Goal: Task Accomplishment & Management: Use online tool/utility

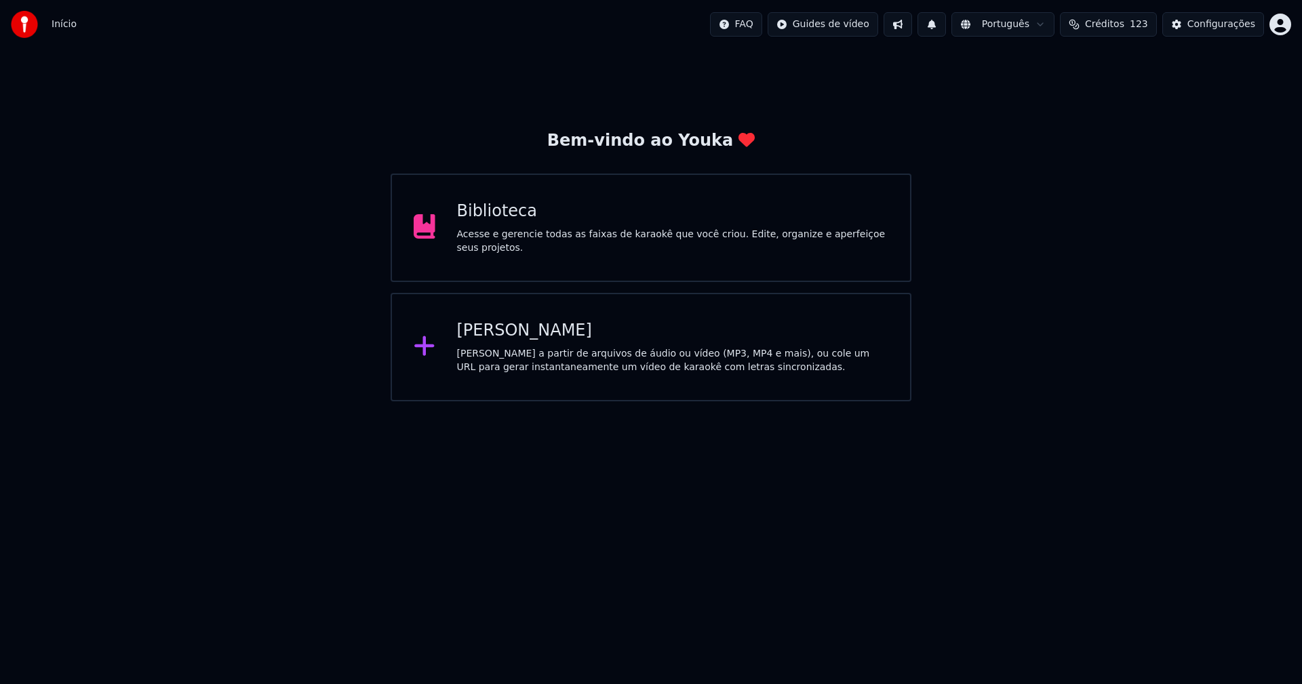
click at [513, 332] on div "[PERSON_NAME]" at bounding box center [673, 331] width 432 height 22
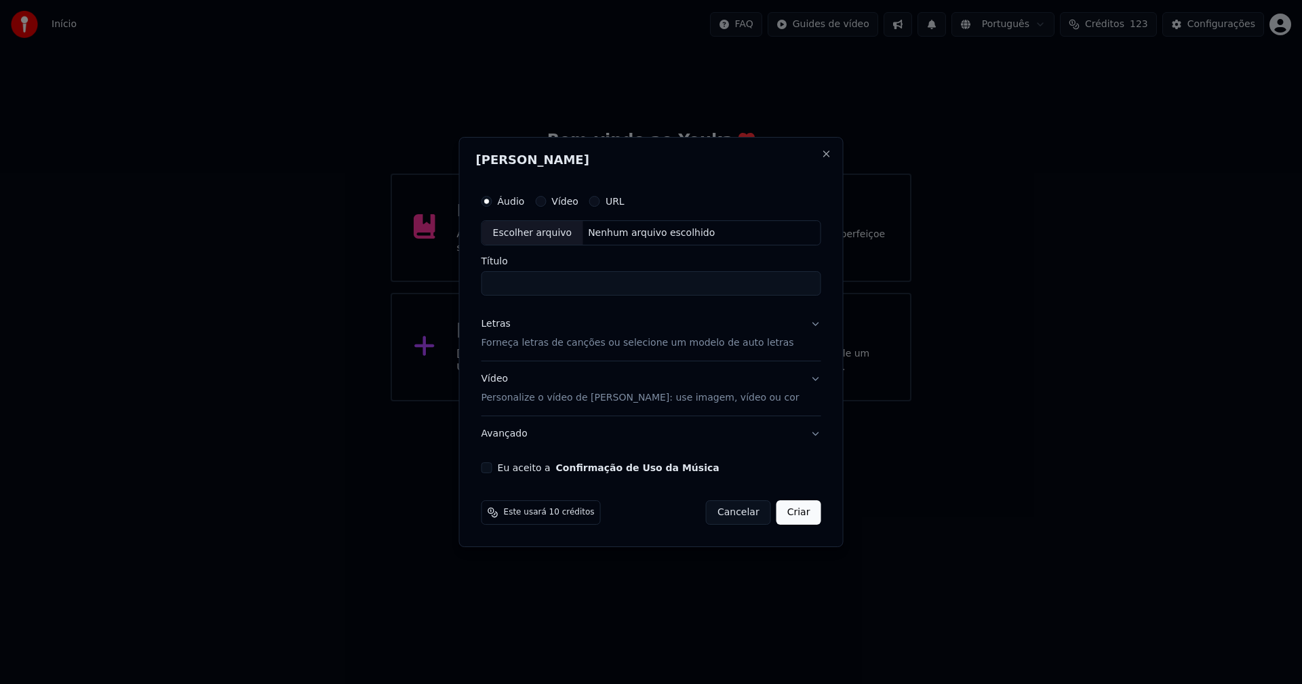
click at [559, 240] on div "Escolher arquivo" at bounding box center [532, 233] width 101 height 24
type input "**********"
click at [500, 326] on div "Letras" at bounding box center [496, 325] width 29 height 14
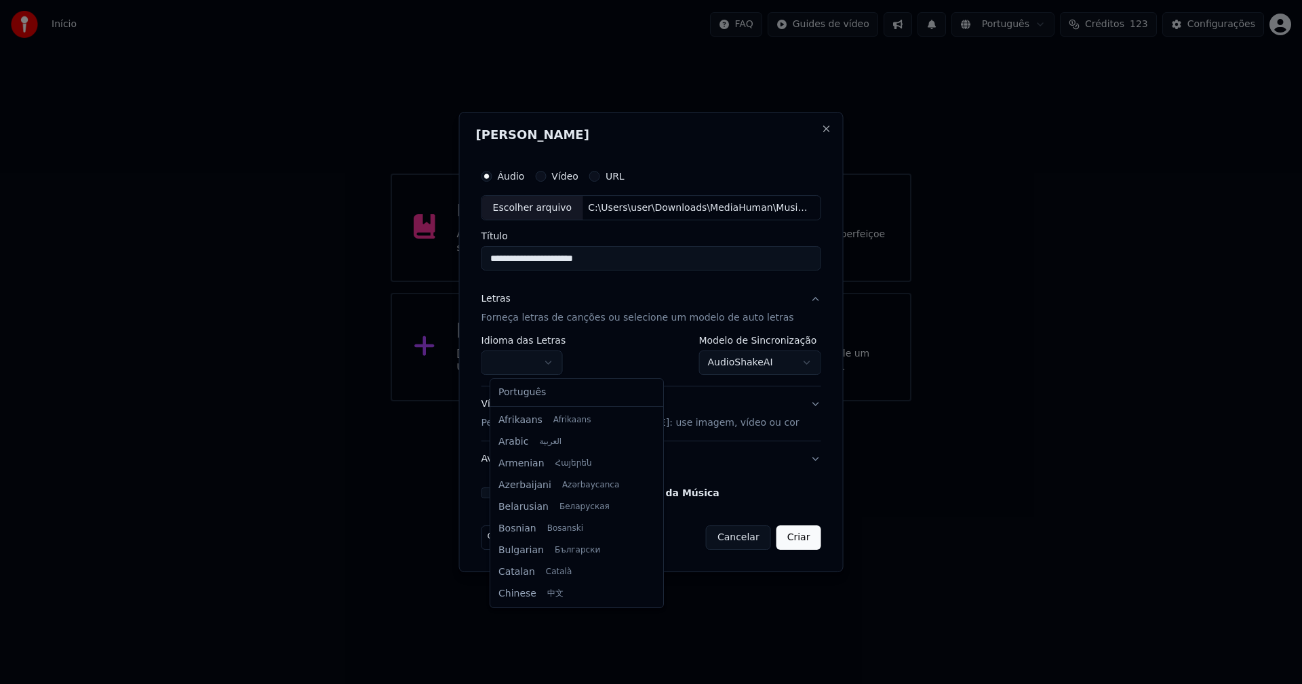
click at [527, 368] on body "**********" at bounding box center [651, 201] width 1302 height 402
select select "**"
drag, startPoint x: 526, startPoint y: 396, endPoint x: 621, endPoint y: 376, distance: 96.3
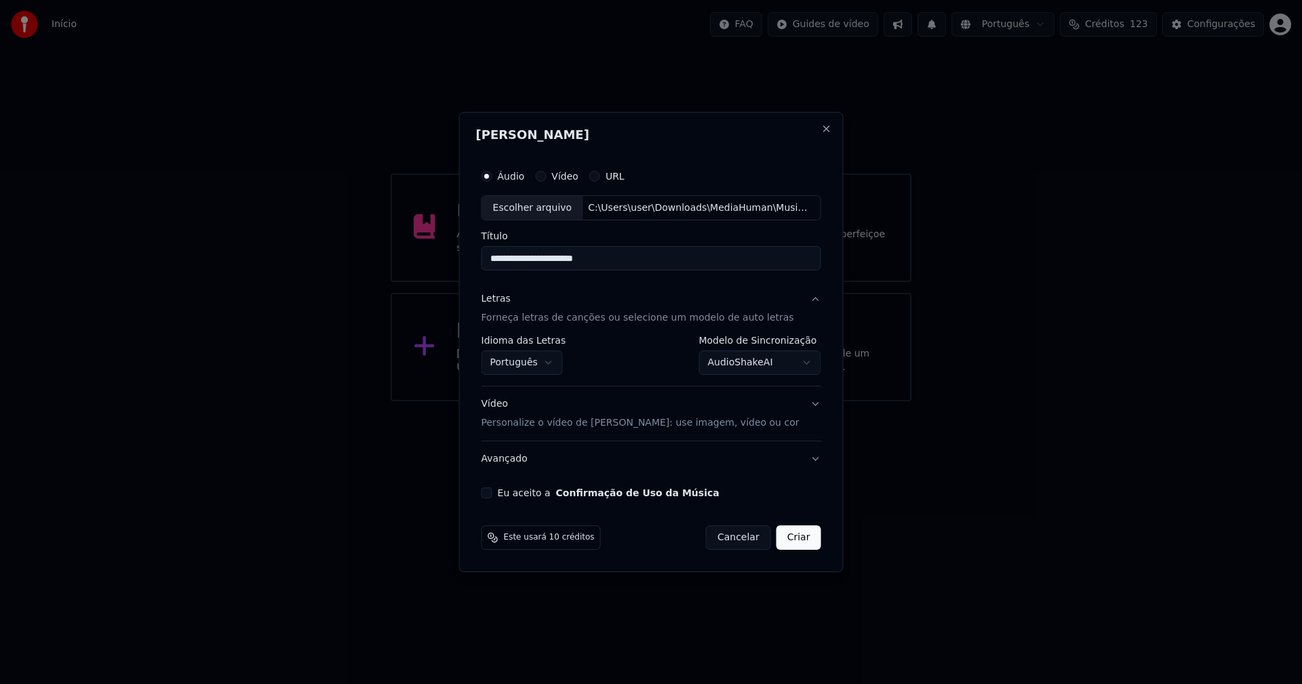
click at [770, 358] on body "**********" at bounding box center [651, 201] width 1302 height 402
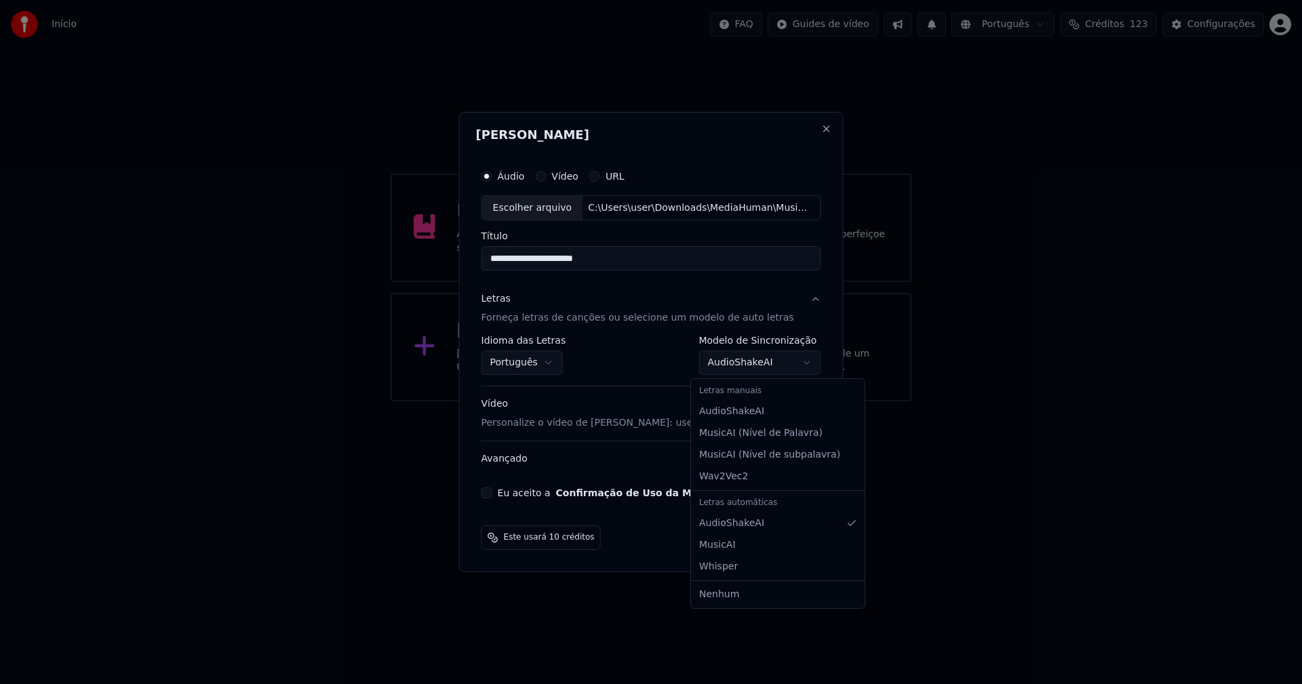
select select "**********"
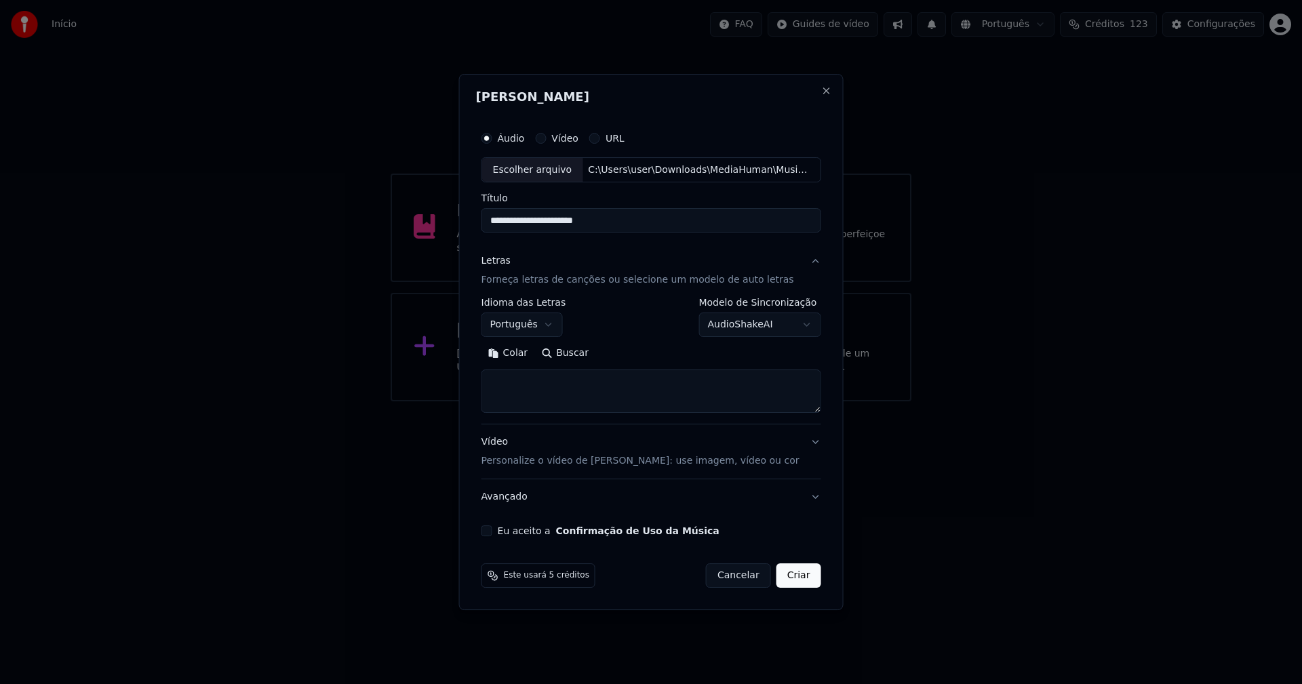
click at [518, 347] on button "Colar" at bounding box center [509, 354] width 54 height 22
click at [492, 530] on button "Eu aceito a Confirmação de Uso da Música" at bounding box center [487, 531] width 11 height 11
click at [787, 583] on button "Criar" at bounding box center [799, 576] width 45 height 24
type textarea "**********"
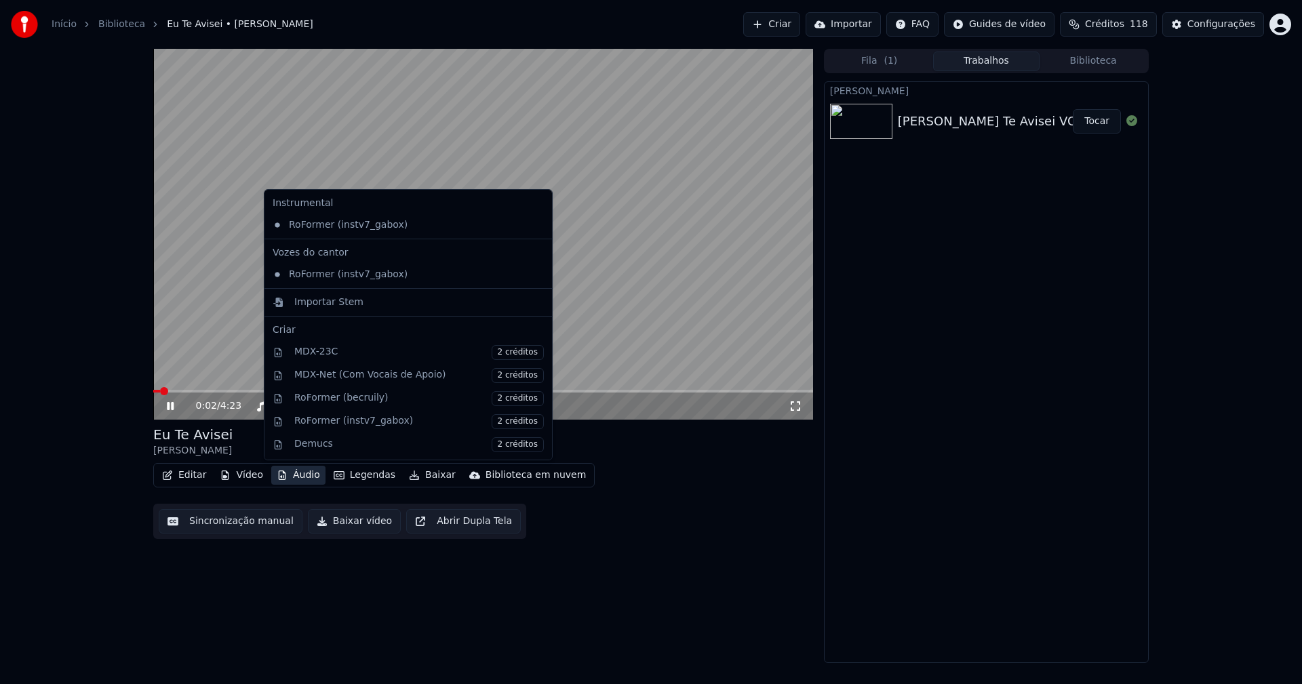
click at [300, 478] on button "Áudio" at bounding box center [298, 475] width 54 height 19
click at [312, 304] on div "Importar Stem" at bounding box center [328, 303] width 69 height 14
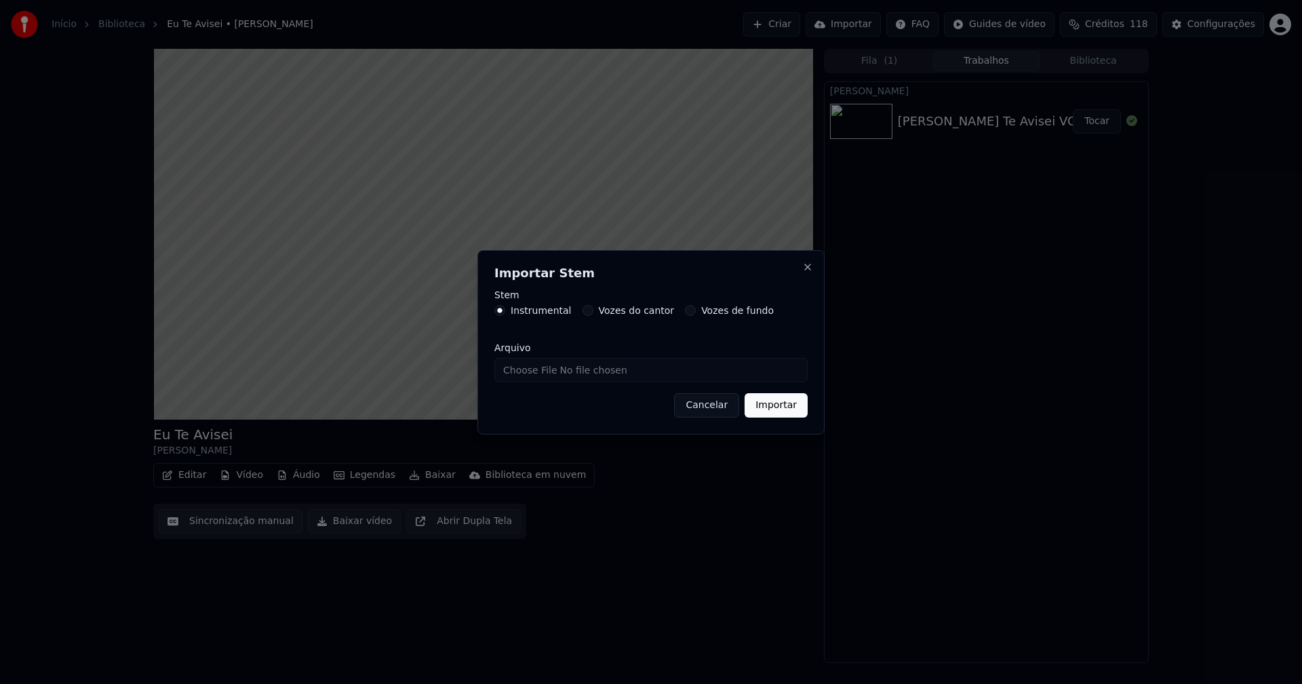
click at [552, 378] on input "Arquivo" at bounding box center [650, 370] width 313 height 24
type input "**********"
click at [788, 412] on button "Importar" at bounding box center [776, 405] width 63 height 24
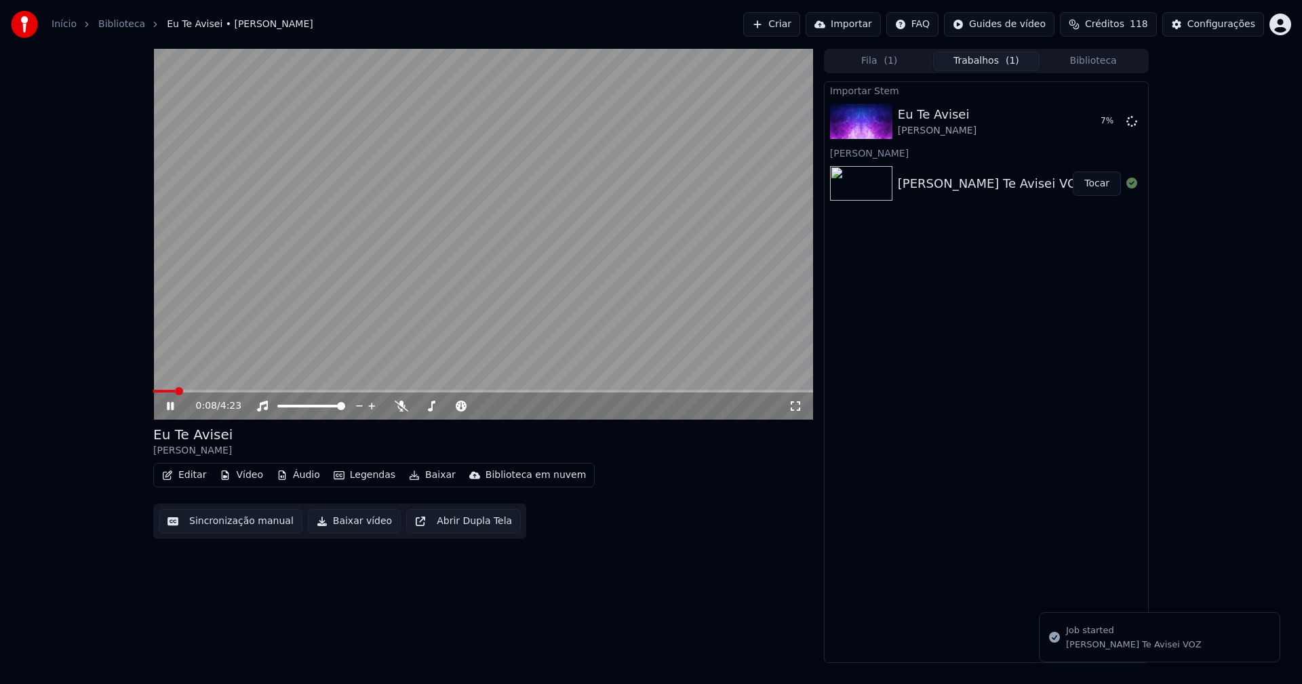
click at [236, 475] on button "Vídeo" at bounding box center [241, 475] width 54 height 19
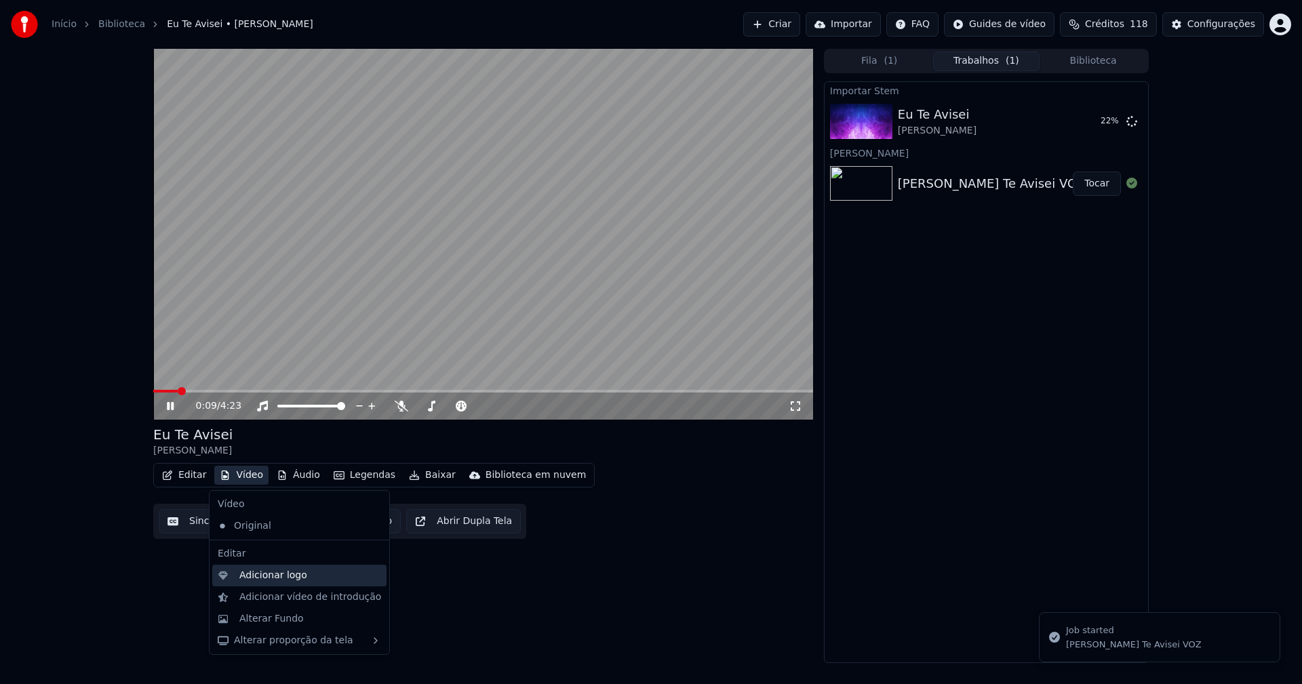
click at [269, 575] on div "Adicionar logo" at bounding box center [273, 576] width 68 height 14
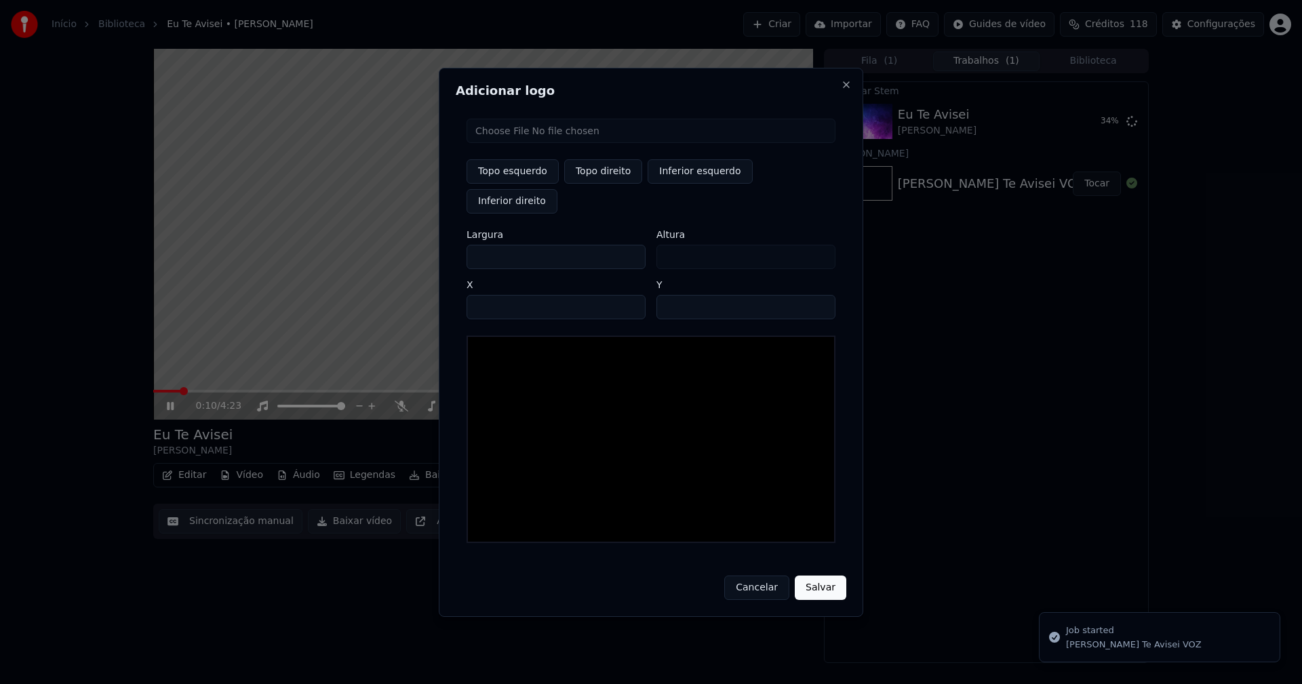
click at [501, 143] on input "file" at bounding box center [651, 131] width 369 height 24
type input "**********"
click at [595, 184] on button "Topo direito" at bounding box center [603, 171] width 78 height 24
type input "****"
drag, startPoint x: 489, startPoint y: 244, endPoint x: 389, endPoint y: 250, distance: 100.6
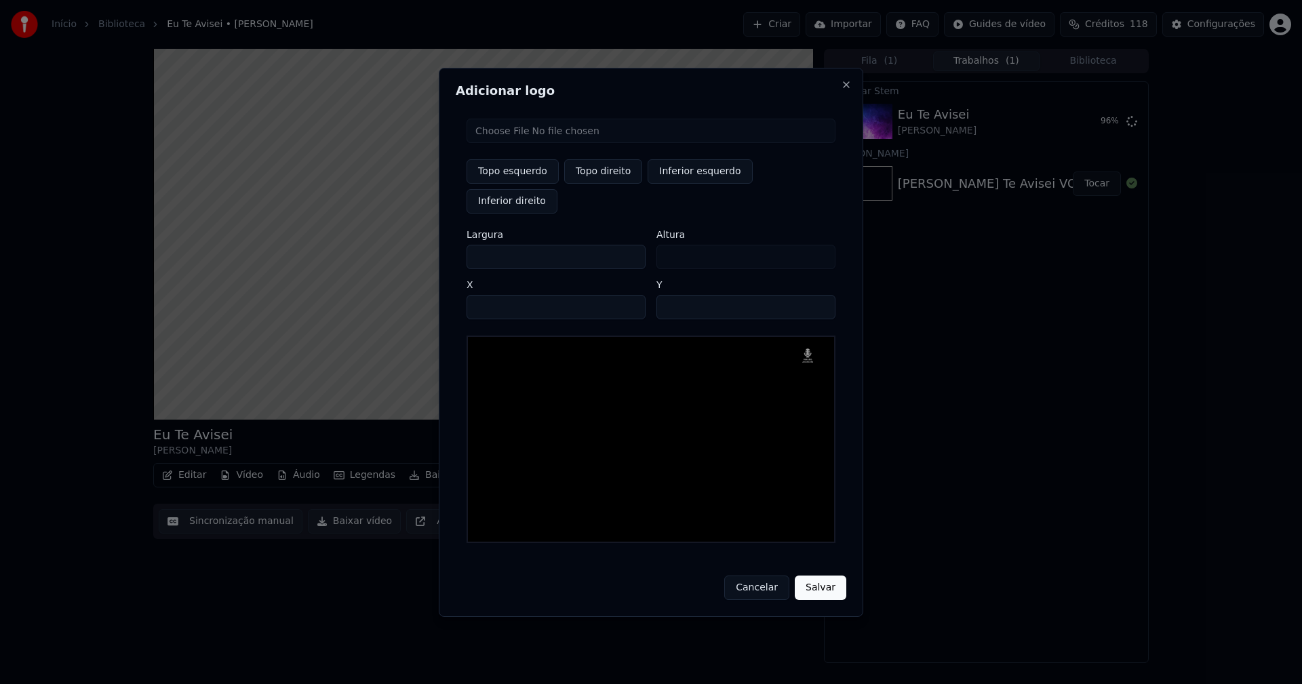
click at [389, 250] on body "Início Biblioteca Eu Te Avisei • Ricky Criar Importar FAQ Guides de vídeo Crédi…" at bounding box center [651, 342] width 1302 height 684
type input "**"
type input "***"
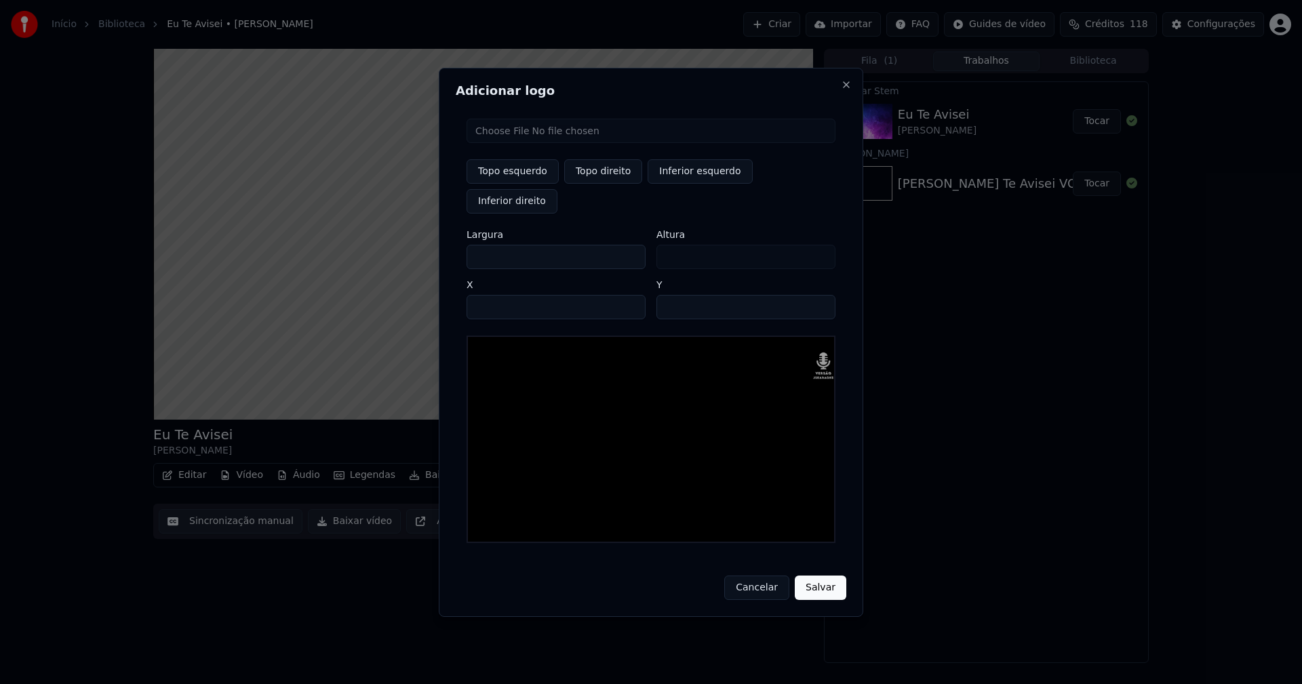
type input "***"
click at [494, 295] on input "****" at bounding box center [556, 307] width 179 height 24
type input "****"
click at [672, 295] on input "**" at bounding box center [746, 307] width 179 height 24
type input "**"
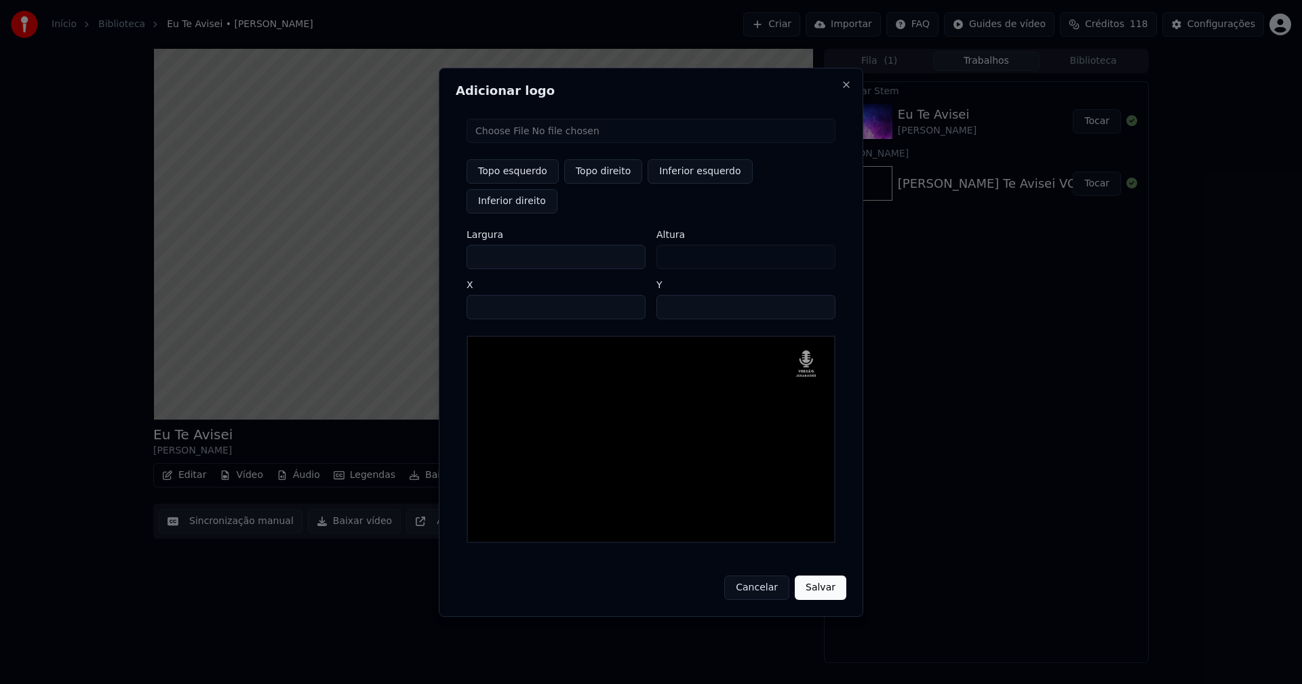
click at [795, 576] on button "Salvar" at bounding box center [821, 588] width 52 height 24
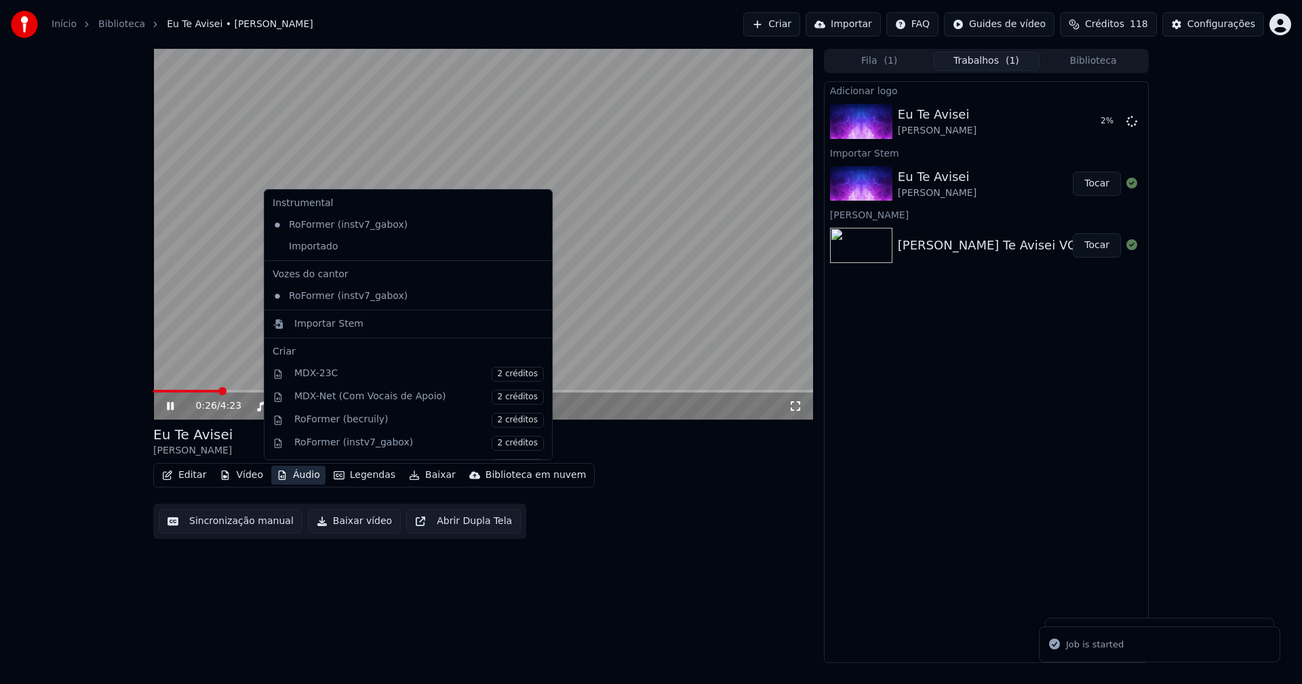
click at [298, 473] on button "Áudio" at bounding box center [298, 475] width 54 height 19
click at [281, 250] on div "Importado" at bounding box center [398, 247] width 262 height 22
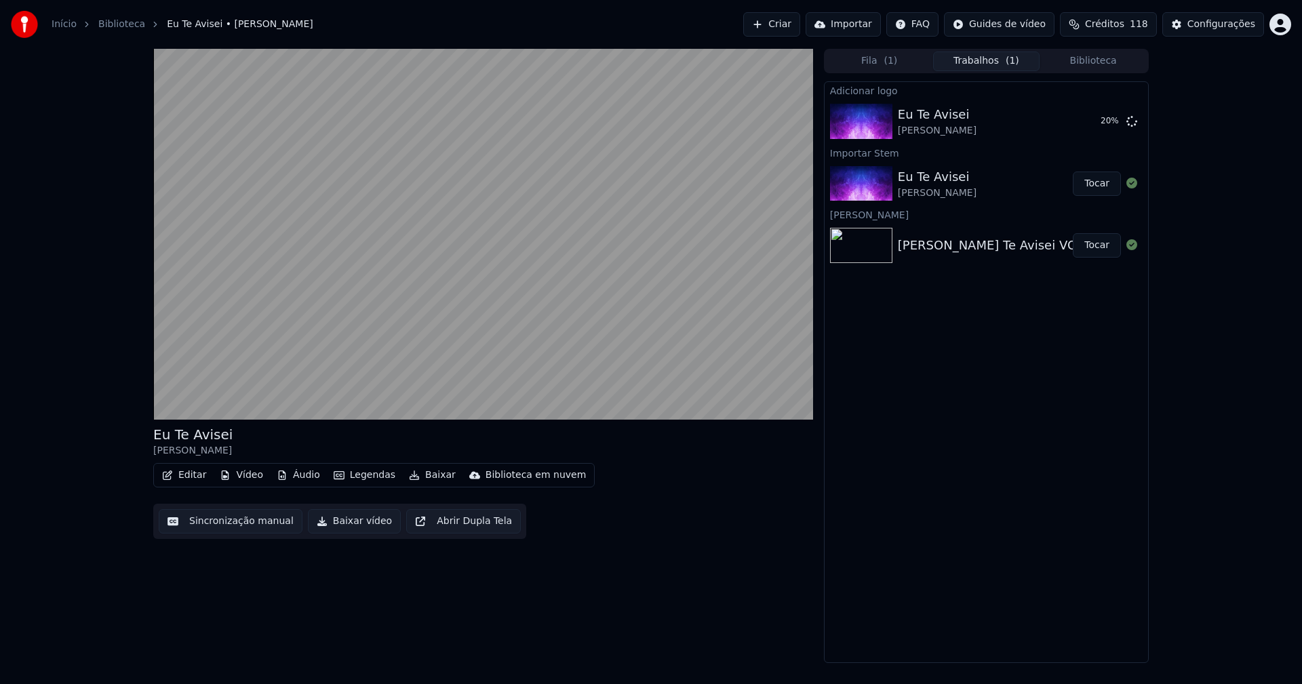
click at [199, 428] on div "Eu Te Avisei" at bounding box center [192, 434] width 79 height 19
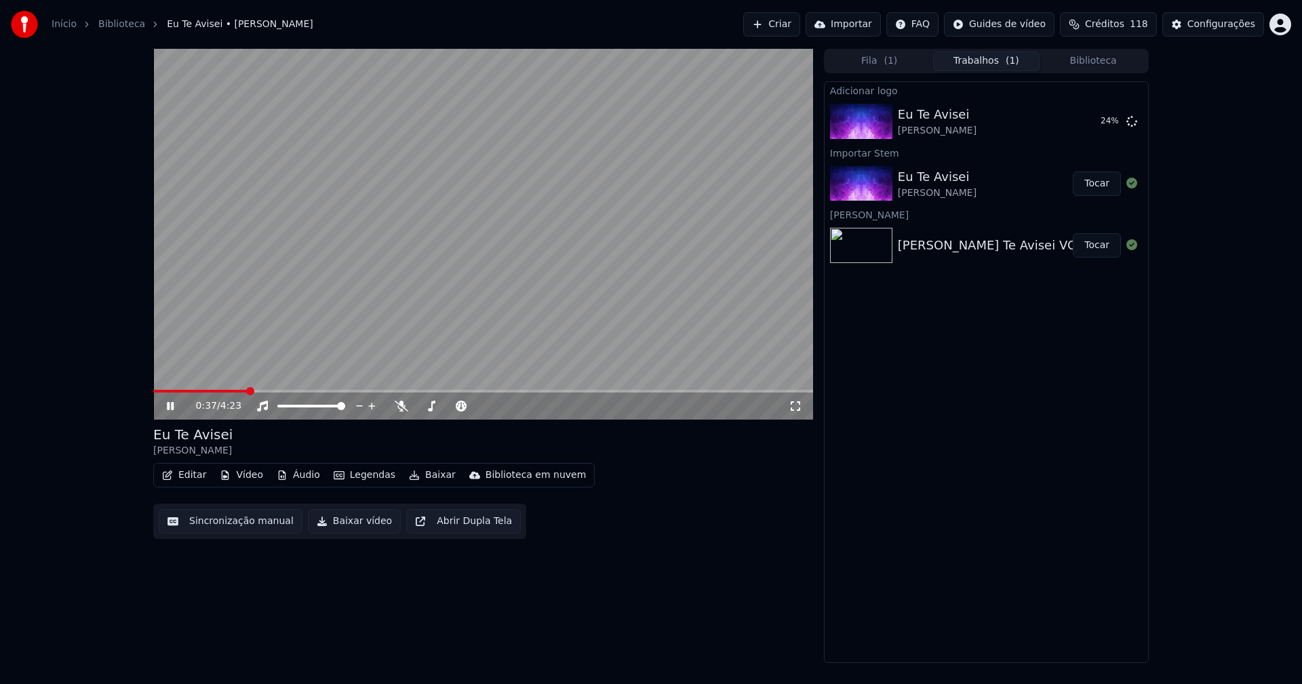
click at [170, 404] on icon at bounding box center [170, 406] width 7 height 8
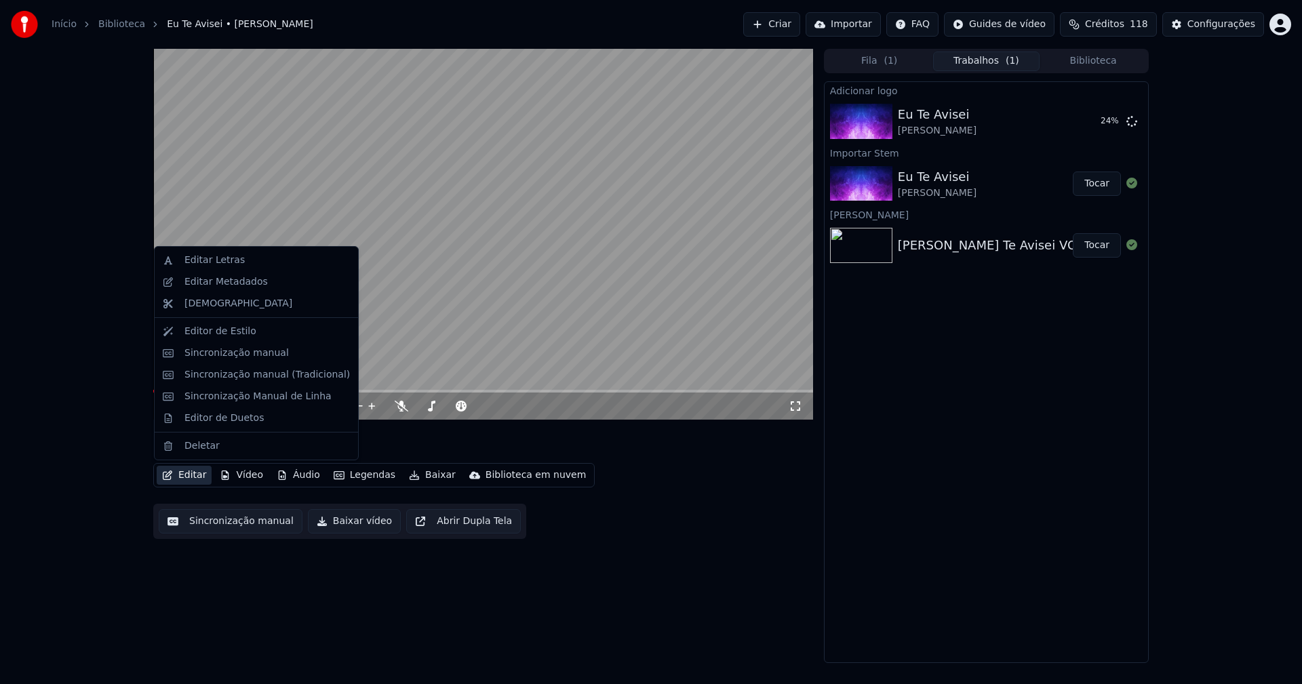
click at [192, 474] on button "Editar" at bounding box center [184, 475] width 55 height 19
click at [212, 283] on div "Editar Metadados" at bounding box center [225, 282] width 83 height 14
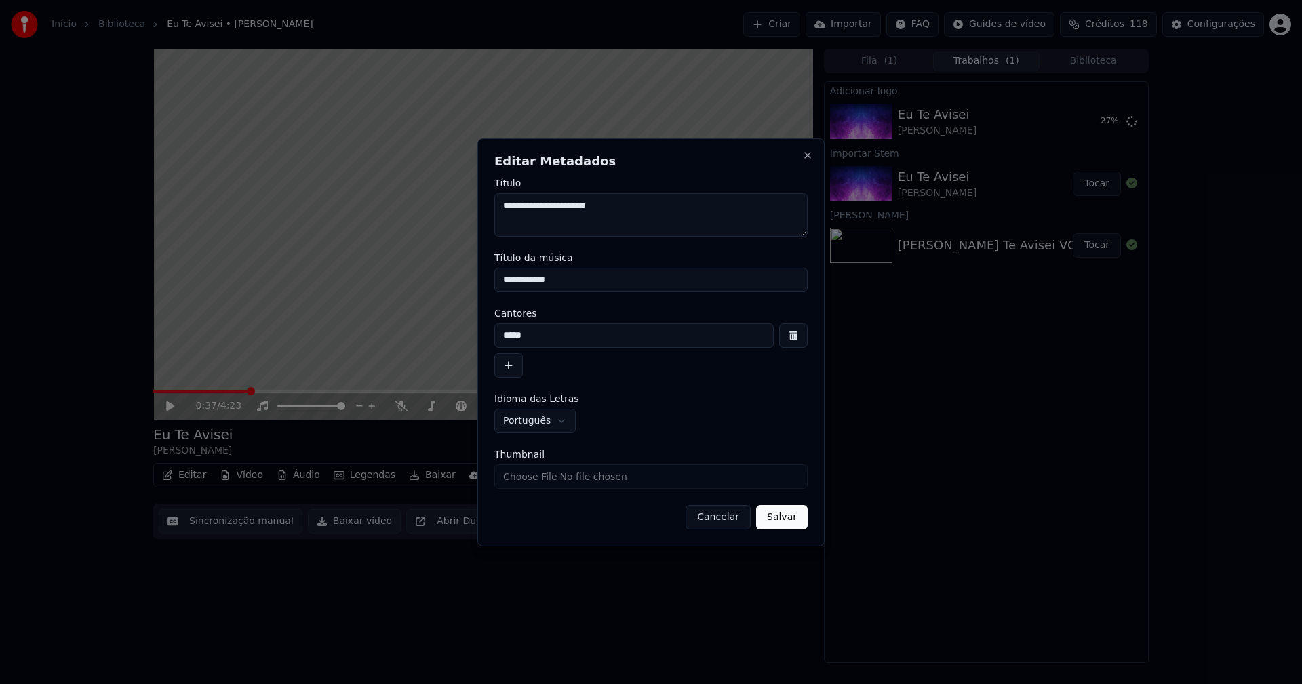
drag, startPoint x: 579, startPoint y: 281, endPoint x: 467, endPoint y: 281, distance: 112.6
click at [467, 281] on body "**********" at bounding box center [651, 342] width 1302 height 684
type input "**********"
click at [544, 482] on input "Thumbnail" at bounding box center [650, 477] width 313 height 24
type input "**********"
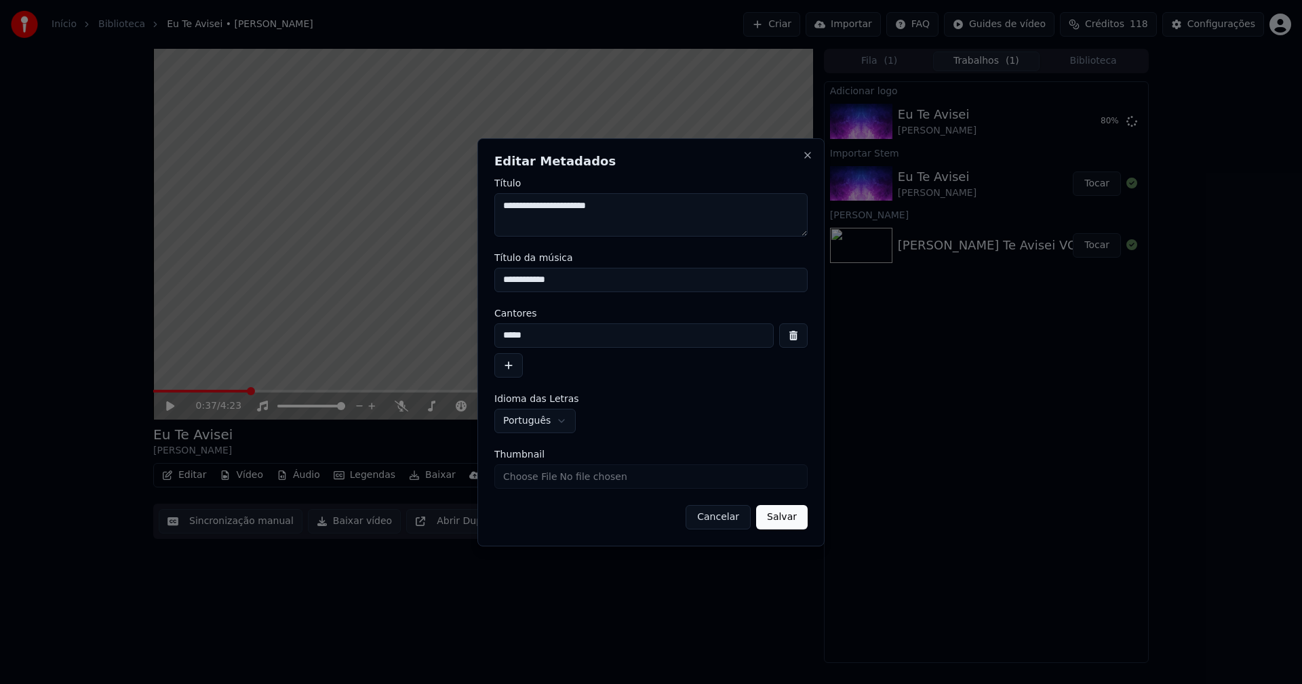
click at [794, 511] on button "Salvar" at bounding box center [782, 517] width 52 height 24
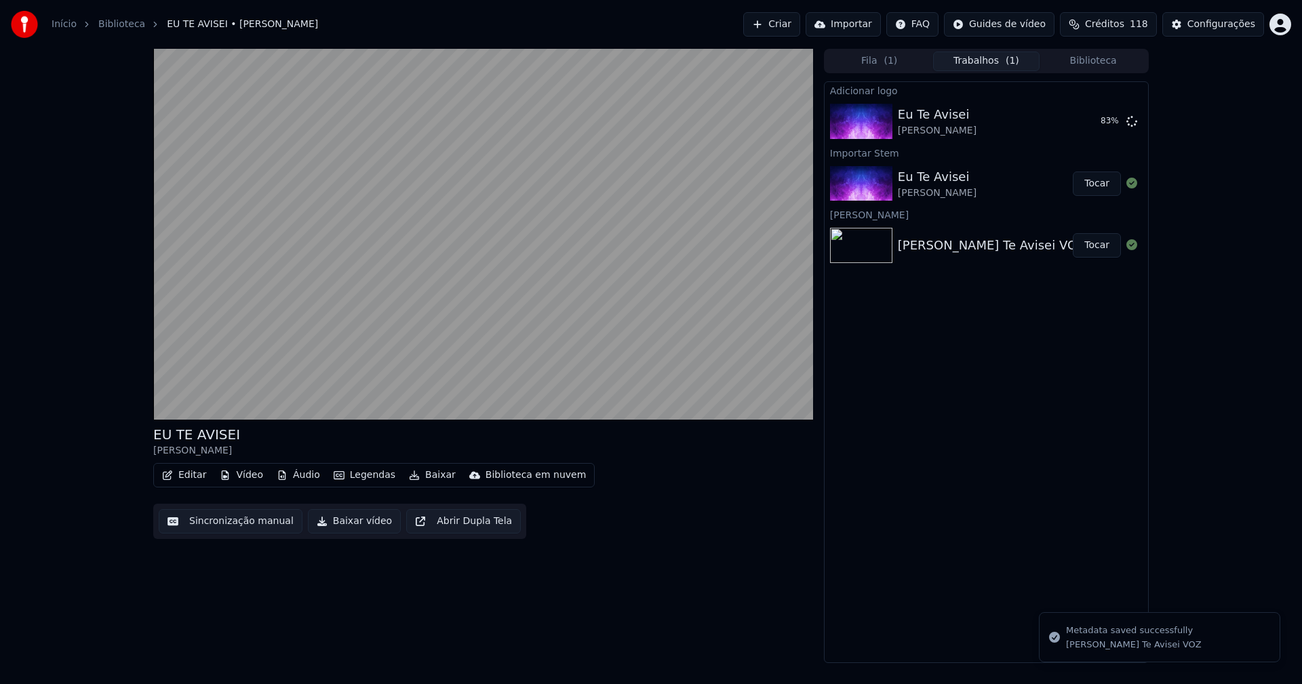
click at [1103, 57] on button "Biblioteca" at bounding box center [1093, 62] width 107 height 20
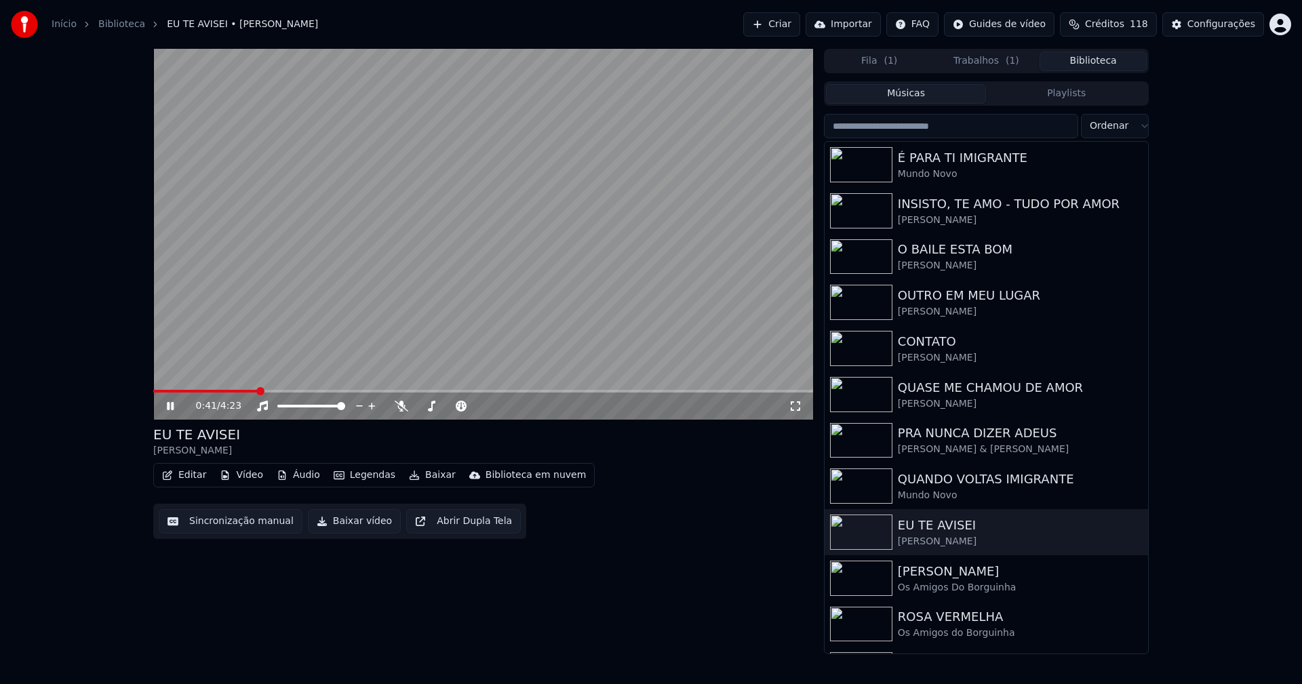
drag, startPoint x: 170, startPoint y: 408, endPoint x: 181, endPoint y: 397, distance: 15.8
click at [174, 401] on icon at bounding box center [180, 406] width 32 height 11
click at [174, 411] on icon at bounding box center [180, 406] width 32 height 11
click at [170, 412] on icon at bounding box center [180, 406] width 32 height 11
click at [1213, 24] on div "Configurações" at bounding box center [1222, 25] width 68 height 14
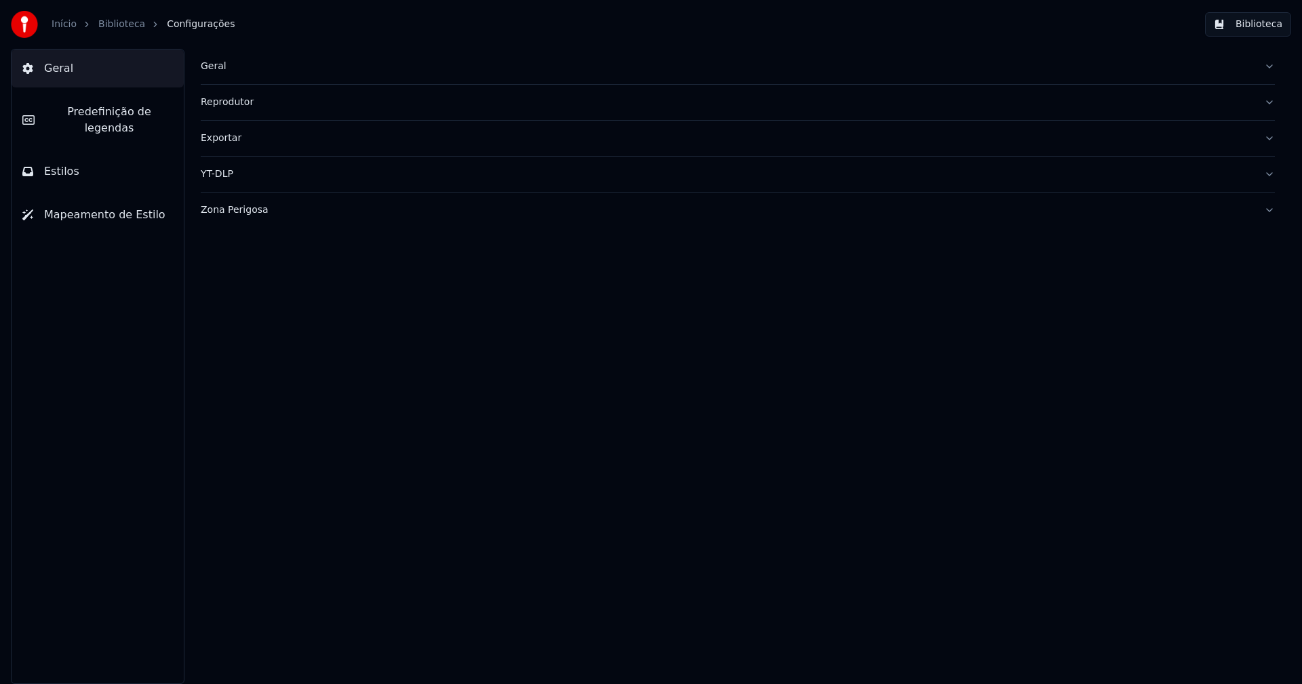
click at [69, 163] on span "Estilos" at bounding box center [61, 171] width 35 height 16
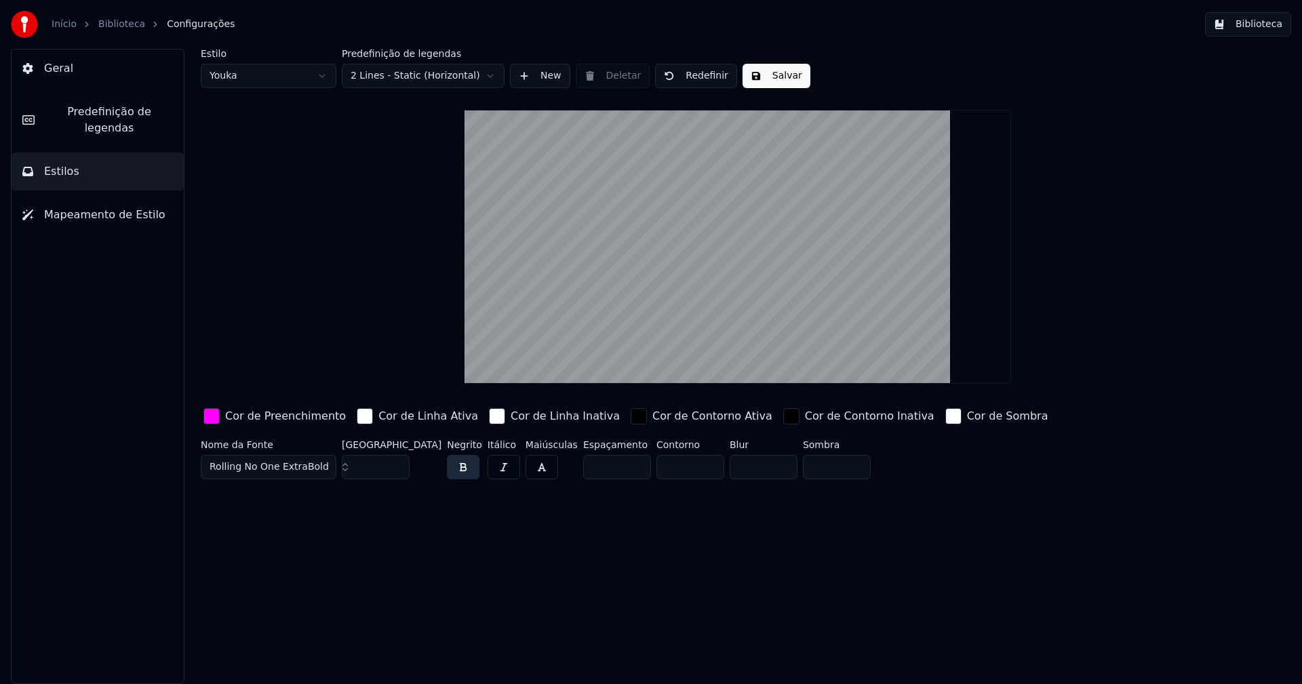
click at [212, 408] on div "button" at bounding box center [211, 416] width 16 height 16
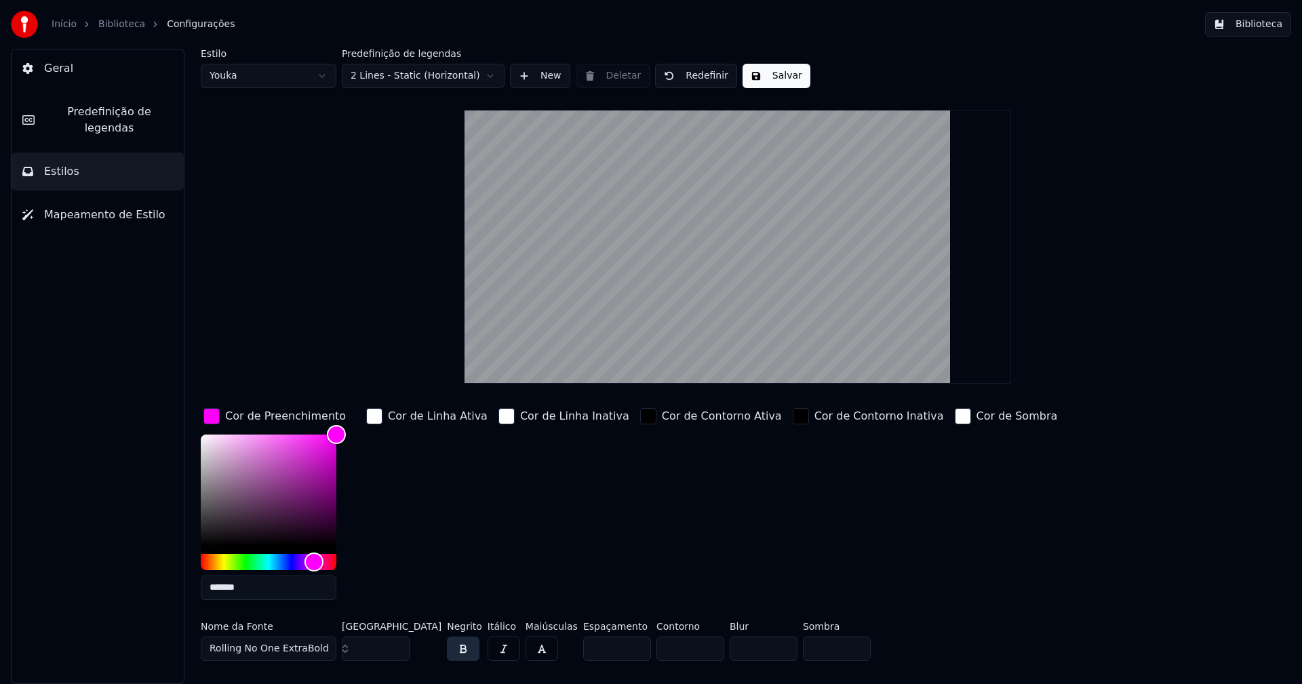
click at [258, 593] on input "*******" at bounding box center [269, 588] width 136 height 24
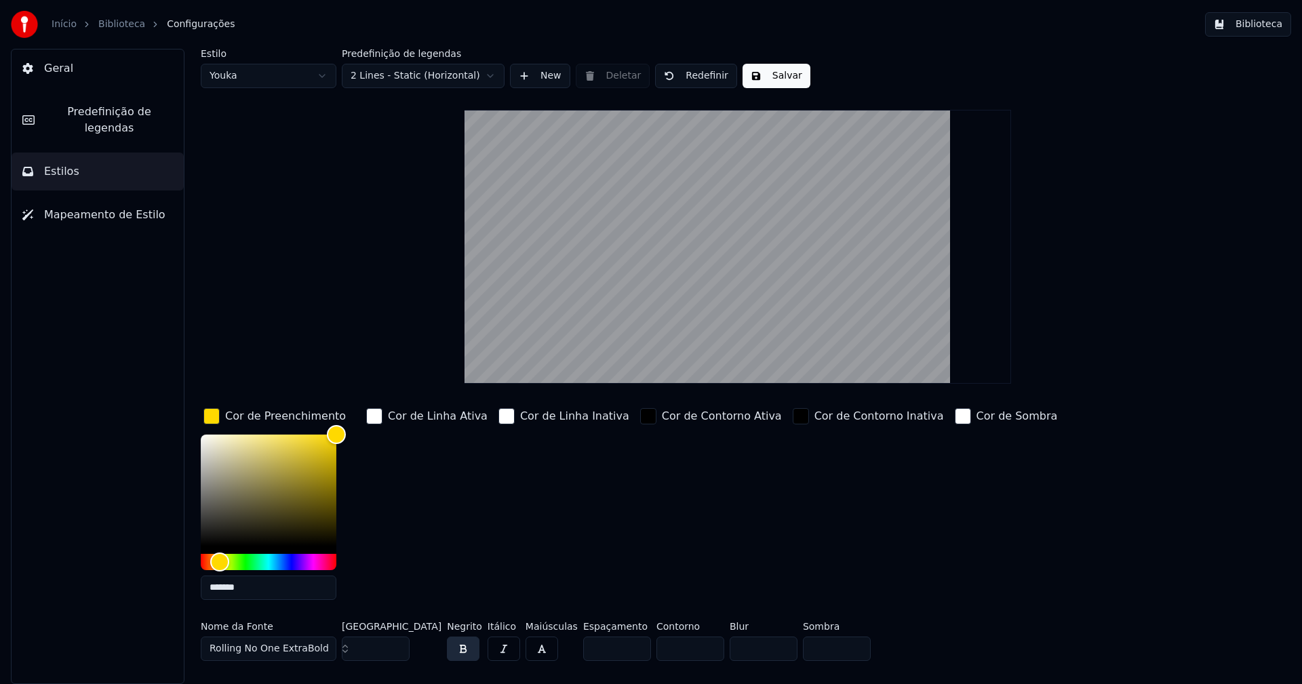
type input "*******"
click at [213, 420] on div "button" at bounding box center [211, 416] width 16 height 16
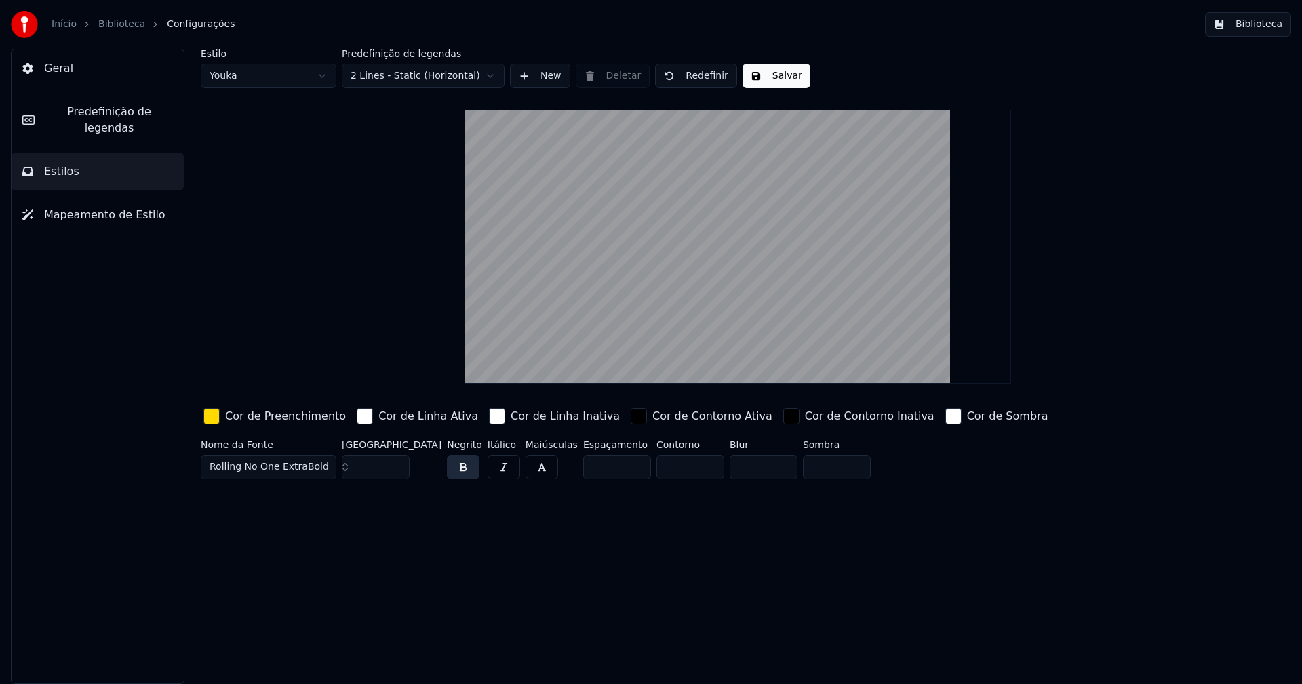
drag, startPoint x: 759, startPoint y: 84, endPoint x: 766, endPoint y: 82, distance: 7.1
click at [760, 84] on button "Salvar" at bounding box center [777, 76] width 68 height 24
click at [1268, 23] on button "Biblioteca" at bounding box center [1248, 24] width 86 height 24
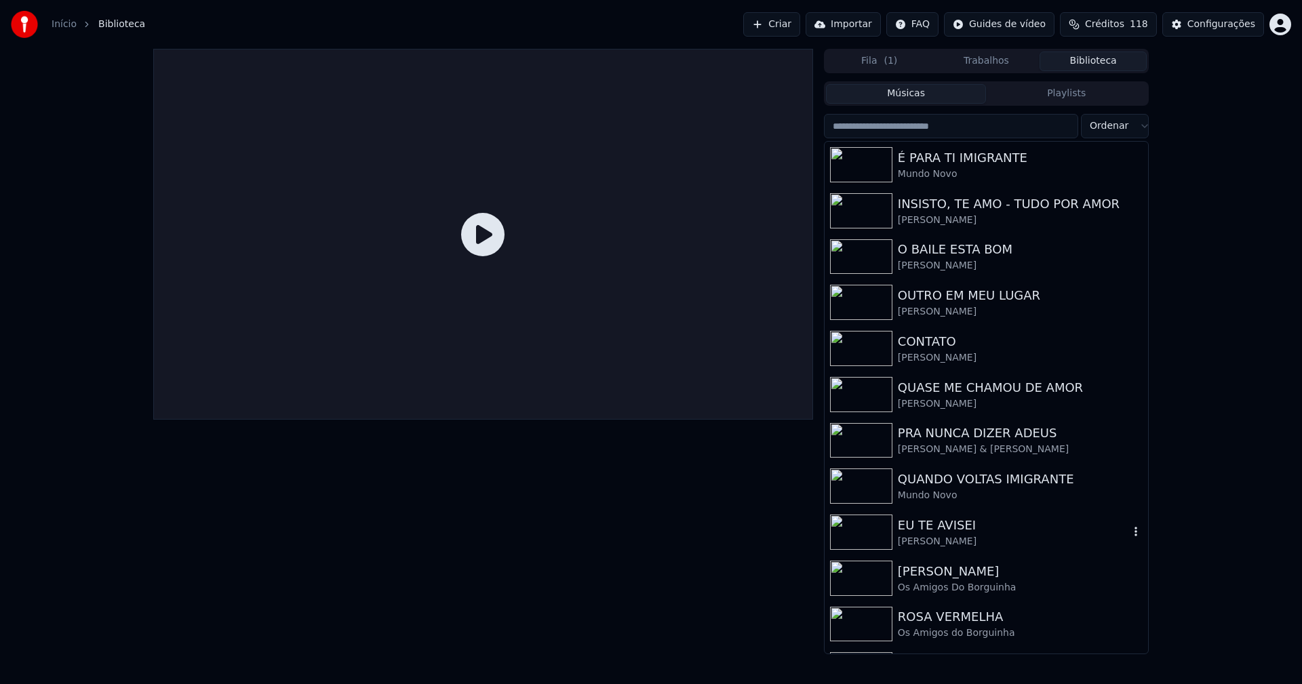
drag, startPoint x: 915, startPoint y: 534, endPoint x: 955, endPoint y: 509, distance: 47.2
click at [917, 532] on div "EU TE AVISEI" at bounding box center [1013, 525] width 231 height 19
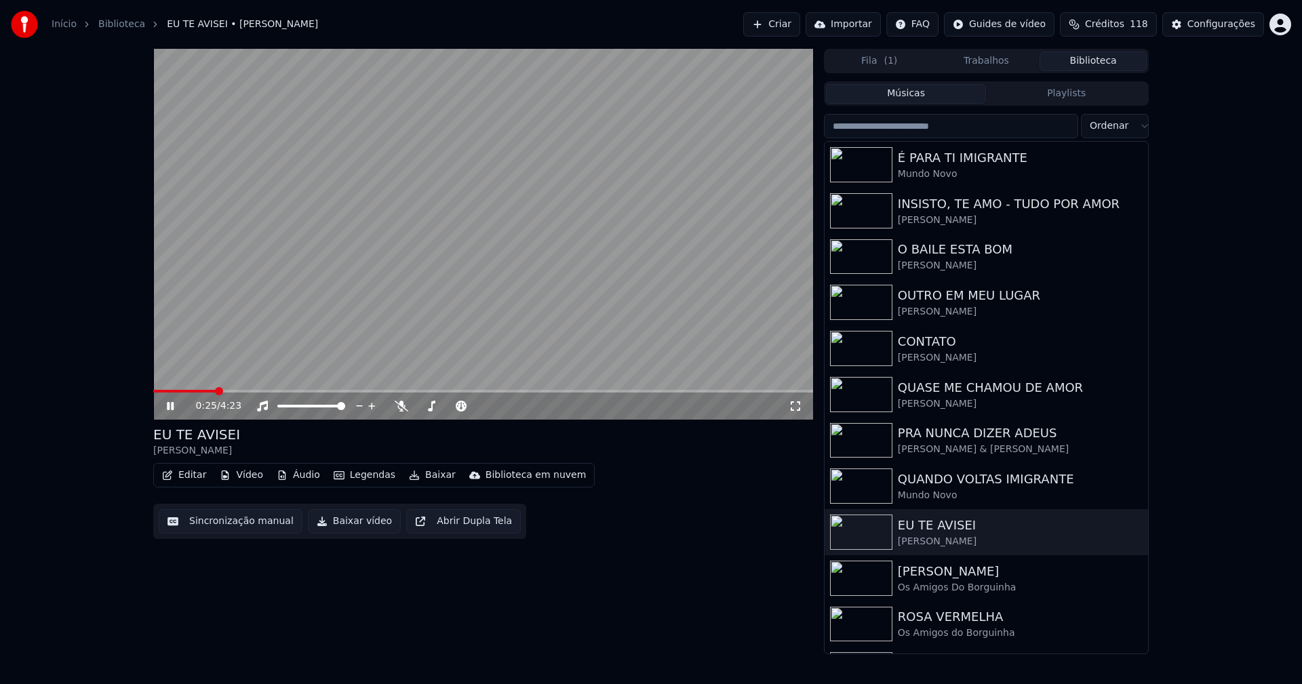
click at [216, 391] on span at bounding box center [483, 391] width 660 height 3
click at [265, 391] on span at bounding box center [483, 391] width 660 height 3
click at [202, 477] on button "Editar" at bounding box center [184, 475] width 55 height 19
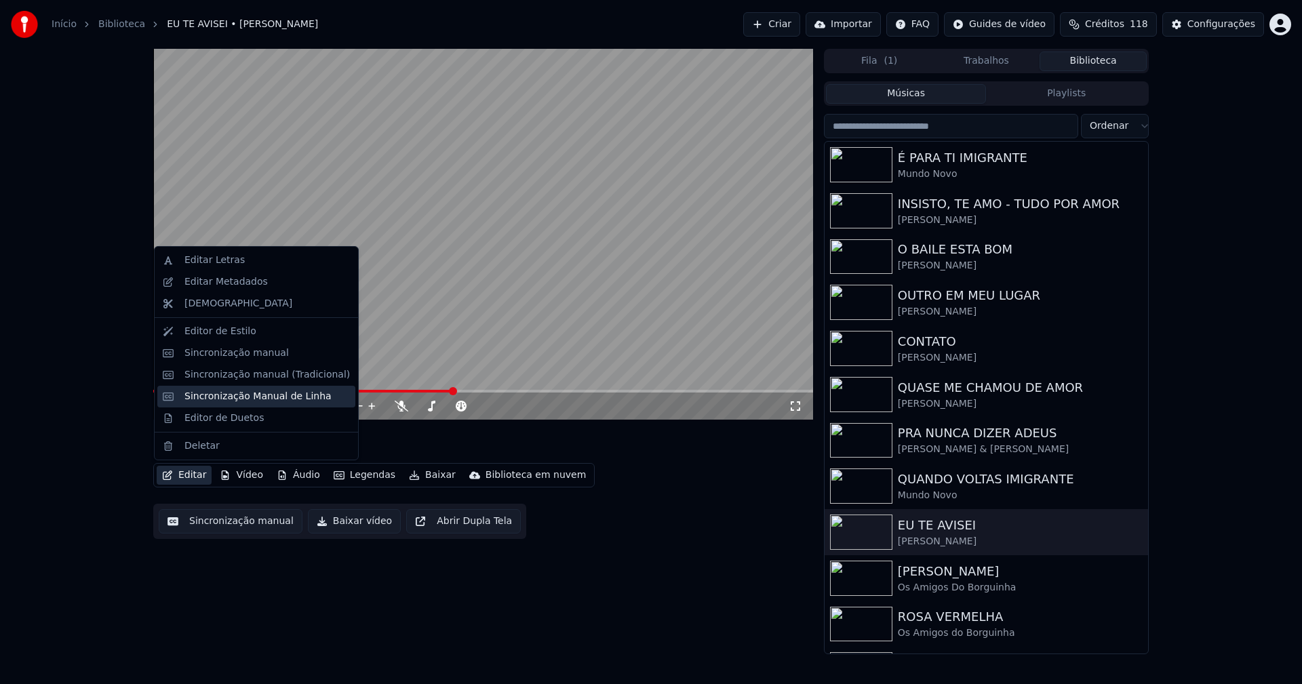
click at [217, 386] on div "Sincronização Manual de Linha" at bounding box center [256, 397] width 198 height 22
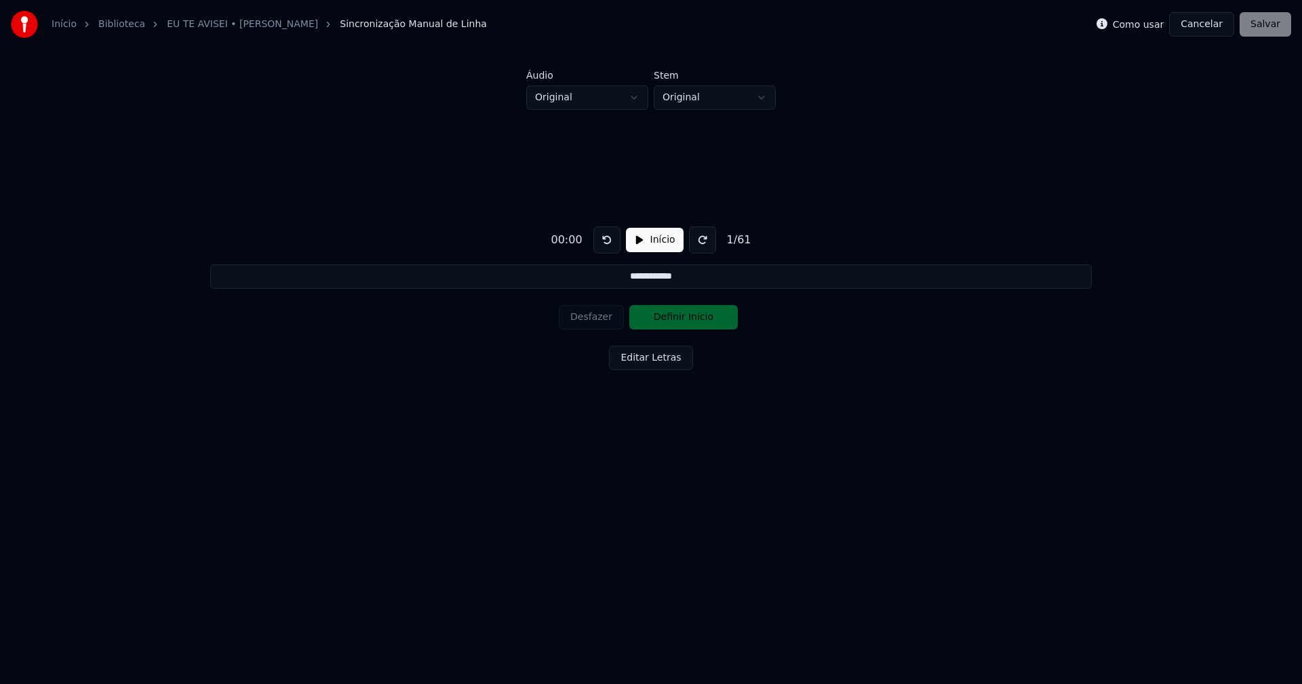
click at [1205, 23] on button "Cancelar" at bounding box center [1201, 24] width 65 height 24
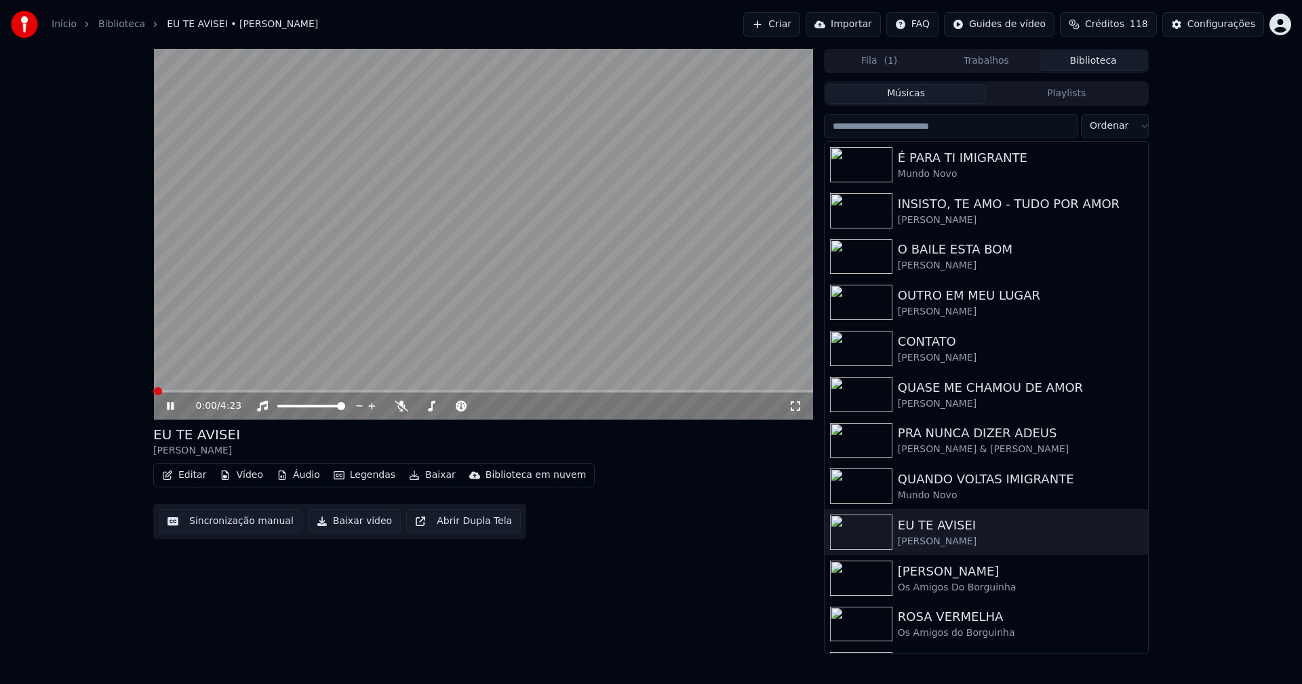
click at [200, 480] on button "Editar" at bounding box center [184, 475] width 55 height 19
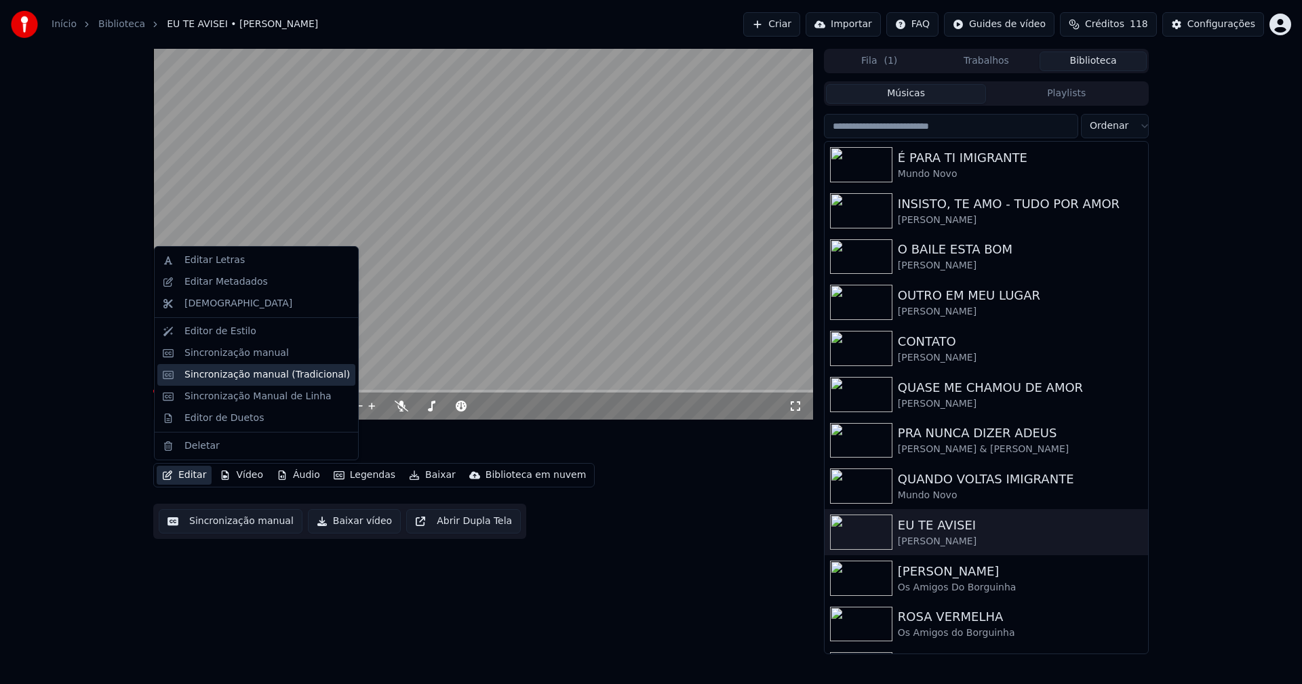
click at [236, 377] on div "Sincronização manual (Tradicional)" at bounding box center [266, 375] width 165 height 14
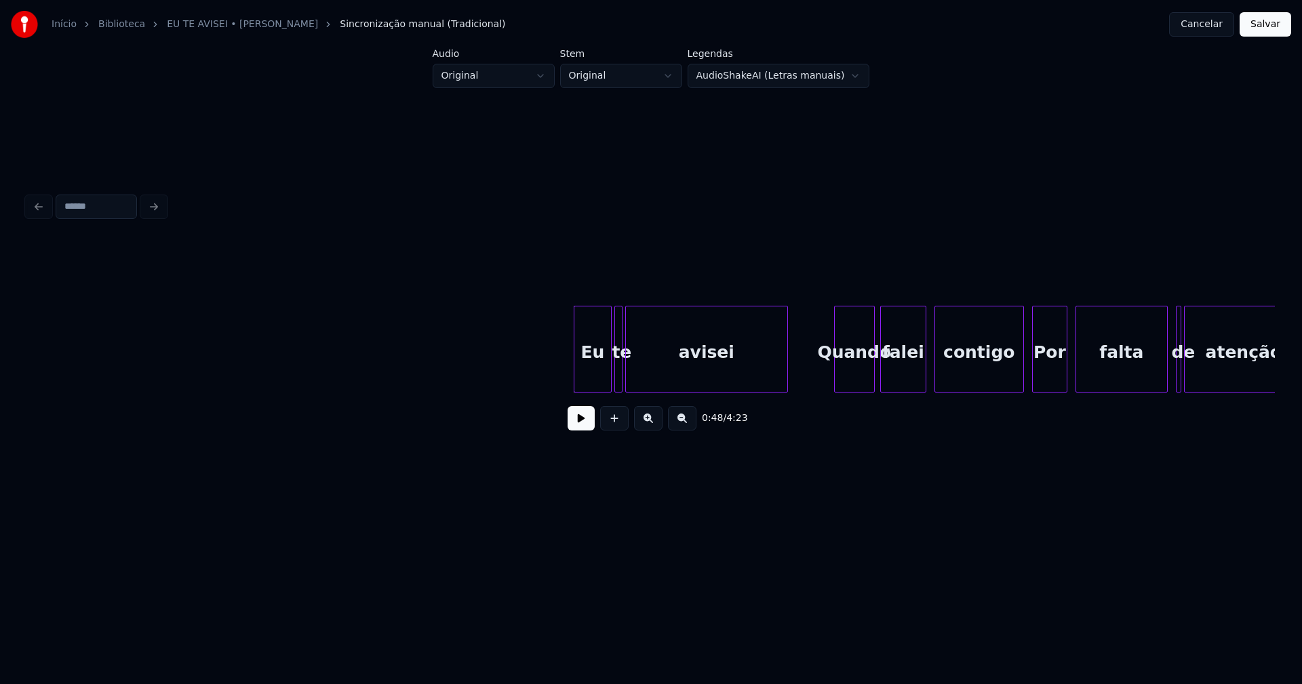
scroll to position [0, 6048]
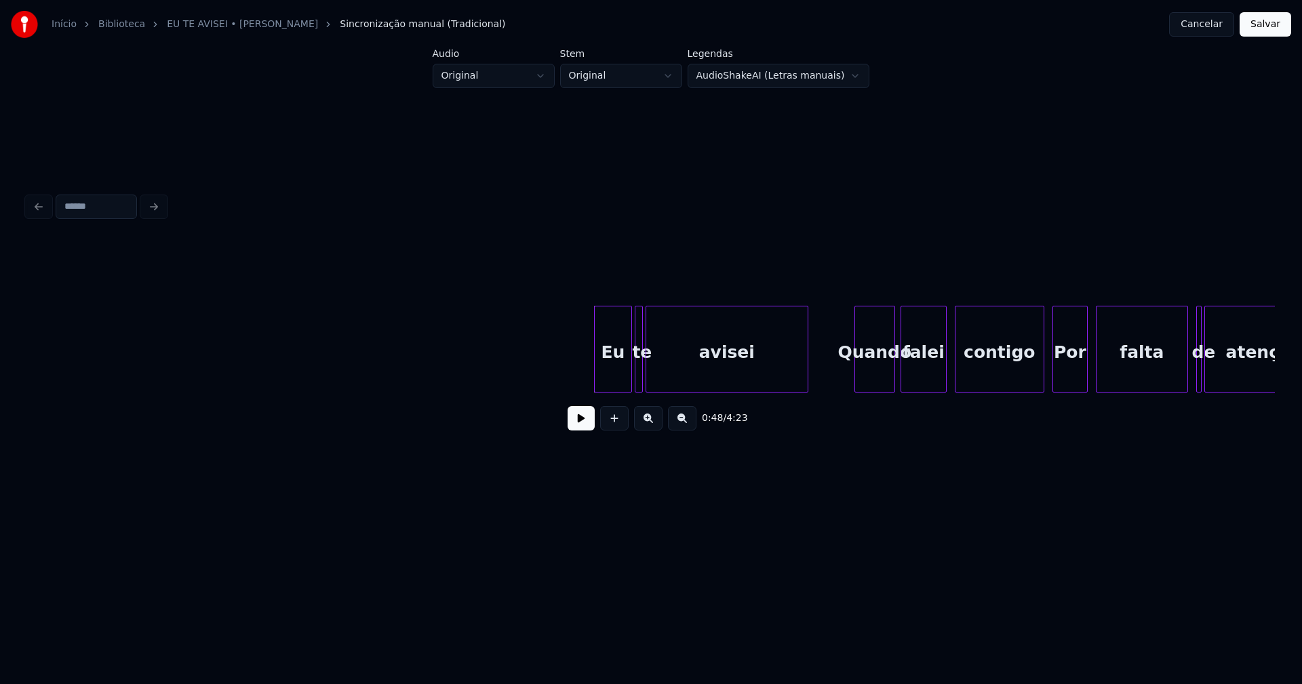
click at [603, 370] on div "Eu" at bounding box center [605, 353] width 37 height 92
click at [585, 427] on button at bounding box center [581, 418] width 27 height 24
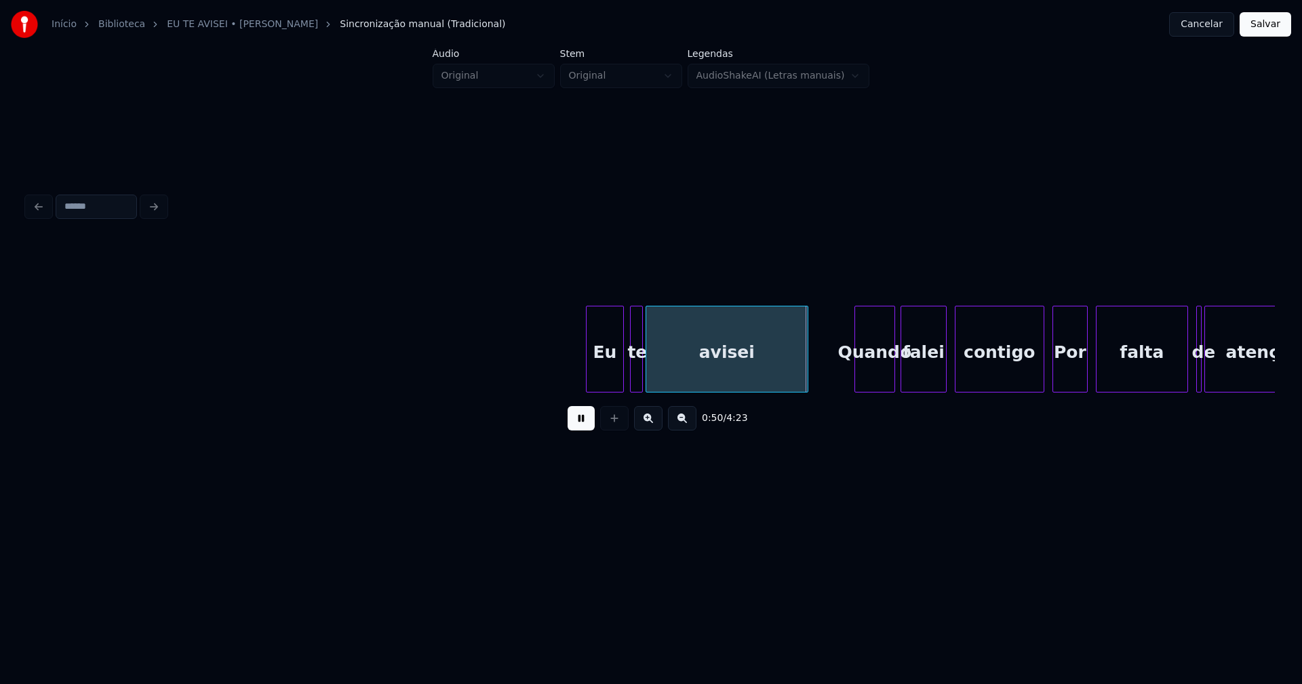
click at [631, 377] on div at bounding box center [633, 349] width 4 height 85
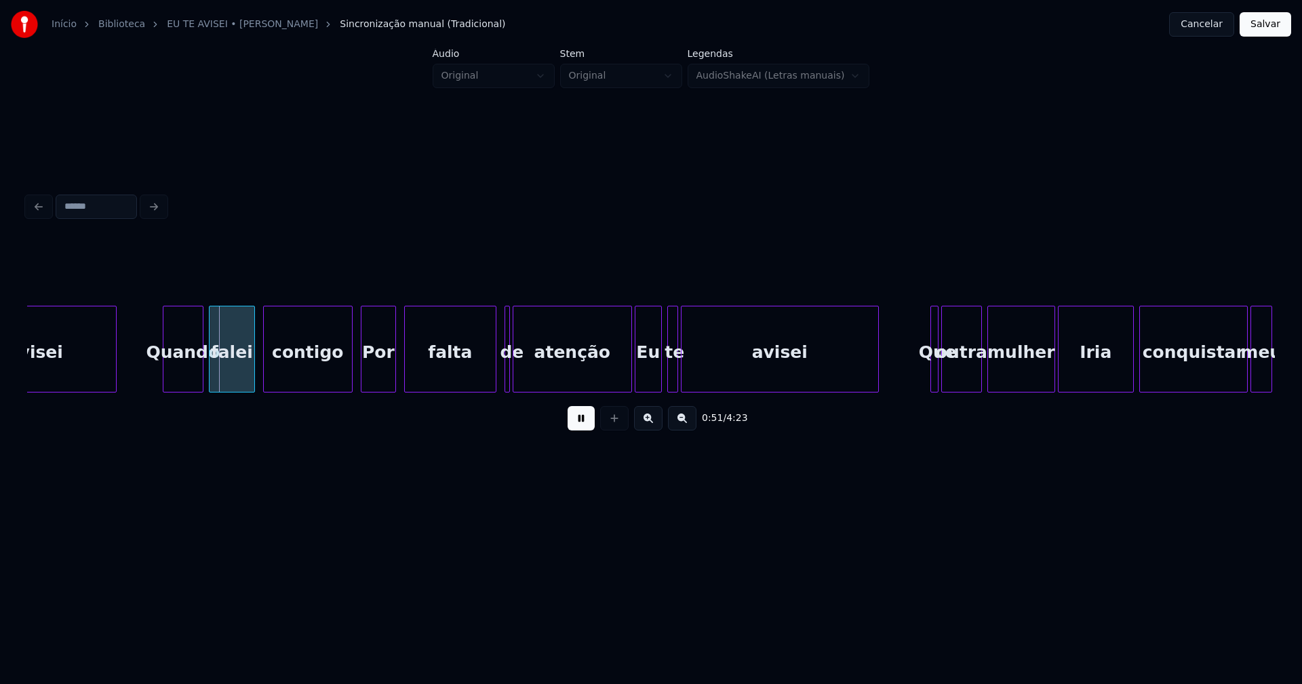
scroll to position [0, 6779]
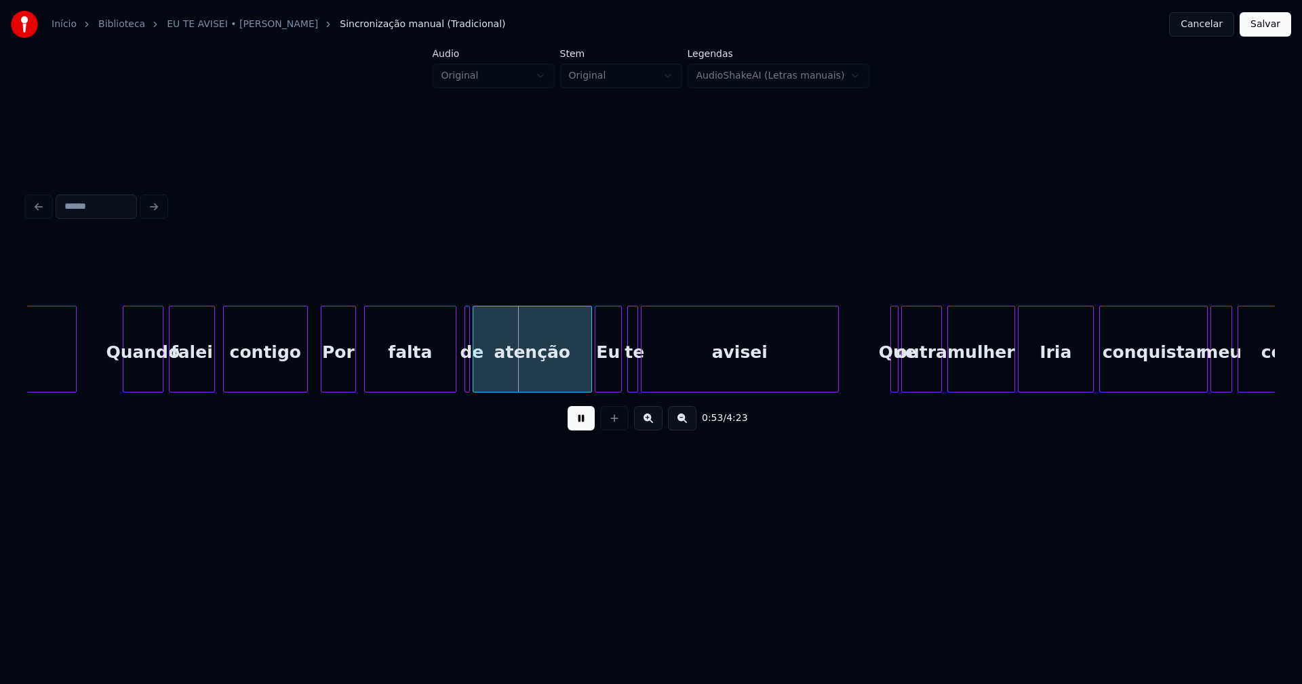
click at [305, 374] on div at bounding box center [305, 349] width 4 height 85
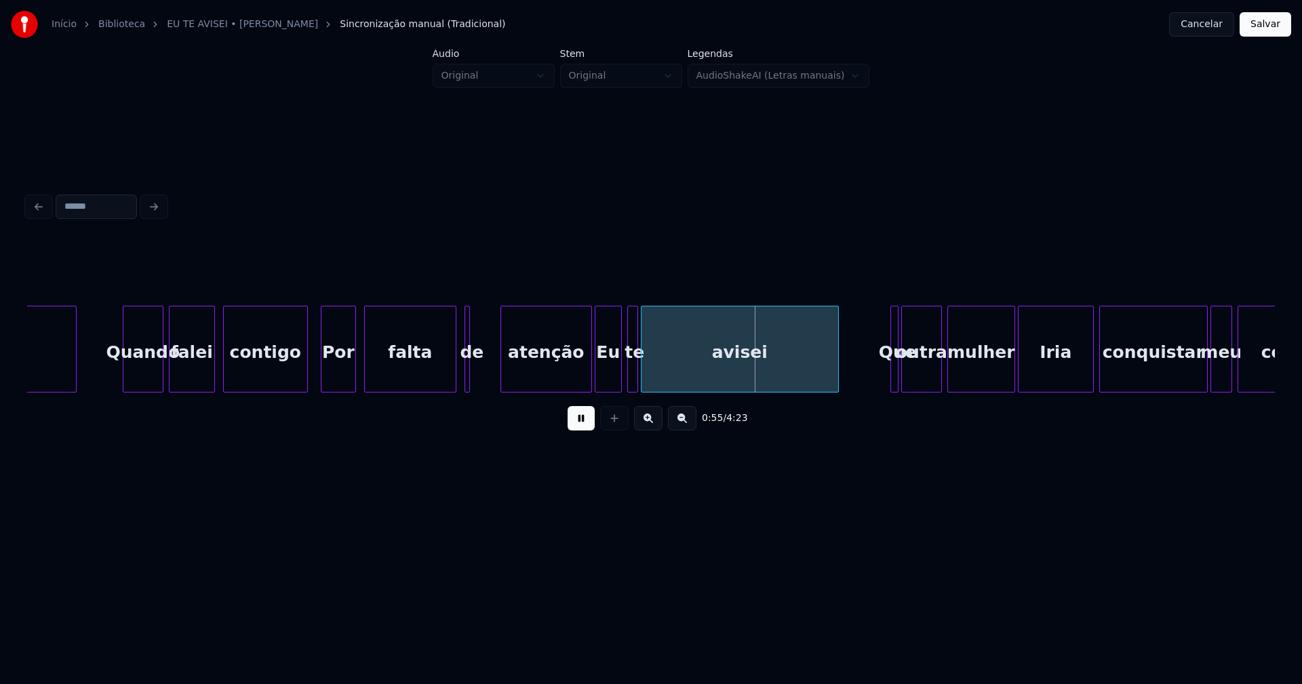
click at [505, 366] on div at bounding box center [503, 349] width 4 height 85
click at [490, 370] on div at bounding box center [490, 349] width 4 height 85
click at [583, 379] on div at bounding box center [582, 349] width 4 height 85
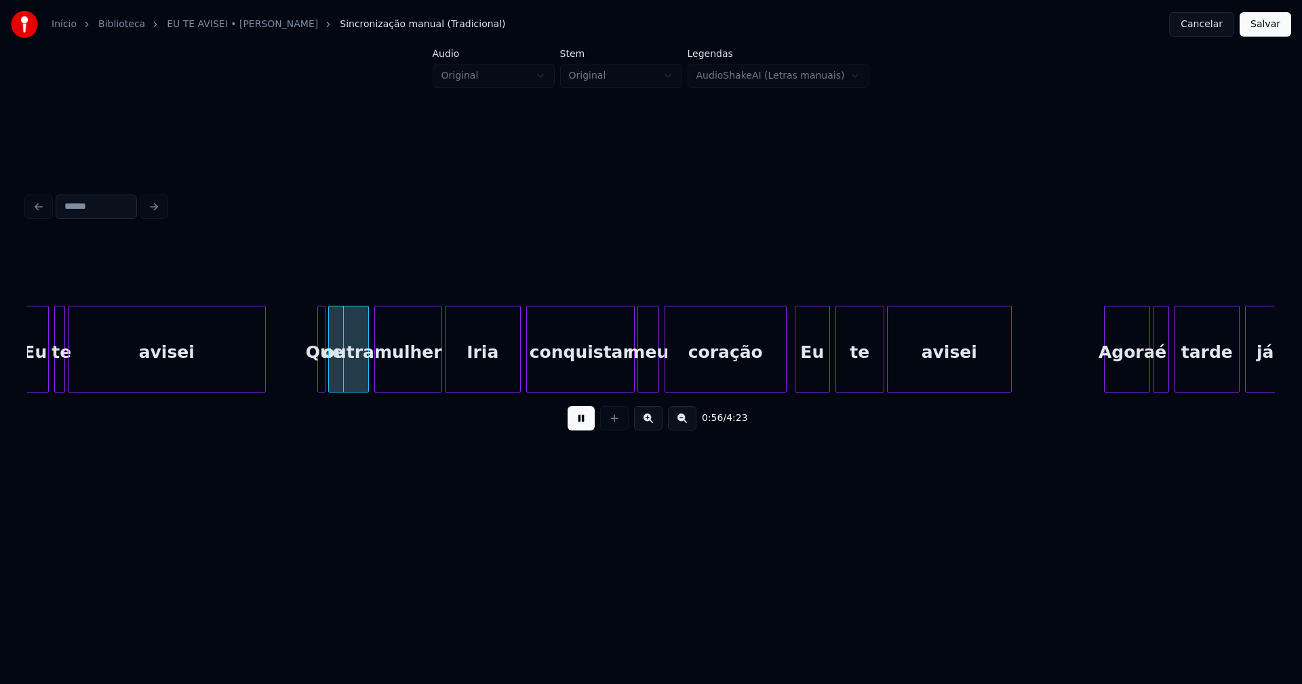
scroll to position [0, 7372]
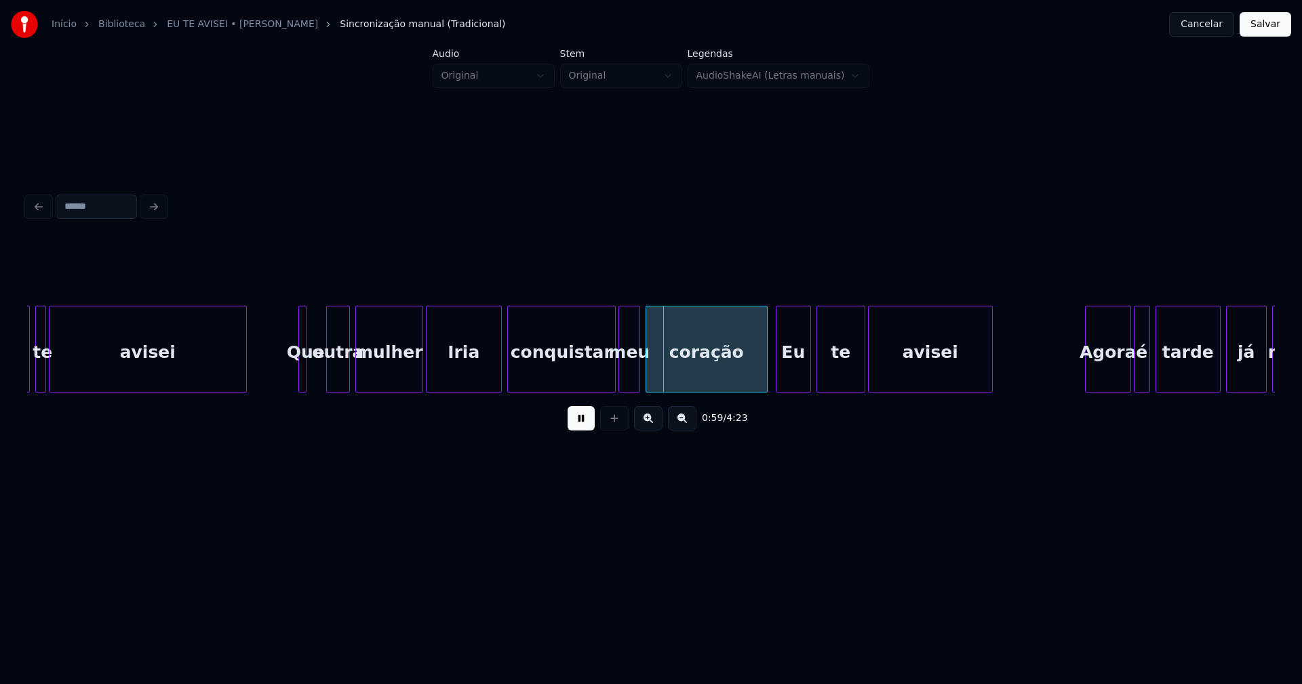
click at [328, 374] on div at bounding box center [329, 349] width 4 height 85
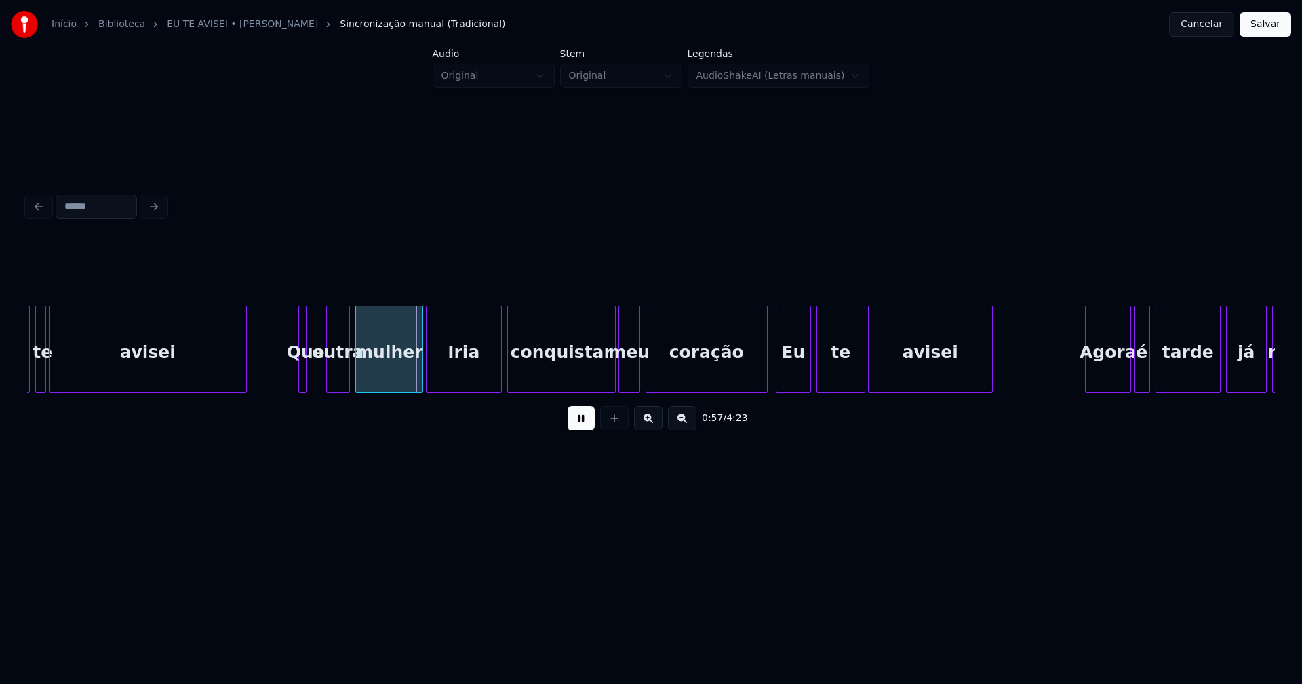
click at [307, 374] on div "Que" at bounding box center [306, 353] width 14 height 92
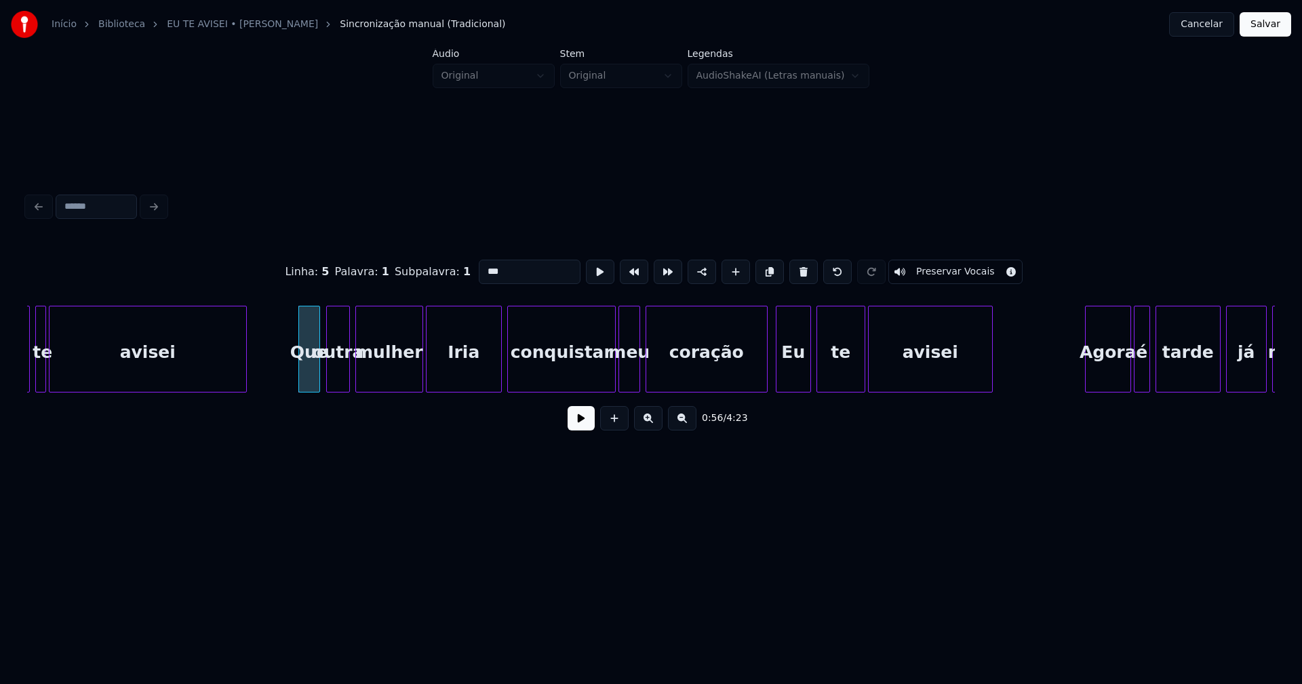
click at [319, 373] on div at bounding box center [317, 349] width 4 height 85
click at [295, 375] on div at bounding box center [296, 349] width 4 height 85
click at [571, 430] on button at bounding box center [581, 418] width 27 height 24
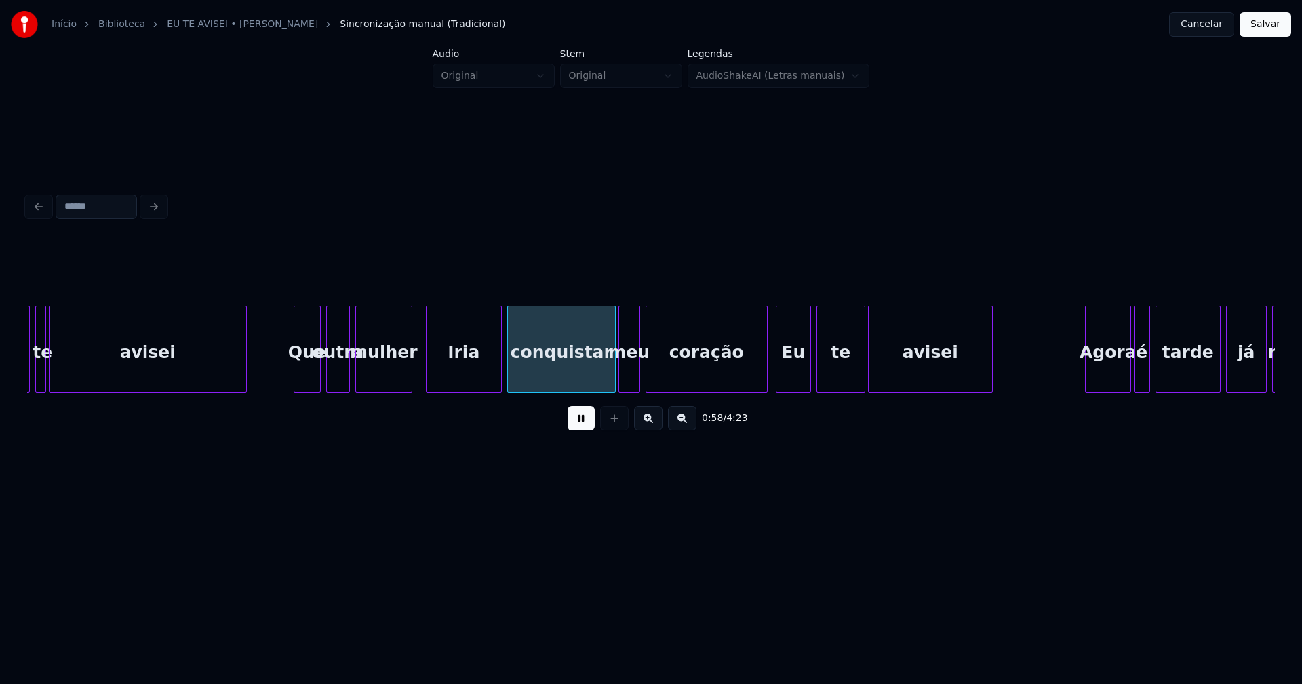
click at [411, 374] on div at bounding box center [410, 349] width 4 height 85
click at [435, 378] on div "Iria" at bounding box center [458, 353] width 75 height 92
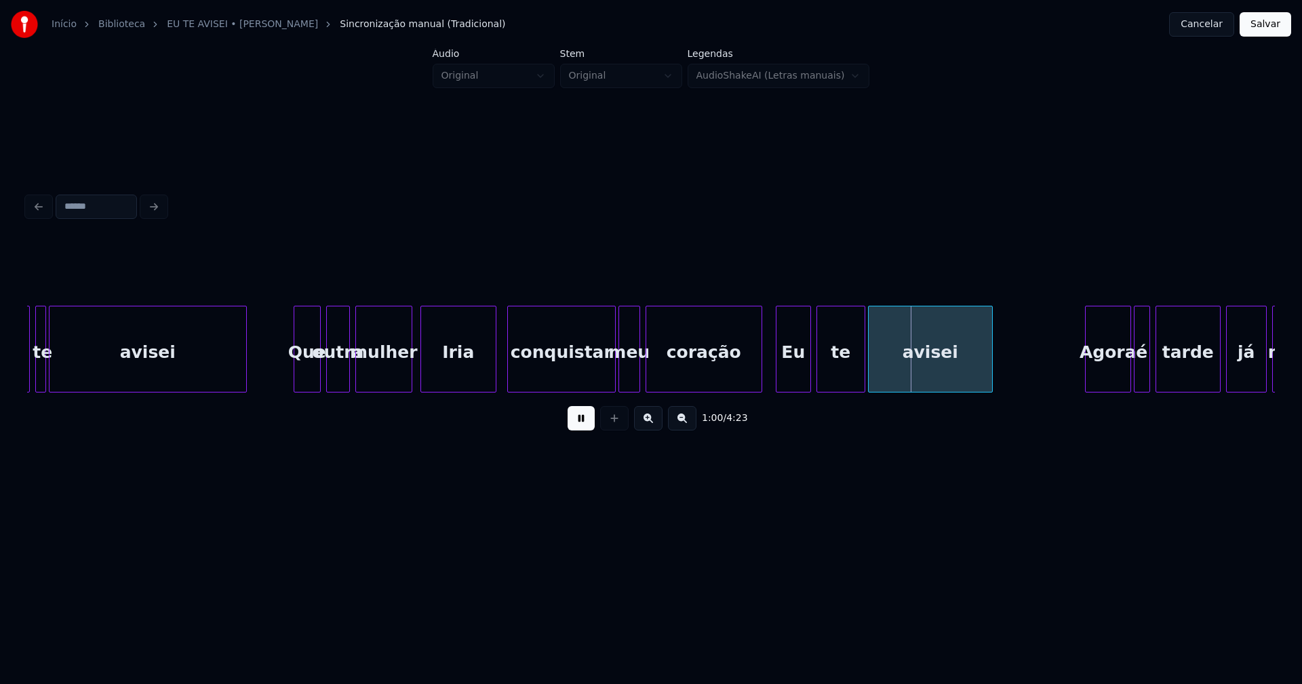
click at [758, 370] on div at bounding box center [760, 349] width 4 height 85
click at [785, 378] on div "Eu" at bounding box center [788, 353] width 34 height 92
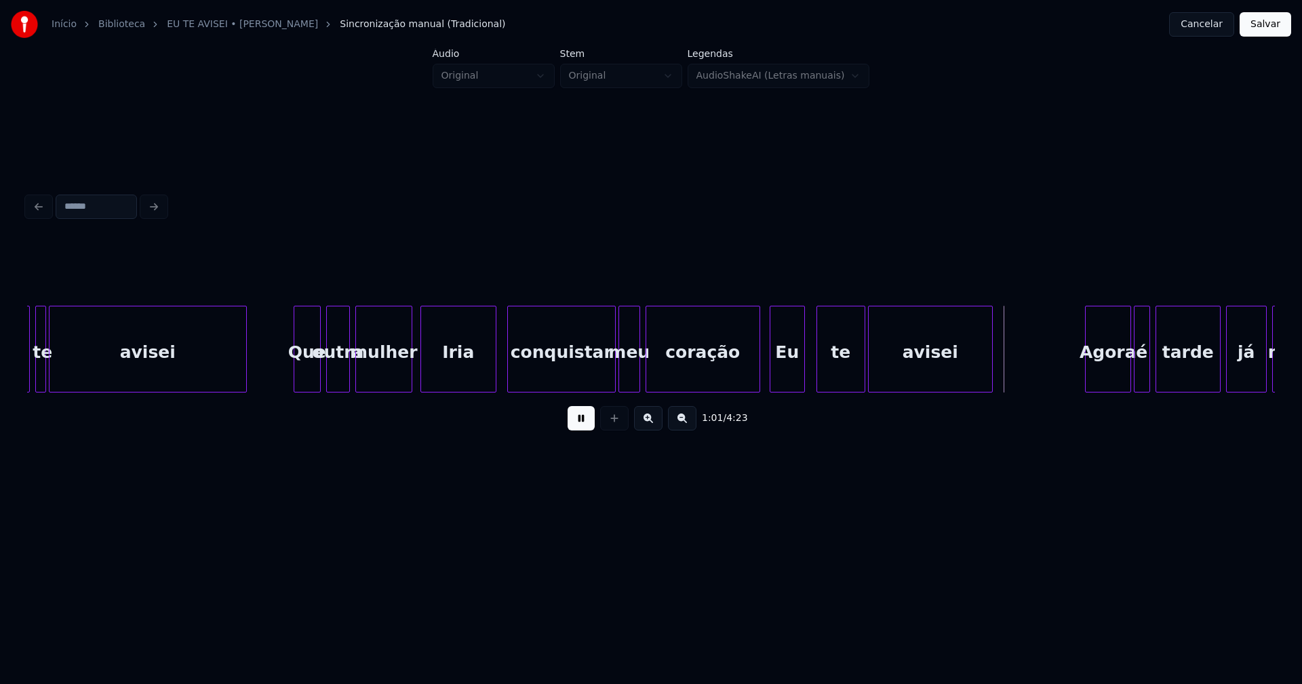
click at [759, 375] on div at bounding box center [758, 349] width 4 height 85
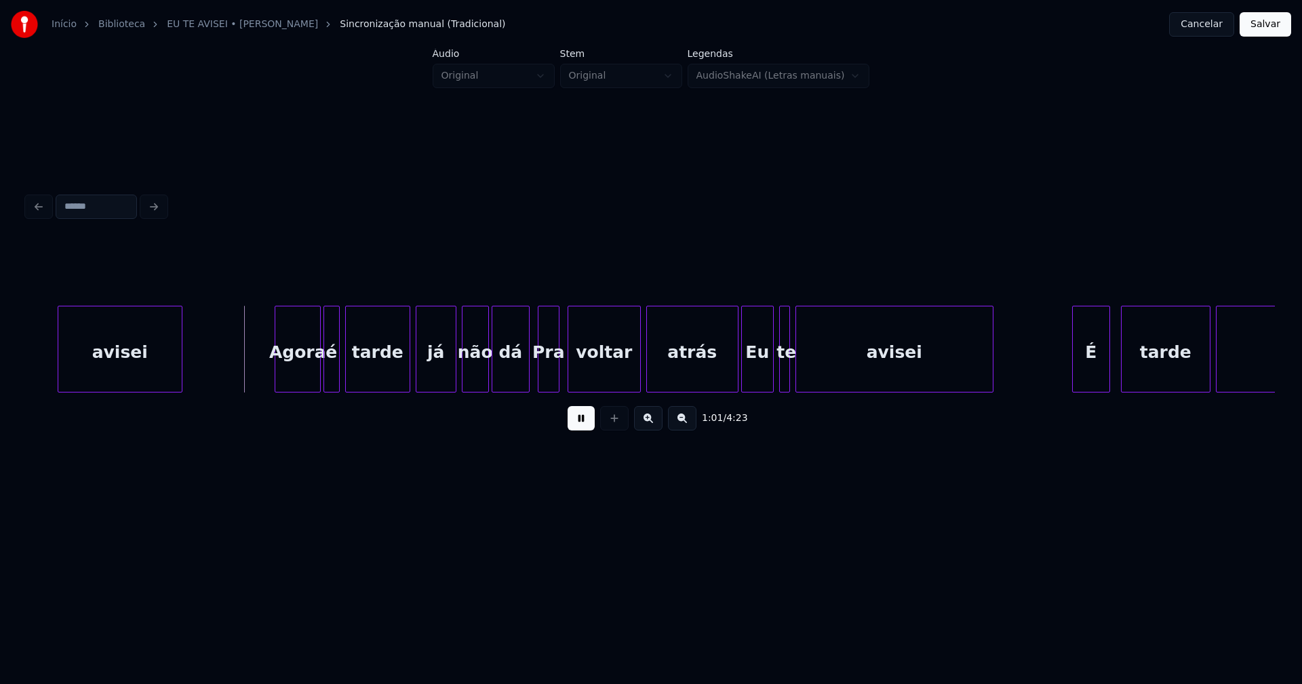
scroll to position [0, 8261]
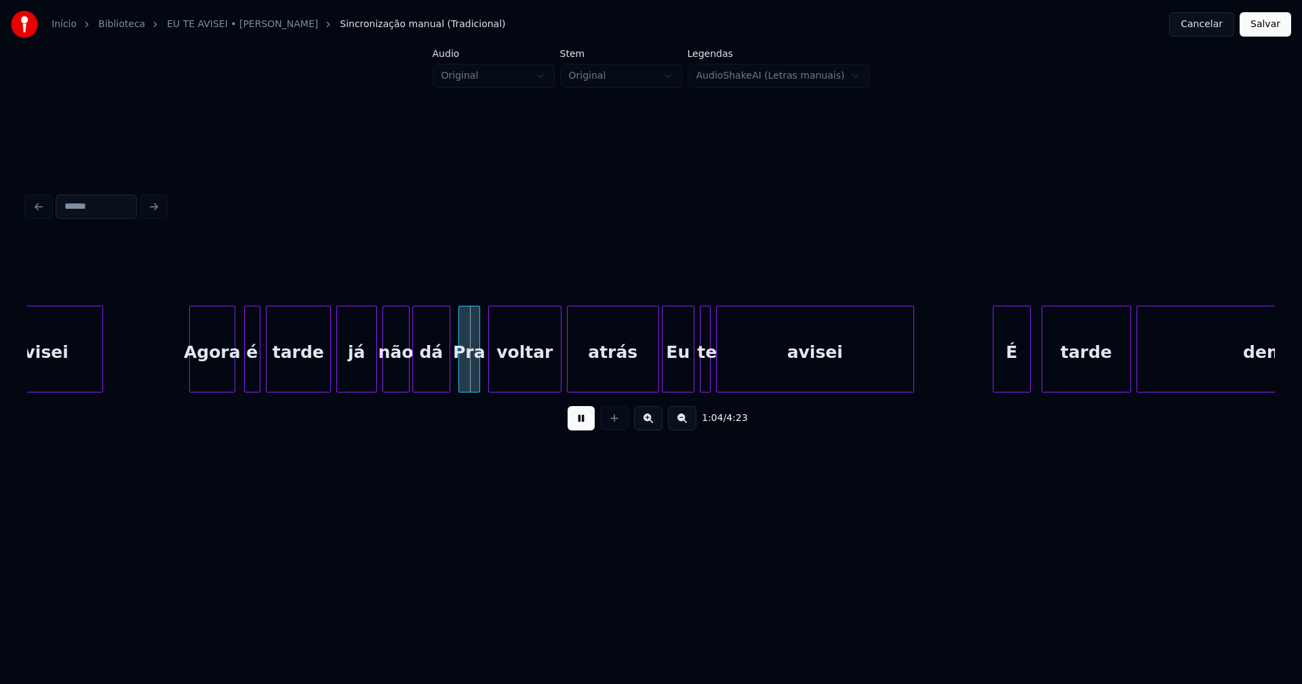
click at [203, 378] on div "Agora" at bounding box center [212, 353] width 45 height 92
click at [244, 373] on div "é" at bounding box center [245, 353] width 15 height 92
click at [440, 379] on div at bounding box center [442, 349] width 4 height 85
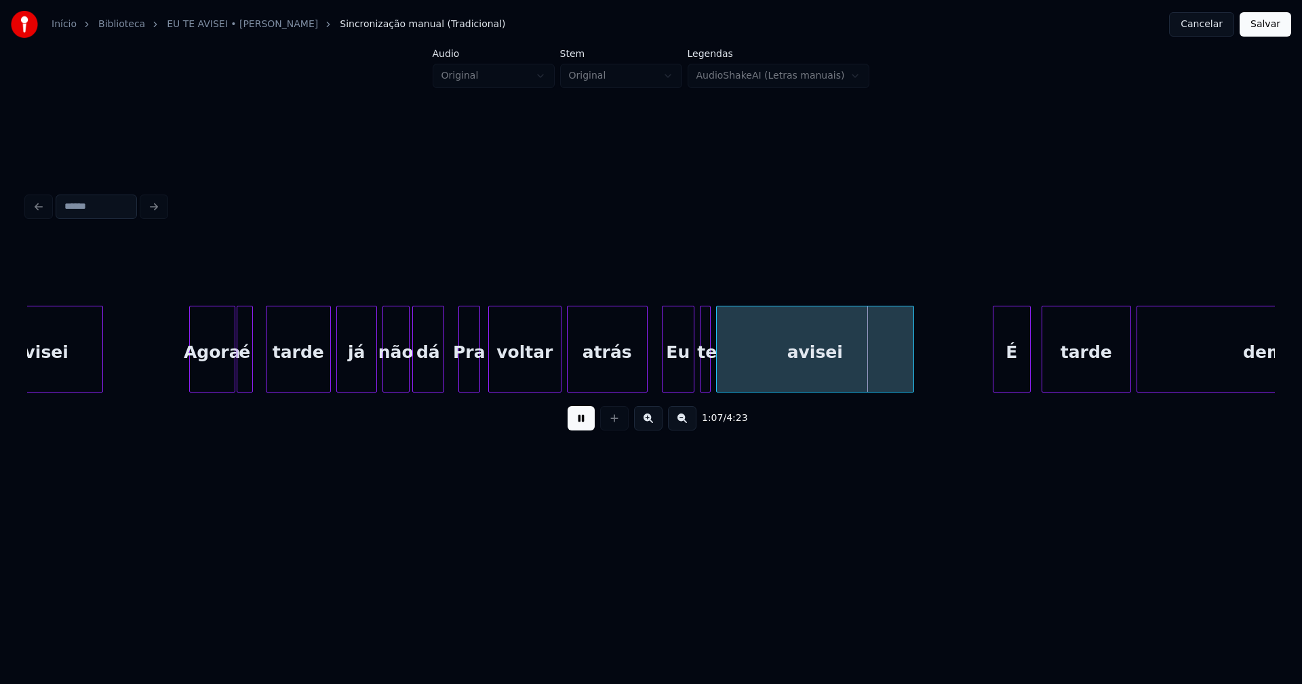
click at [646, 381] on div at bounding box center [645, 349] width 4 height 85
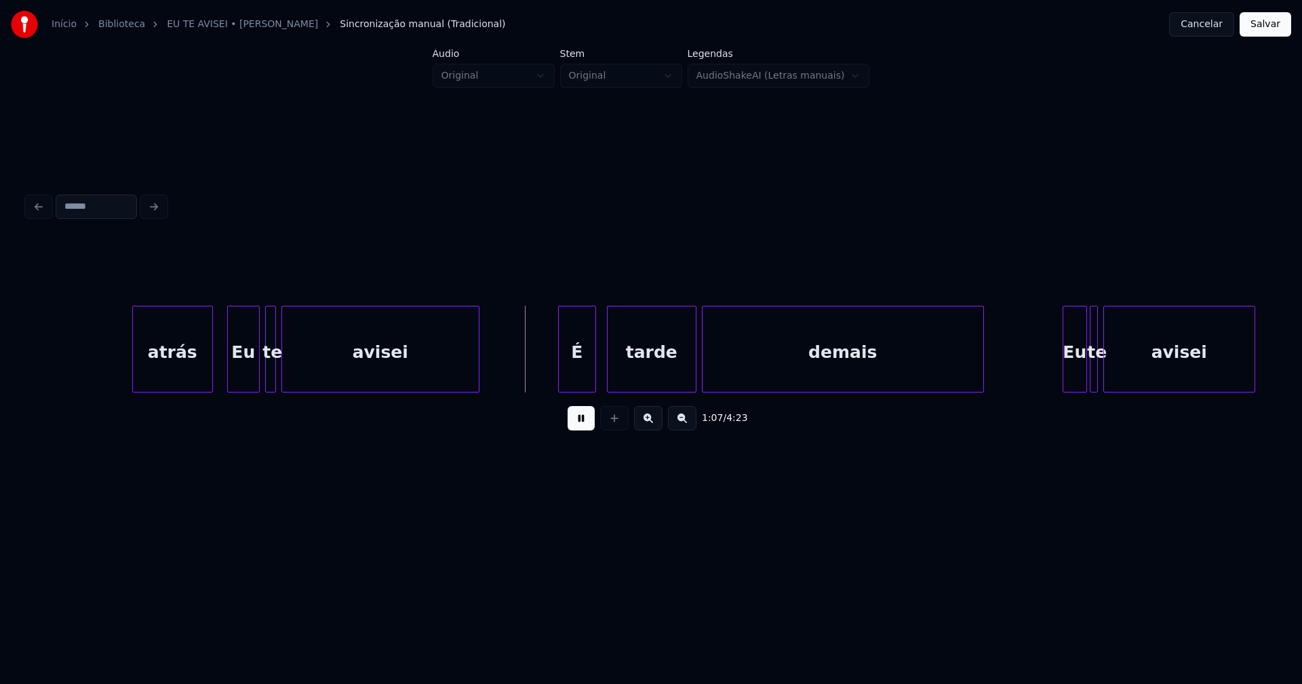
scroll to position [0, 8835]
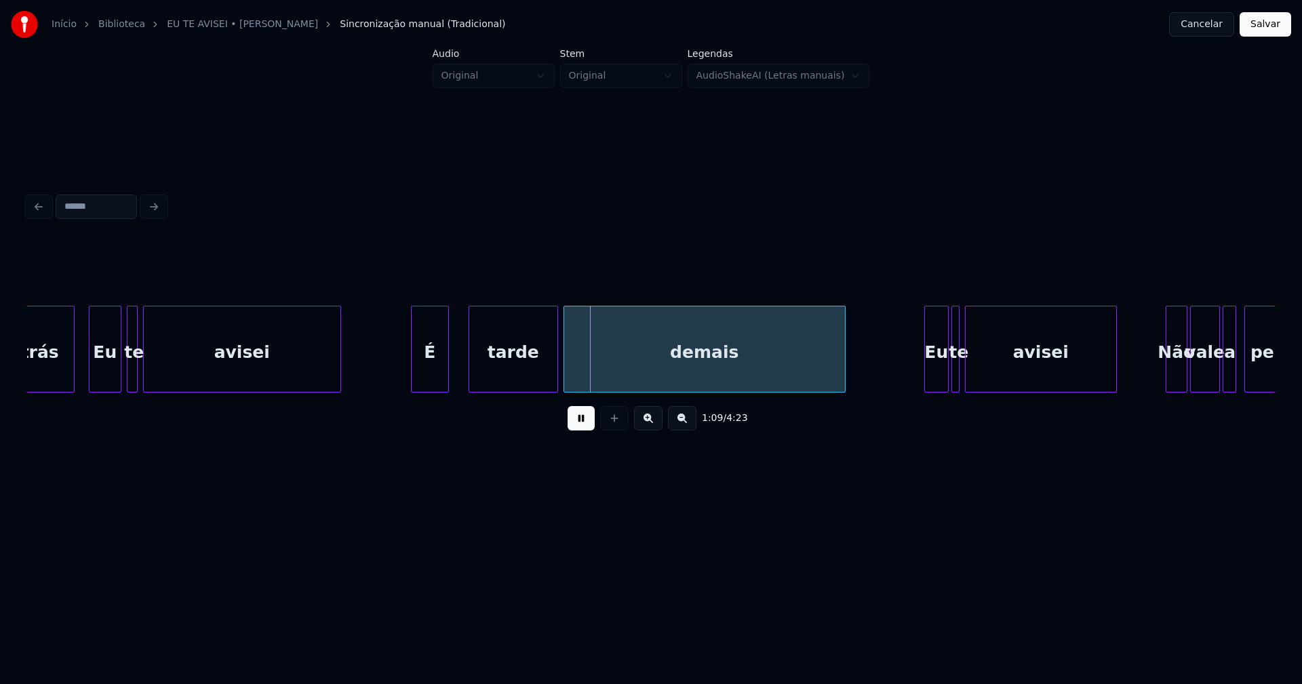
click at [423, 375] on div "É" at bounding box center [430, 353] width 37 height 92
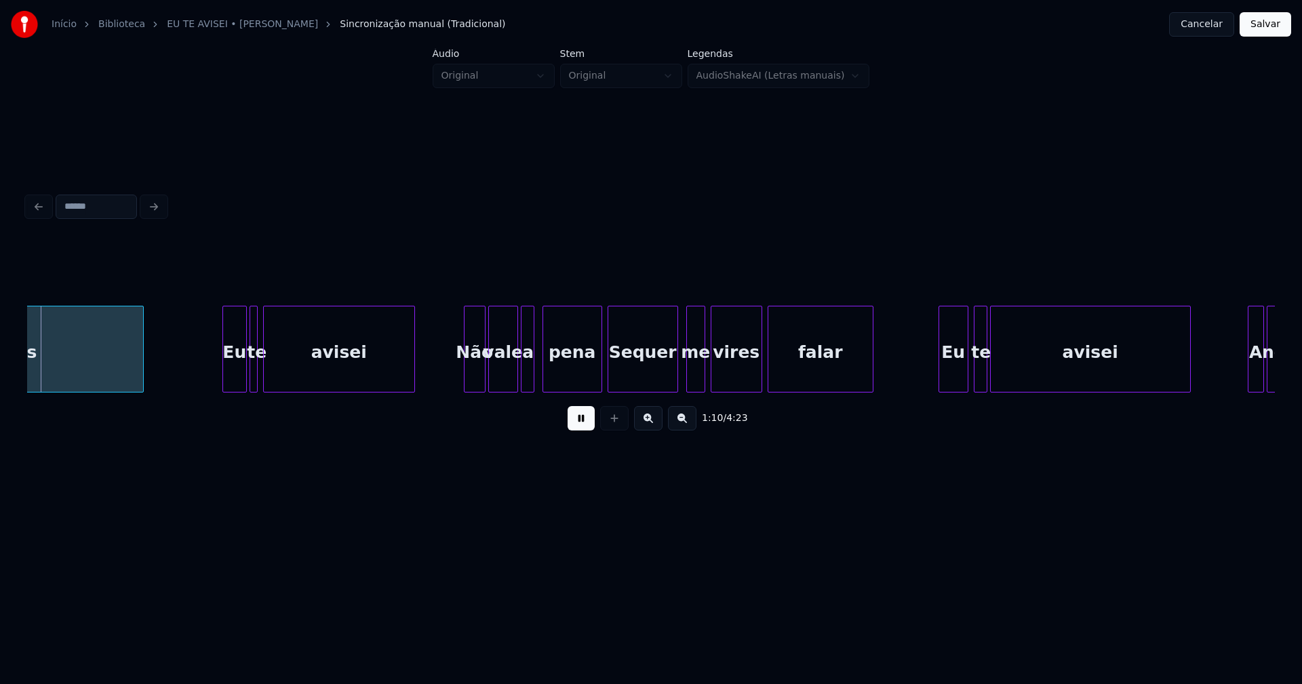
scroll to position [0, 9543]
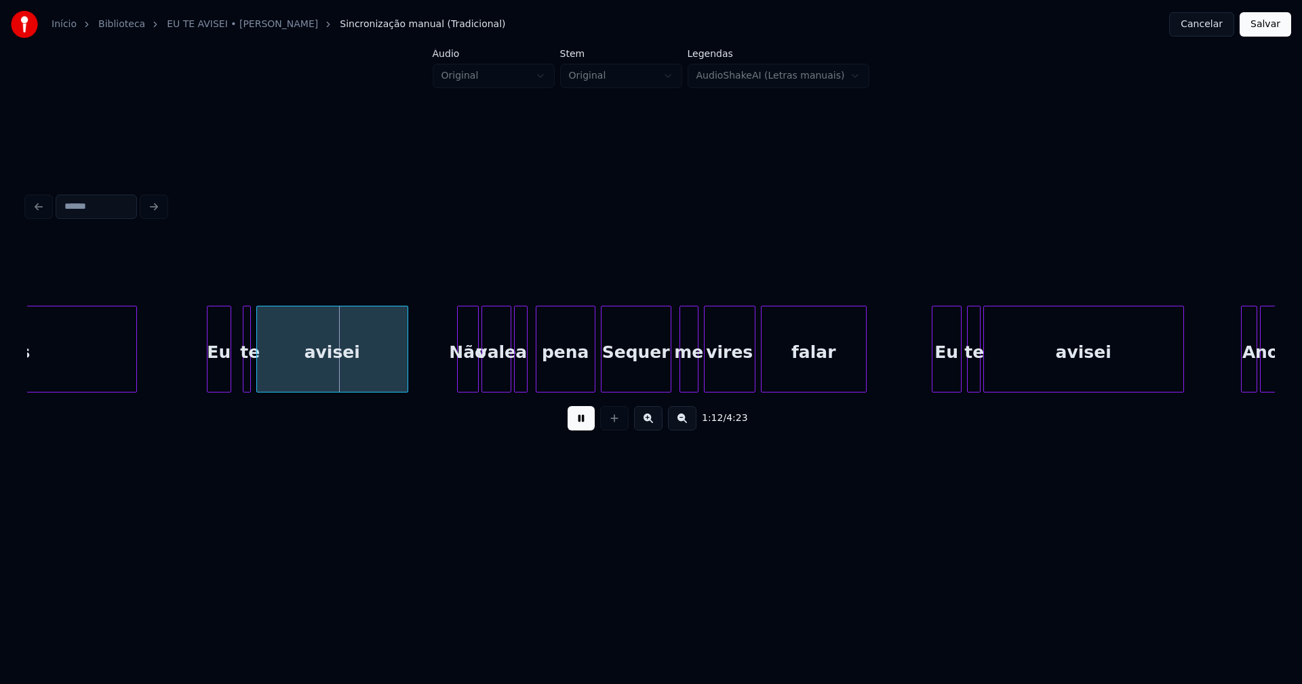
click at [216, 378] on div "Eu" at bounding box center [219, 353] width 23 height 92
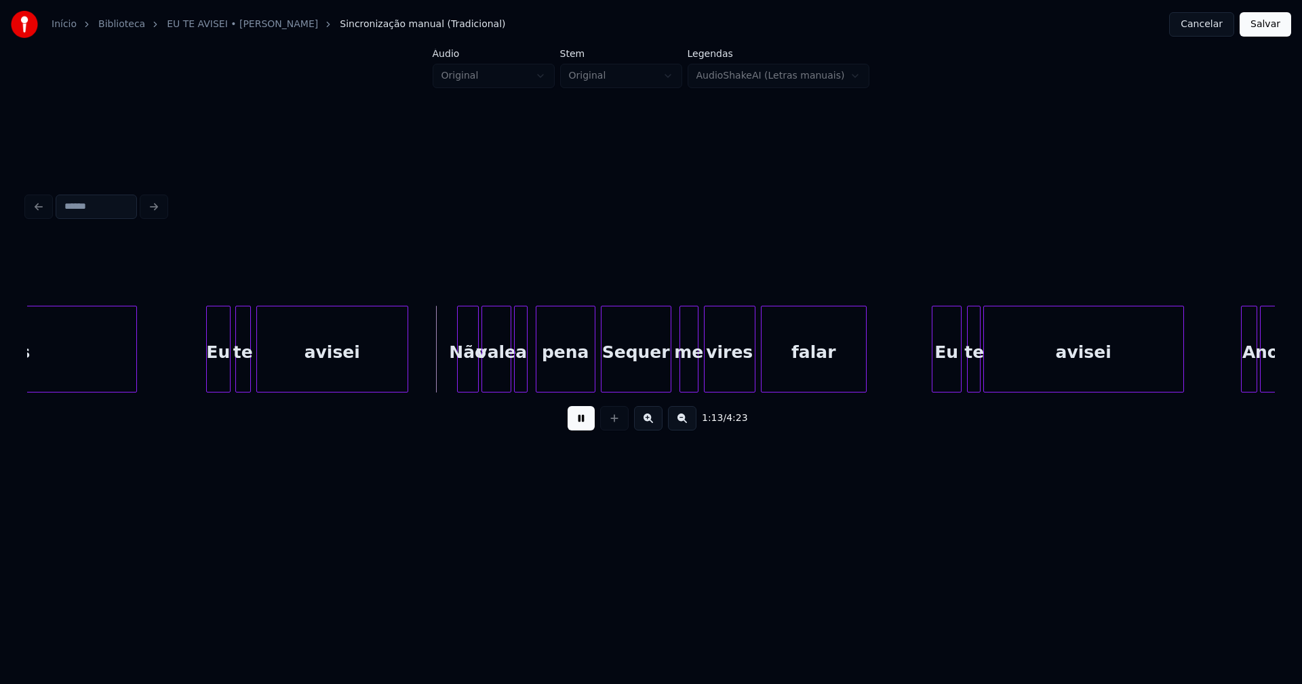
click at [236, 374] on div at bounding box center [238, 349] width 4 height 85
click at [588, 372] on div at bounding box center [588, 349] width 4 height 85
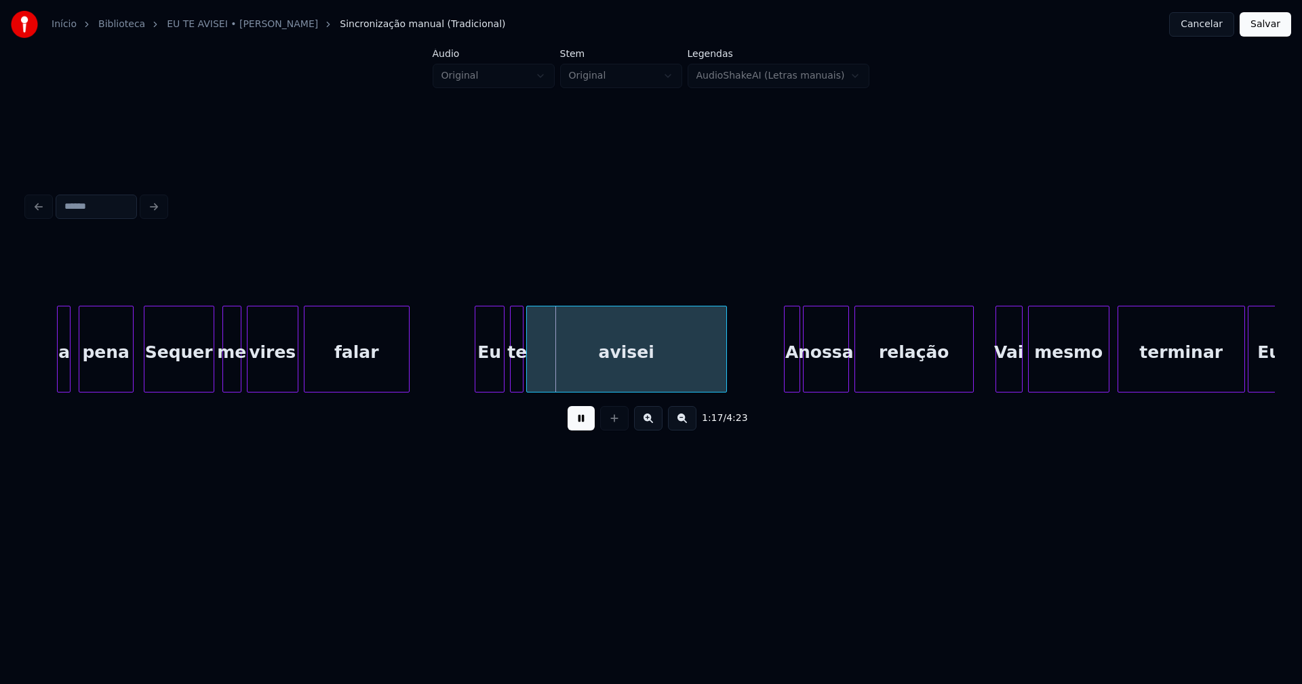
scroll to position [0, 10040]
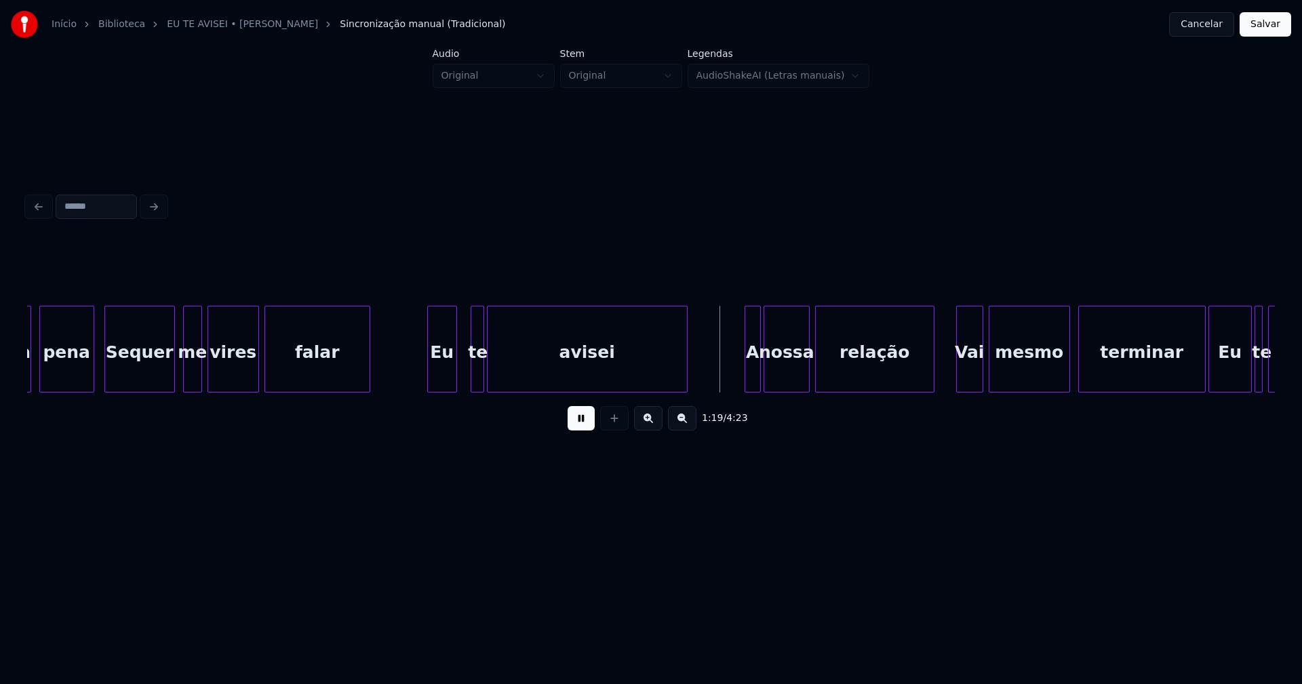
click at [442, 372] on div "Eu" at bounding box center [442, 353] width 28 height 92
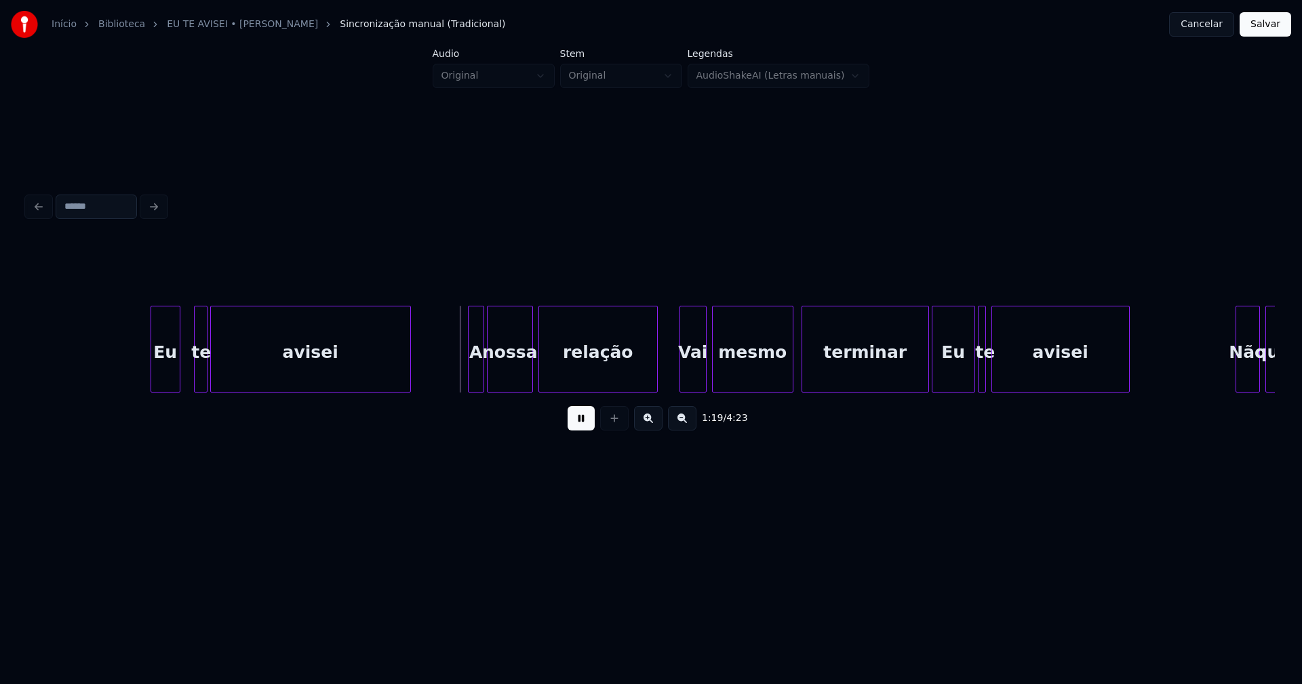
scroll to position [0, 10395]
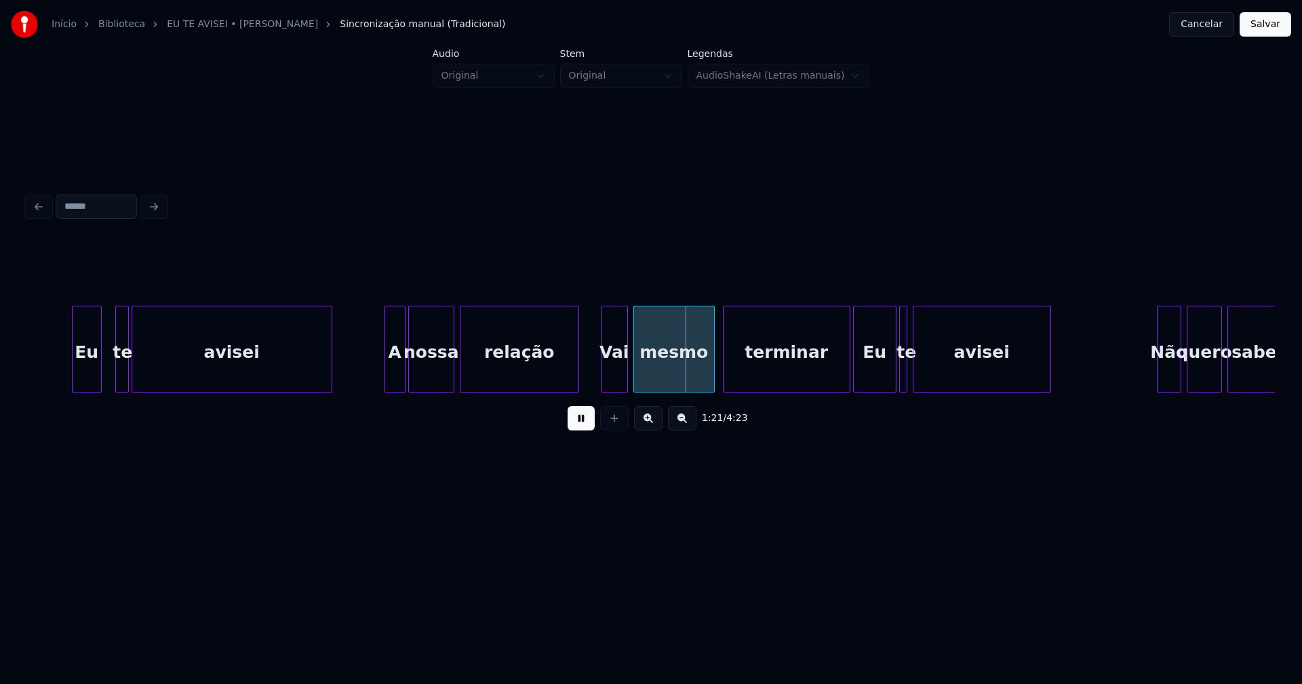
click at [387, 375] on div at bounding box center [387, 349] width 4 height 85
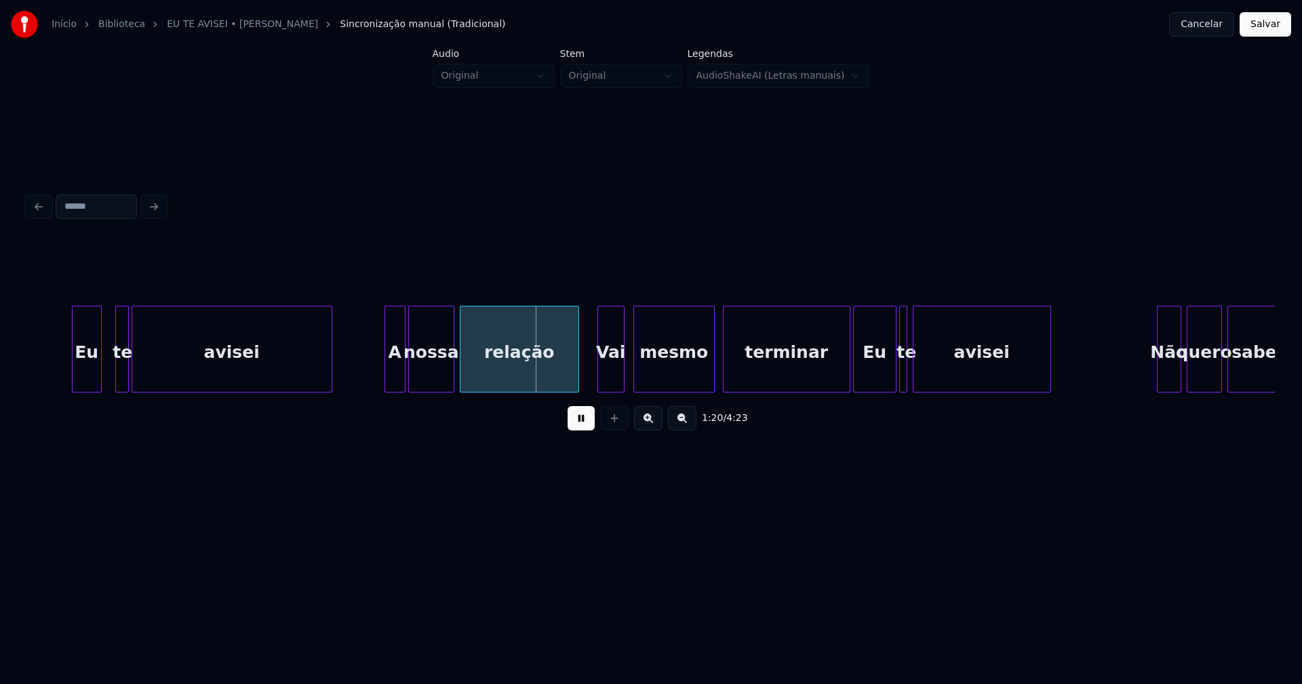
click at [615, 372] on div "Vai" at bounding box center [611, 353] width 26 height 92
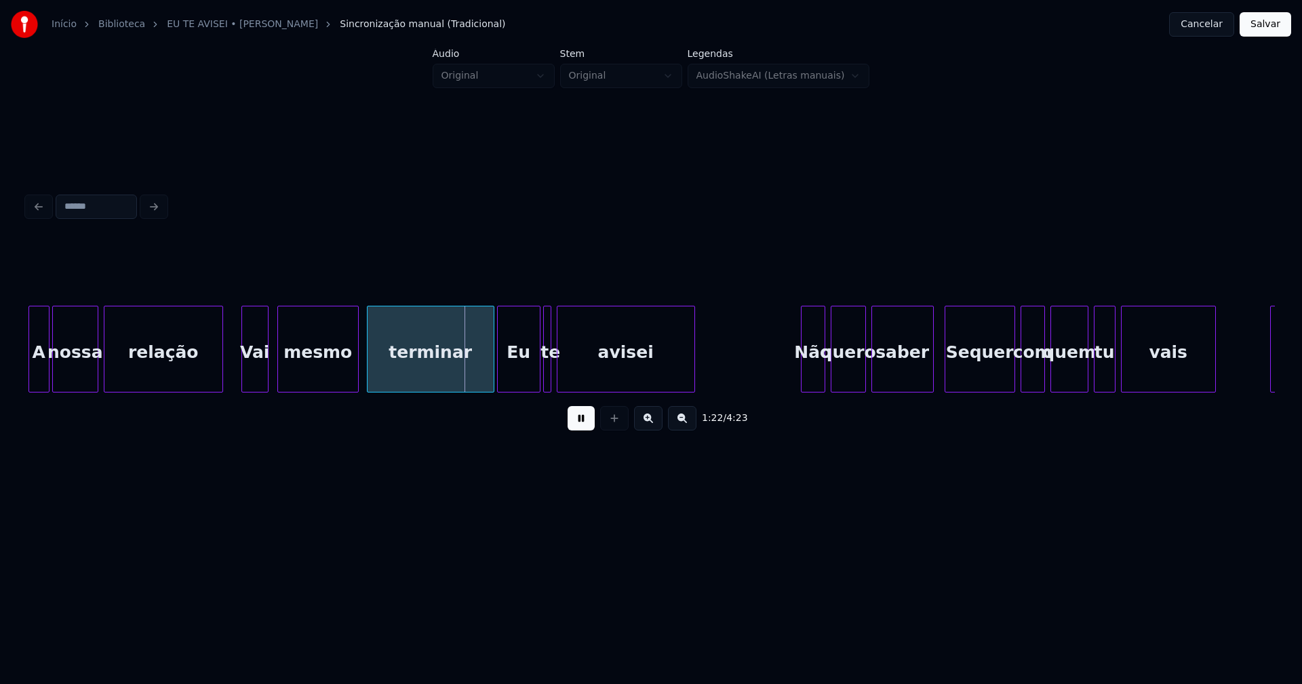
scroll to position [0, 10791]
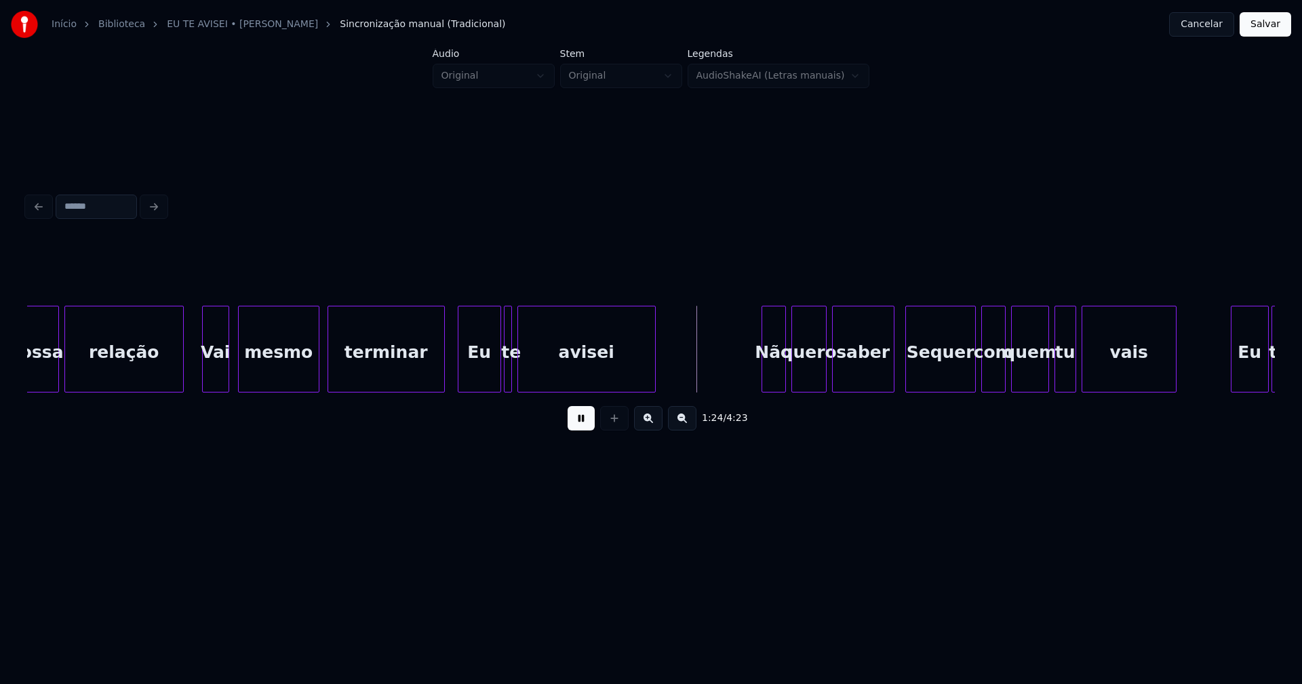
click at [442, 382] on div at bounding box center [442, 349] width 4 height 85
click at [515, 383] on div at bounding box center [515, 349] width 4 height 85
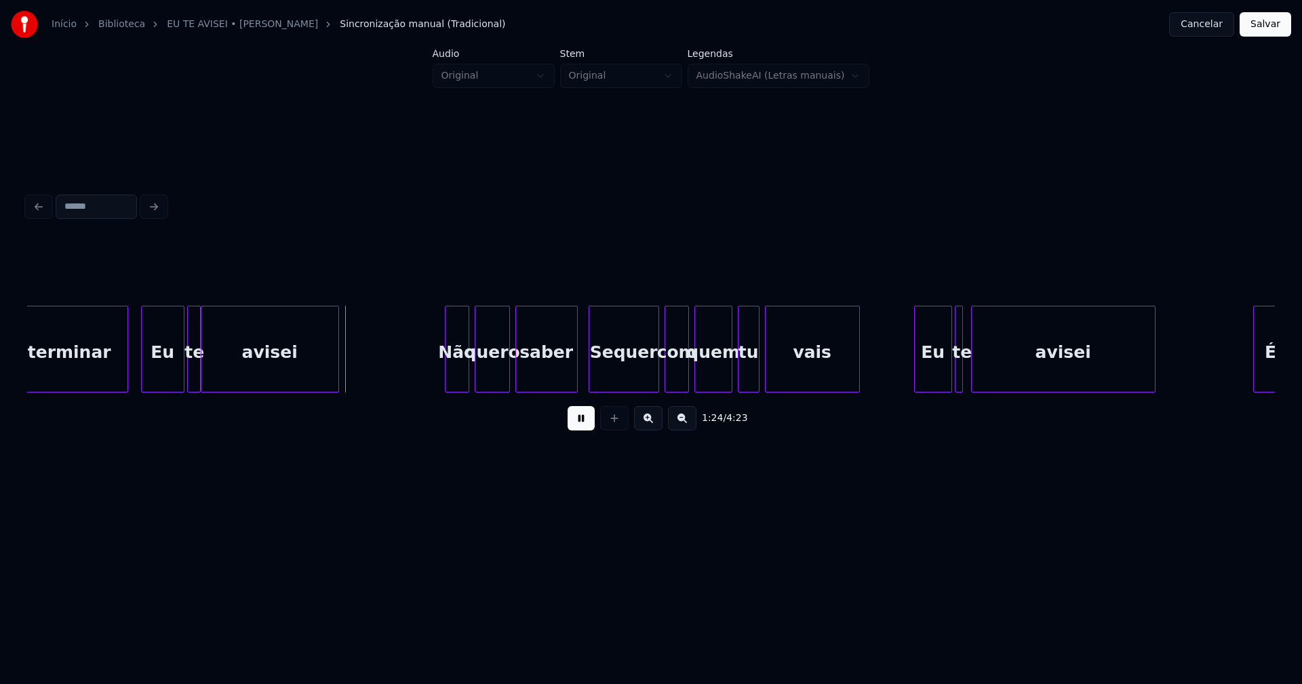
scroll to position [0, 11126]
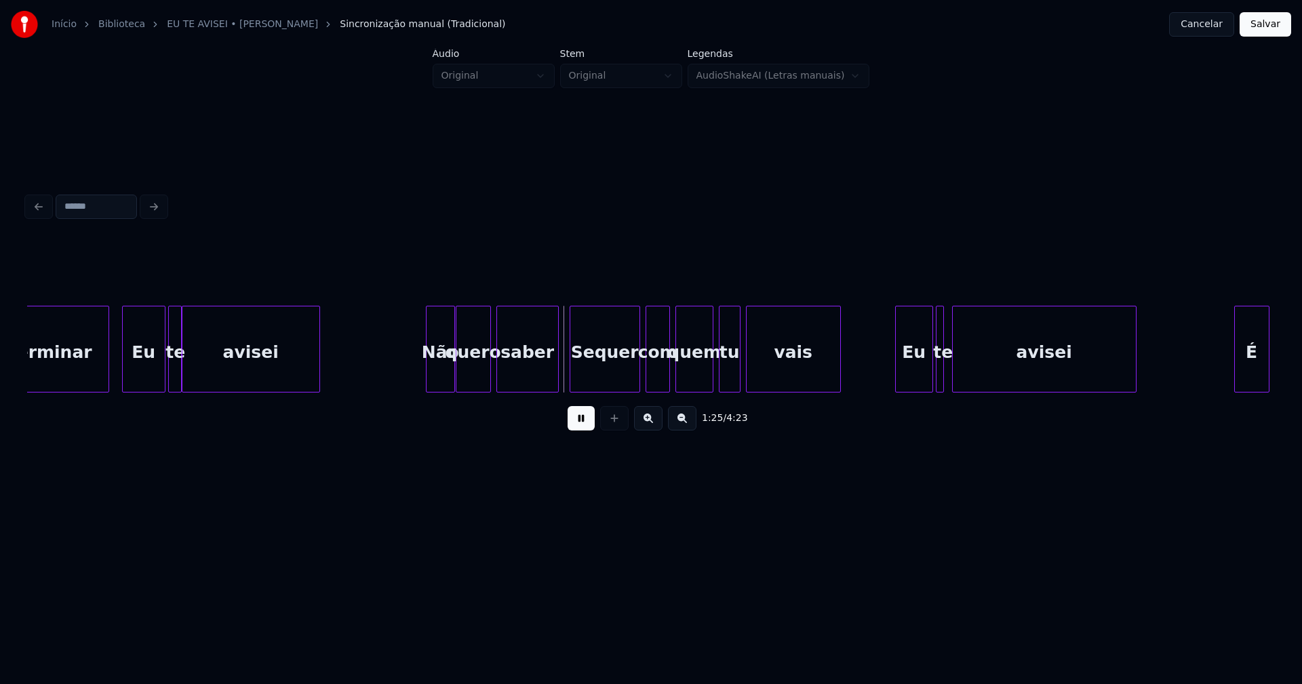
click at [450, 374] on div at bounding box center [452, 349] width 4 height 85
click at [427, 381] on div "Não" at bounding box center [430, 353] width 28 height 92
click at [553, 374] on div at bounding box center [552, 349] width 4 height 85
click at [582, 370] on div "Sequer" at bounding box center [596, 353] width 69 height 92
click at [906, 378] on div "Eu" at bounding box center [910, 353] width 37 height 92
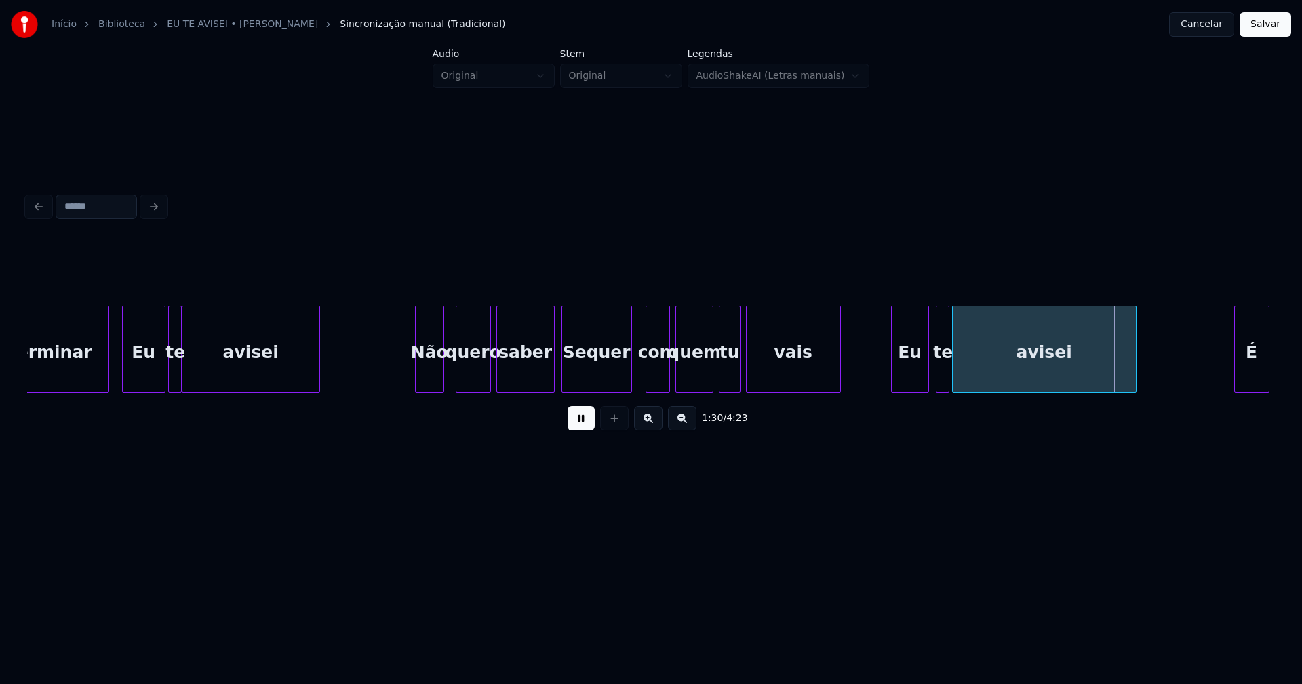
click at [948, 383] on div at bounding box center [947, 349] width 4 height 85
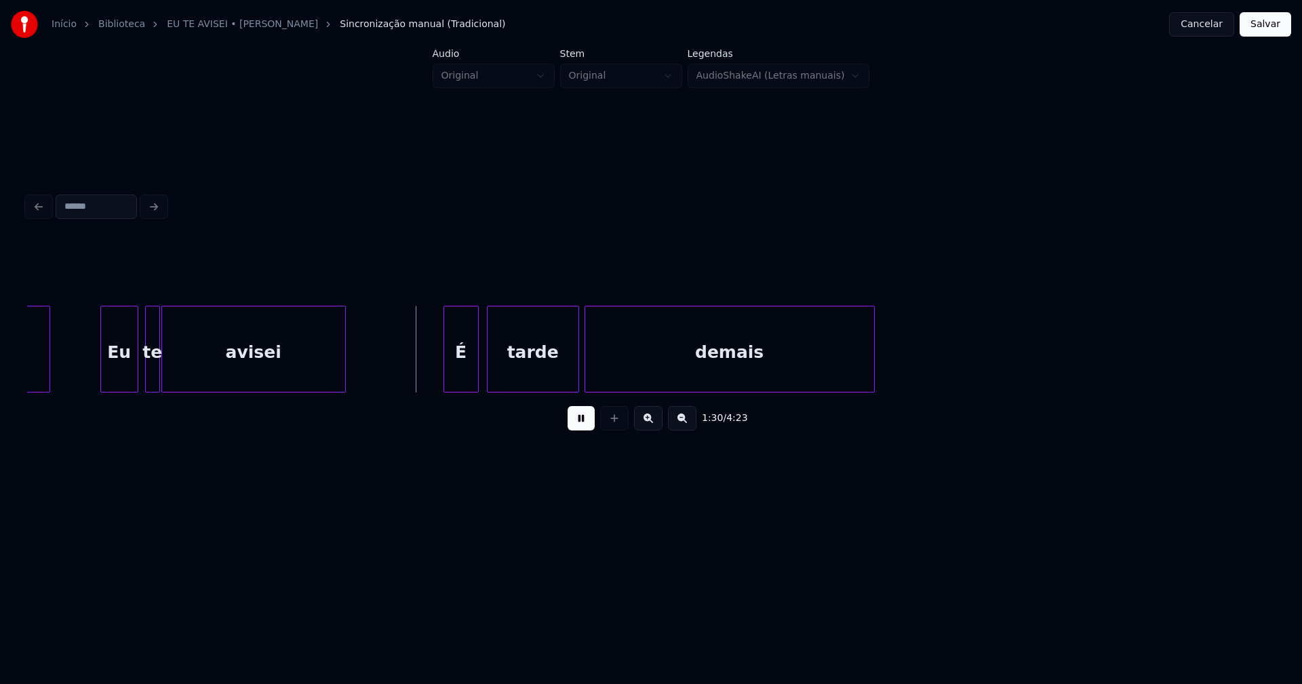
scroll to position [0, 11937]
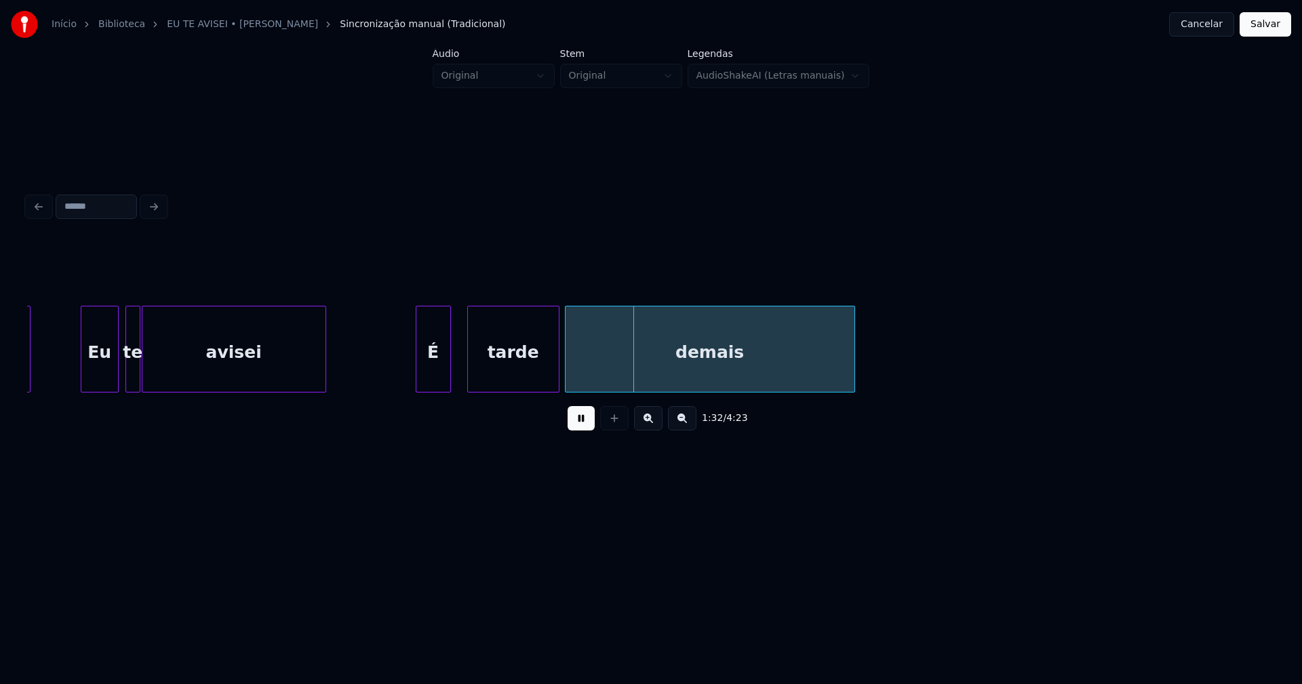
click at [429, 378] on div "É" at bounding box center [433, 353] width 34 height 92
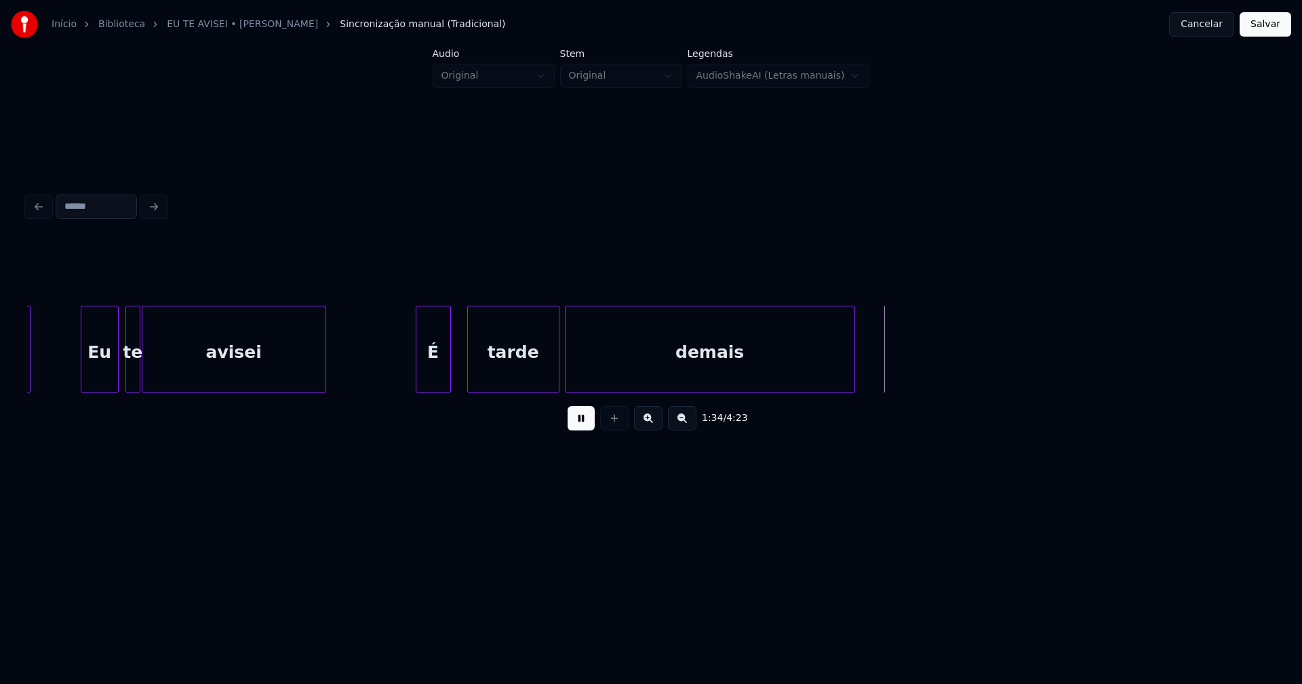
click at [1277, 340] on div "1:34 / 4:23" at bounding box center [651, 315] width 1259 height 269
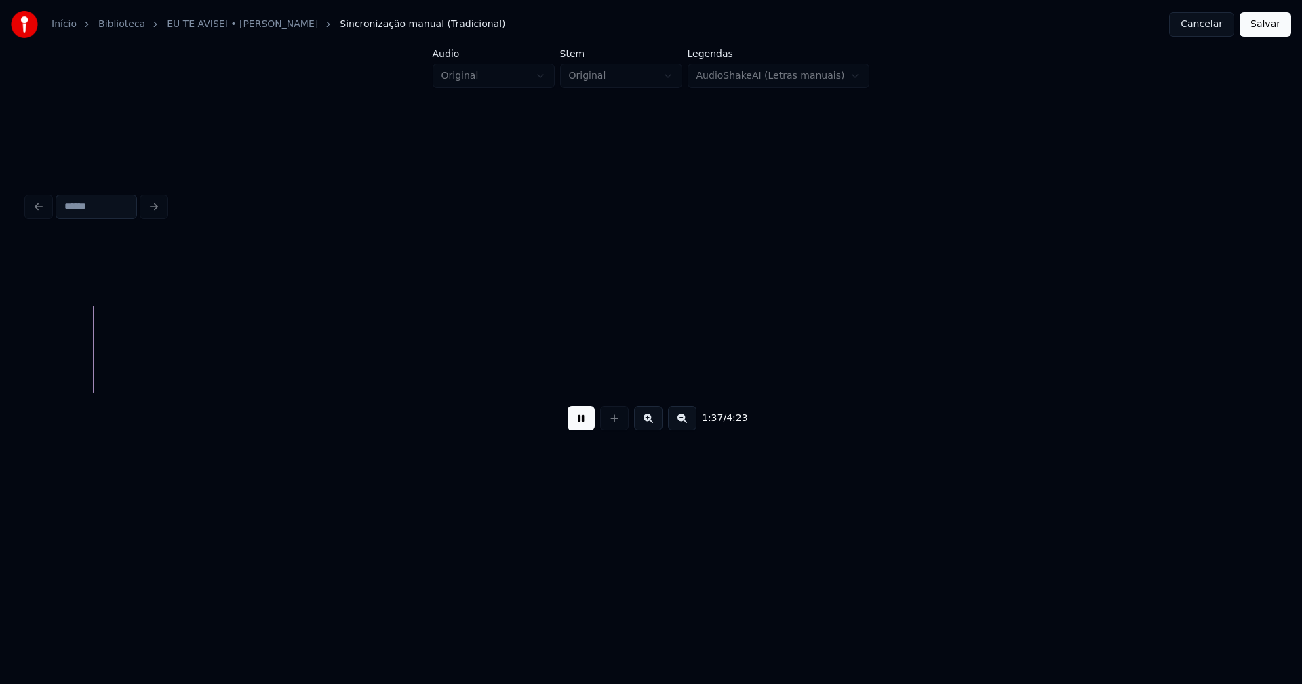
scroll to position [0, 14434]
click at [1047, 384] on div "É" at bounding box center [1043, 353] width 39 height 92
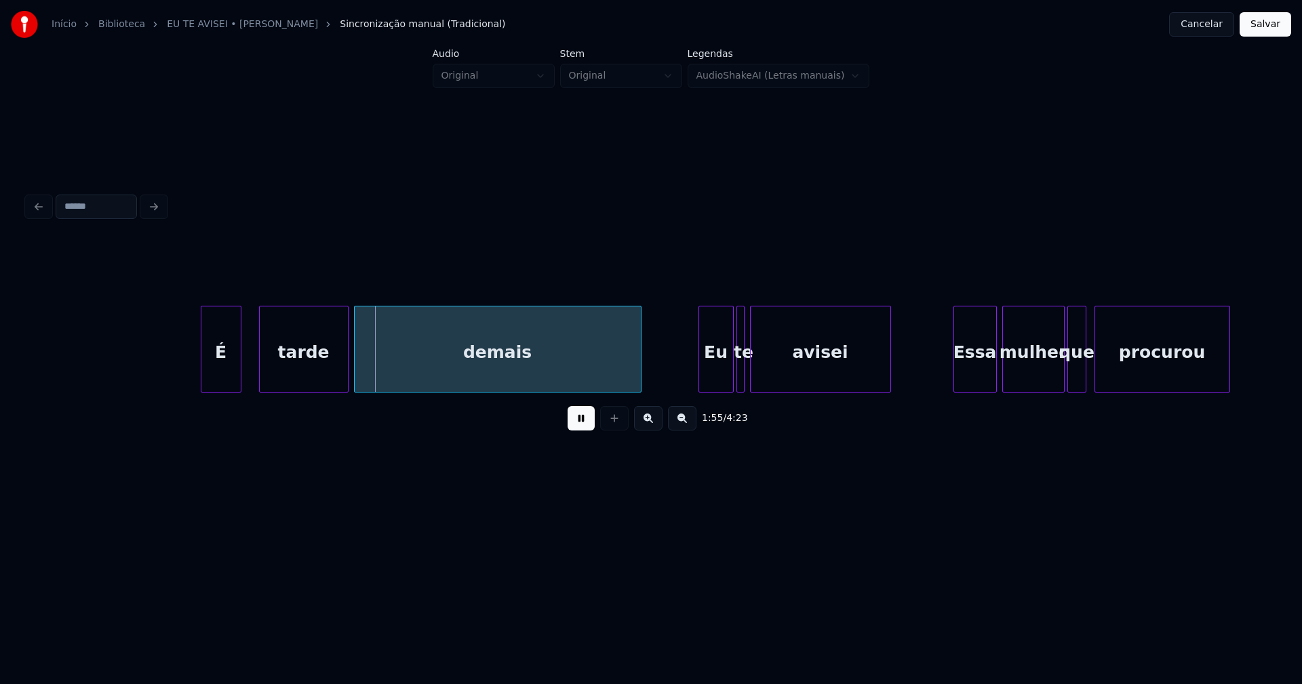
scroll to position [0, 15594]
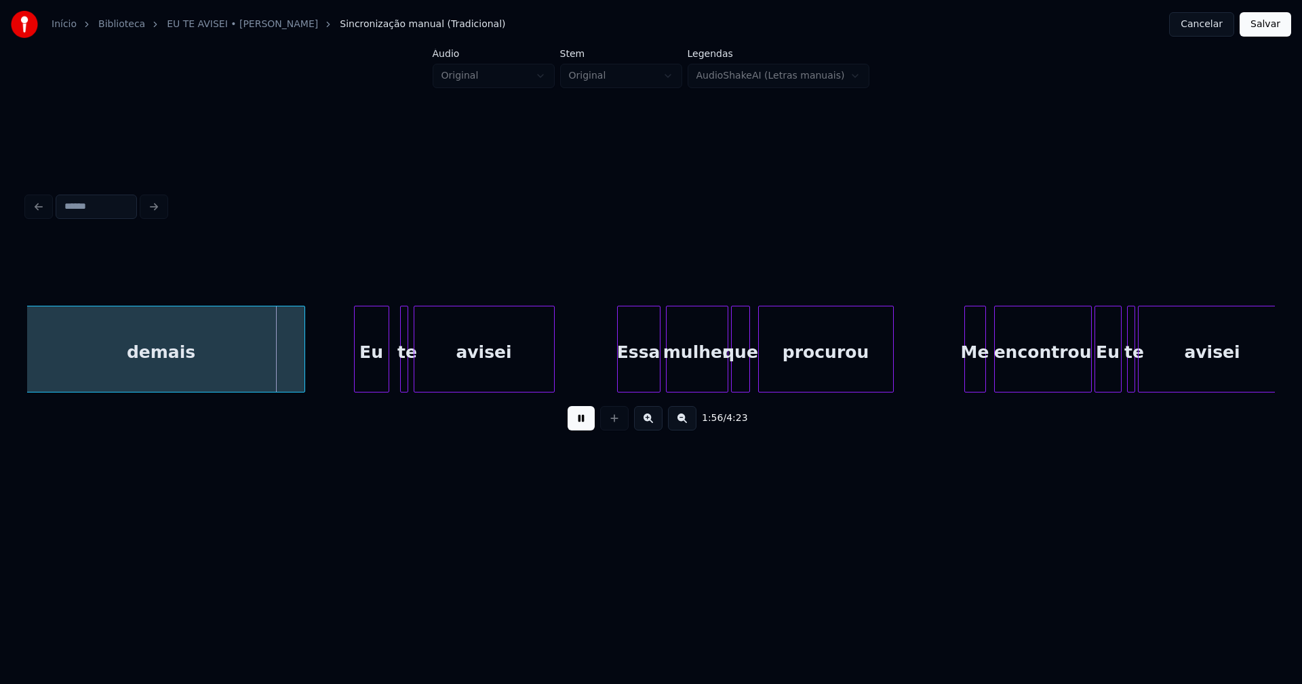
click at [367, 375] on div "Eu" at bounding box center [372, 353] width 34 height 92
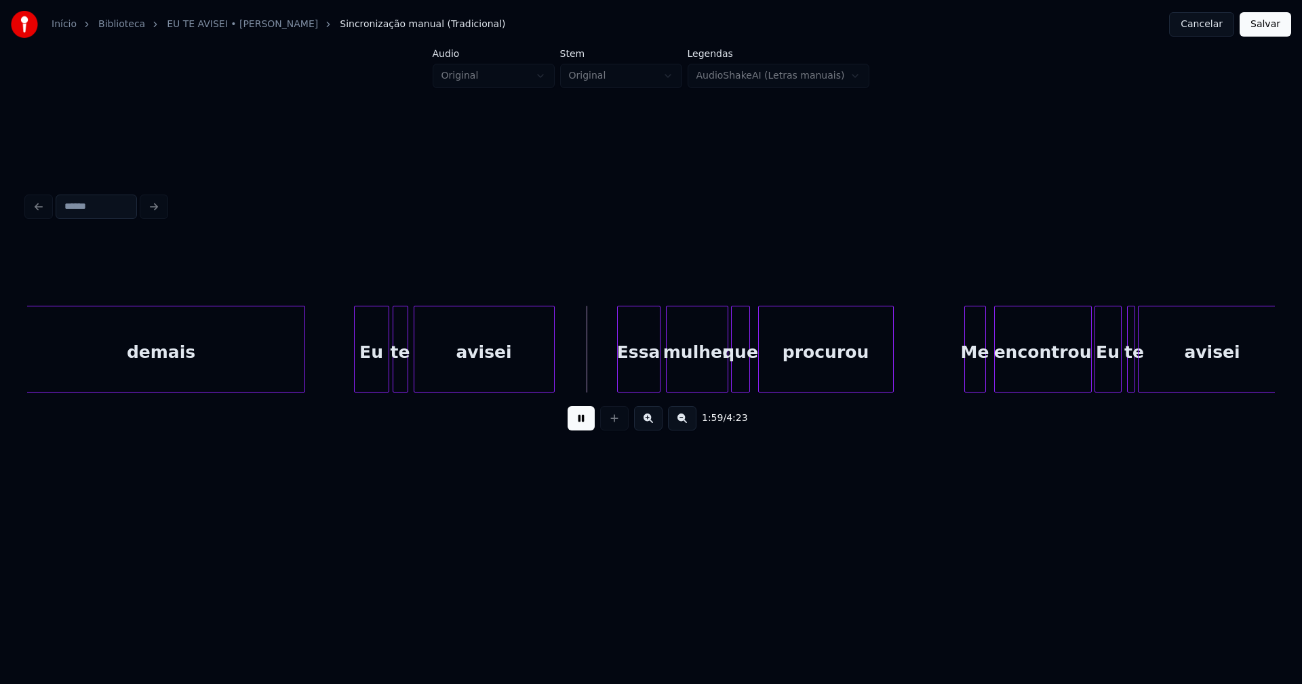
click at [393, 378] on div at bounding box center [395, 349] width 4 height 85
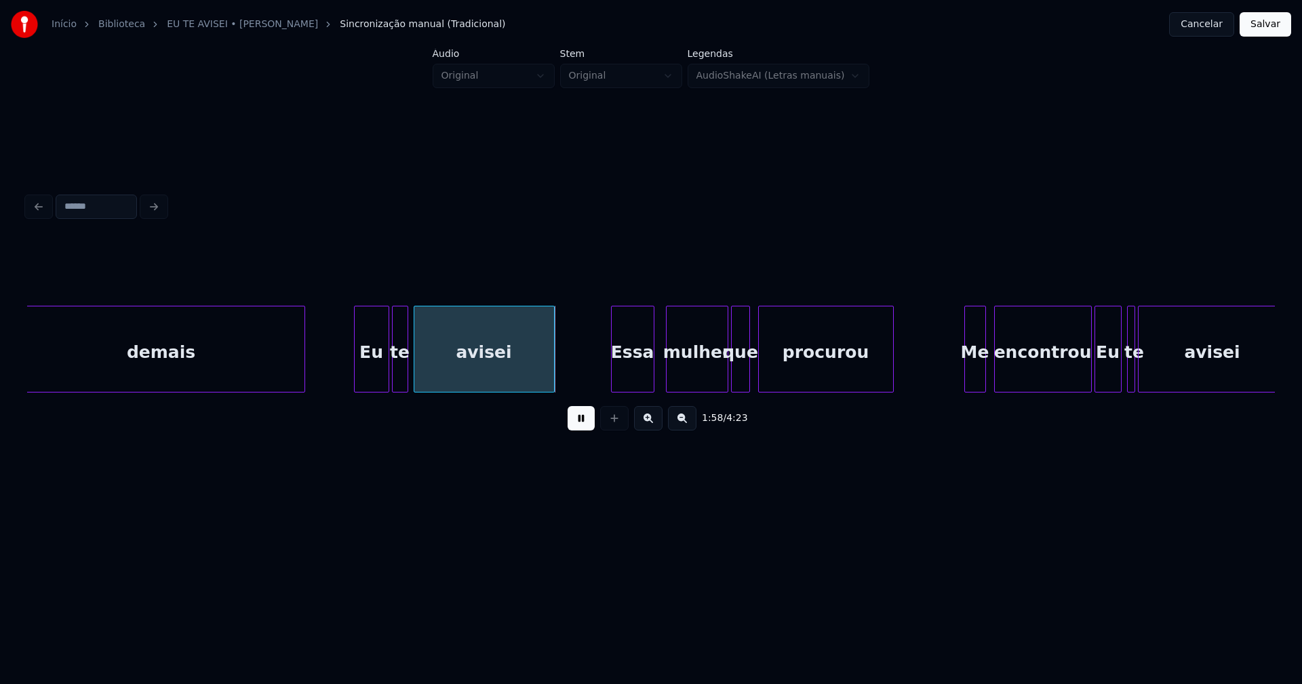
click at [634, 366] on div "Essa" at bounding box center [633, 353] width 42 height 92
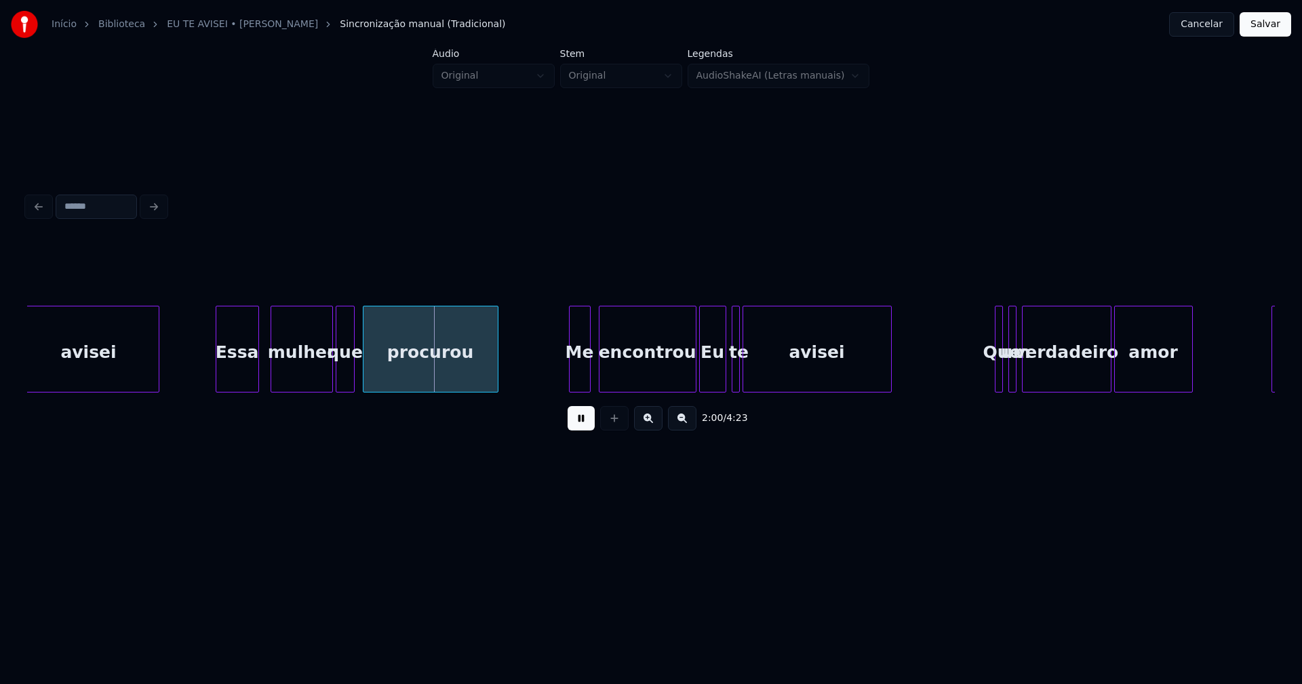
scroll to position [0, 16028]
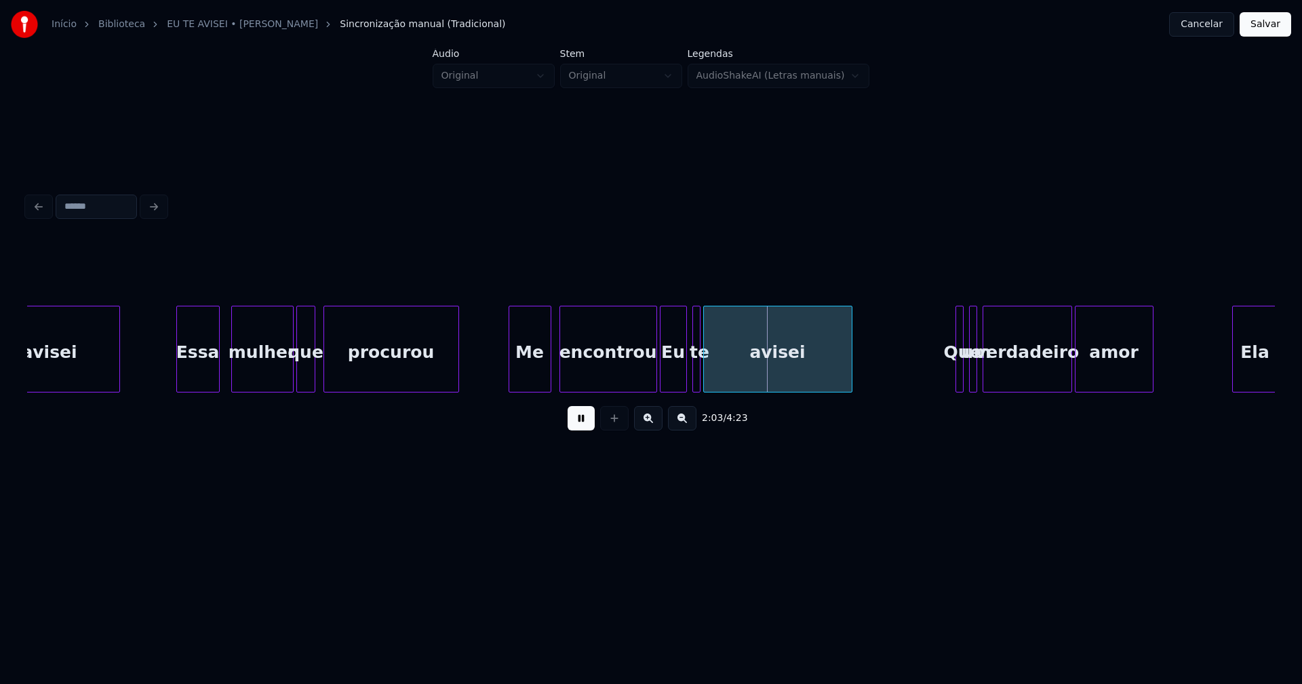
click at [509, 376] on div at bounding box center [511, 349] width 4 height 85
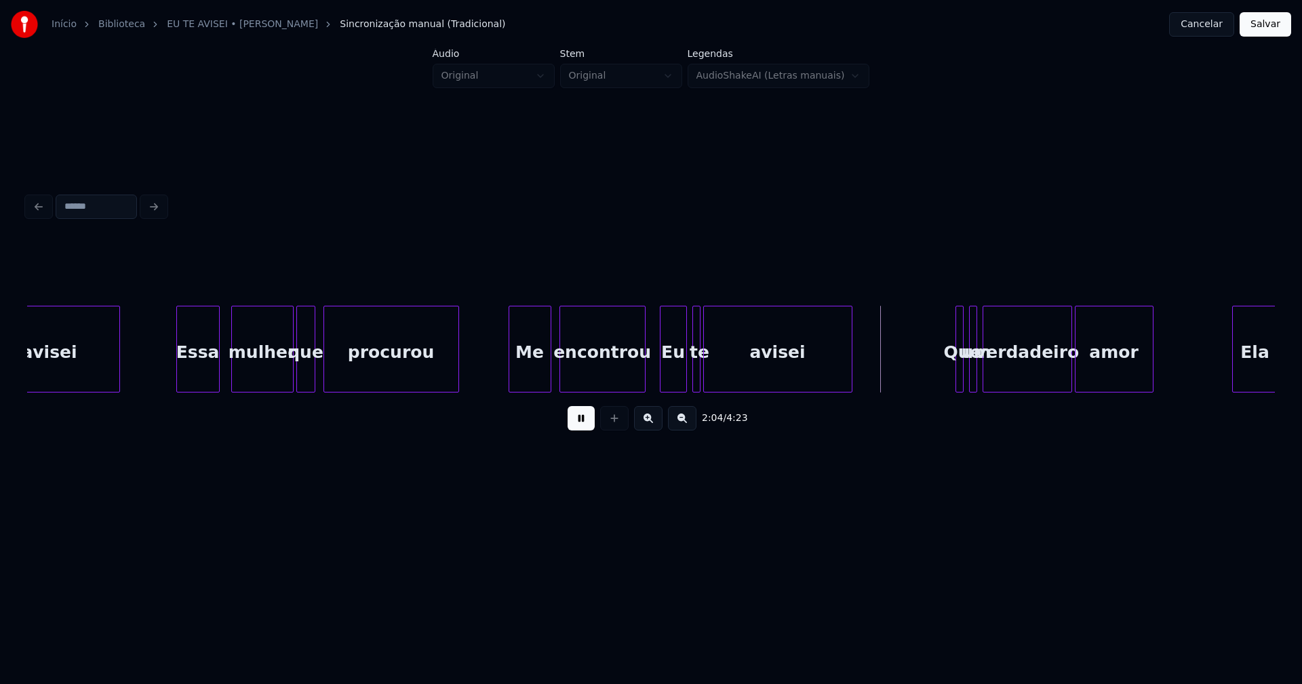
click at [642, 378] on div at bounding box center [643, 349] width 4 height 85
click at [966, 387] on div "Que" at bounding box center [962, 349] width 12 height 87
click at [979, 383] on div at bounding box center [979, 349] width 4 height 85
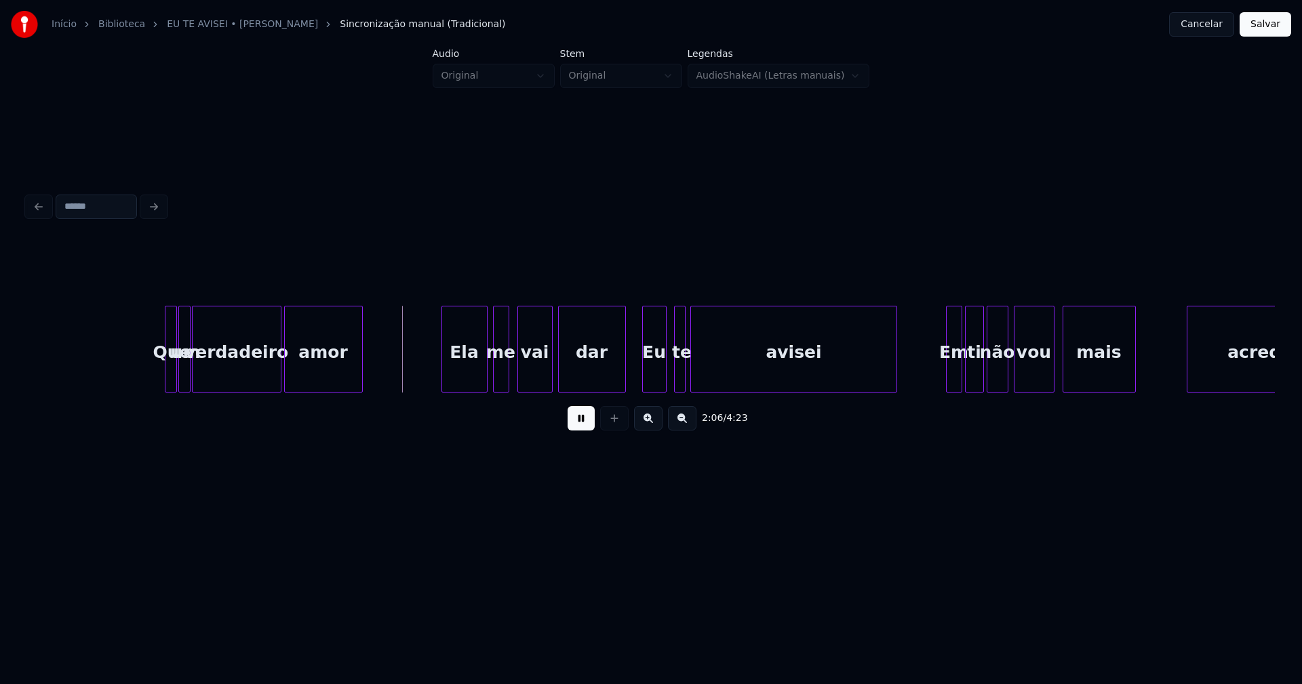
scroll to position [0, 17017]
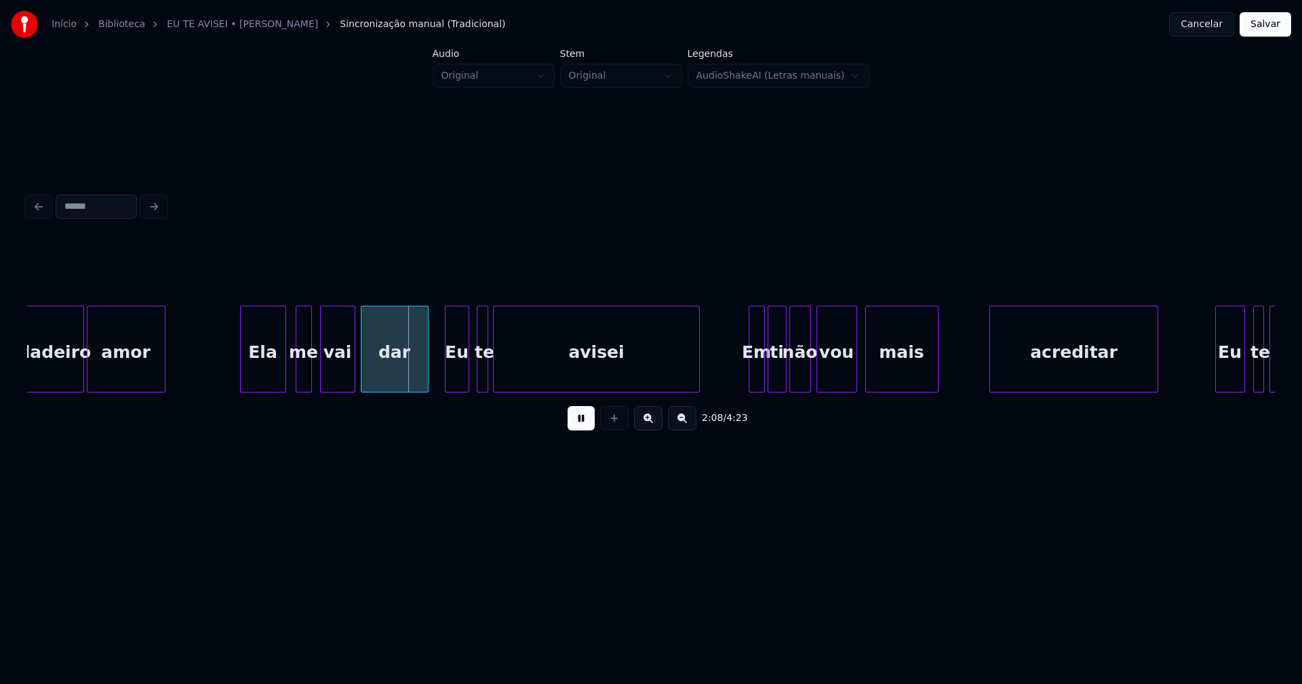
click at [262, 369] on div "Ela" at bounding box center [263, 353] width 45 height 92
click at [298, 372] on div "me" at bounding box center [297, 353] width 15 height 92
click at [749, 376] on div "Em" at bounding box center [752, 353] width 15 height 92
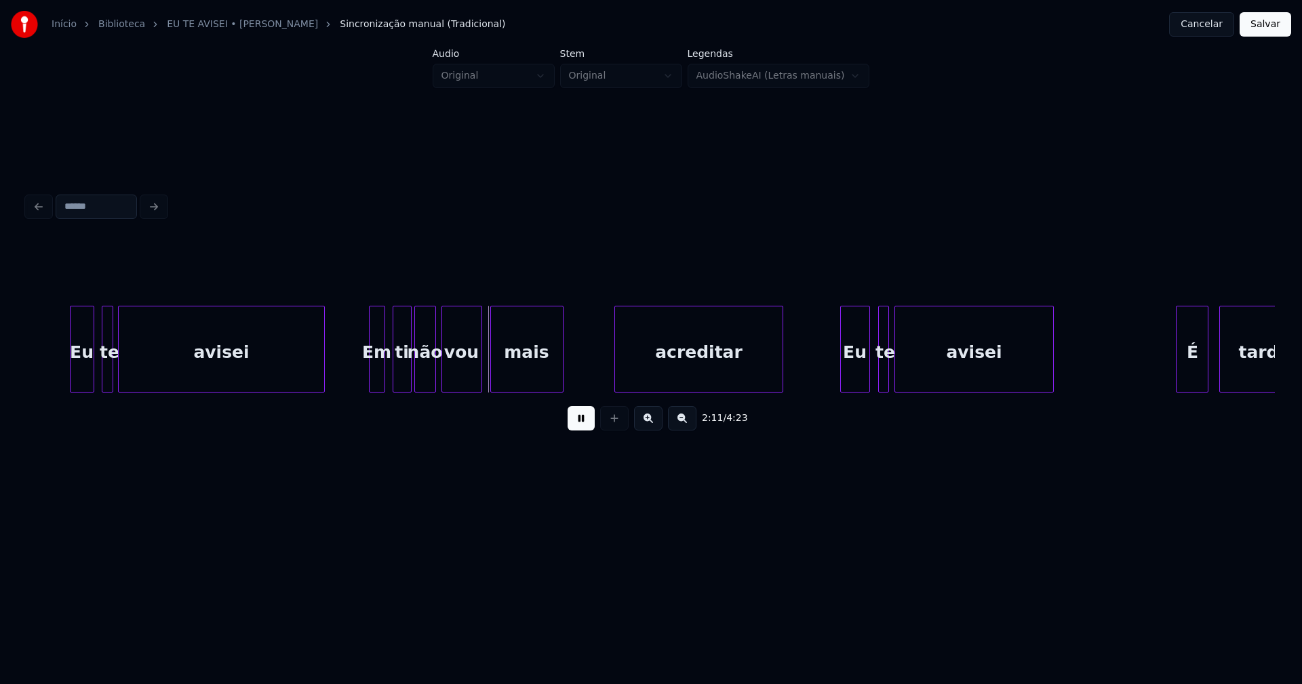
scroll to position [0, 17629]
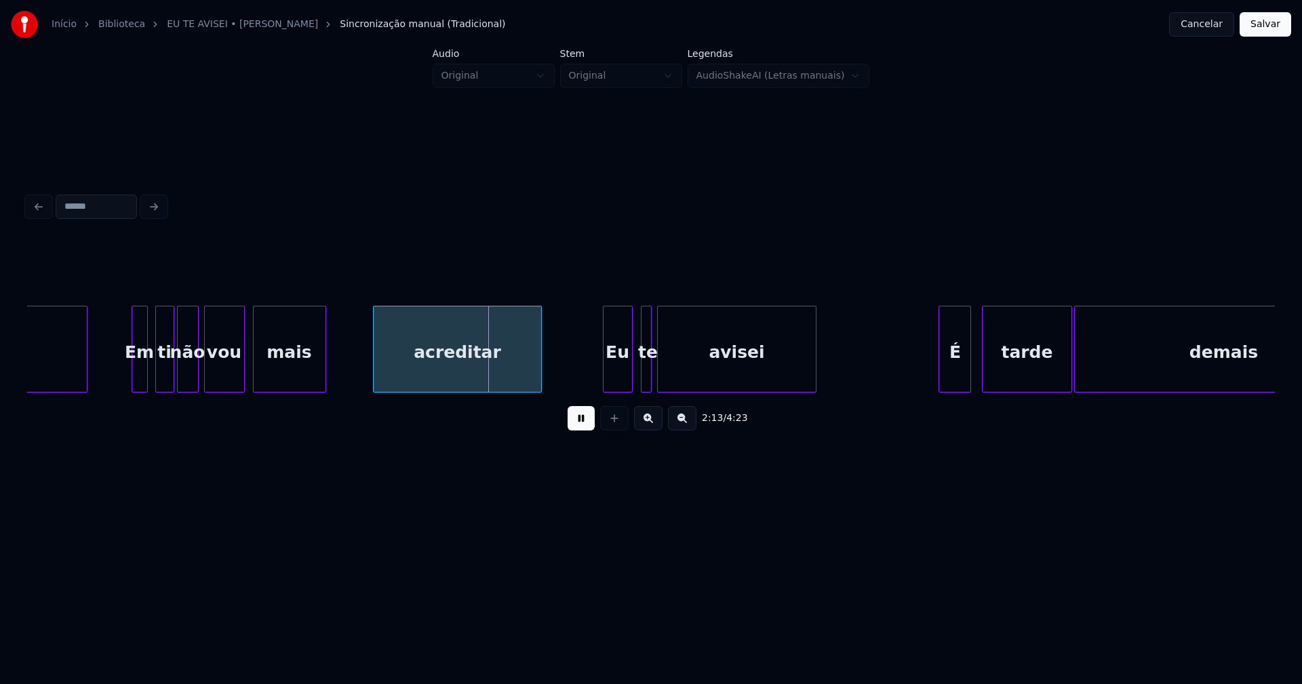
click at [450, 375] on div "acreditar" at bounding box center [457, 353] width 167 height 92
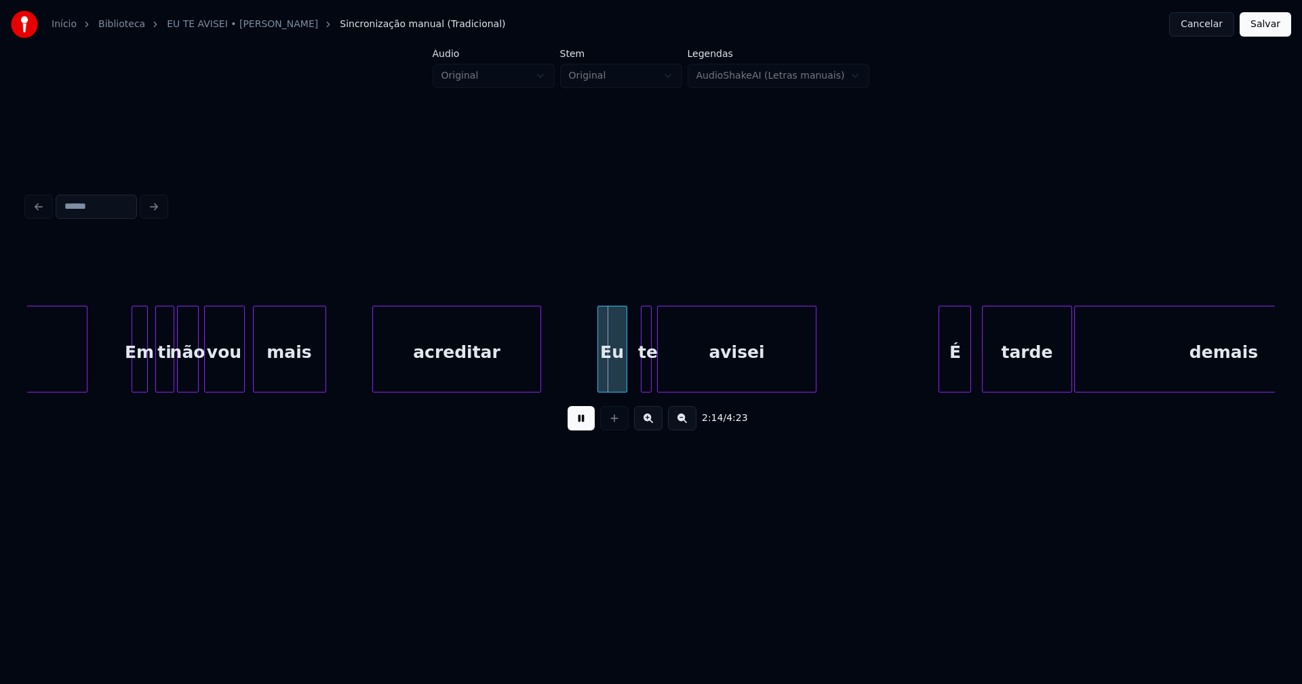
click at [607, 376] on div "Eu" at bounding box center [612, 353] width 28 height 92
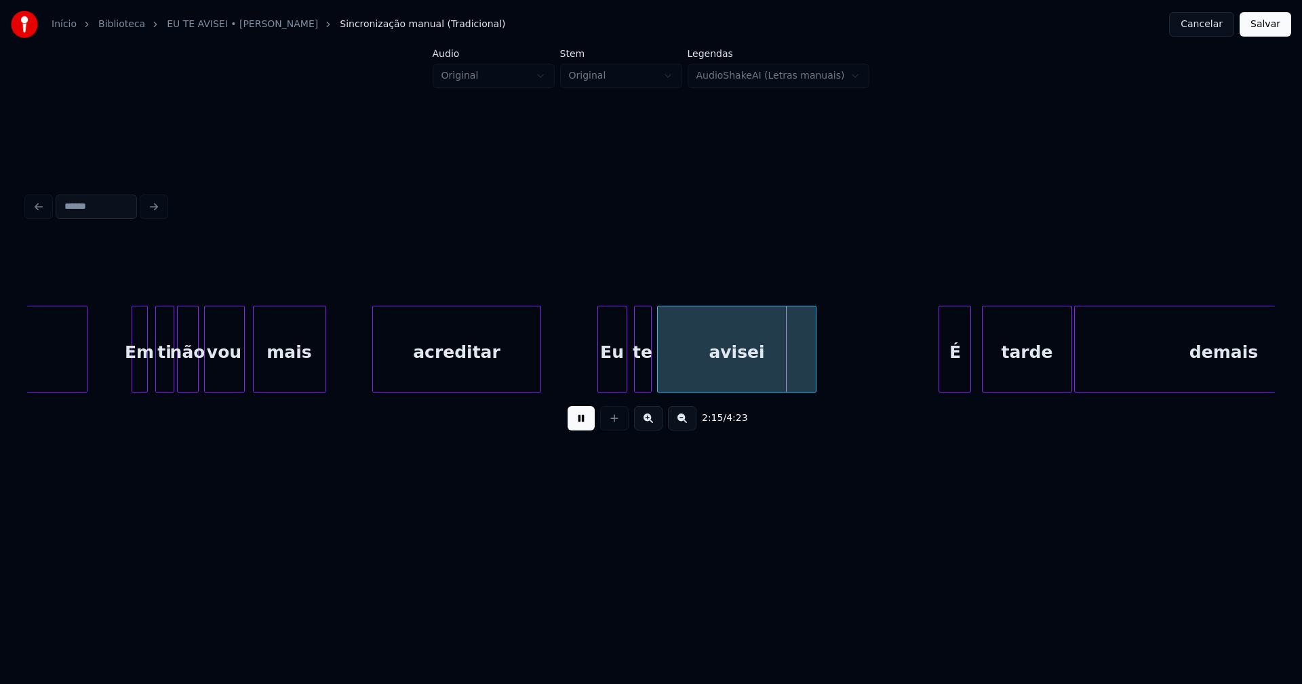
click at [635, 376] on div at bounding box center [637, 349] width 4 height 85
click at [946, 375] on div "É" at bounding box center [948, 353] width 31 height 92
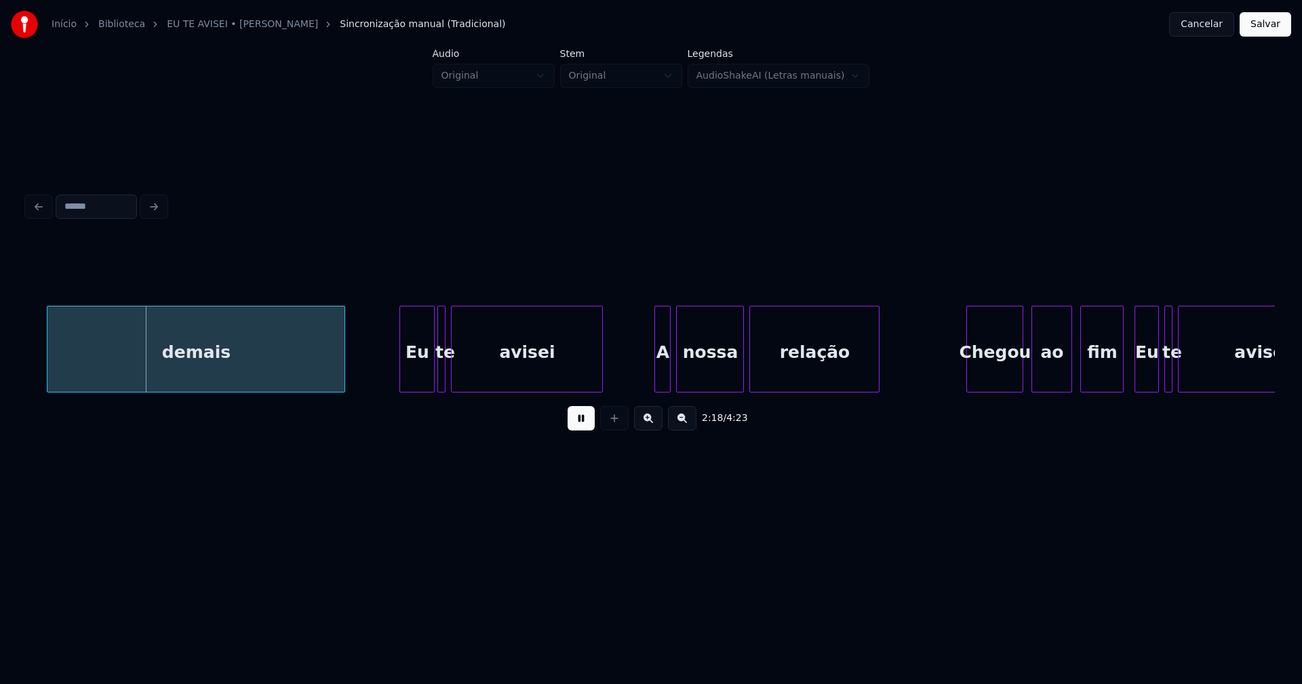
scroll to position [0, 18696]
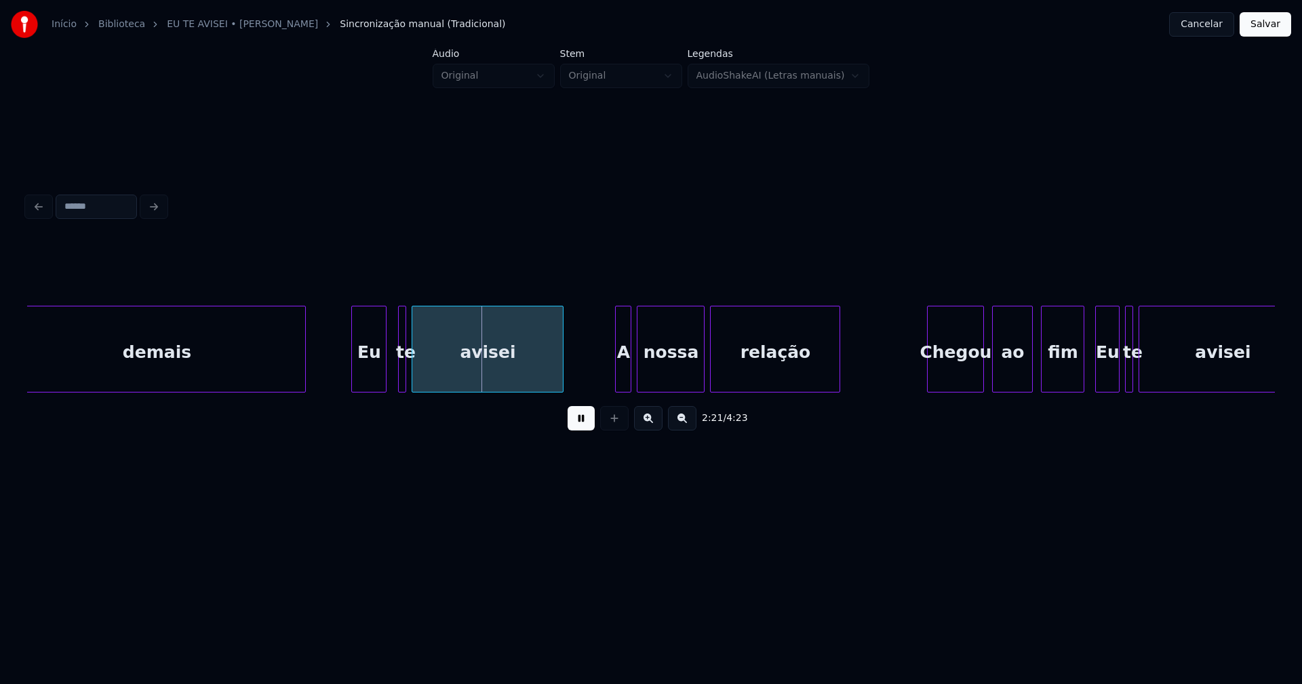
click at [364, 372] on div "Eu" at bounding box center [369, 353] width 34 height 92
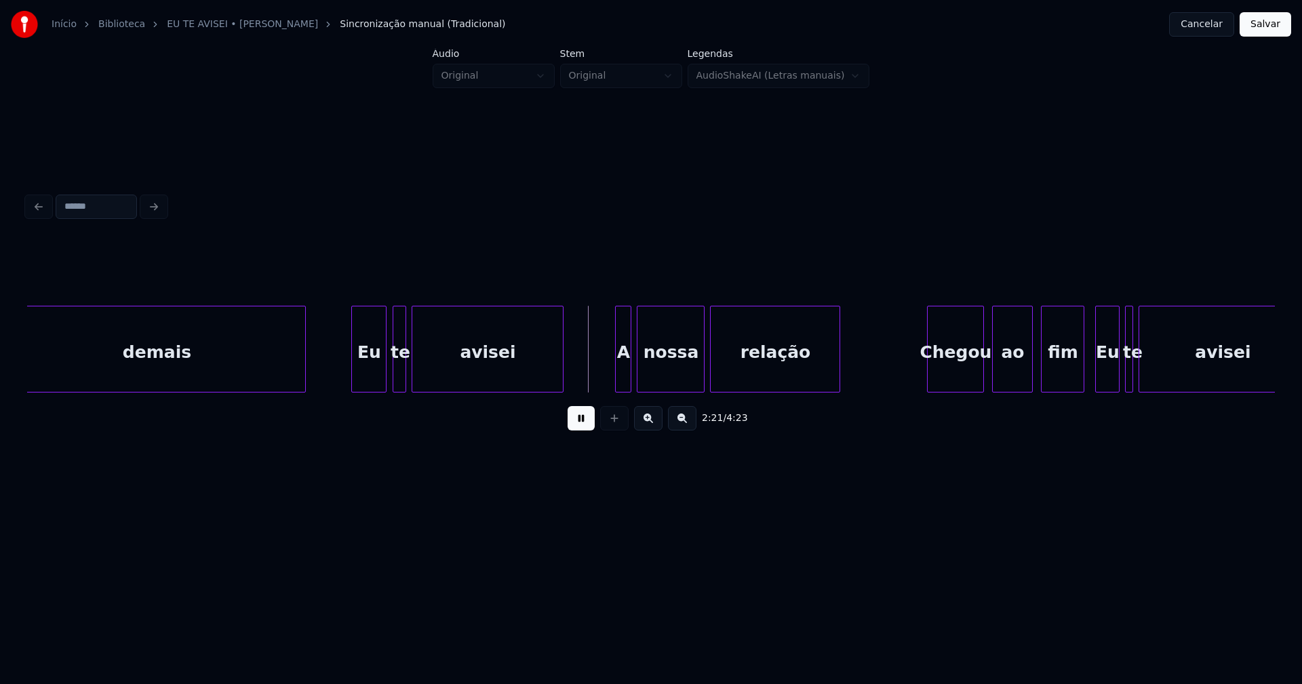
click at [393, 372] on div at bounding box center [395, 349] width 4 height 85
click at [619, 381] on div "A" at bounding box center [618, 353] width 15 height 92
click at [951, 376] on div "Chegou" at bounding box center [956, 353] width 56 height 92
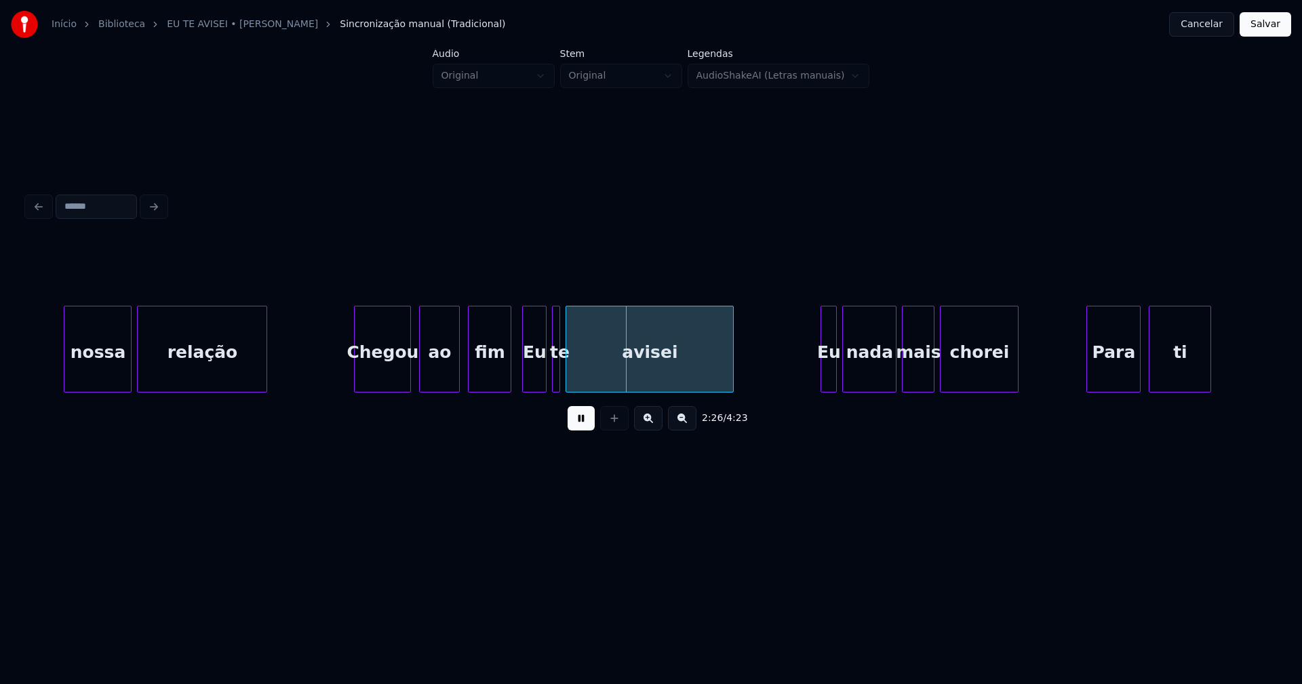
scroll to position [0, 19368]
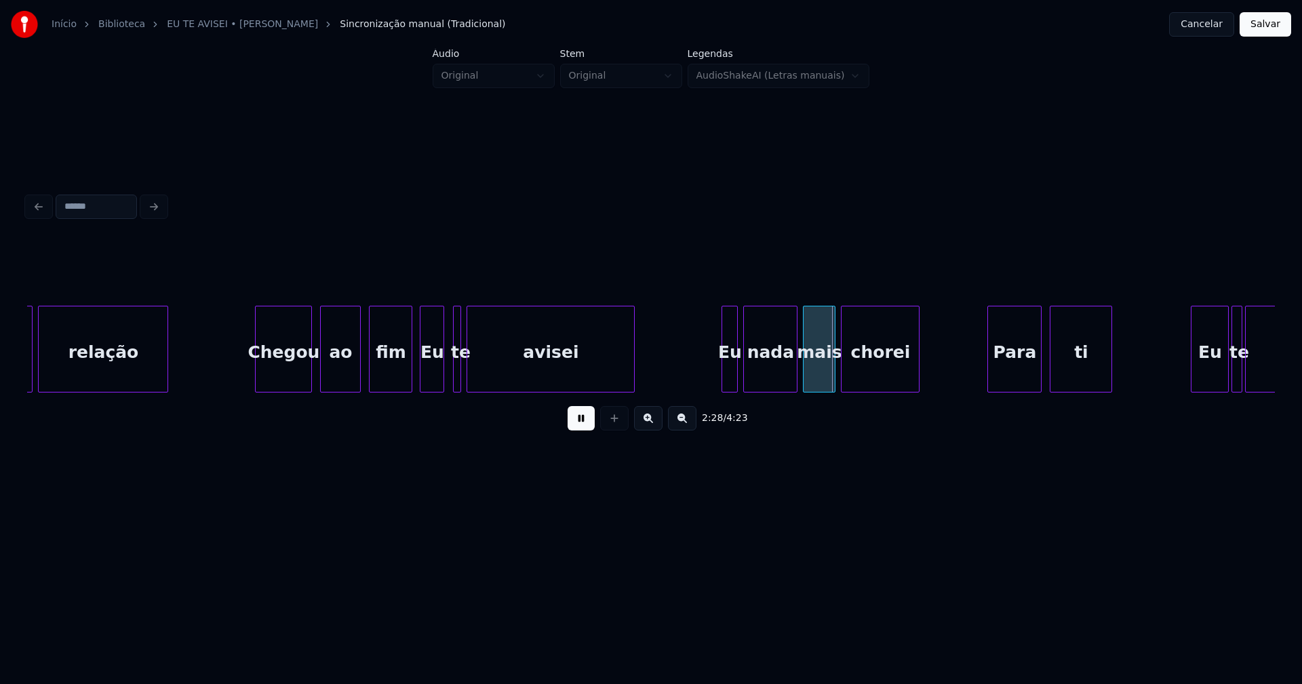
click at [433, 378] on div "Eu" at bounding box center [432, 353] width 23 height 92
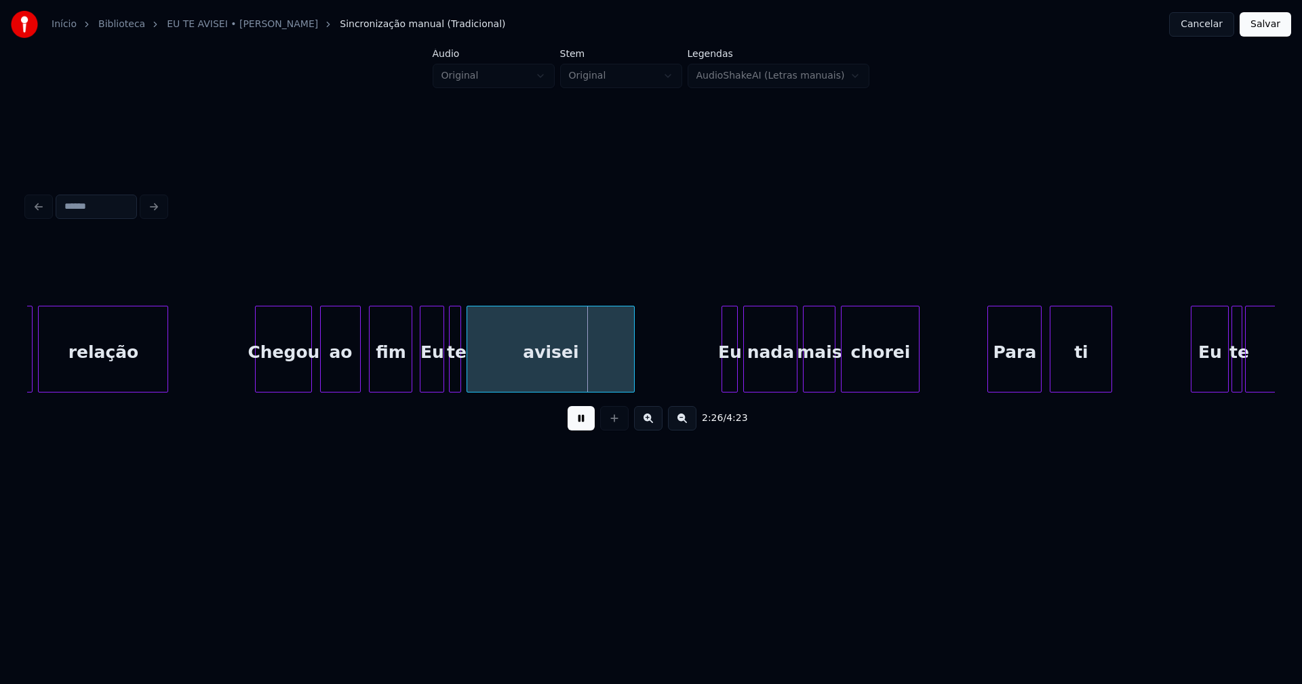
click at [450, 374] on div at bounding box center [452, 349] width 4 height 85
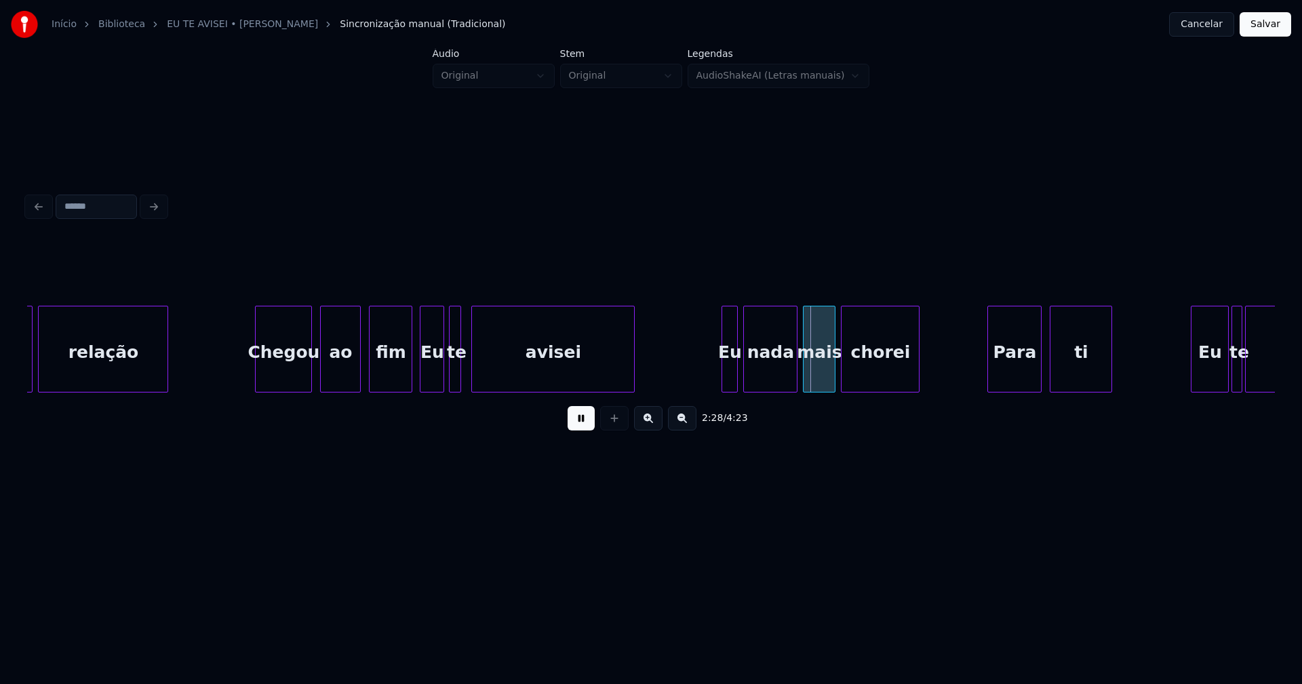
click at [473, 370] on div at bounding box center [474, 349] width 4 height 85
click at [464, 376] on div at bounding box center [466, 349] width 4 height 85
click at [718, 385] on div at bounding box center [718, 349] width 4 height 85
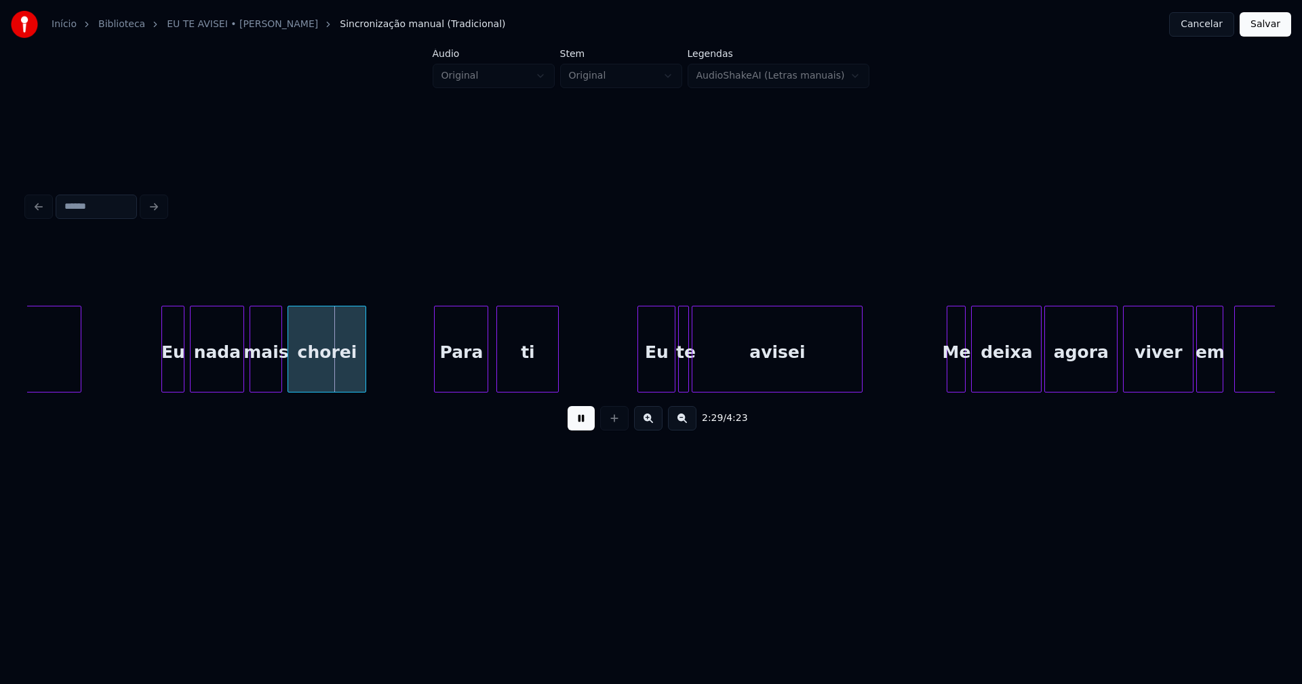
scroll to position [0, 19961]
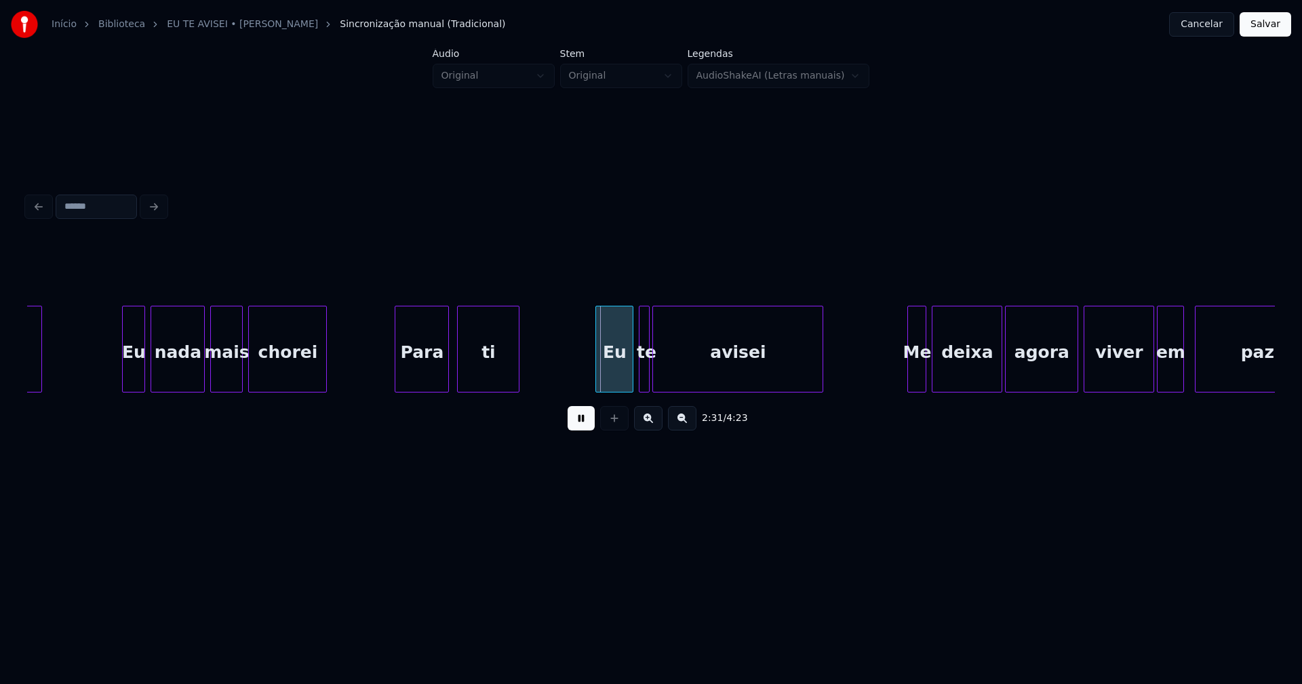
click at [612, 374] on div "Eu" at bounding box center [614, 353] width 37 height 92
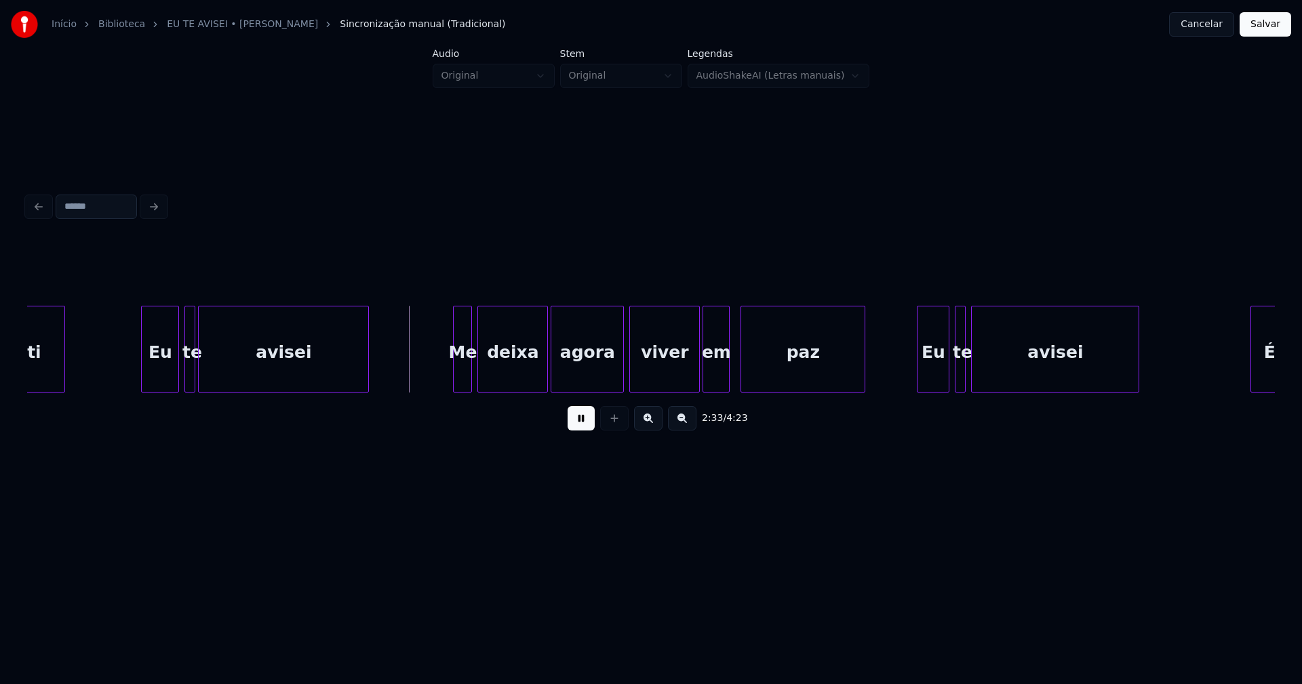
scroll to position [0, 20416]
click at [448, 381] on div at bounding box center [447, 349] width 4 height 85
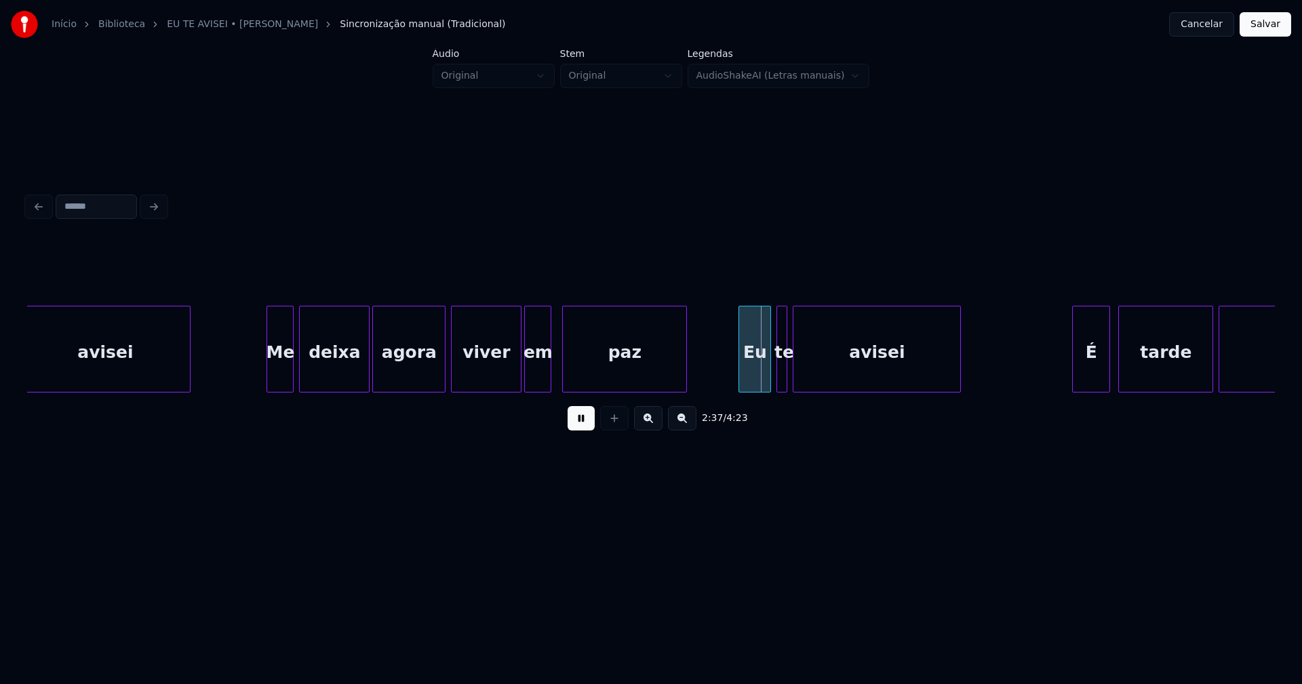
scroll to position [0, 20692]
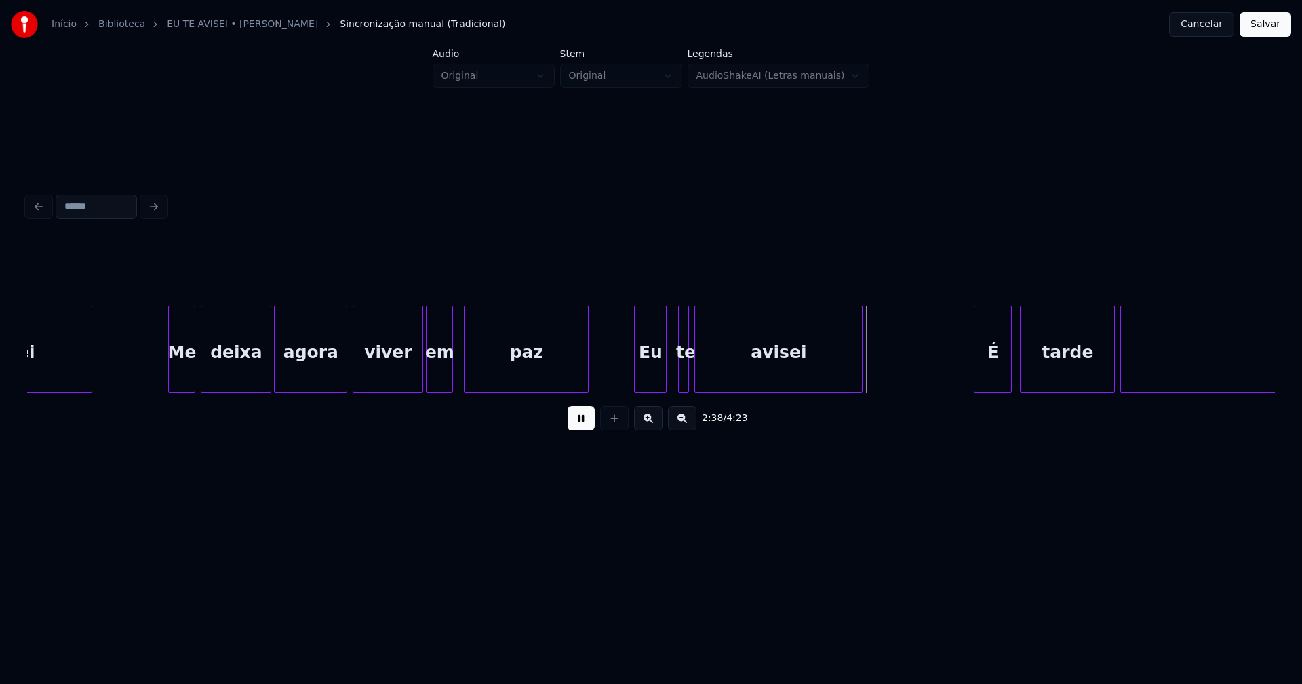
click at [657, 378] on div "Eu" at bounding box center [650, 353] width 31 height 92
click at [701, 380] on div at bounding box center [701, 349] width 4 height 85
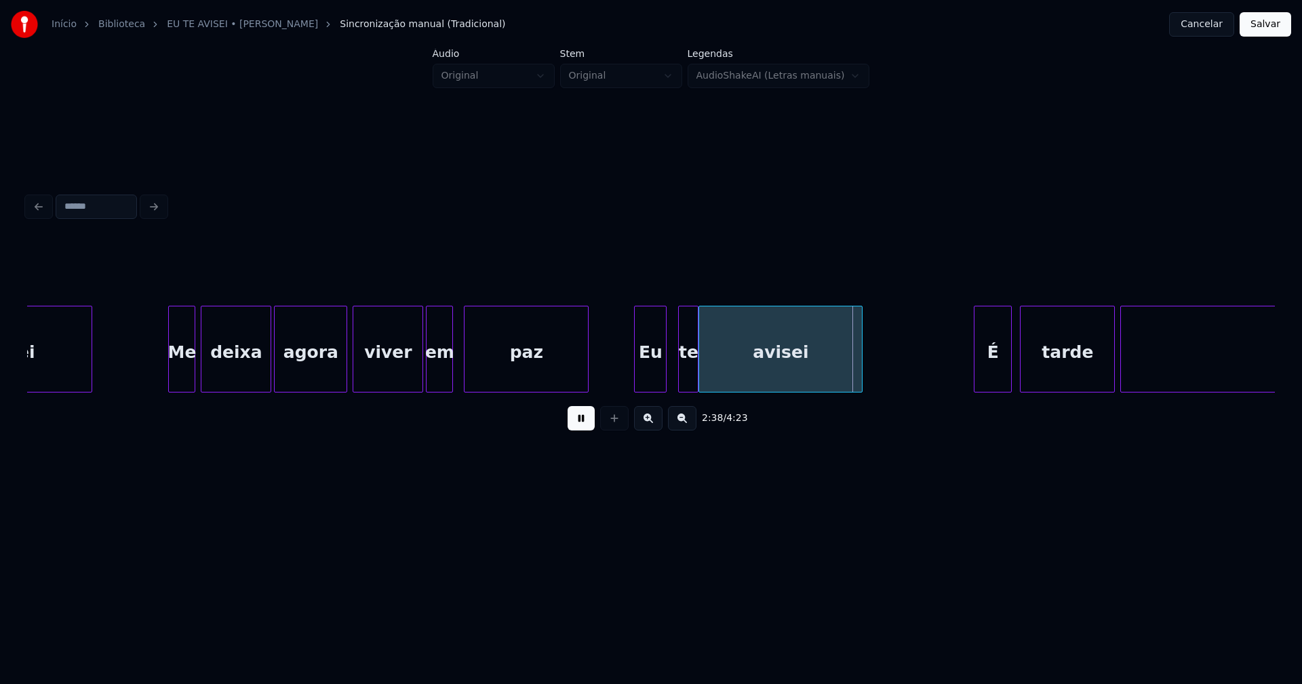
click at [697, 383] on div at bounding box center [696, 349] width 4 height 85
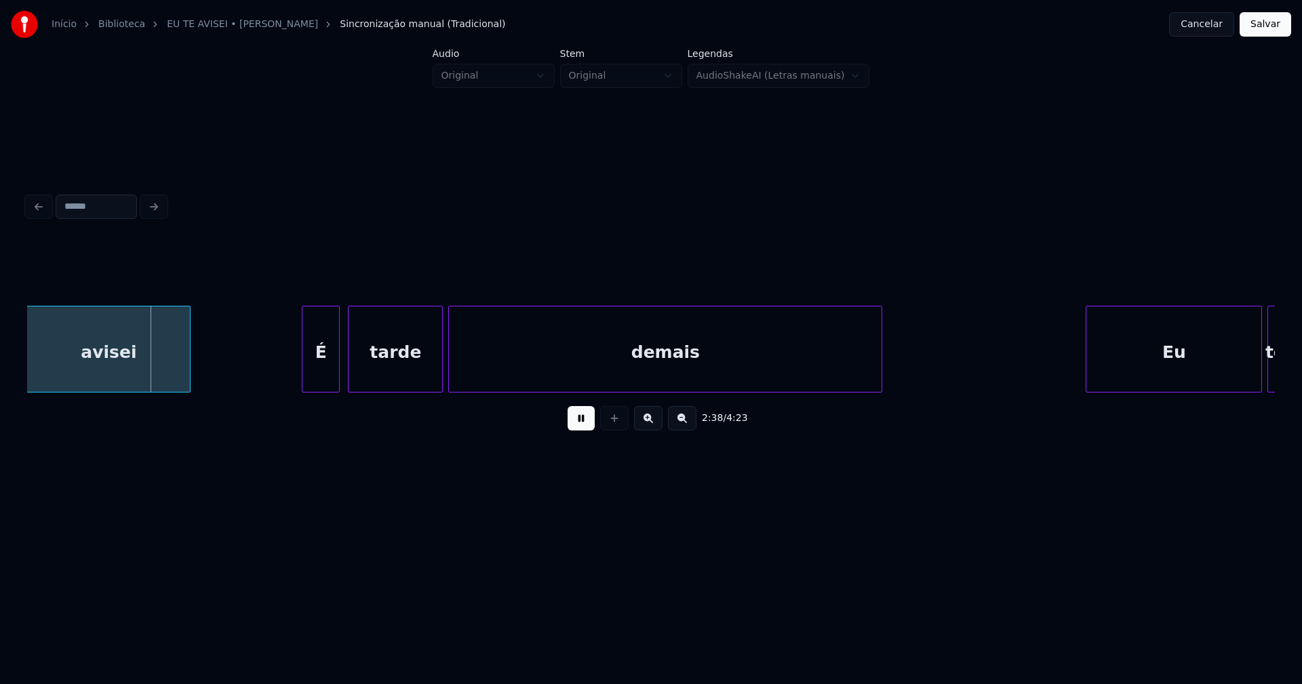
scroll to position [0, 21383]
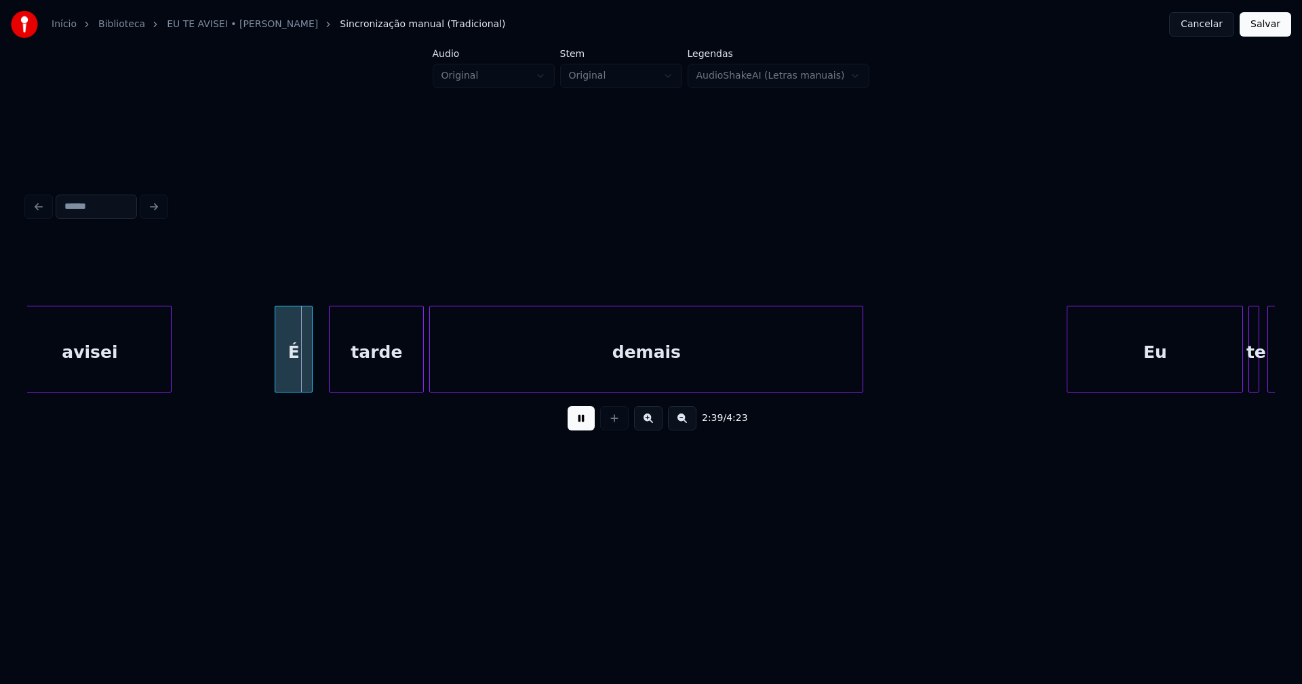
click at [296, 376] on div "É" at bounding box center [293, 353] width 37 height 92
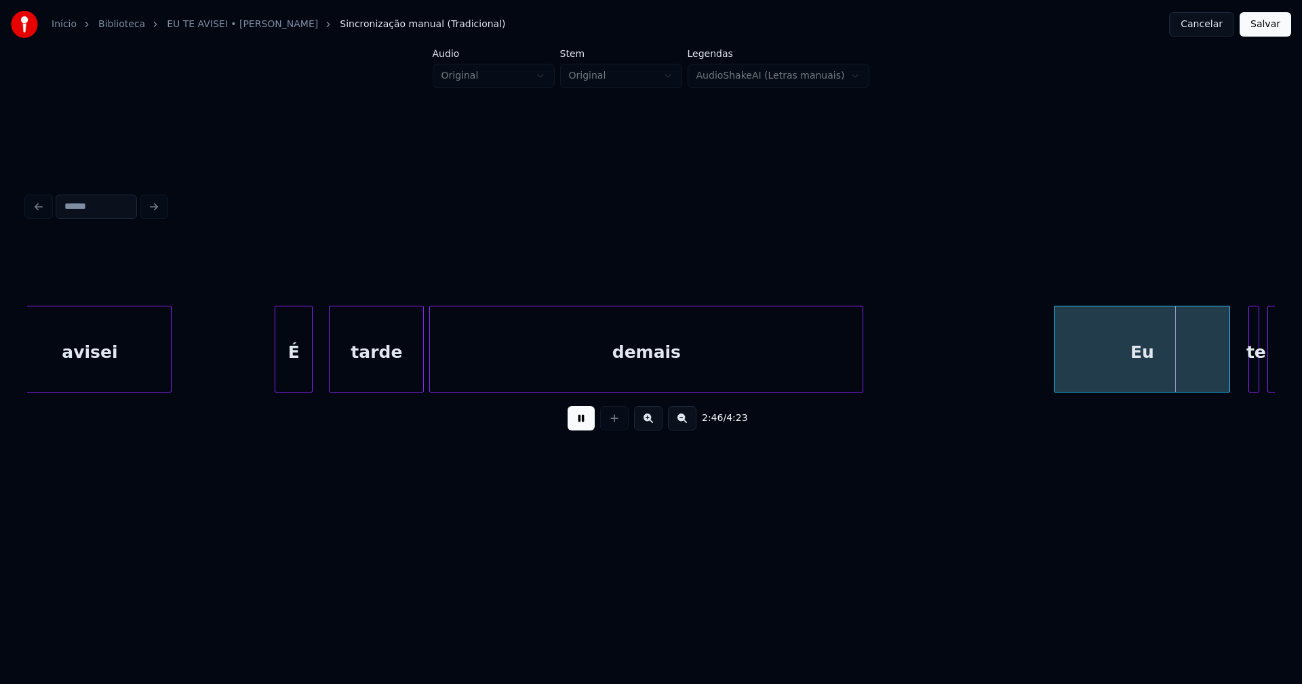
click at [1106, 372] on div "Eu" at bounding box center [1142, 353] width 175 height 92
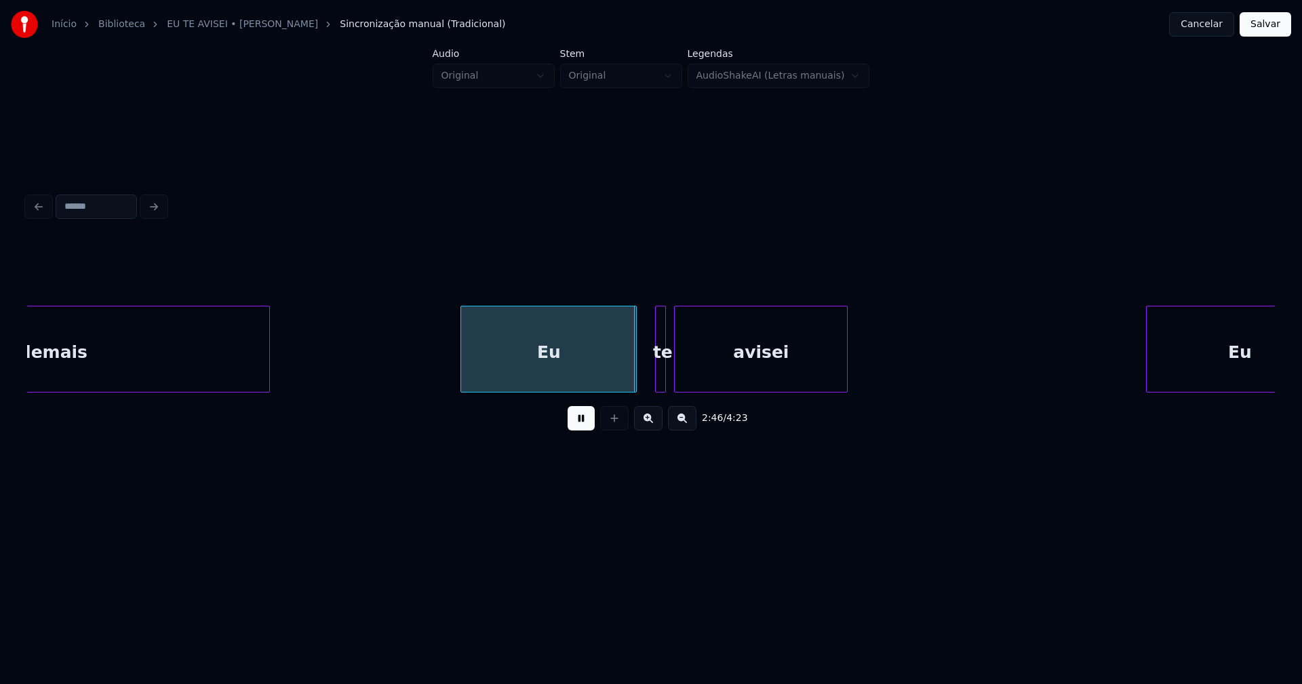
scroll to position [0, 22175]
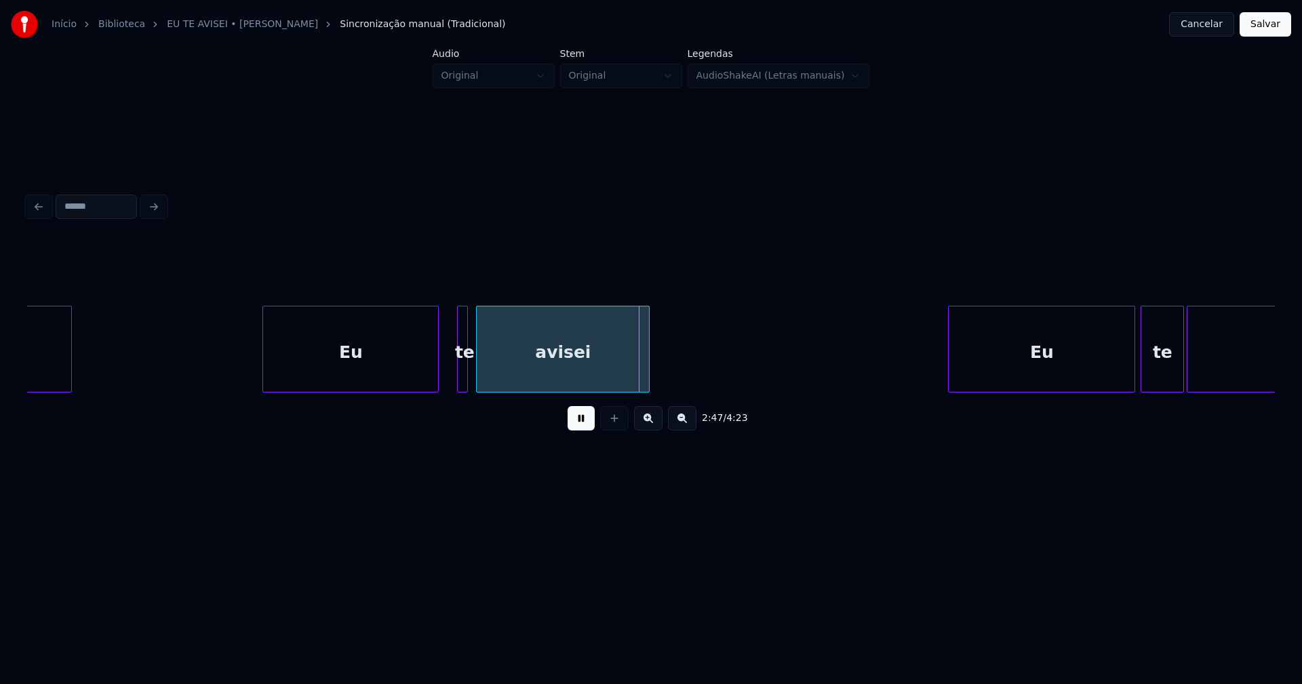
drag, startPoint x: 233, startPoint y: 372, endPoint x: 305, endPoint y: 372, distance: 71.9
click at [444, 368] on div at bounding box center [444, 349] width 4 height 85
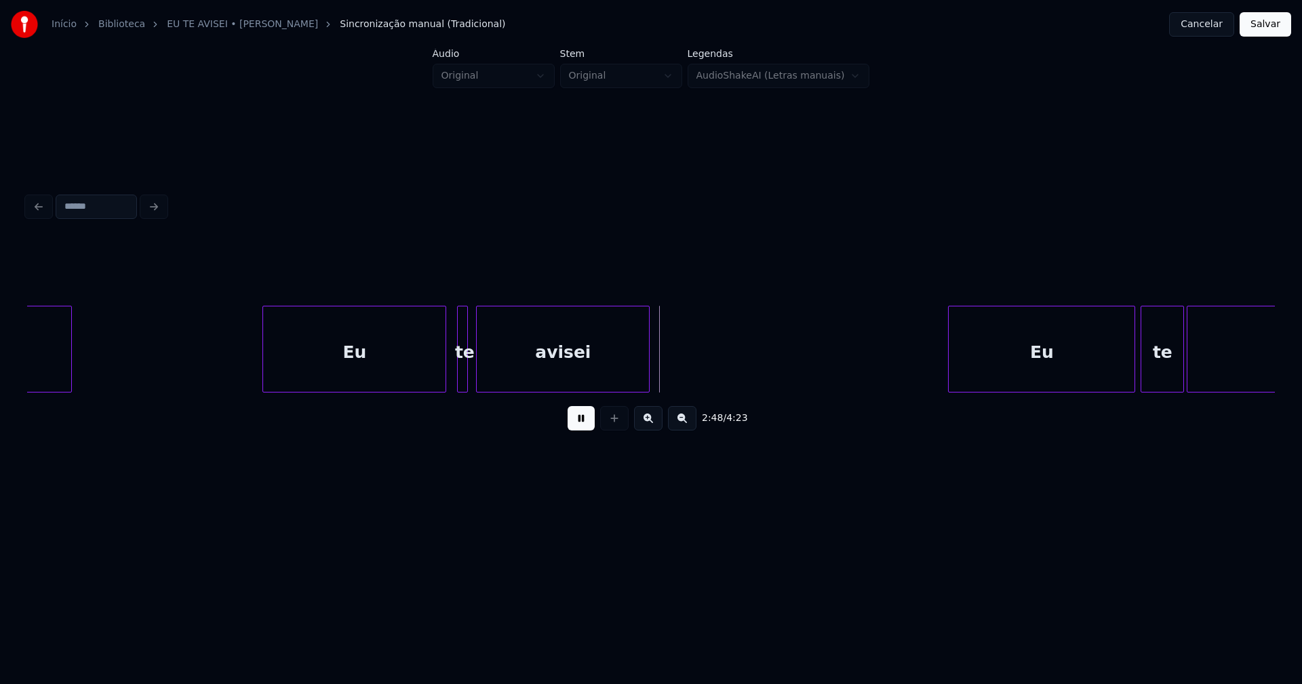
click at [488, 374] on div at bounding box center [490, 349] width 4 height 85
click at [481, 374] on div at bounding box center [480, 349] width 4 height 85
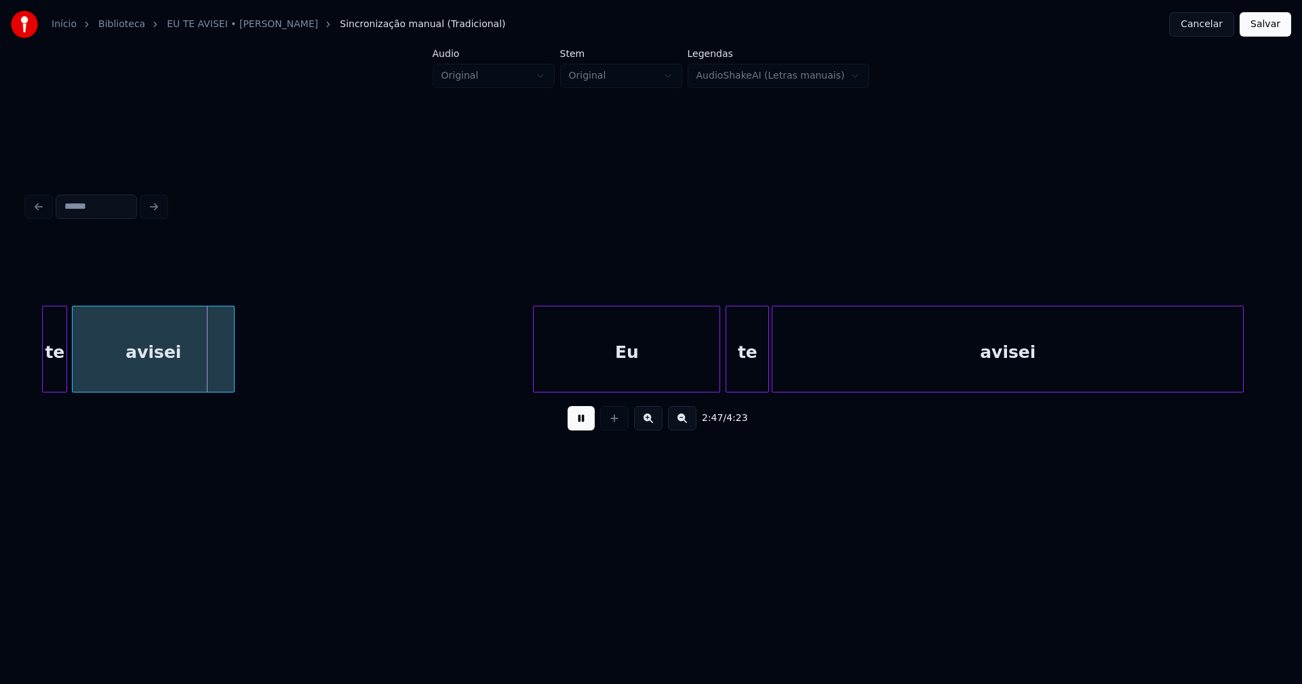
scroll to position [0, 22629]
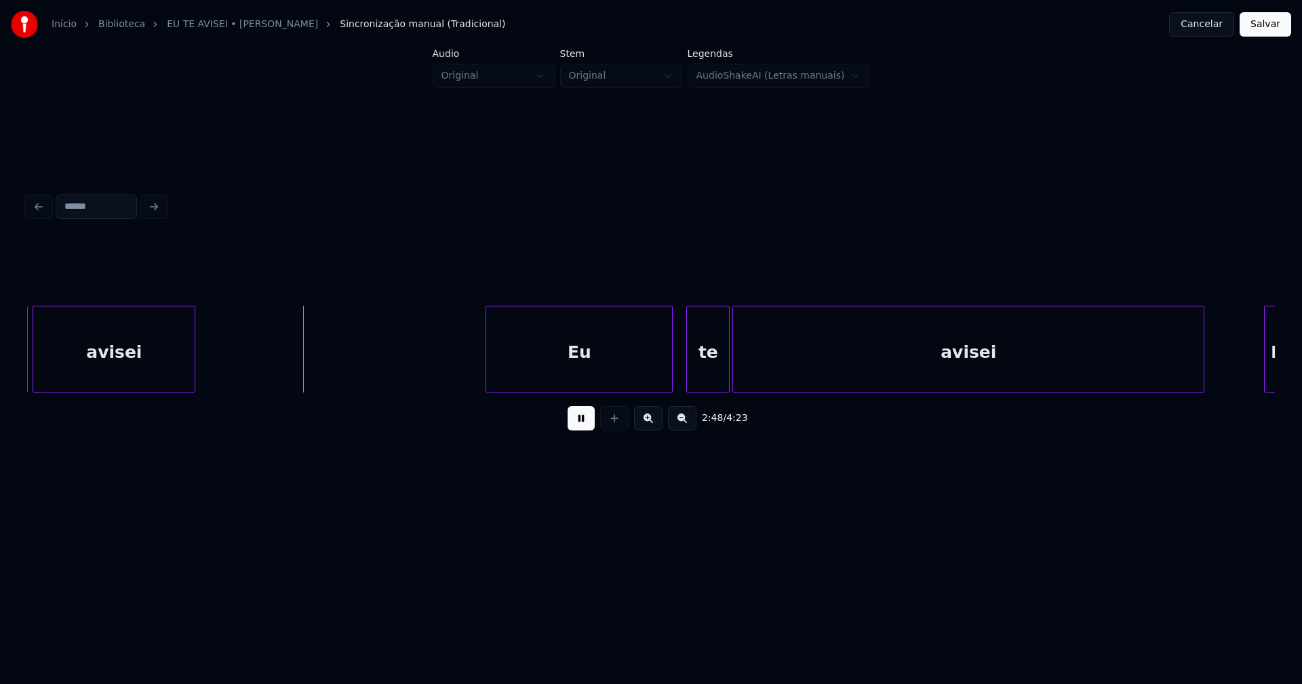
click at [596, 378] on div "Eu" at bounding box center [579, 353] width 186 height 92
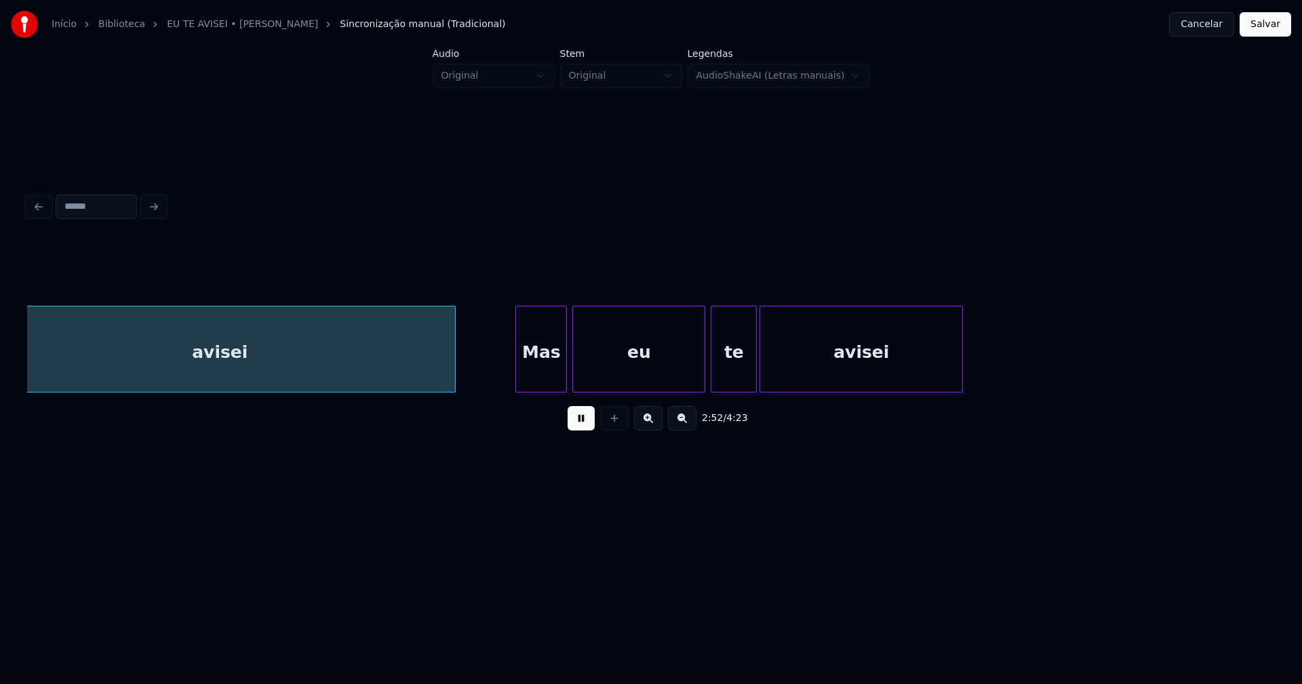
scroll to position [0, 23392]
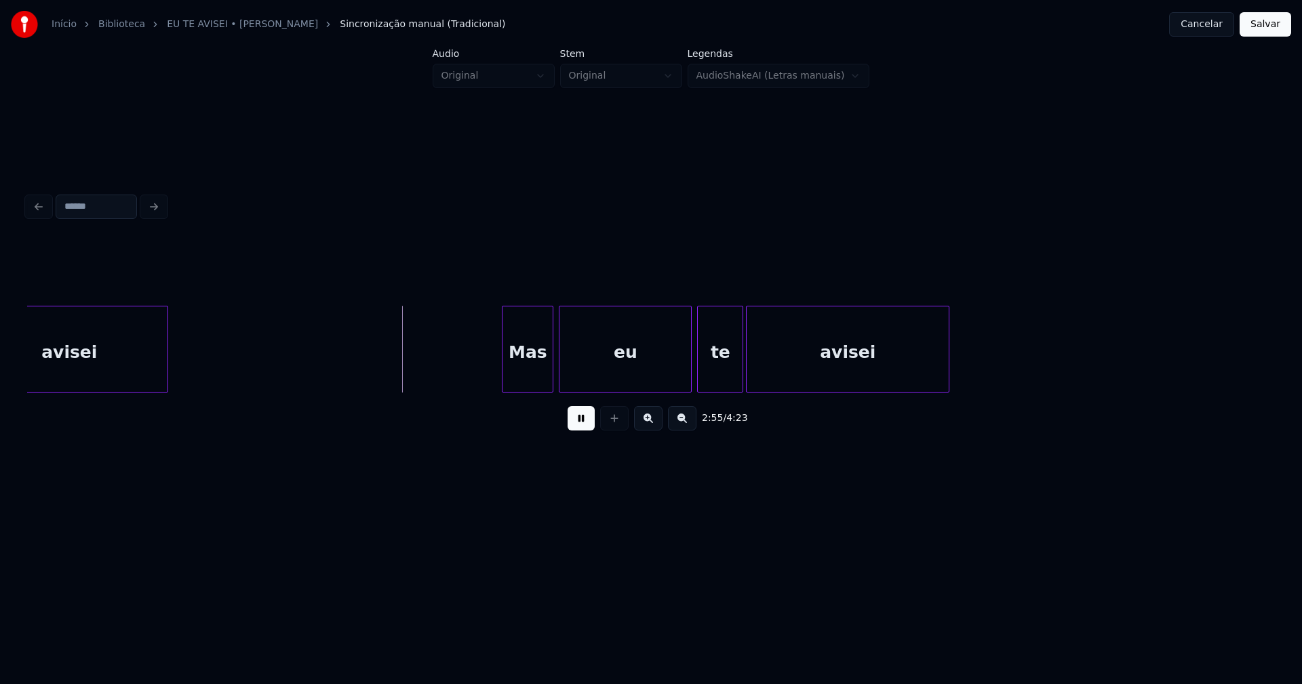
click at [165, 373] on div at bounding box center [165, 349] width 4 height 85
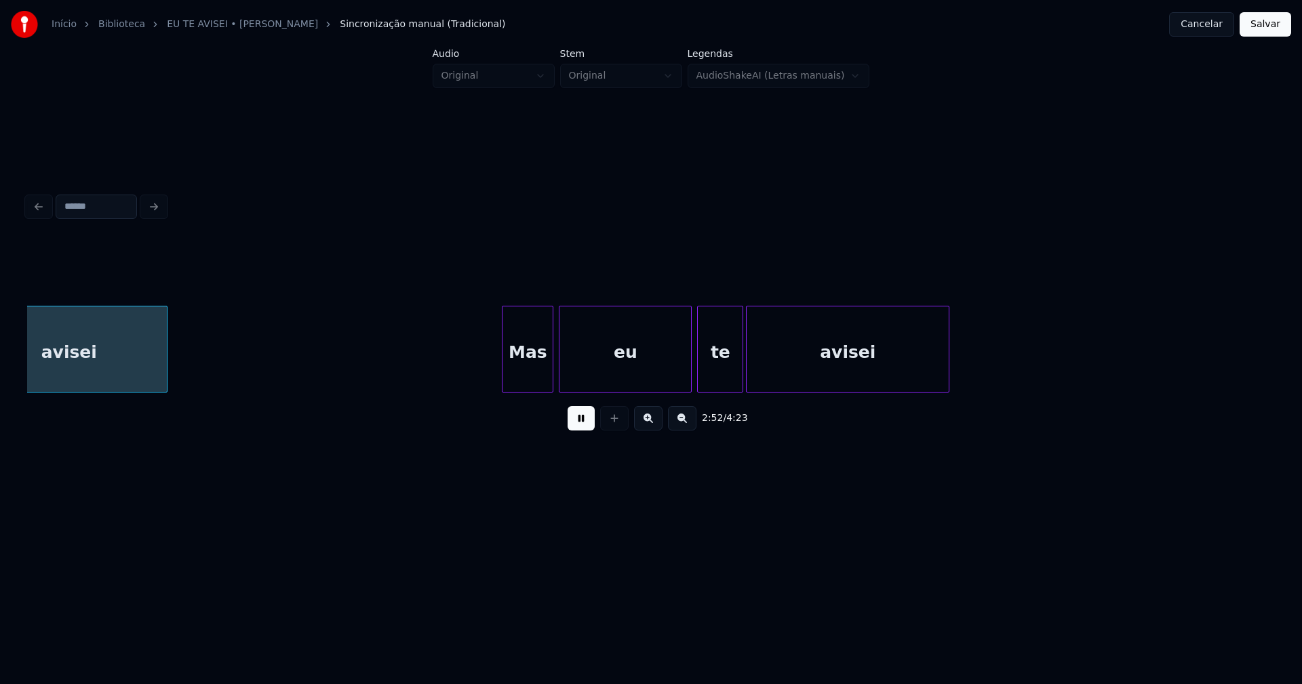
scroll to position [0, 23335]
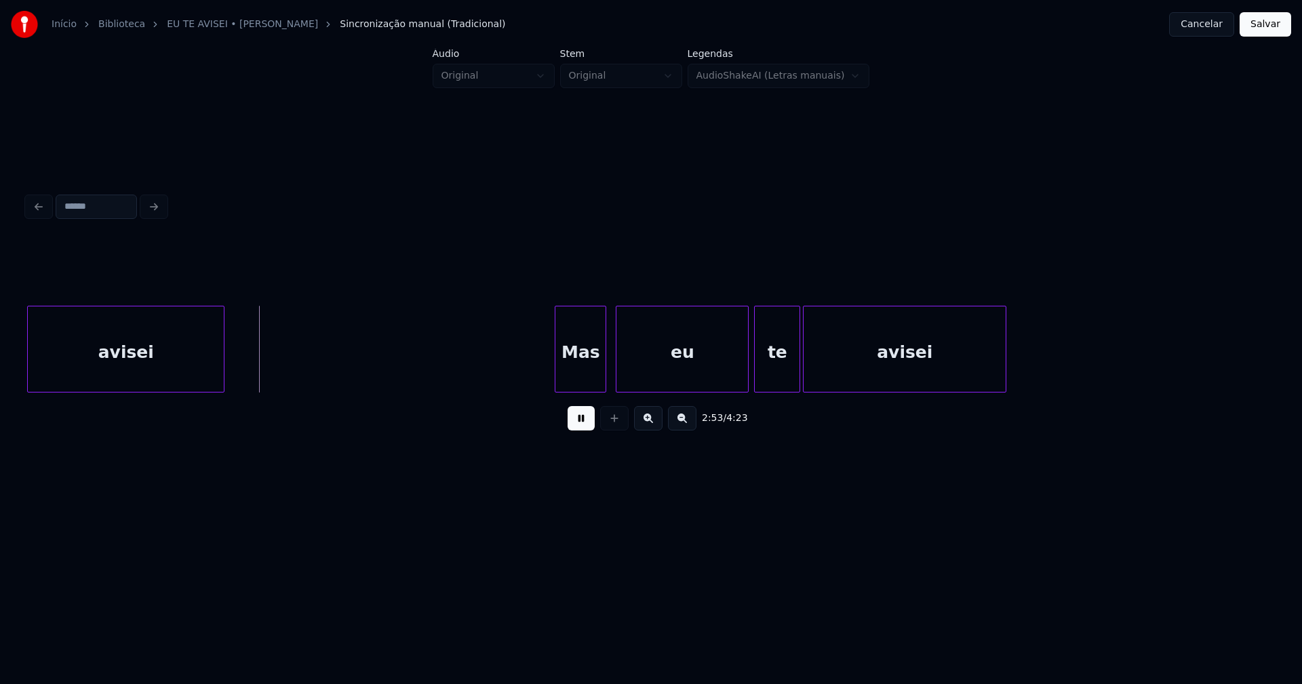
click at [574, 367] on div "Mas" at bounding box center [581, 353] width 50 height 92
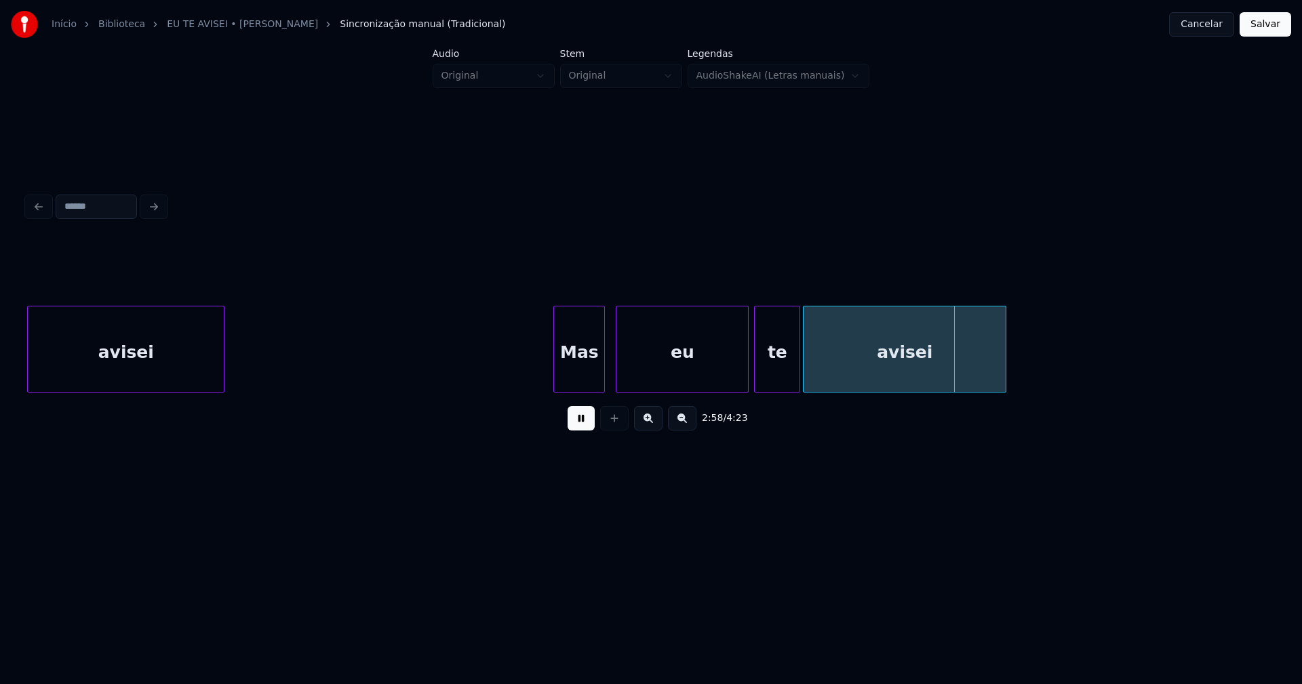
click at [553, 370] on div "Mas" at bounding box center [579, 349] width 52 height 87
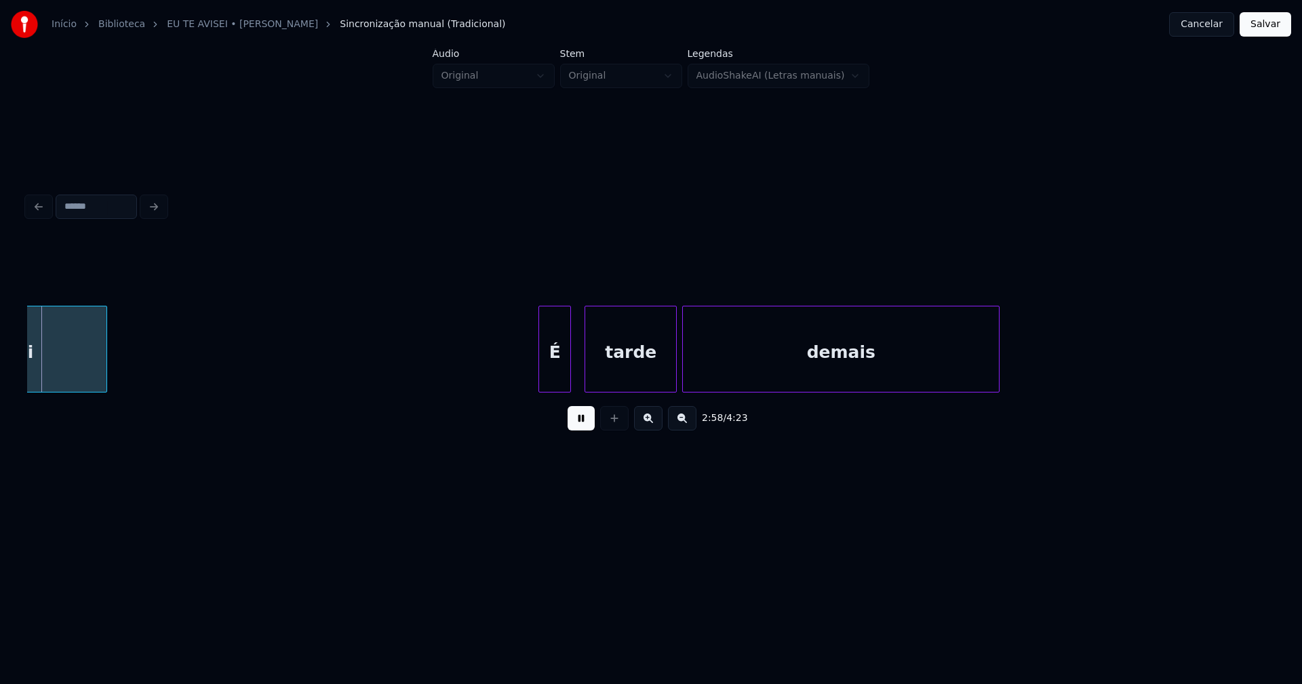
scroll to position [0, 24239]
click at [541, 381] on div "É" at bounding box center [540, 353] width 31 height 92
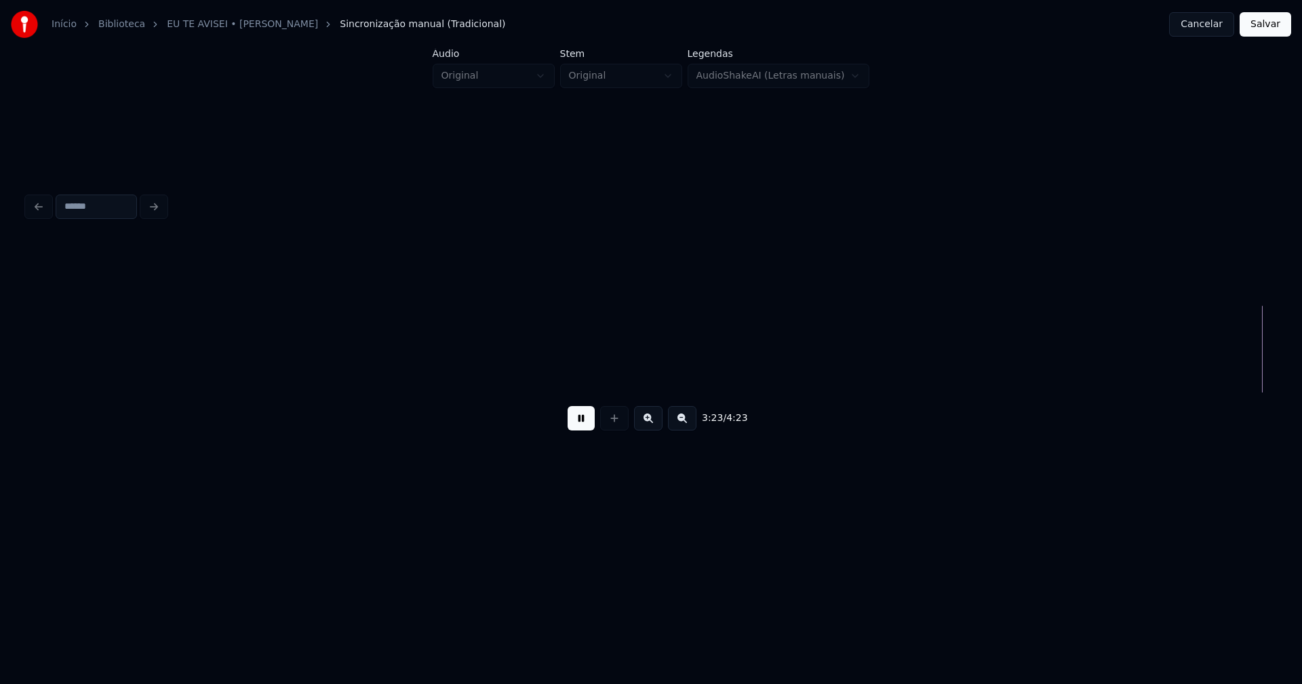
scroll to position [0, 27579]
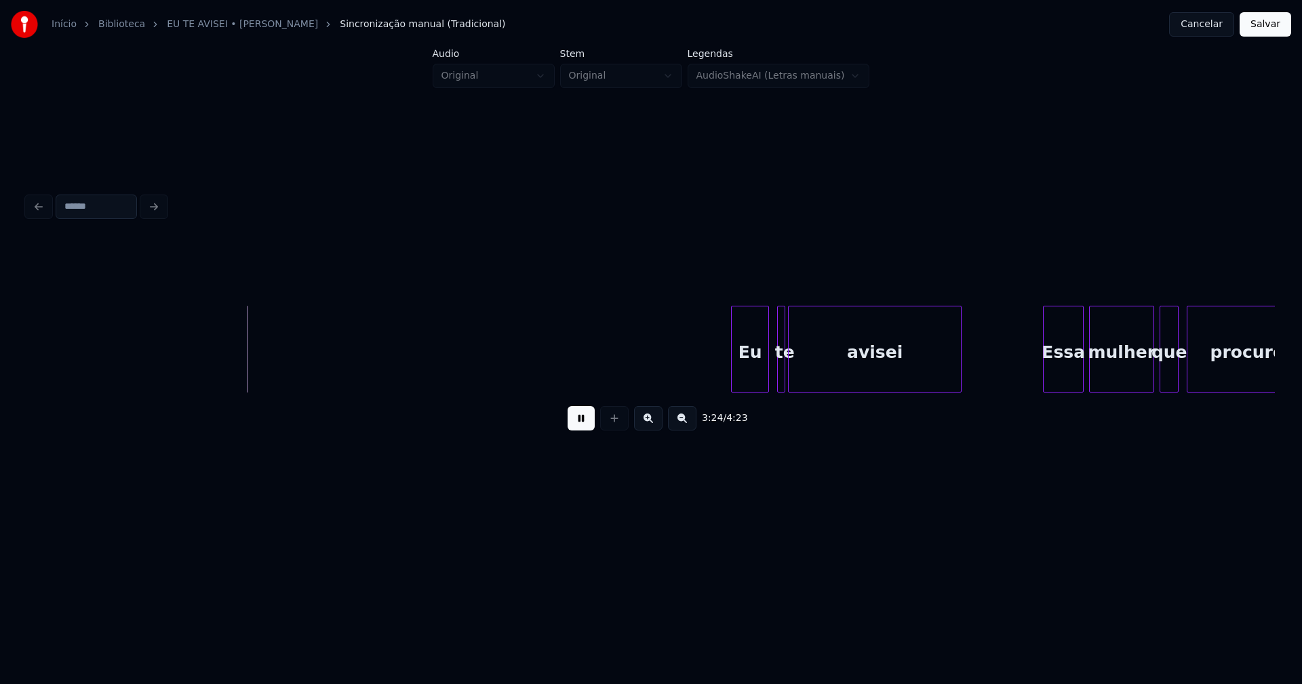
click at [754, 378] on div "Eu" at bounding box center [750, 353] width 37 height 92
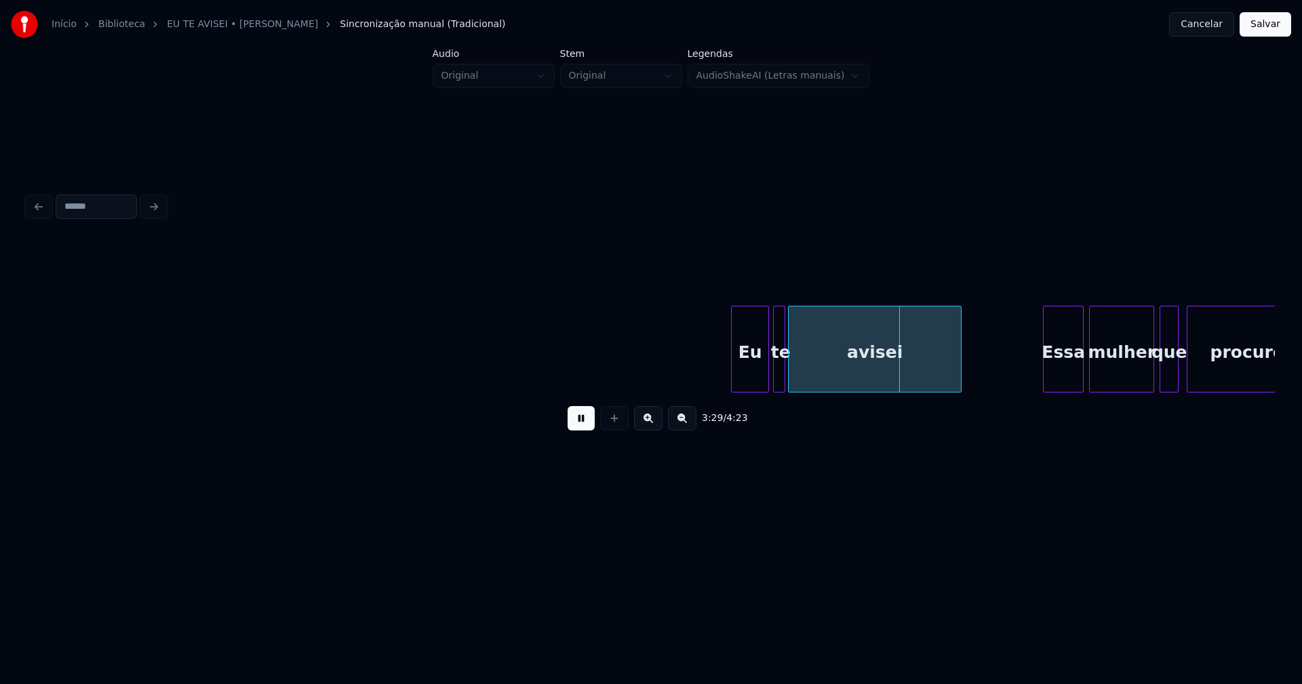
click at [775, 374] on div at bounding box center [776, 349] width 4 height 85
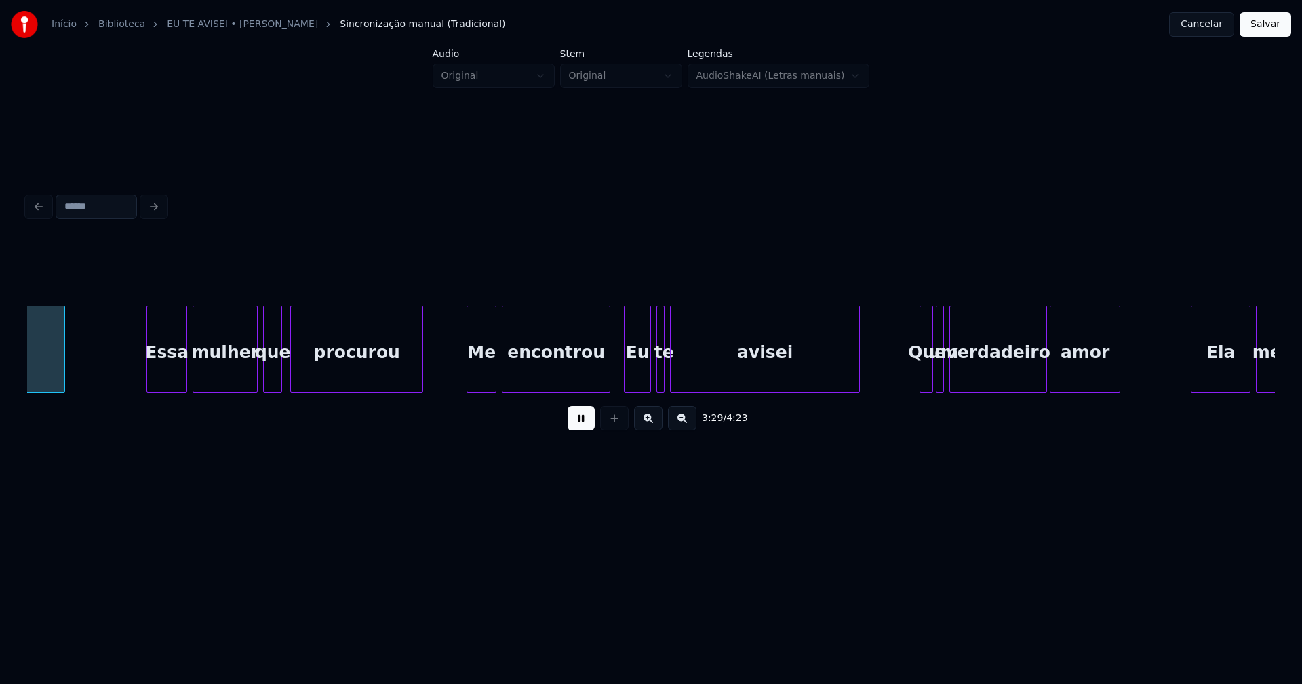
scroll to position [0, 28485]
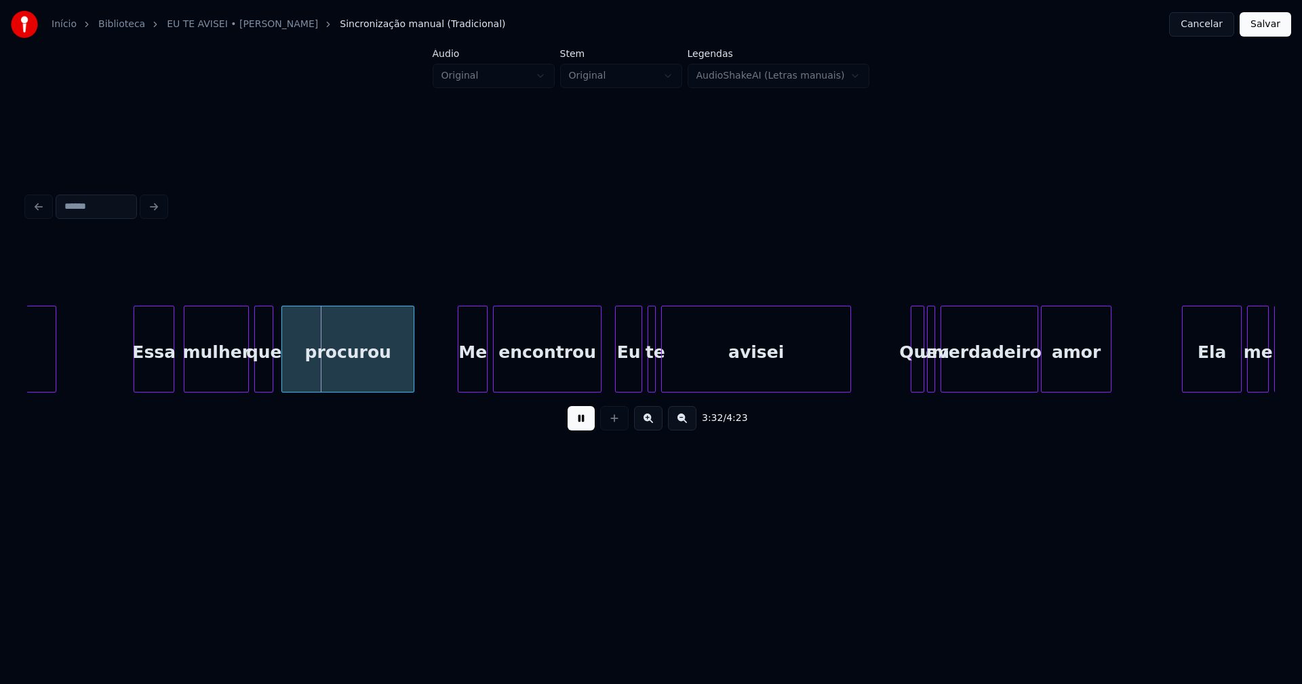
click at [152, 383] on div "Essa" at bounding box center [153, 353] width 39 height 92
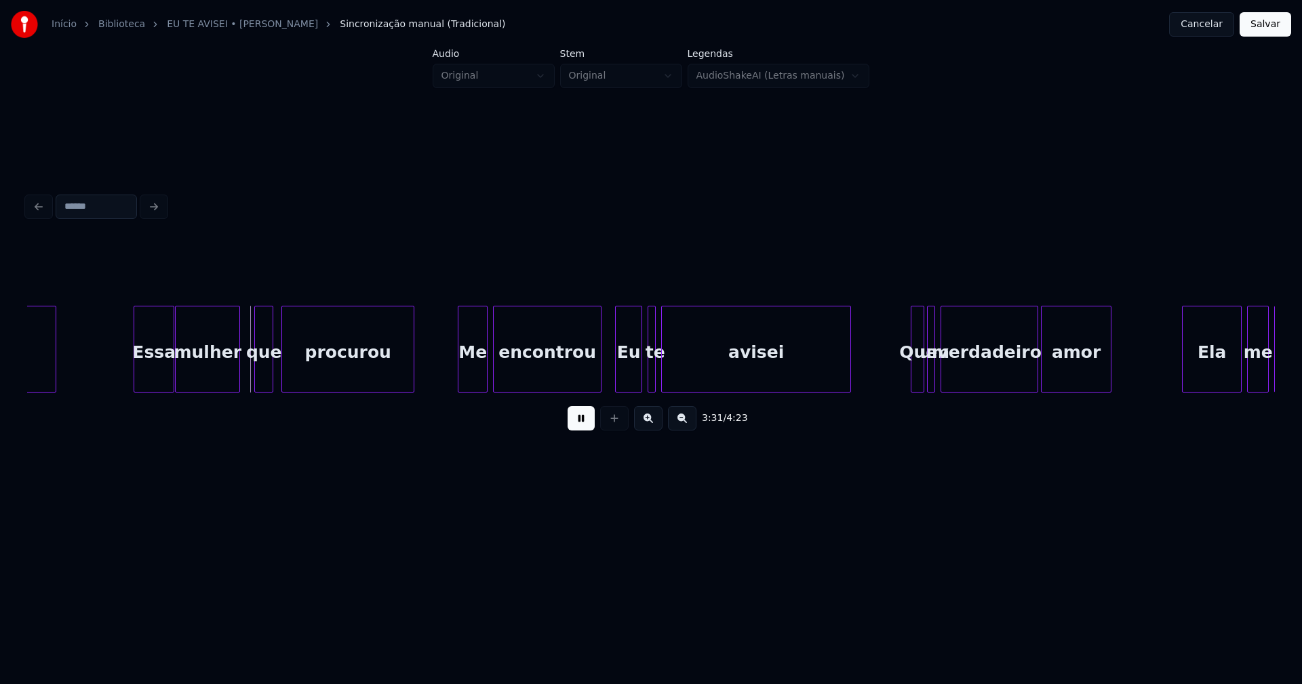
click at [205, 381] on div "mulher" at bounding box center [208, 353] width 64 height 92
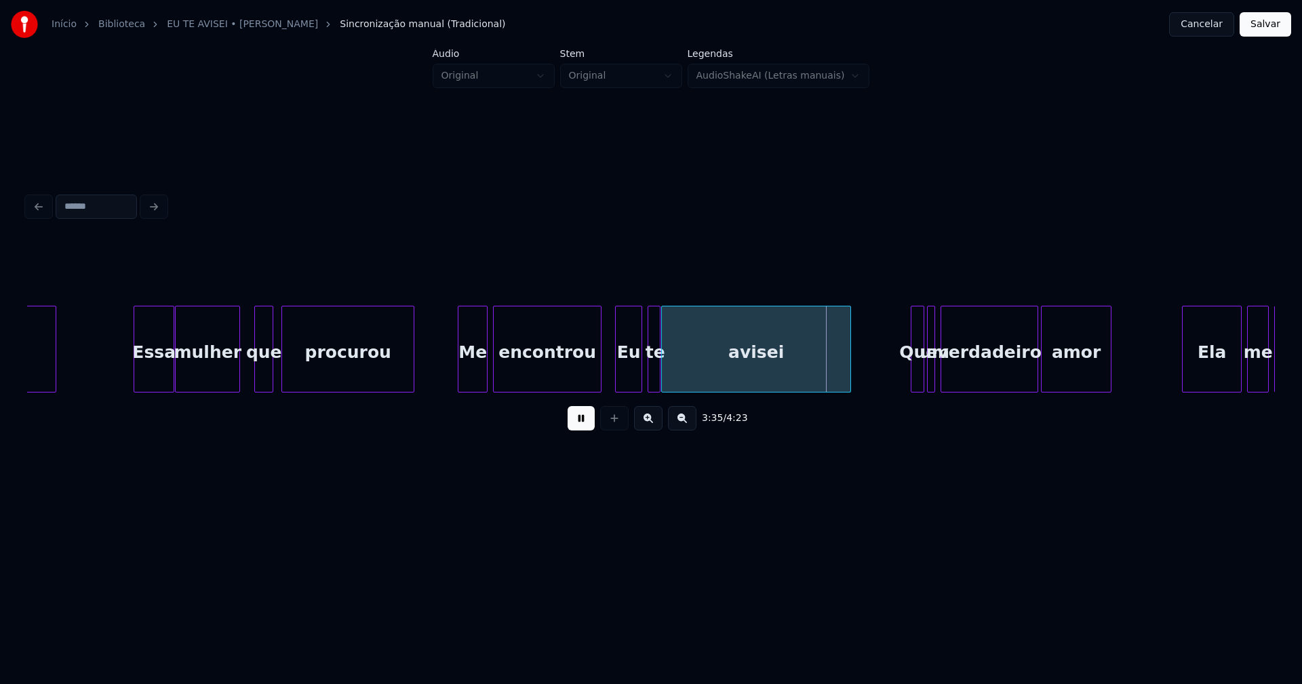
click at [659, 383] on div at bounding box center [658, 349] width 4 height 85
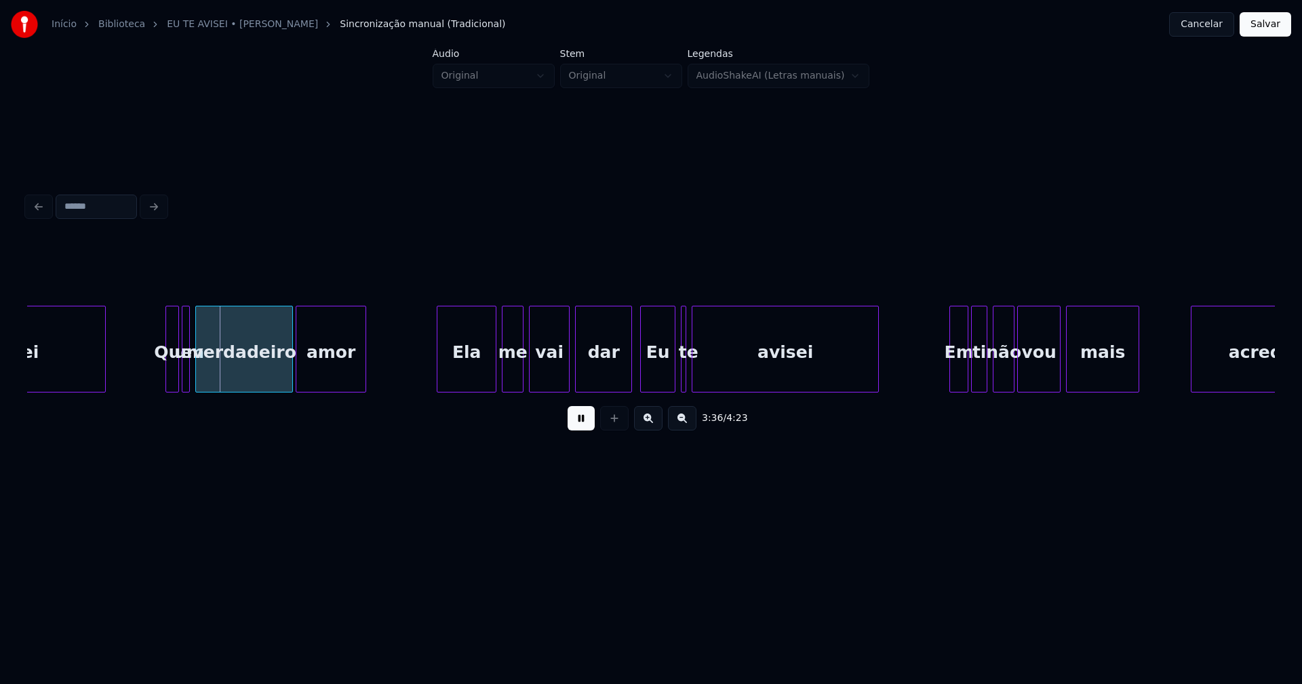
scroll to position [0, 29289]
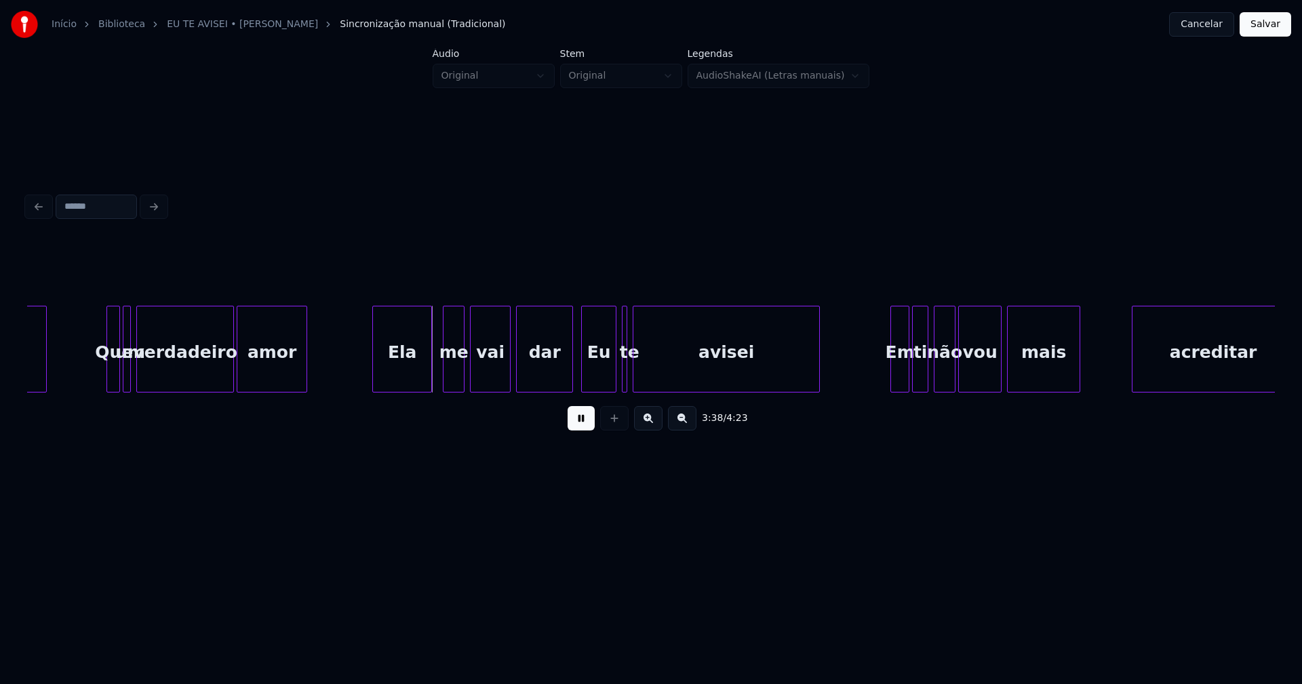
click at [407, 381] on div "Ela" at bounding box center [402, 353] width 58 height 92
click at [449, 377] on div "me" at bounding box center [447, 353] width 20 height 92
click at [566, 373] on div at bounding box center [566, 349] width 4 height 85
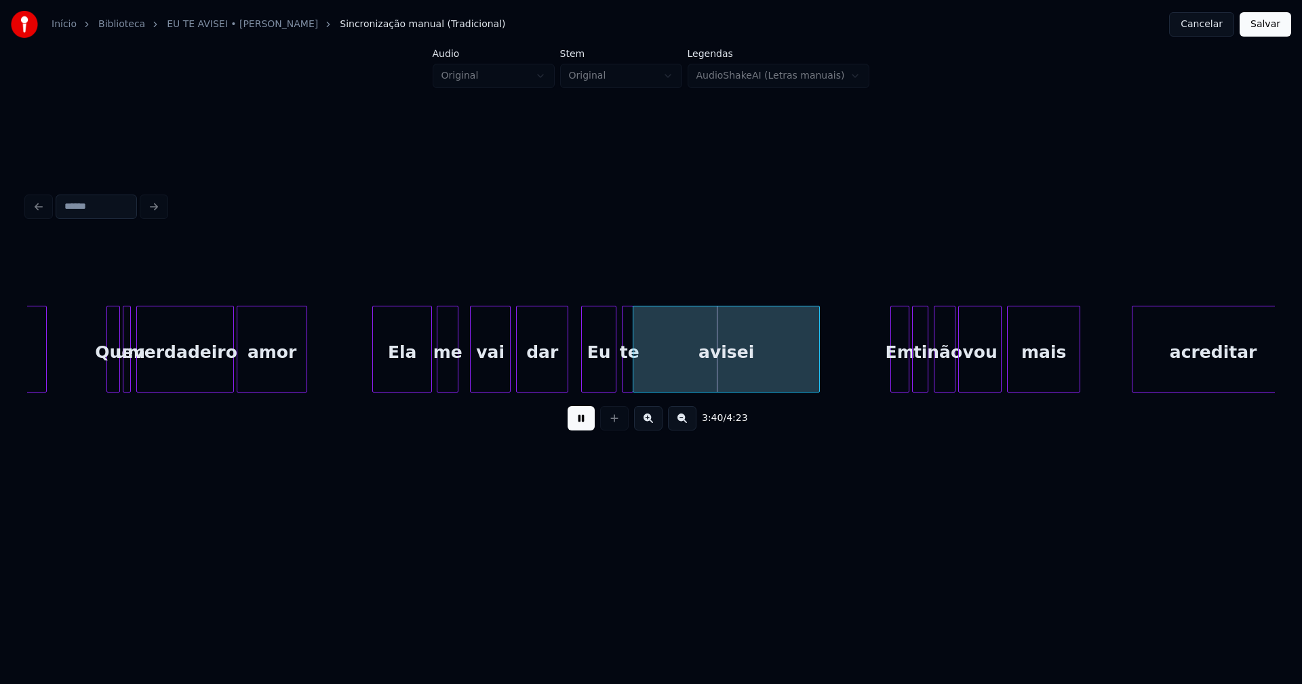
click at [633, 381] on div at bounding box center [631, 349] width 4 height 85
click at [617, 381] on div "te" at bounding box center [623, 349] width 12 height 87
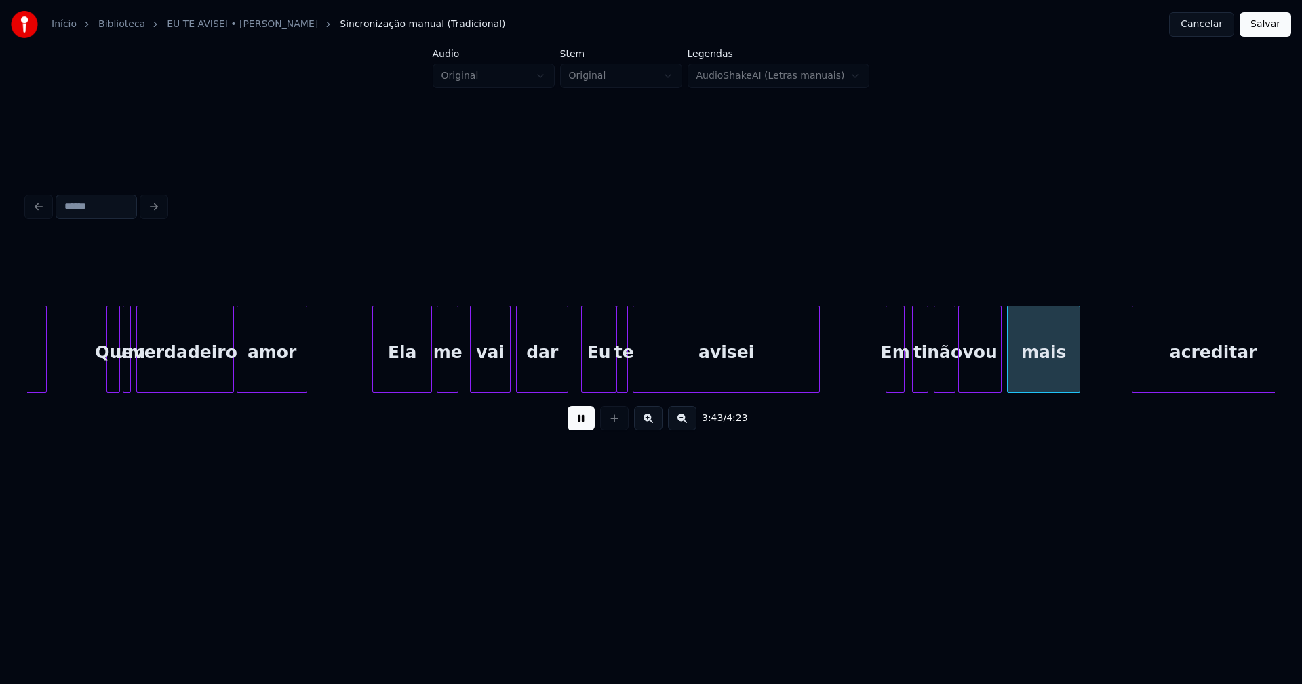
click at [897, 381] on div "Em" at bounding box center [896, 353] width 18 height 92
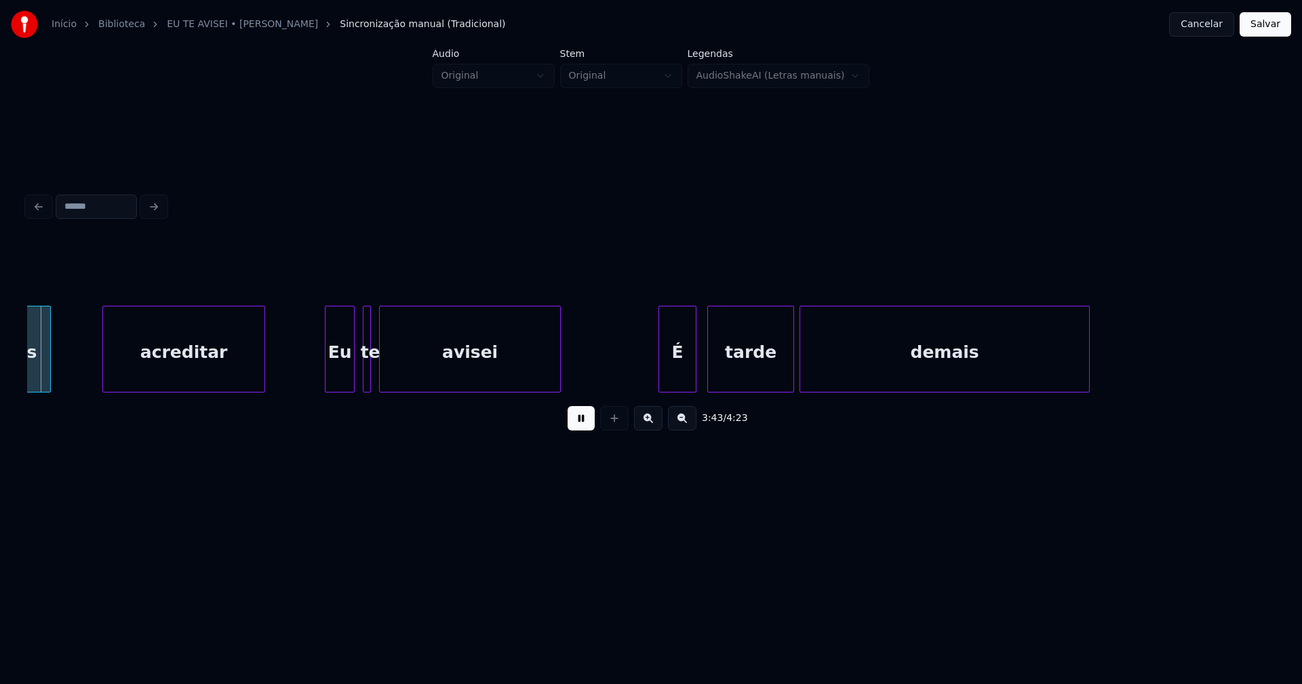
scroll to position [0, 30328]
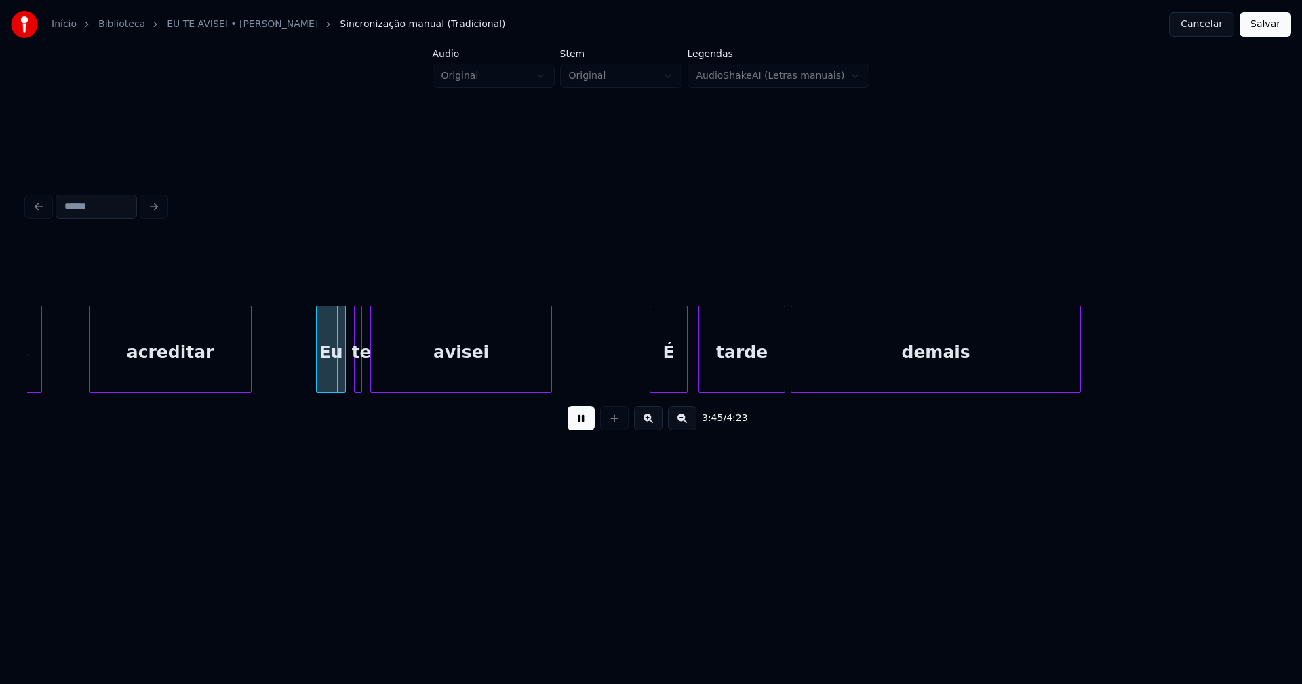
click at [188, 364] on div "acreditar" at bounding box center [170, 353] width 161 height 92
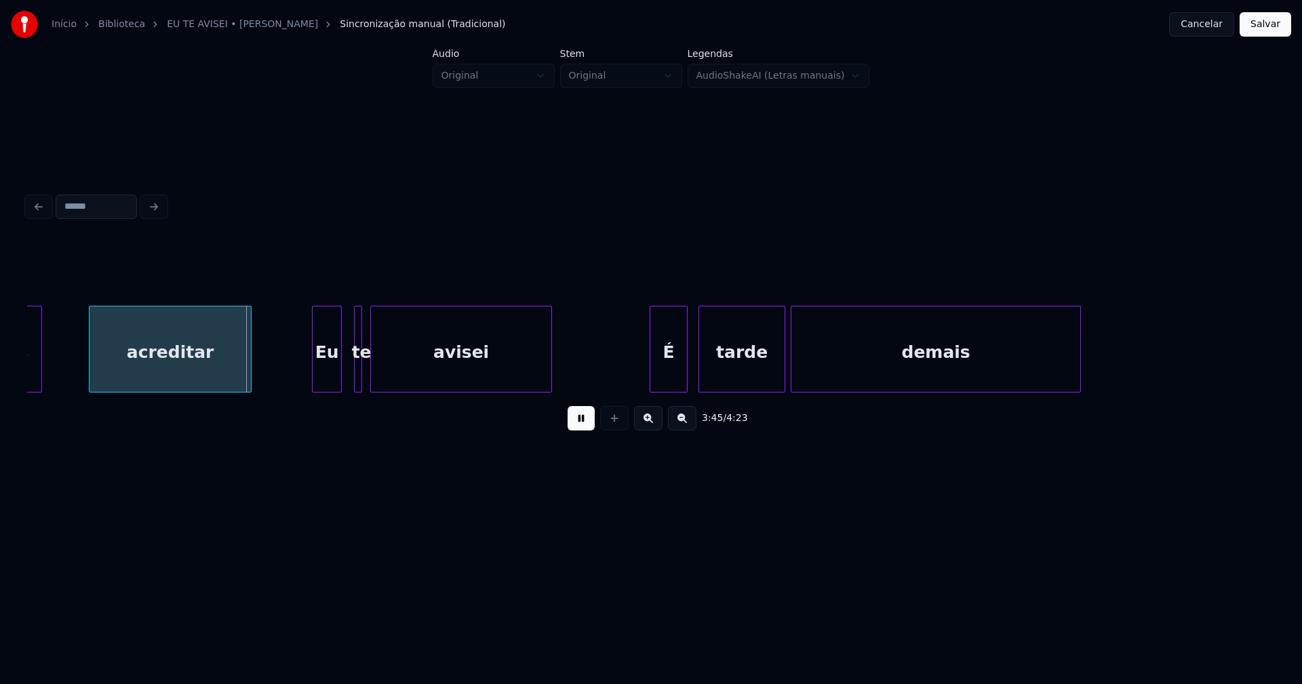
click at [323, 371] on div "Eu" at bounding box center [327, 353] width 28 height 92
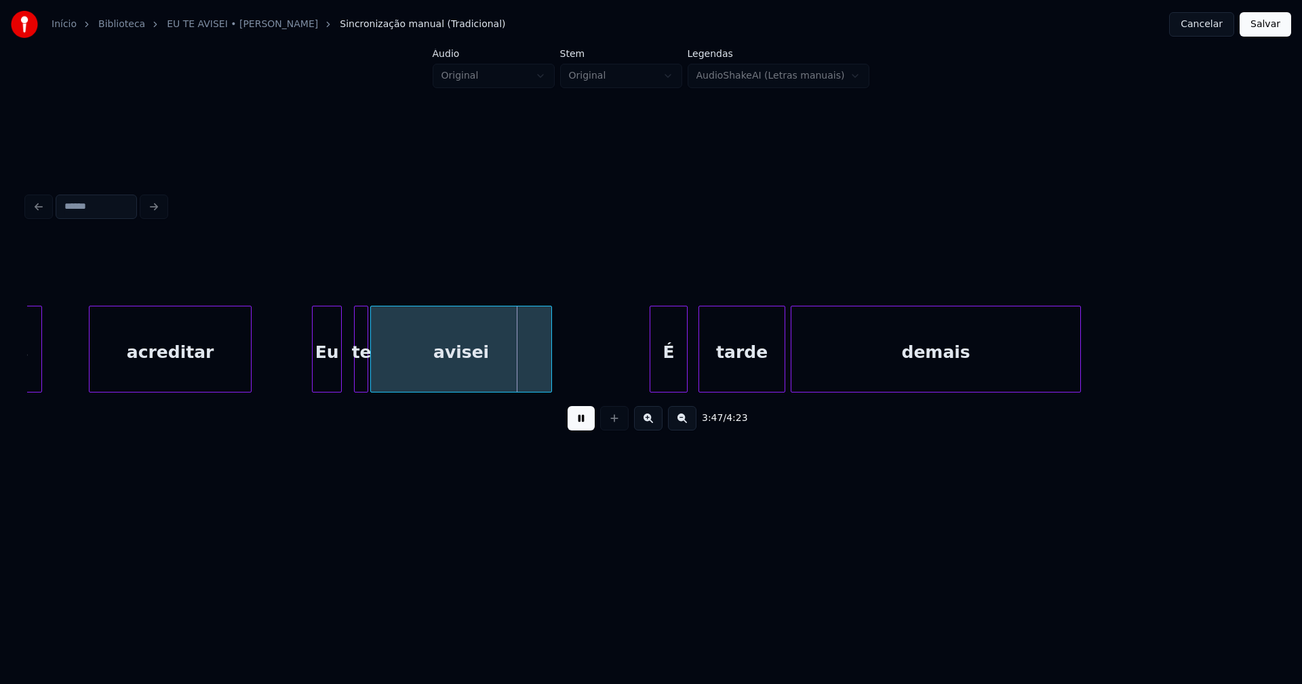
click at [364, 378] on div at bounding box center [366, 349] width 4 height 85
click at [662, 383] on div "É" at bounding box center [662, 353] width 37 height 92
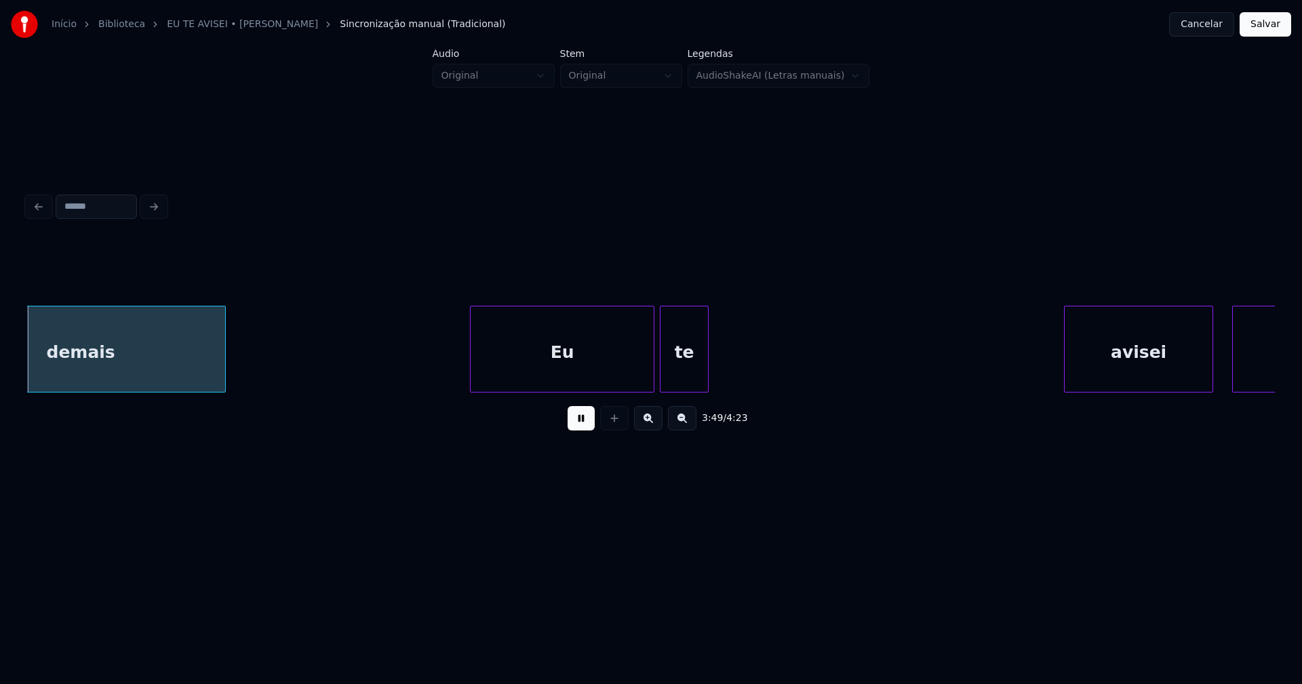
scroll to position [0, 31199]
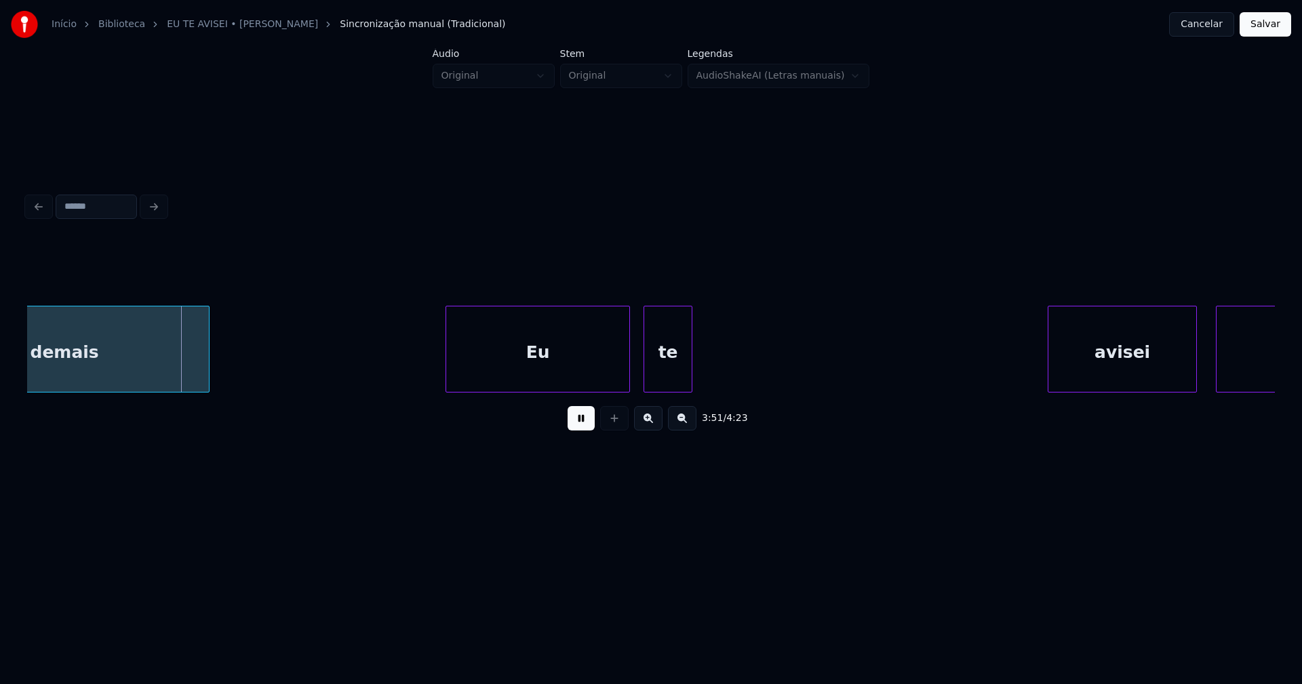
click at [551, 373] on div "Eu" at bounding box center [537, 353] width 183 height 92
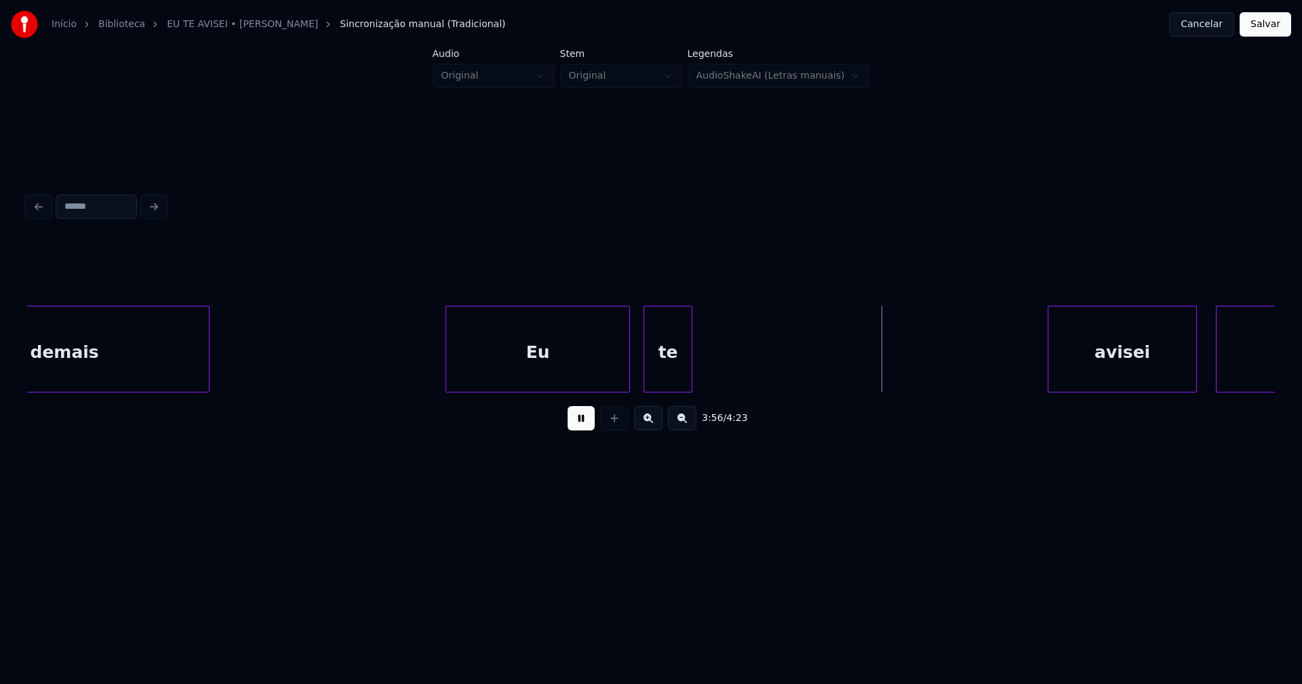
click at [570, 431] on button at bounding box center [581, 418] width 27 height 24
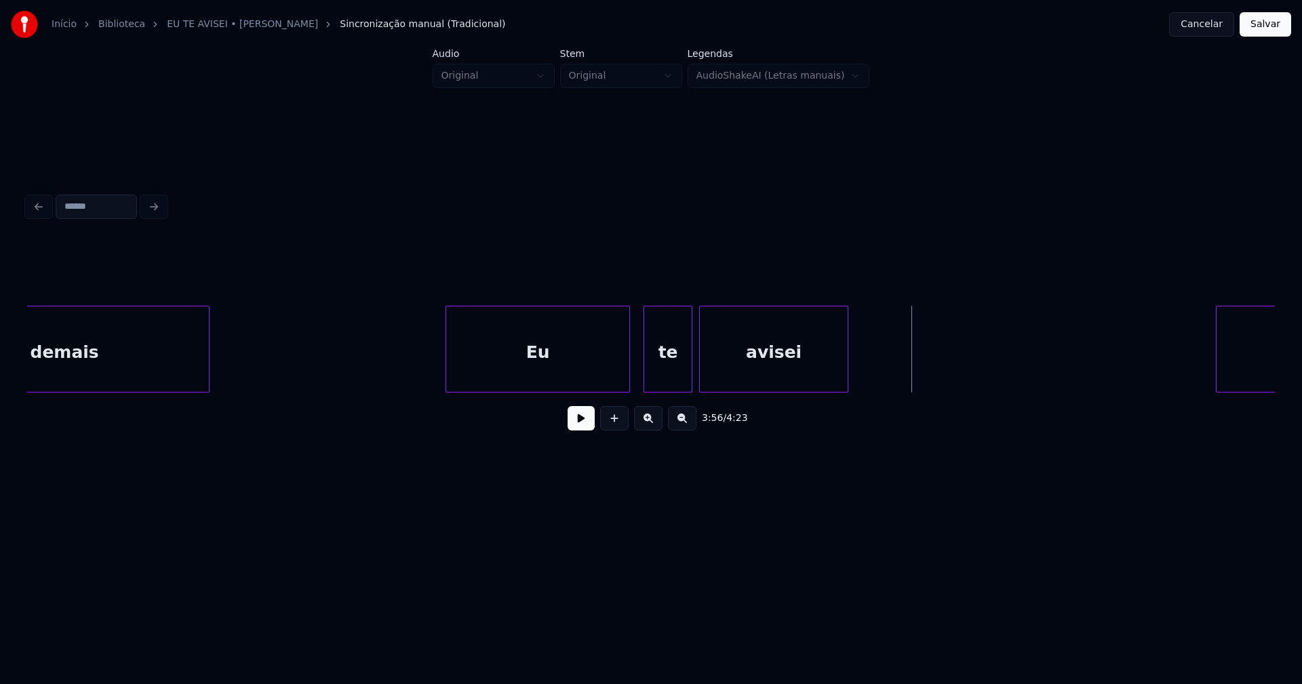
click at [802, 393] on div "avisei Eu demais Eu te" at bounding box center [651, 349] width 1248 height 87
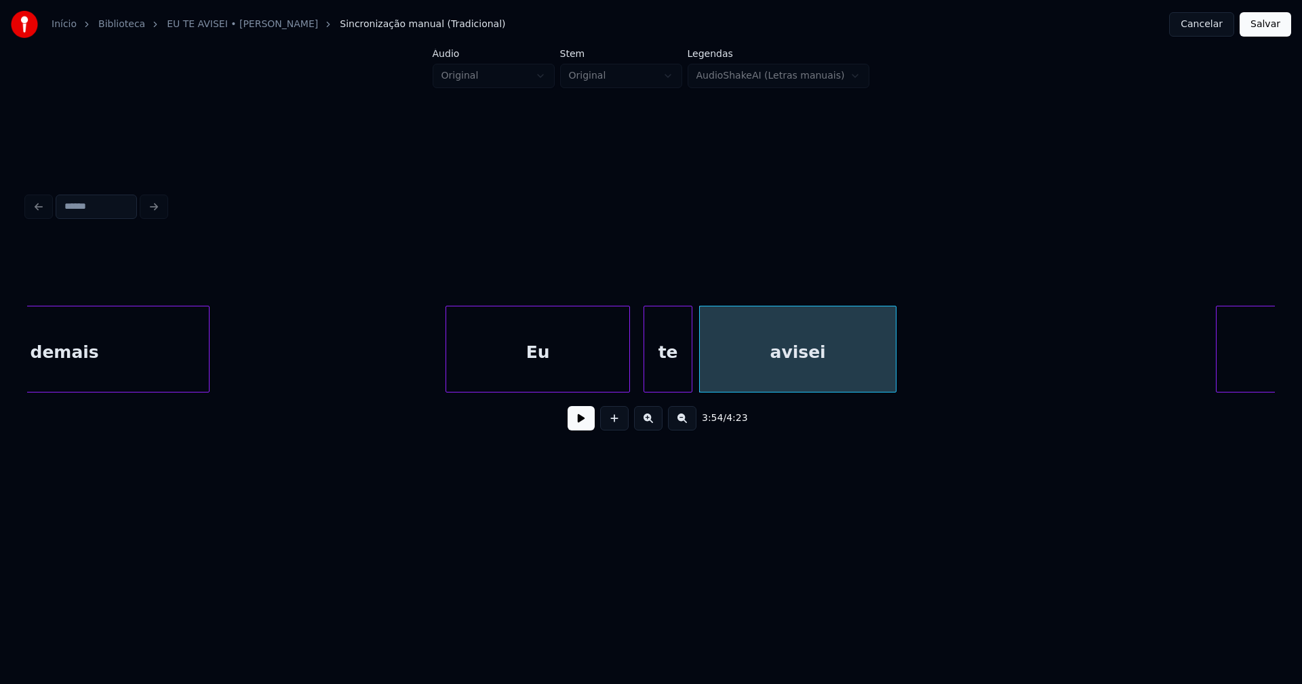
click at [895, 359] on div at bounding box center [894, 349] width 4 height 85
drag, startPoint x: 383, startPoint y: 343, endPoint x: 578, endPoint y: 434, distance: 215.7
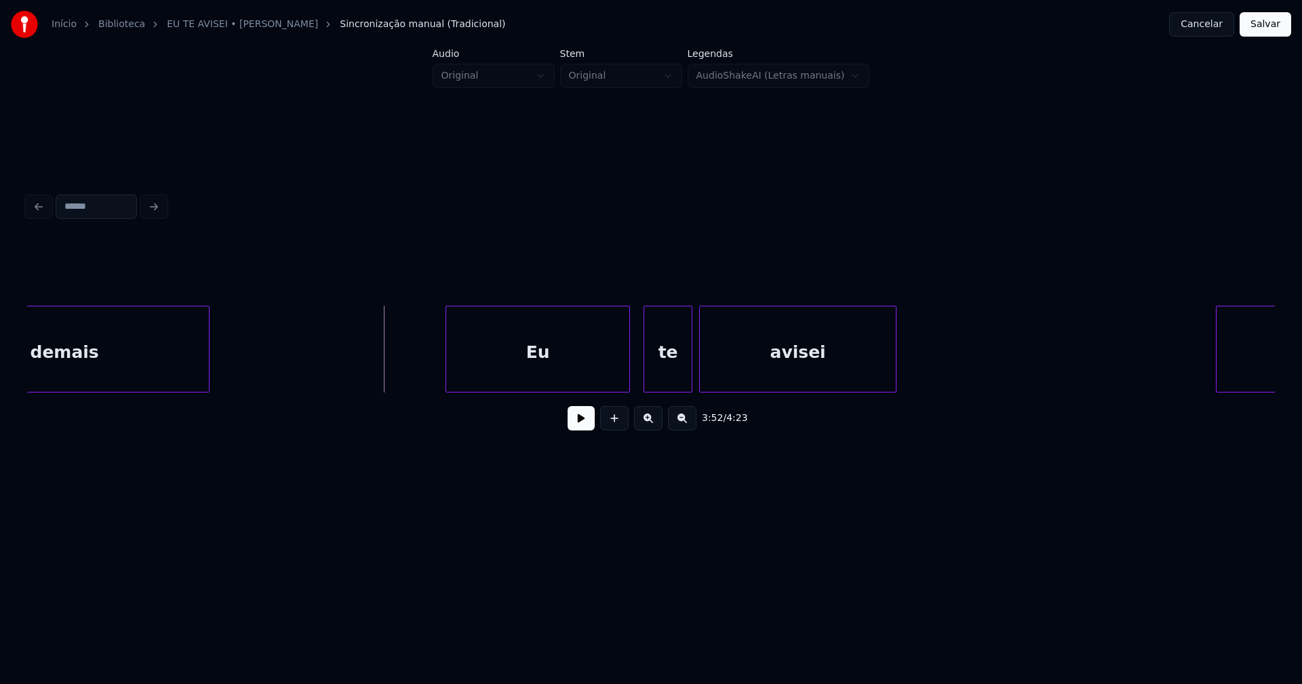
click at [585, 431] on button at bounding box center [581, 418] width 27 height 24
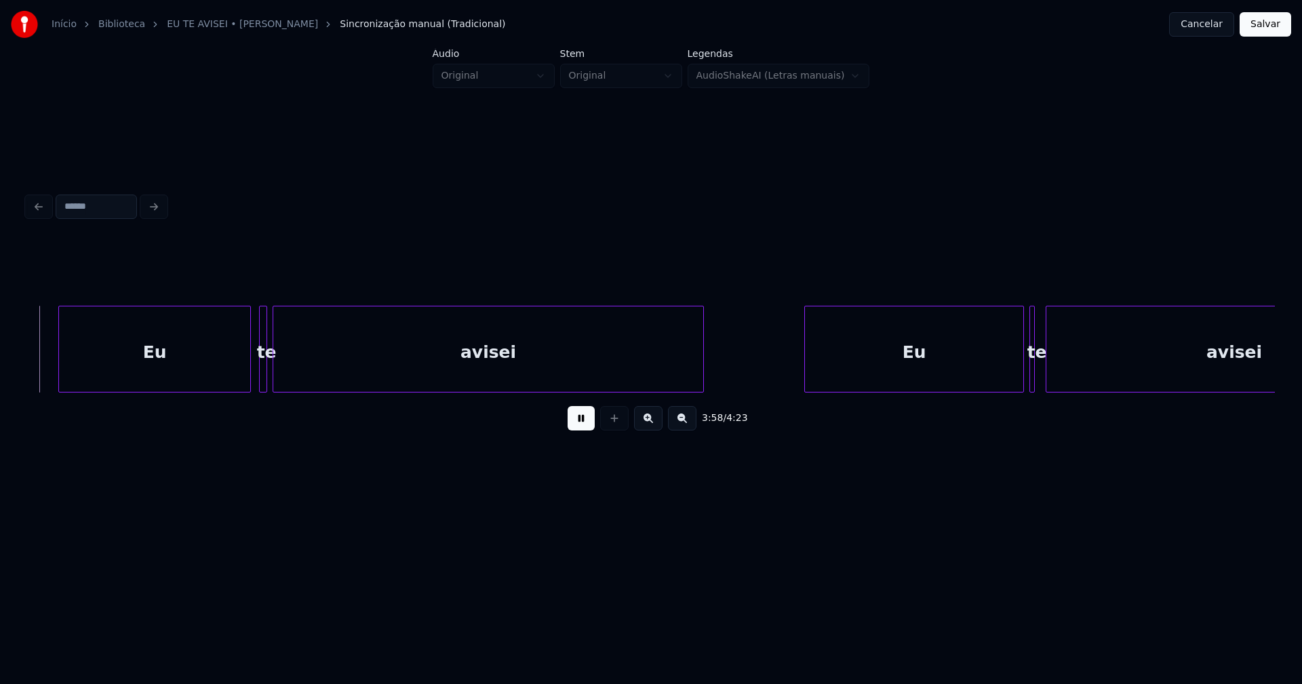
scroll to position [0, 32371]
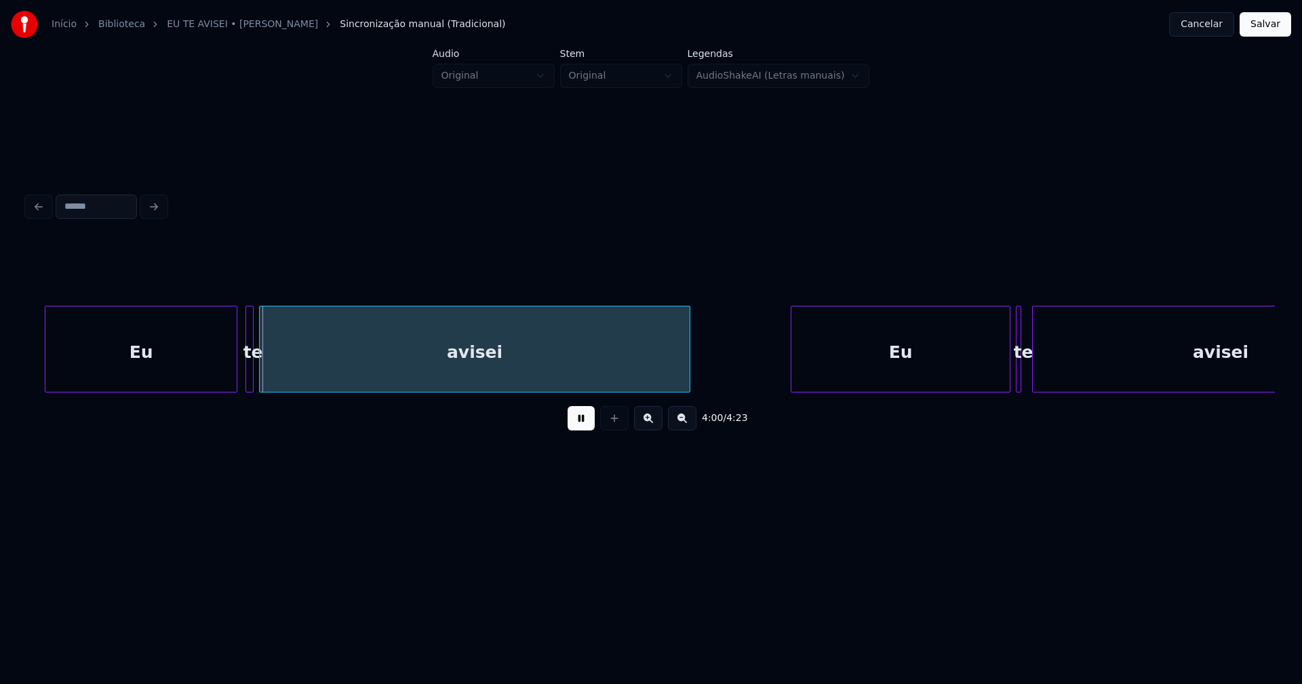
click at [25, 362] on div "4:00 / 4:23" at bounding box center [651, 315] width 1259 height 269
click at [241, 369] on div at bounding box center [243, 349] width 4 height 85
click at [842, 381] on div "Eu" at bounding box center [893, 353] width 218 height 92
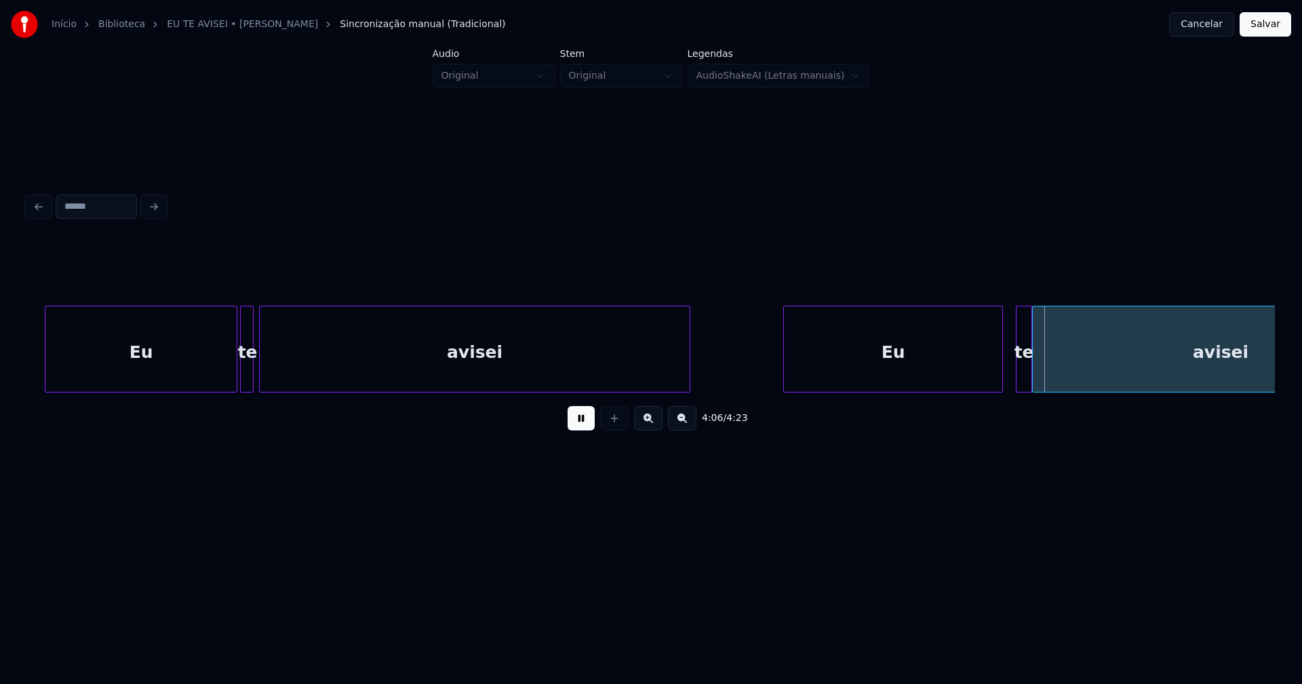
click at [1029, 374] on div at bounding box center [1030, 349] width 4 height 85
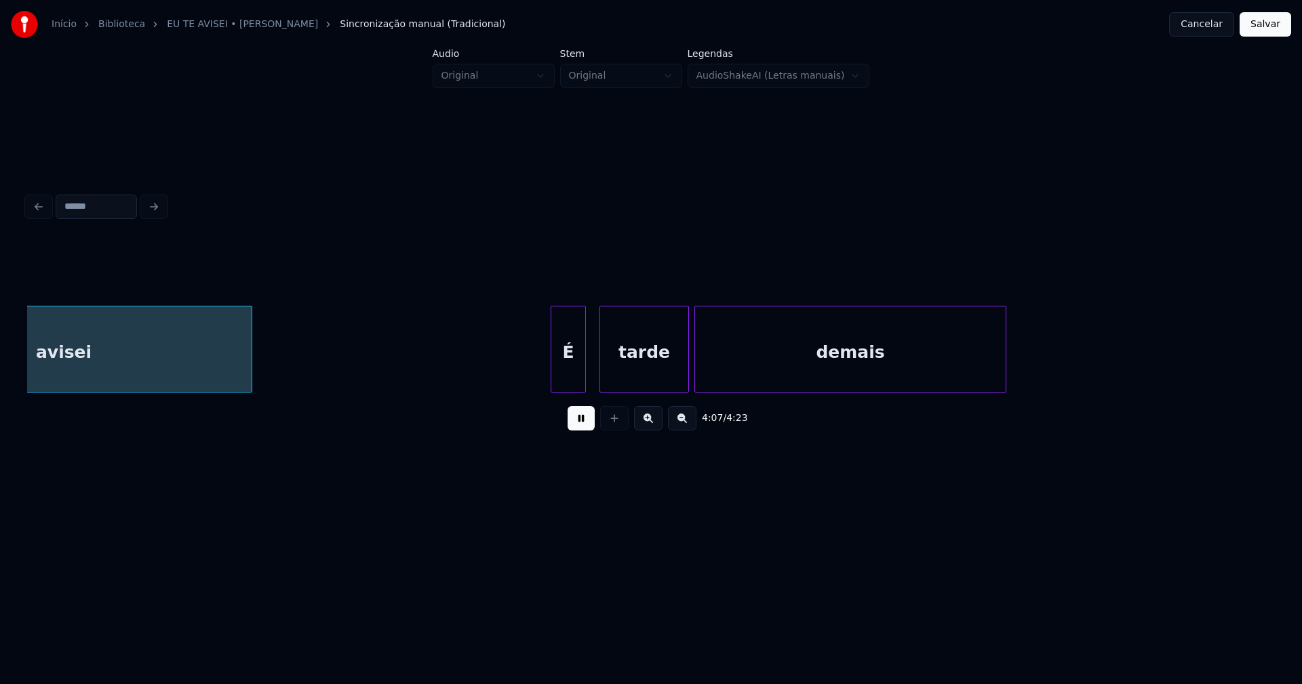
scroll to position [0, 33539]
click at [553, 377] on div "É" at bounding box center [551, 353] width 34 height 92
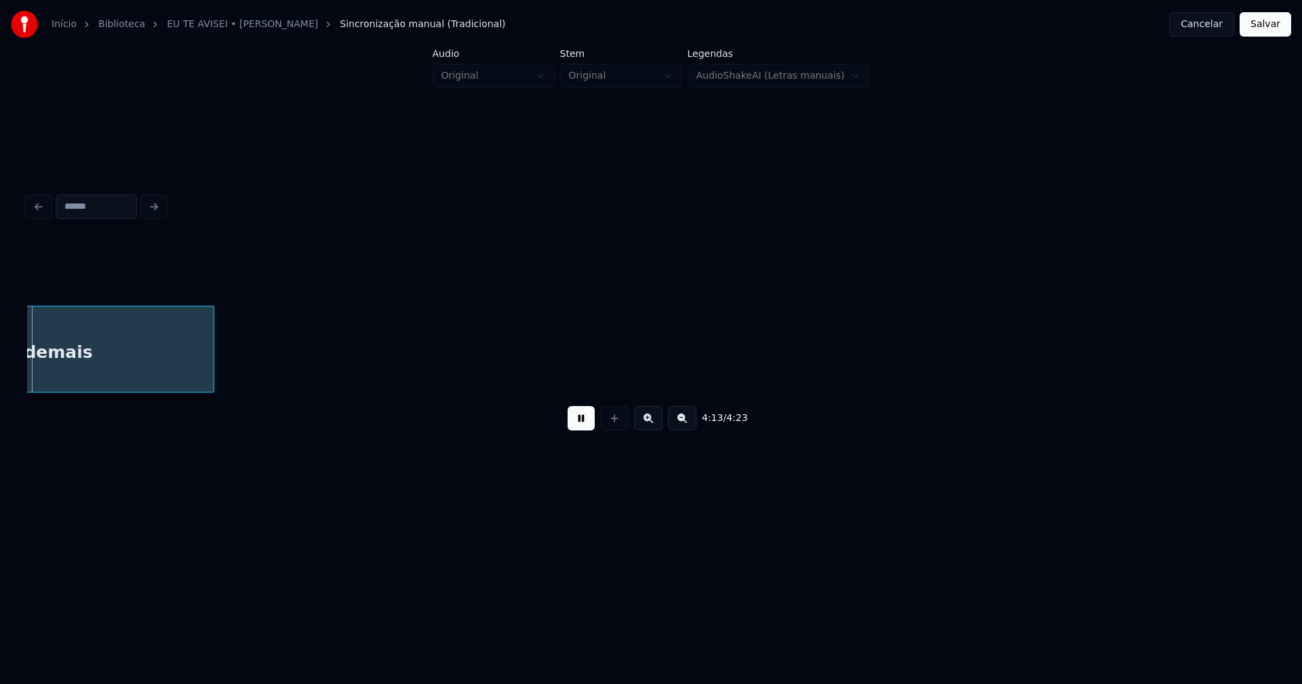
scroll to position [0, 34320]
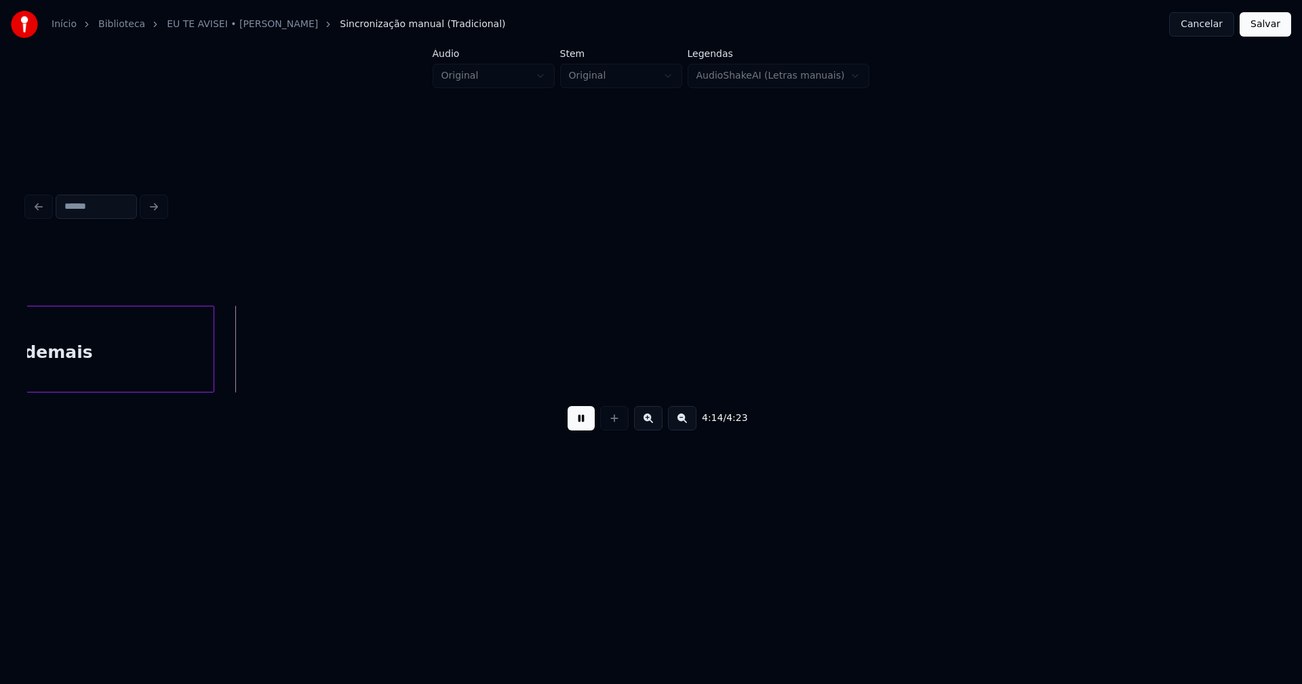
click at [1268, 31] on button "Salvar" at bounding box center [1266, 24] width 52 height 24
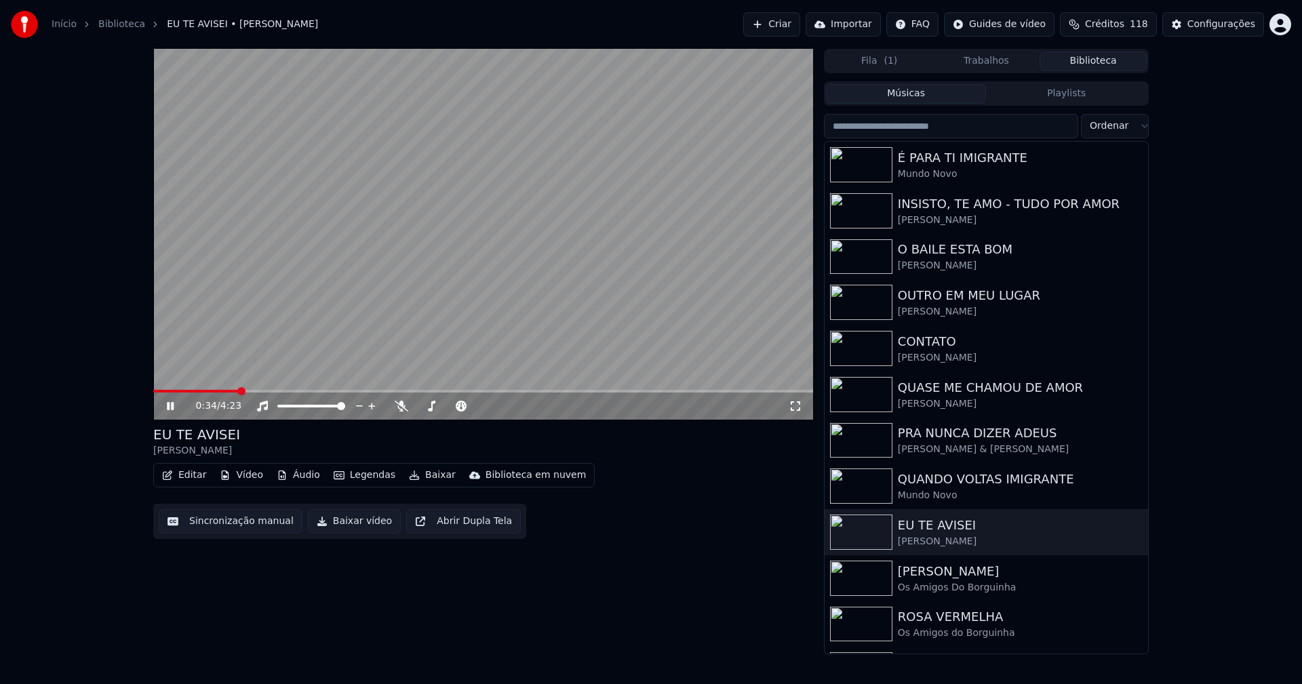
click at [796, 407] on icon at bounding box center [796, 406] width 14 height 11
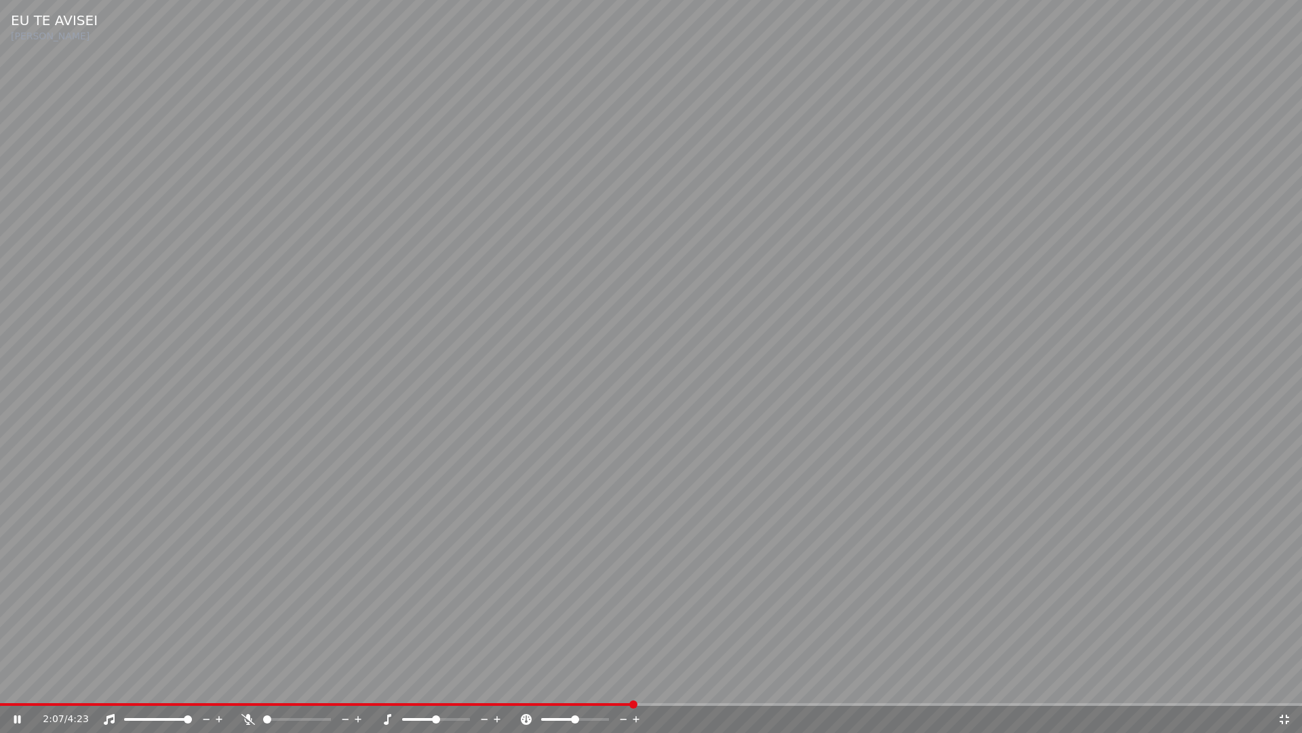
drag, startPoint x: 1286, startPoint y: 722, endPoint x: 1287, endPoint y: 657, distance: 65.1
click at [1287, 684] on icon at bounding box center [1285, 719] width 14 height 11
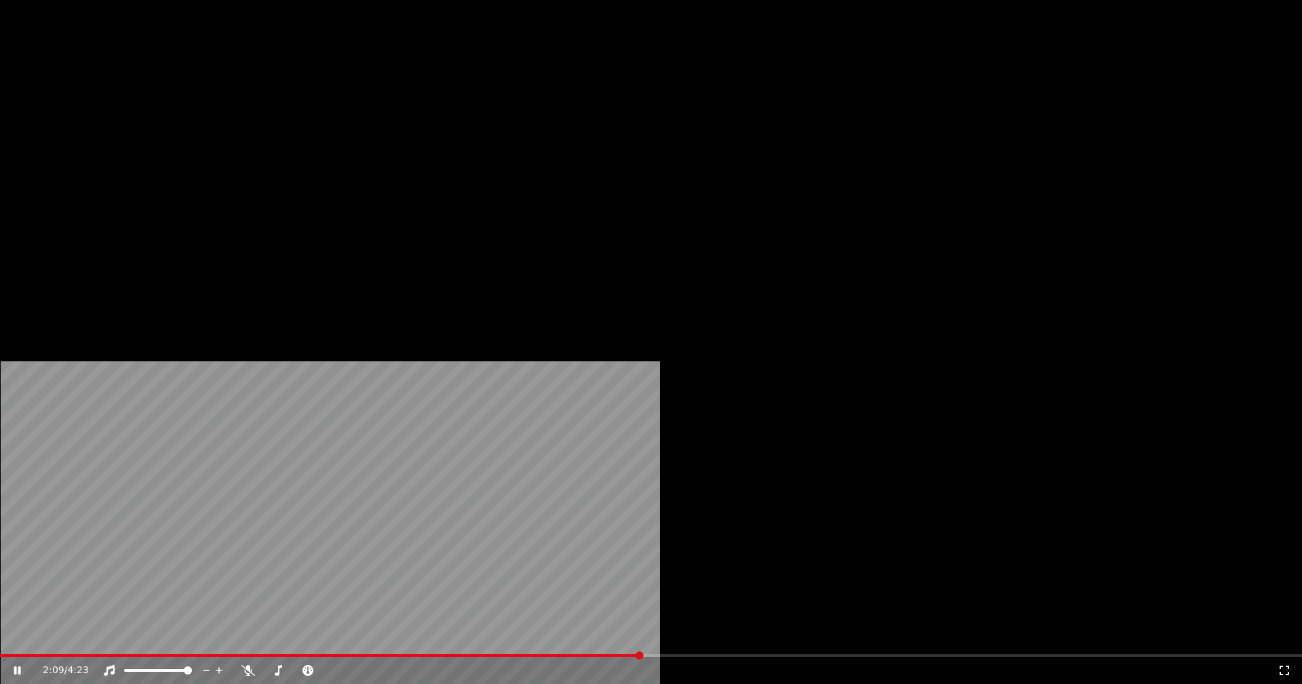
click at [194, 114] on button "Editar" at bounding box center [184, 104] width 55 height 19
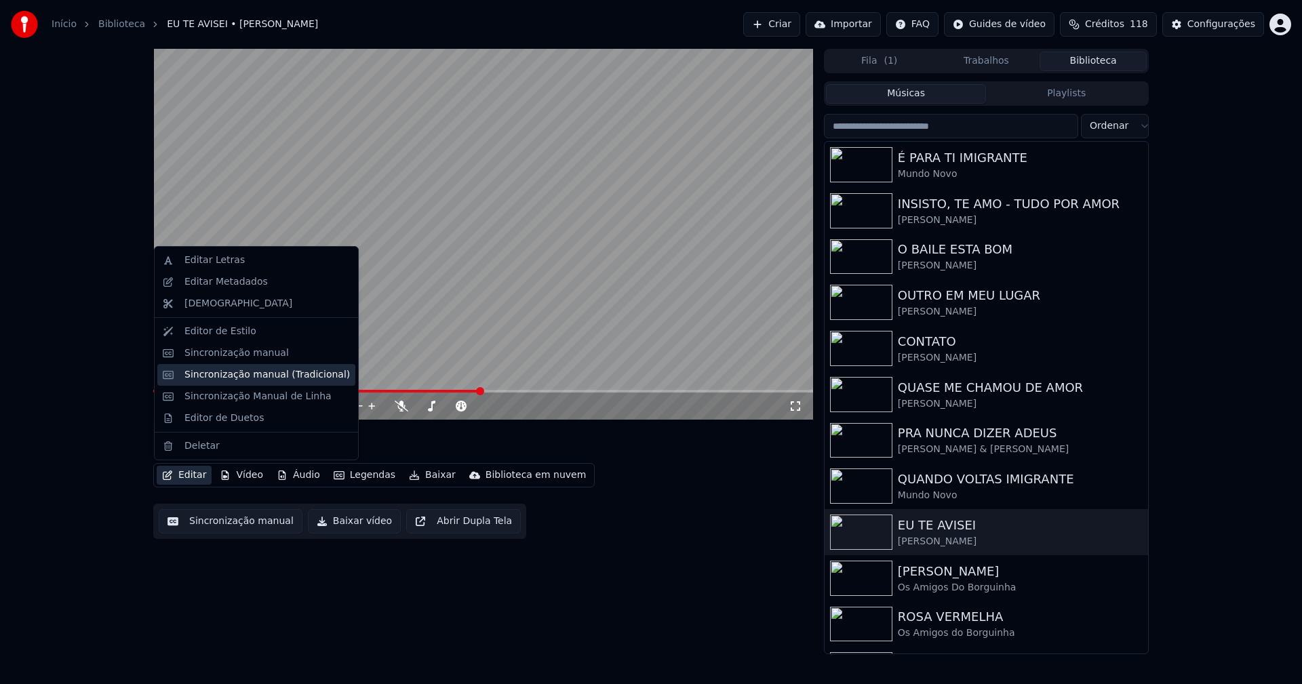
click at [225, 376] on div "Sincronização manual (Tradicional)" at bounding box center [266, 375] width 165 height 14
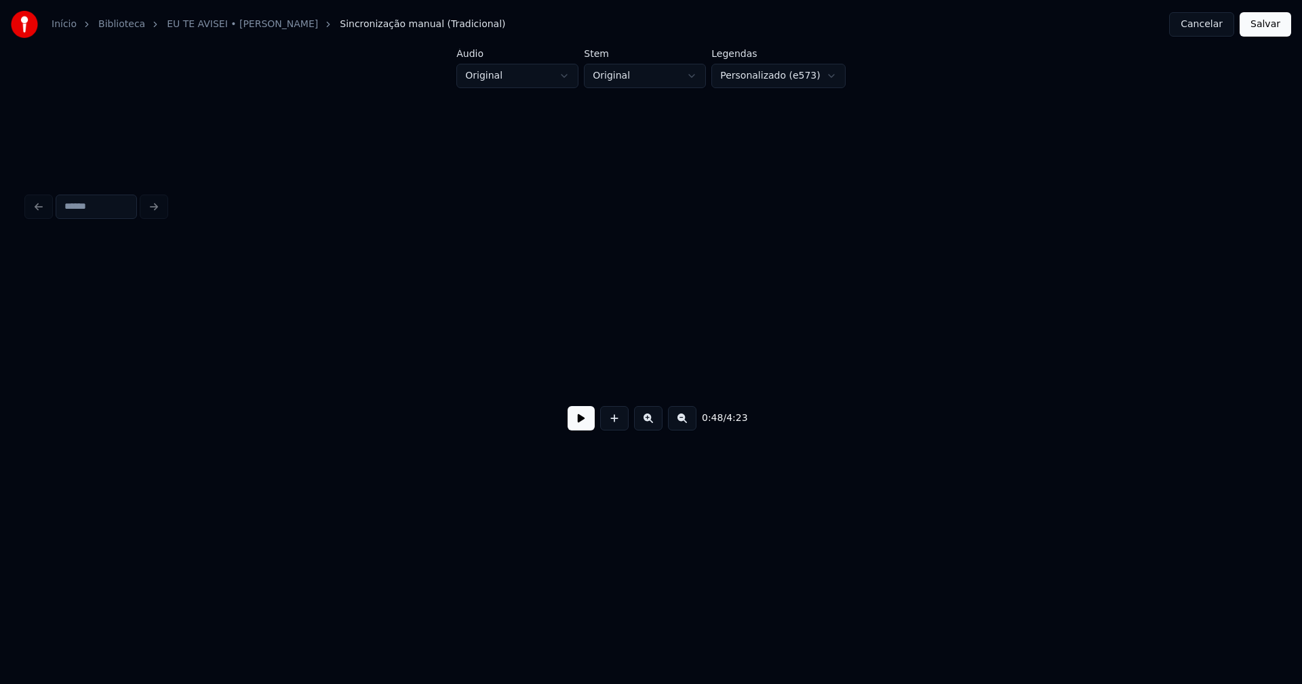
scroll to position [0, 6606]
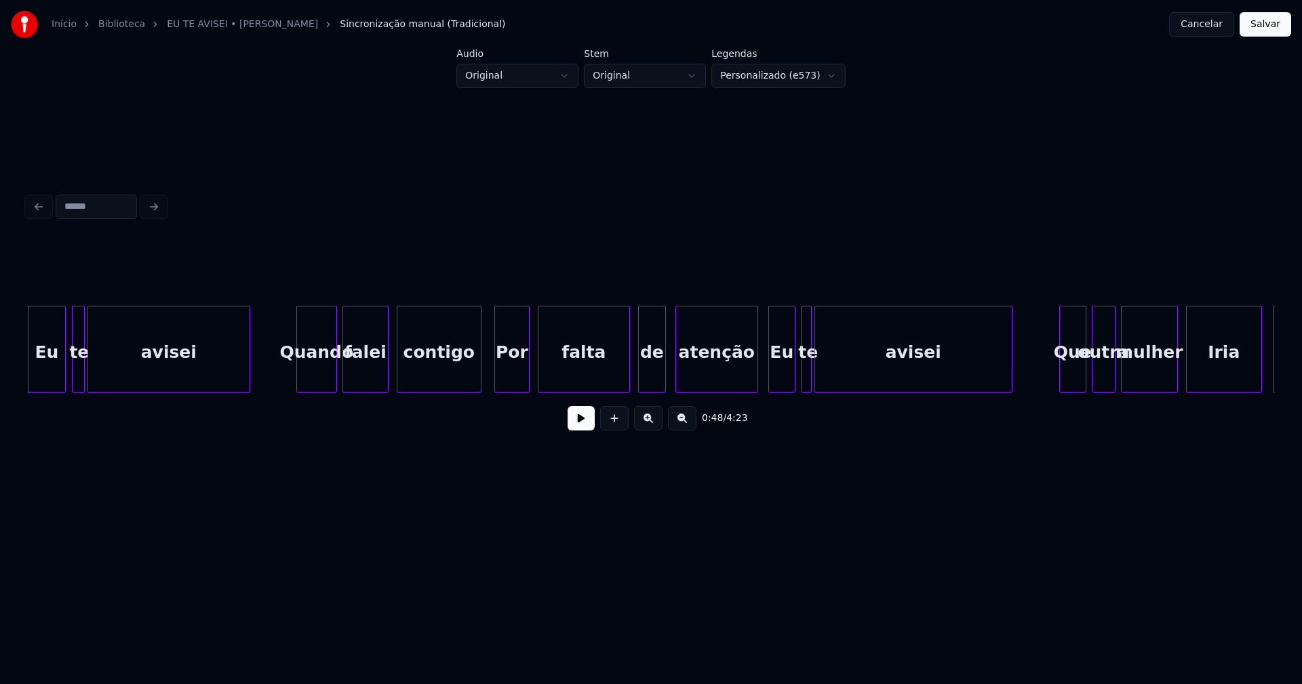
click at [577, 431] on button at bounding box center [581, 418] width 27 height 24
click at [513, 376] on div "Por" at bounding box center [512, 353] width 34 height 92
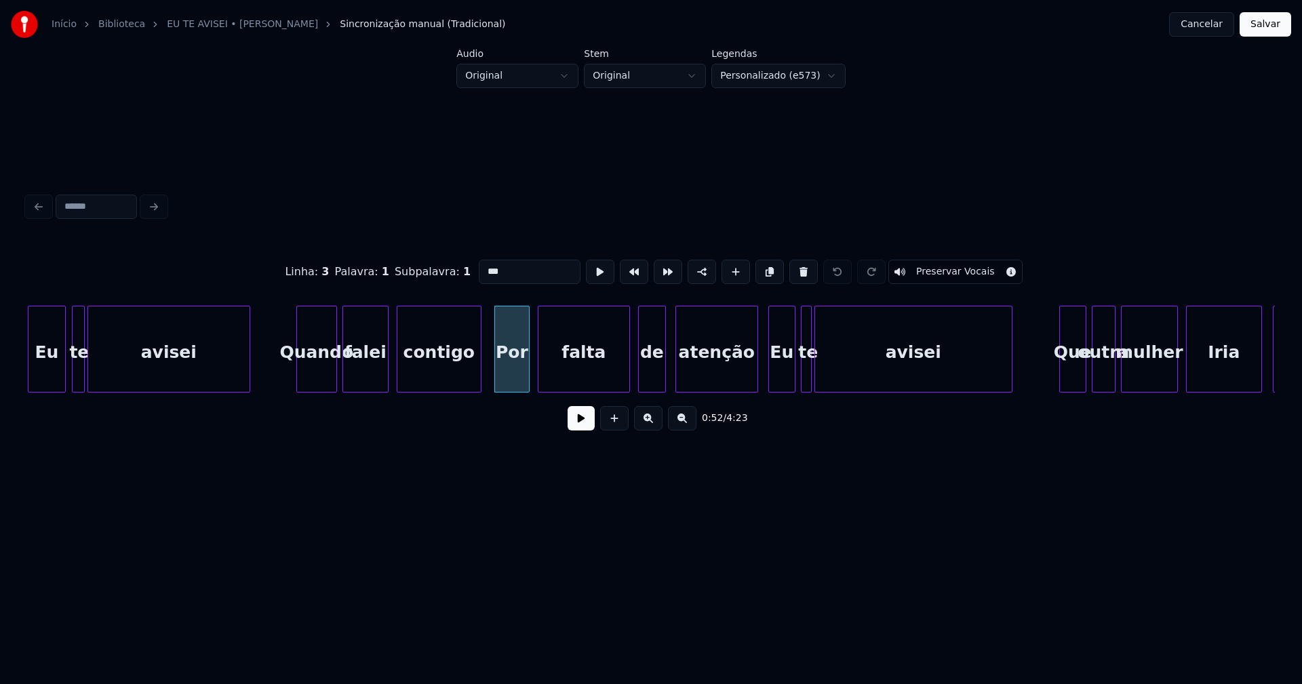
click at [483, 267] on input "***" at bounding box center [530, 272] width 102 height 24
type input "***"
click at [587, 427] on button at bounding box center [581, 418] width 27 height 24
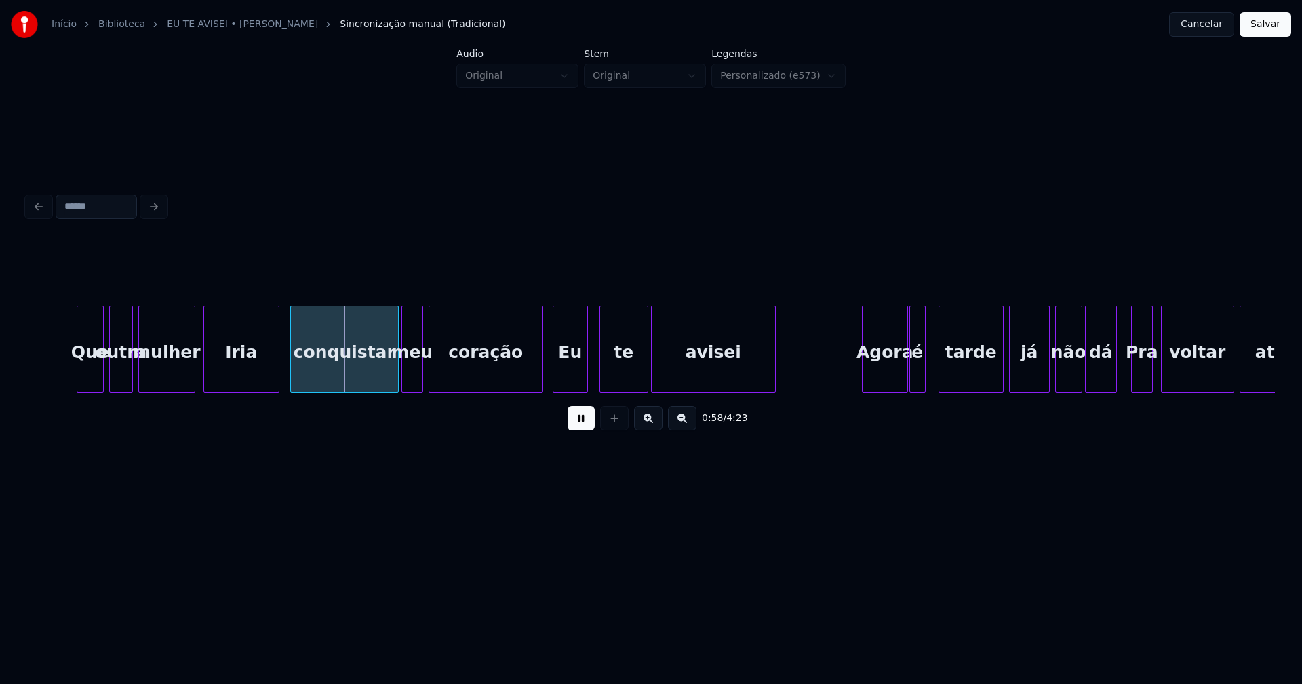
scroll to position [0, 7609]
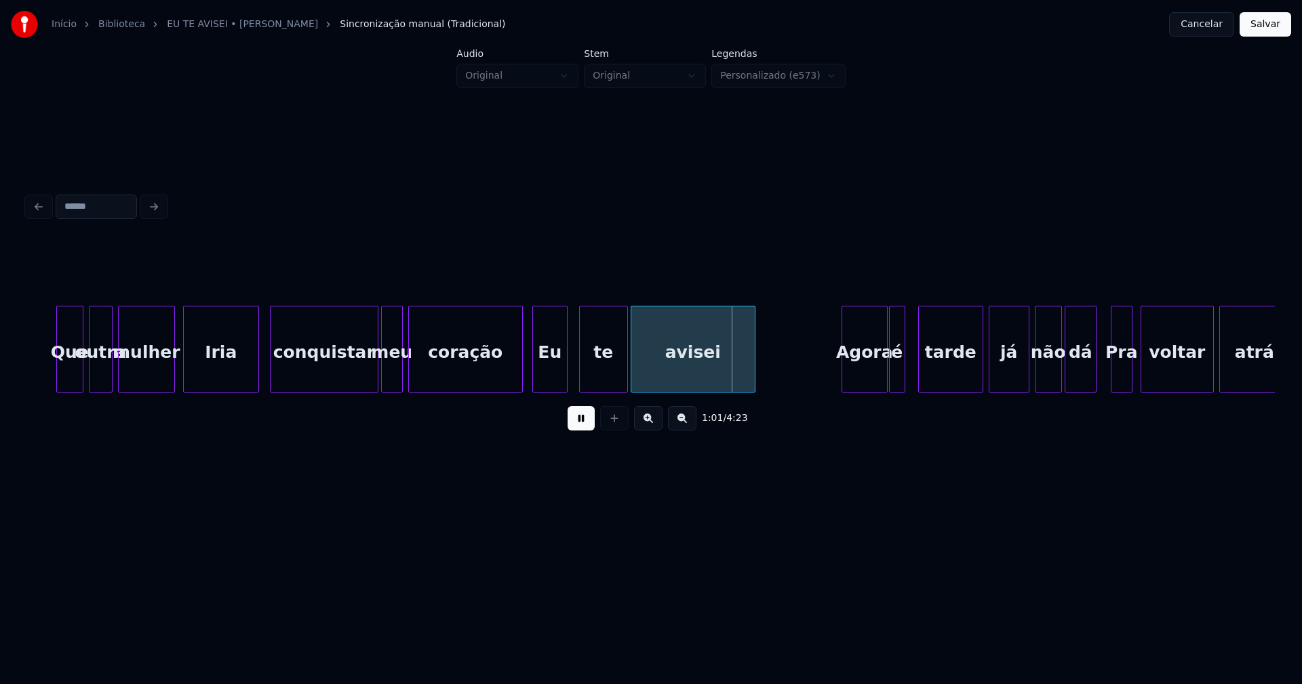
click at [229, 364] on div "Iria" at bounding box center [221, 353] width 75 height 92
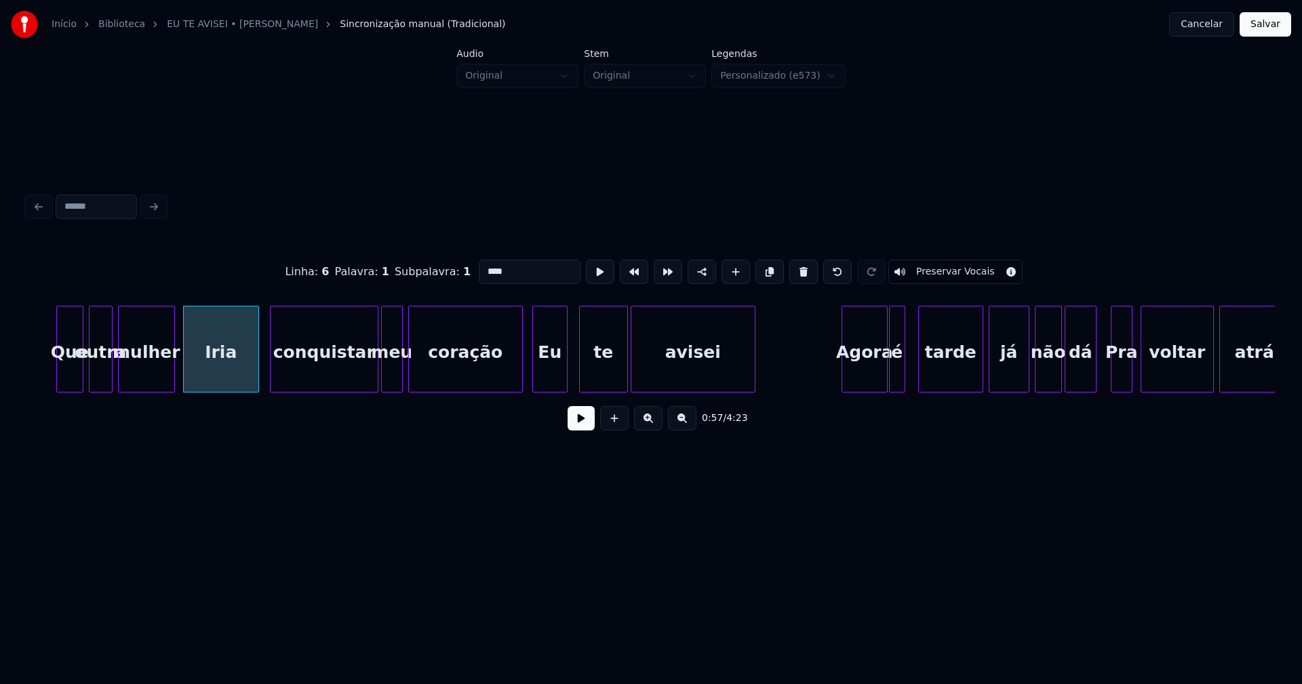
click at [482, 266] on input "****" at bounding box center [530, 272] width 102 height 24
type input "****"
click at [574, 427] on button at bounding box center [581, 418] width 27 height 24
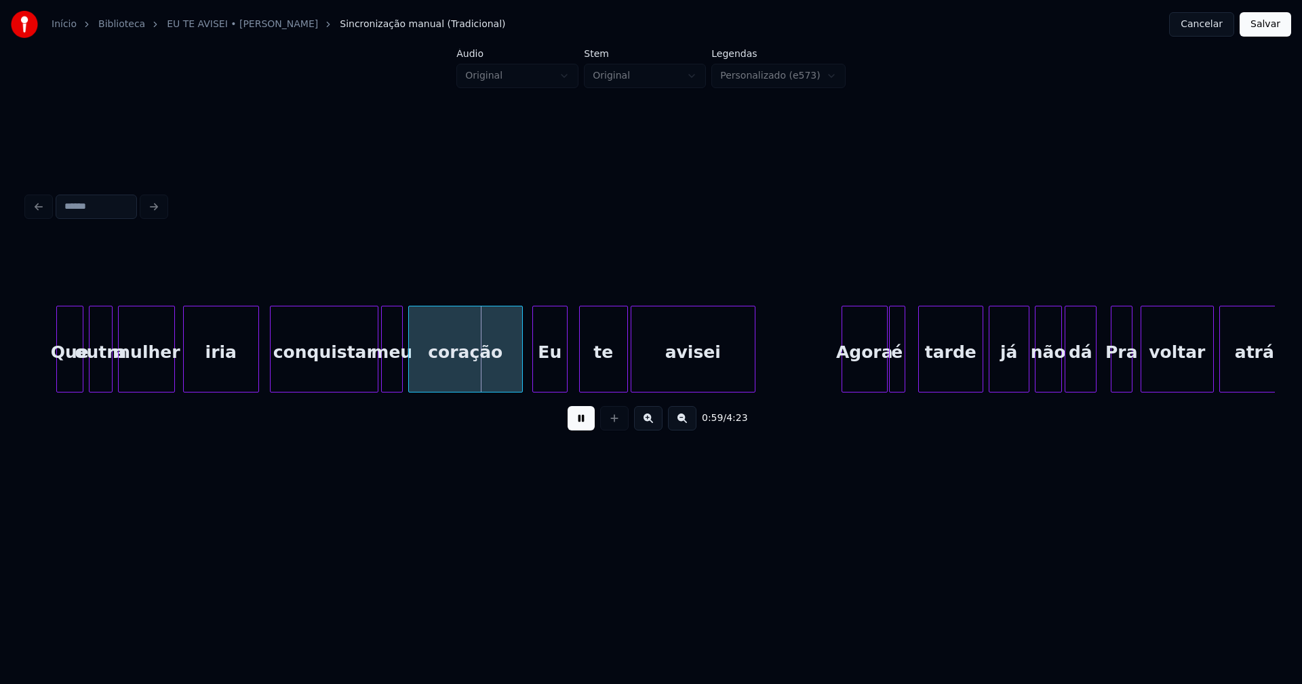
click at [1126, 369] on div "Pra" at bounding box center [1122, 353] width 20 height 92
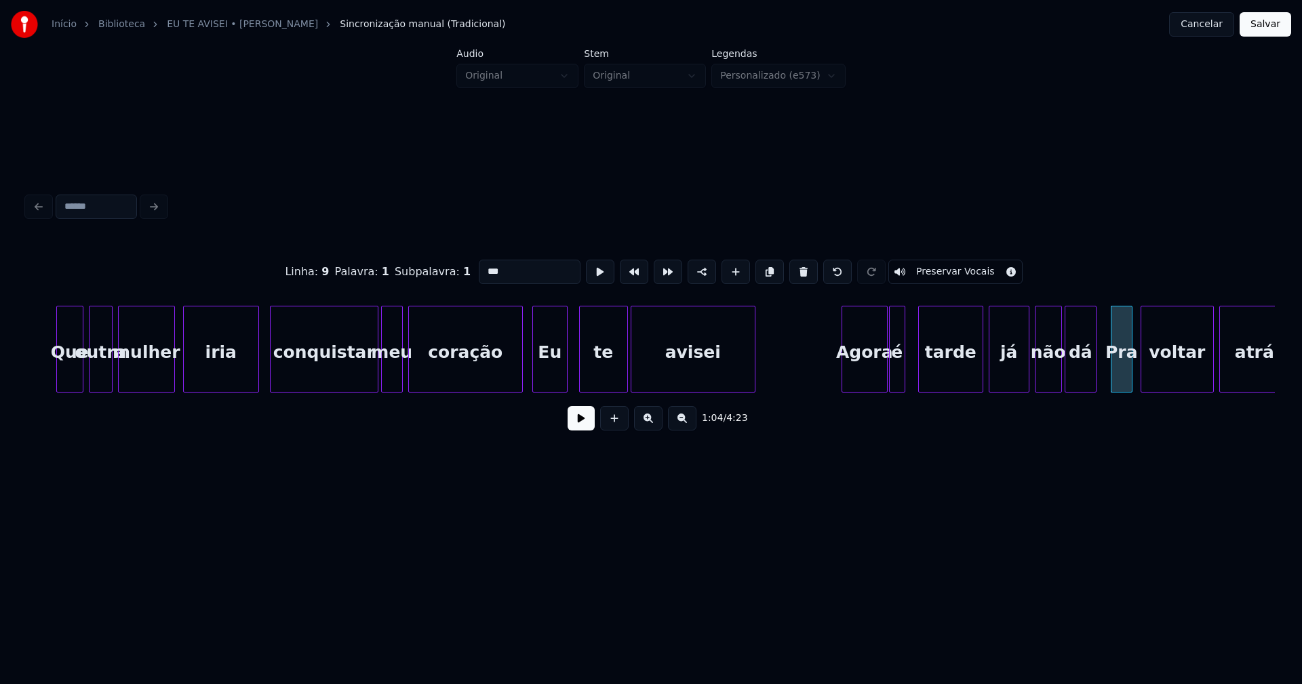
click at [484, 264] on input "***" at bounding box center [530, 272] width 102 height 24
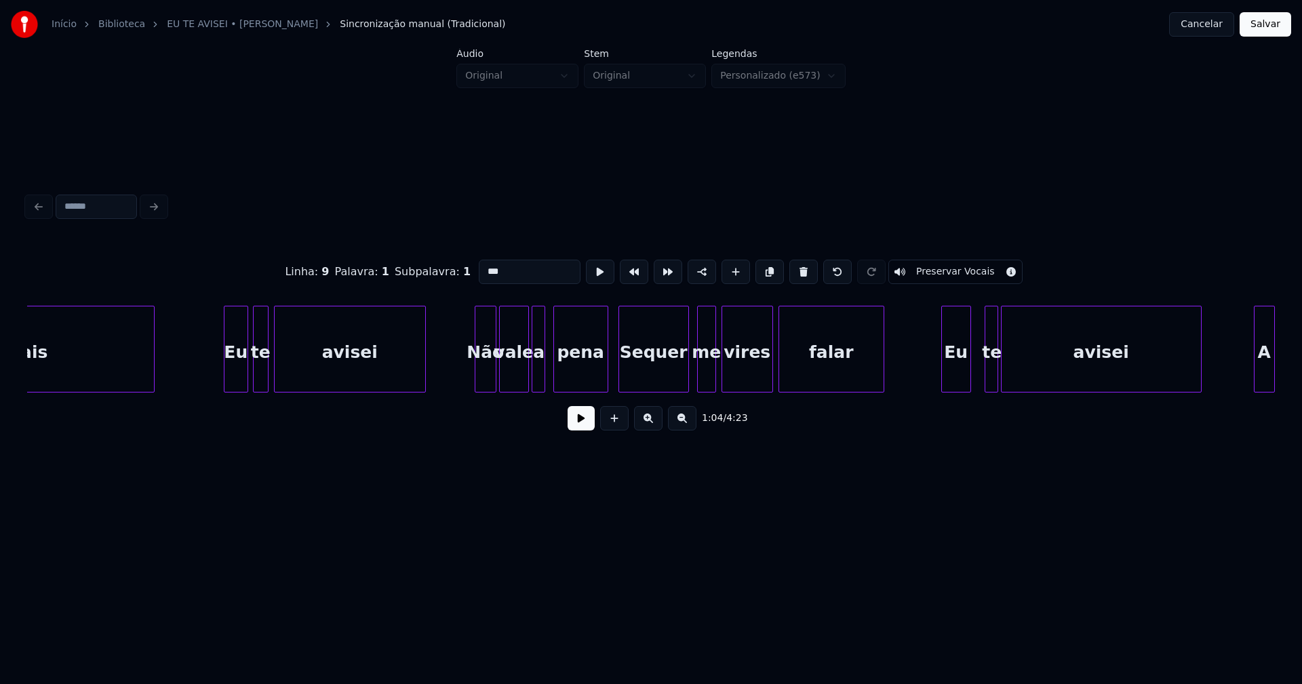
scroll to position [0, 9585]
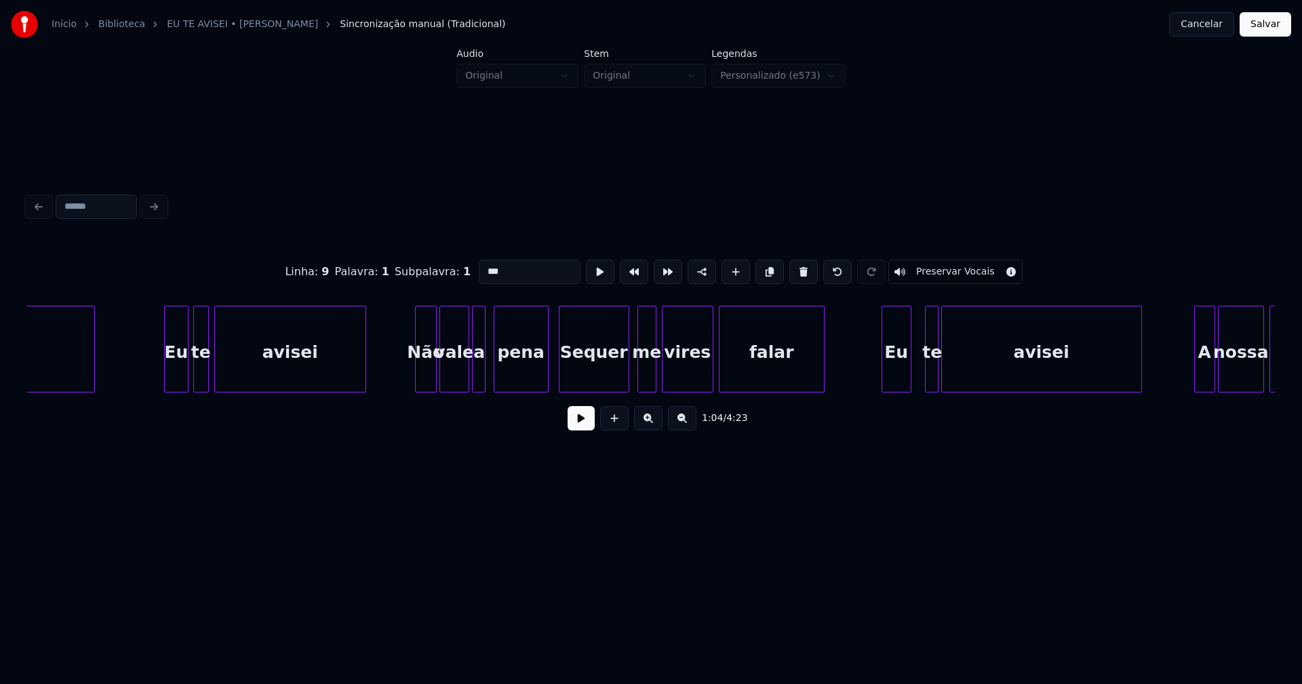
click at [588, 374] on div "Sequer" at bounding box center [594, 353] width 69 height 92
click at [486, 261] on input "******" at bounding box center [534, 272] width 102 height 24
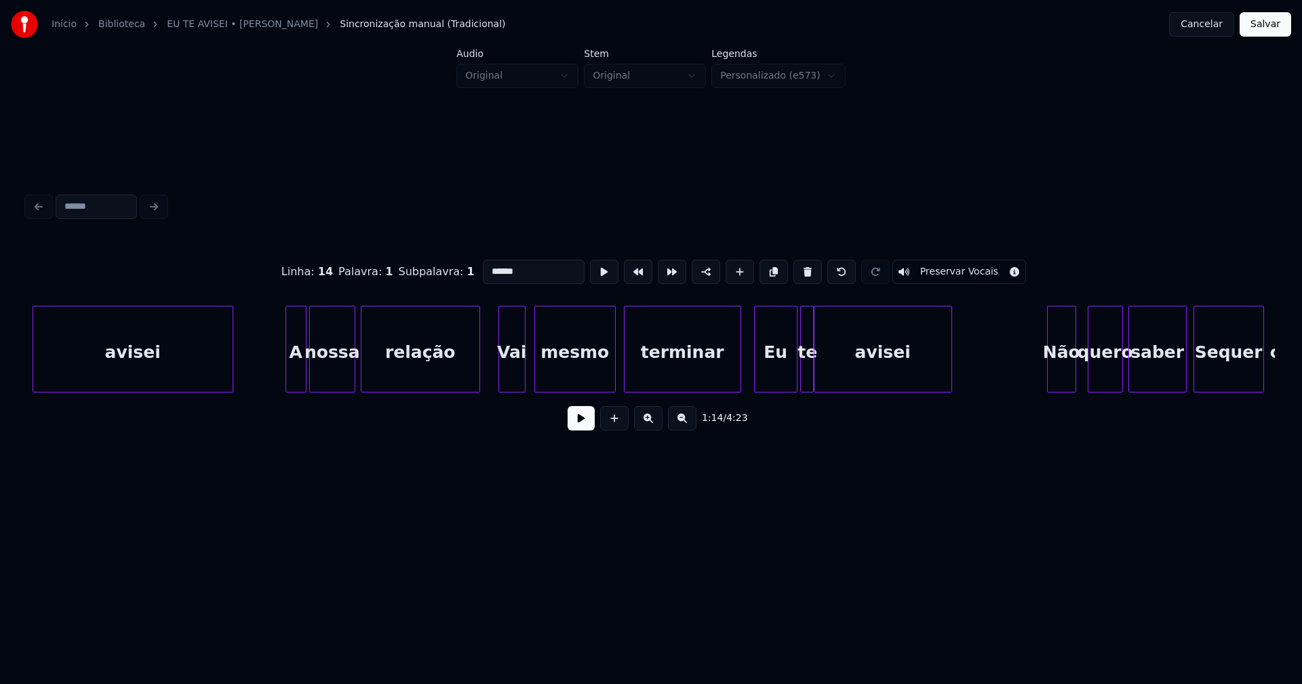
scroll to position [0, 10514]
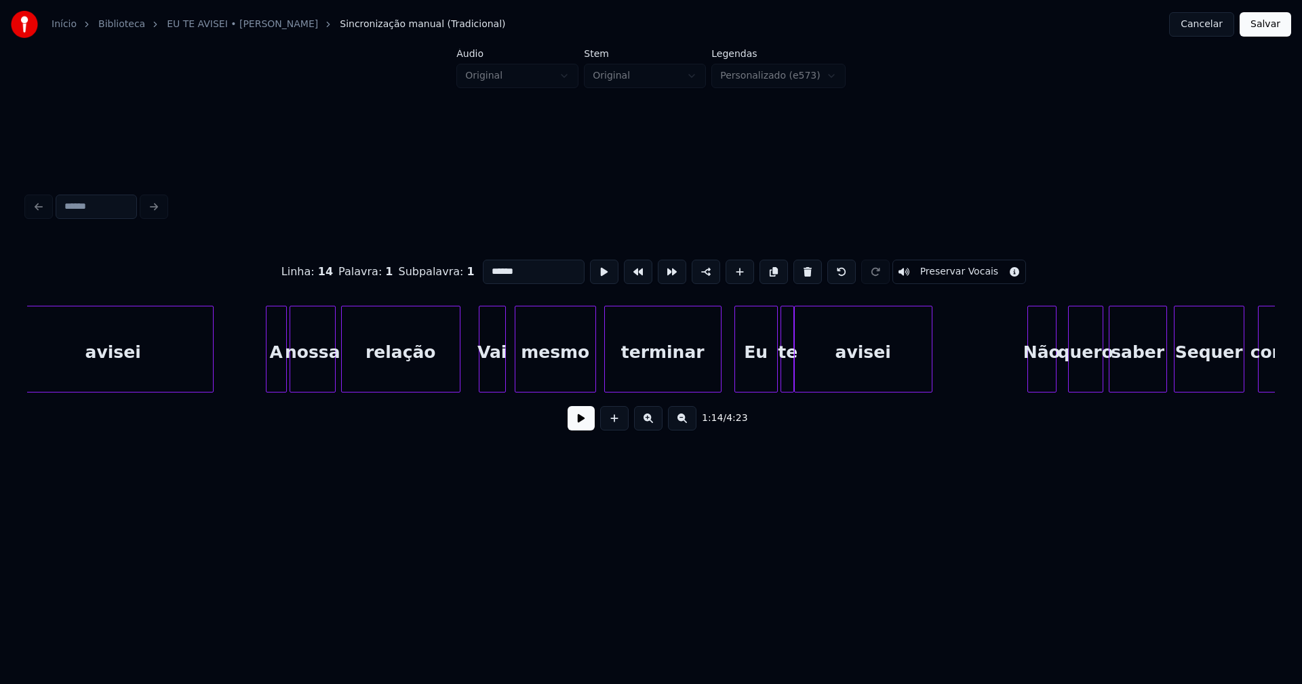
click at [492, 376] on div "Vai" at bounding box center [493, 353] width 26 height 92
click at [487, 265] on input "***" at bounding box center [534, 272] width 102 height 24
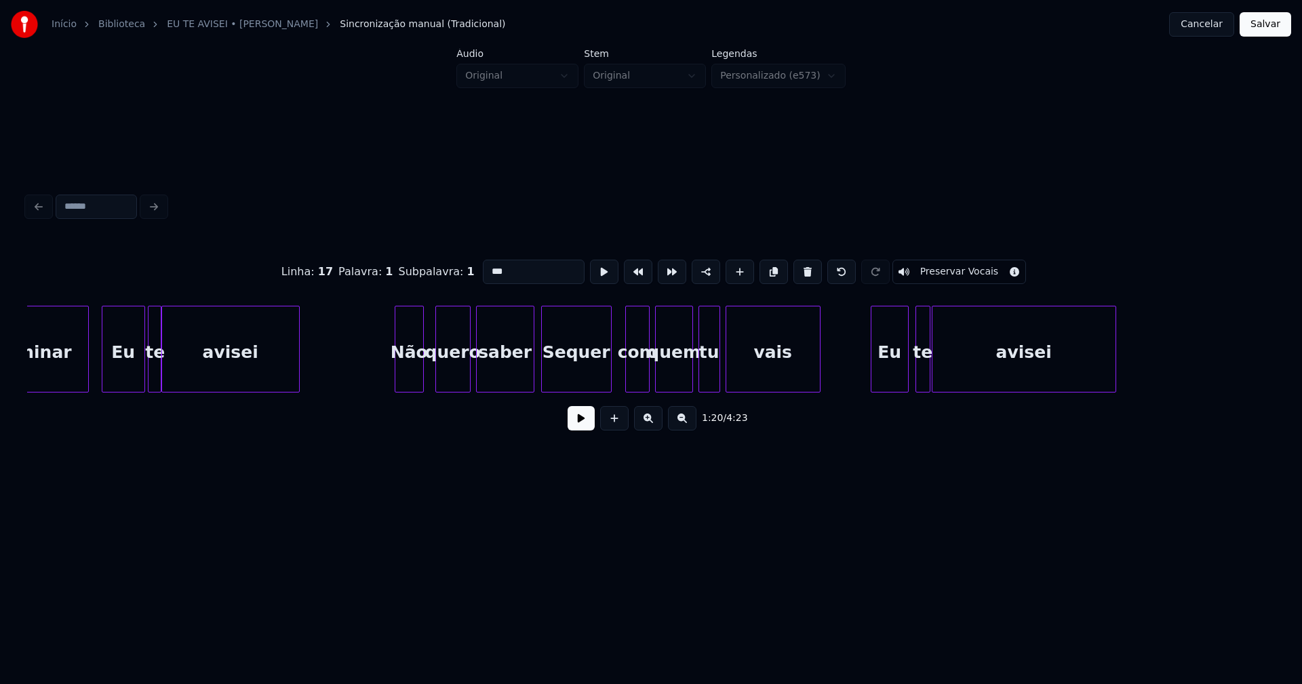
scroll to position [0, 11206]
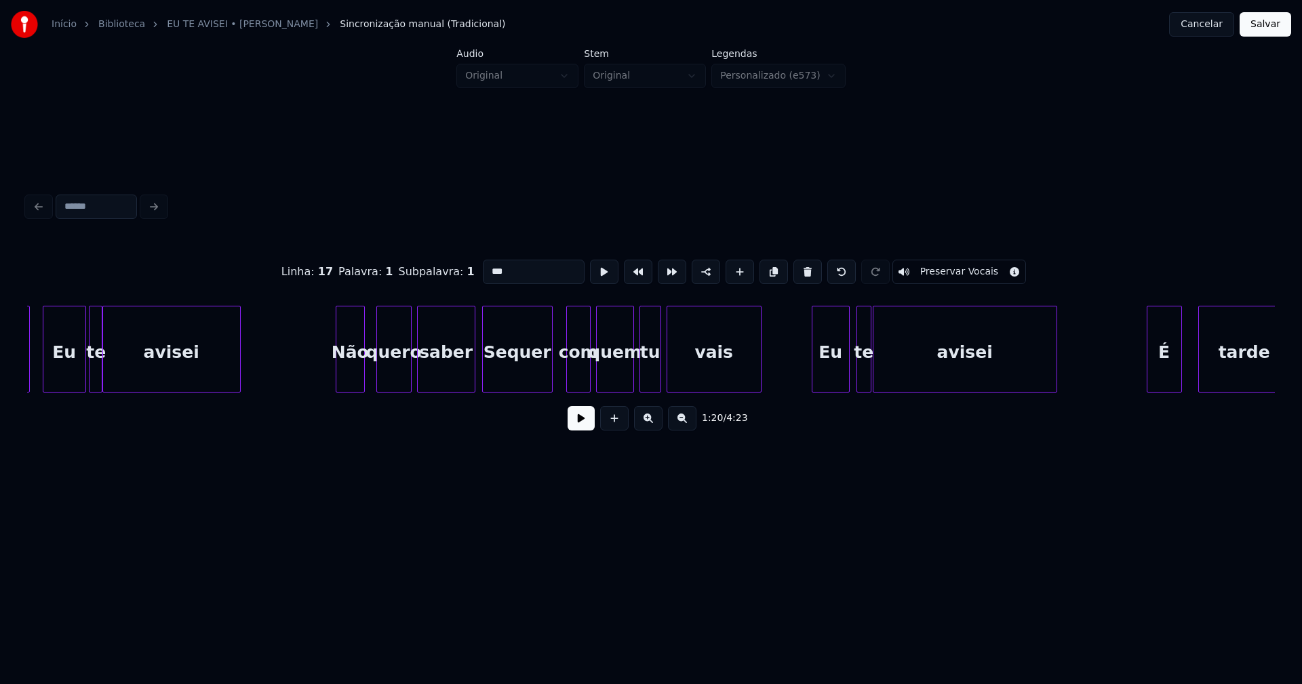
click at [525, 381] on div "Sequer" at bounding box center [517, 353] width 69 height 92
click at [486, 264] on input "******" at bounding box center [534, 272] width 102 height 24
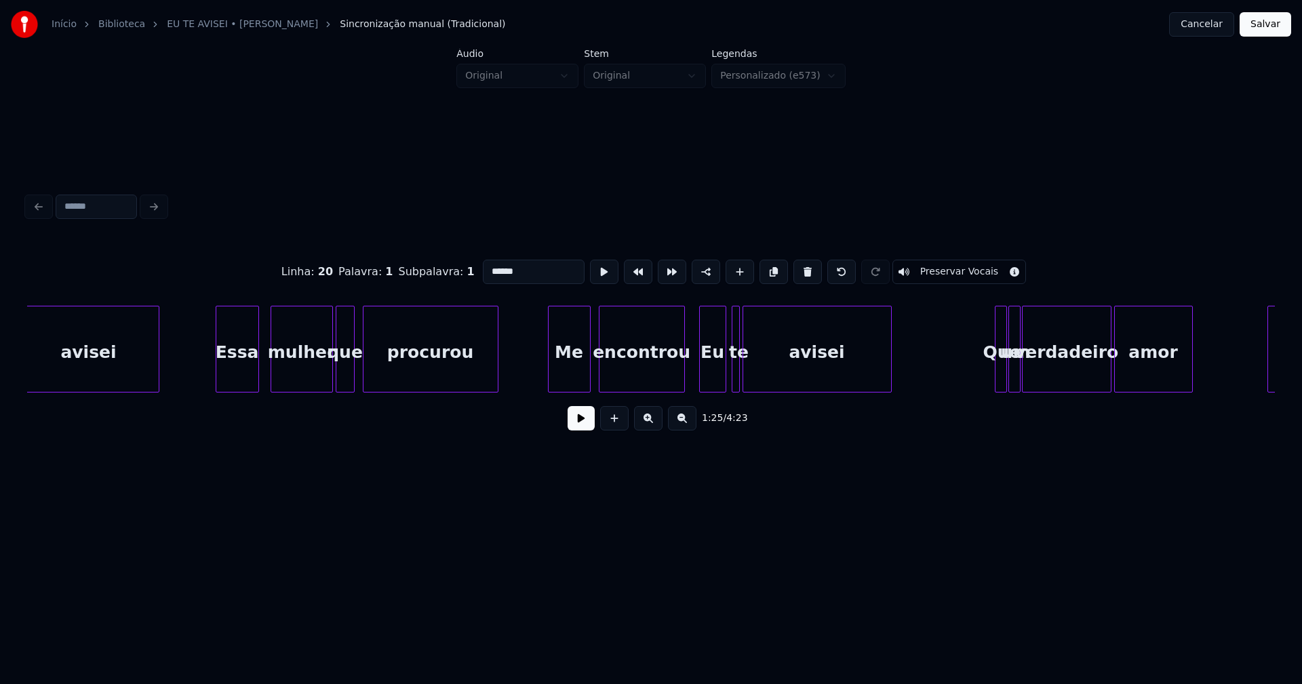
scroll to position [0, 16047]
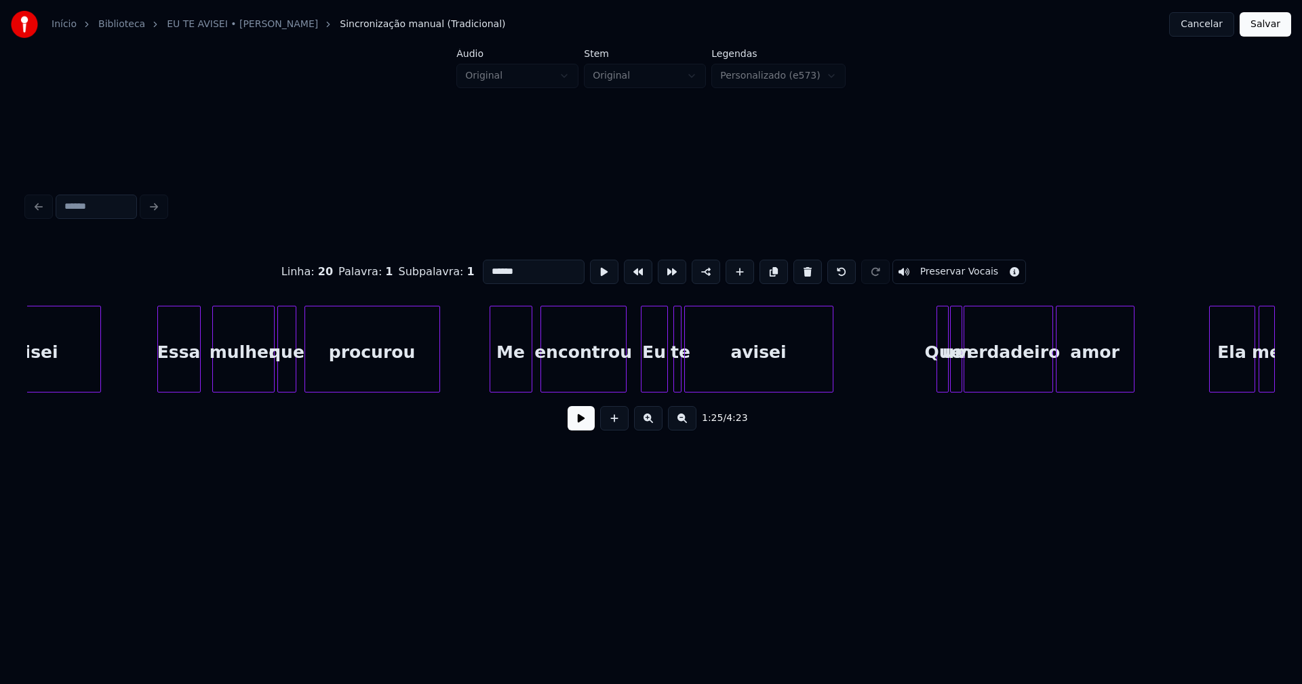
click at [516, 374] on div "Me" at bounding box center [510, 353] width 41 height 92
click at [491, 265] on input "**" at bounding box center [534, 272] width 102 height 24
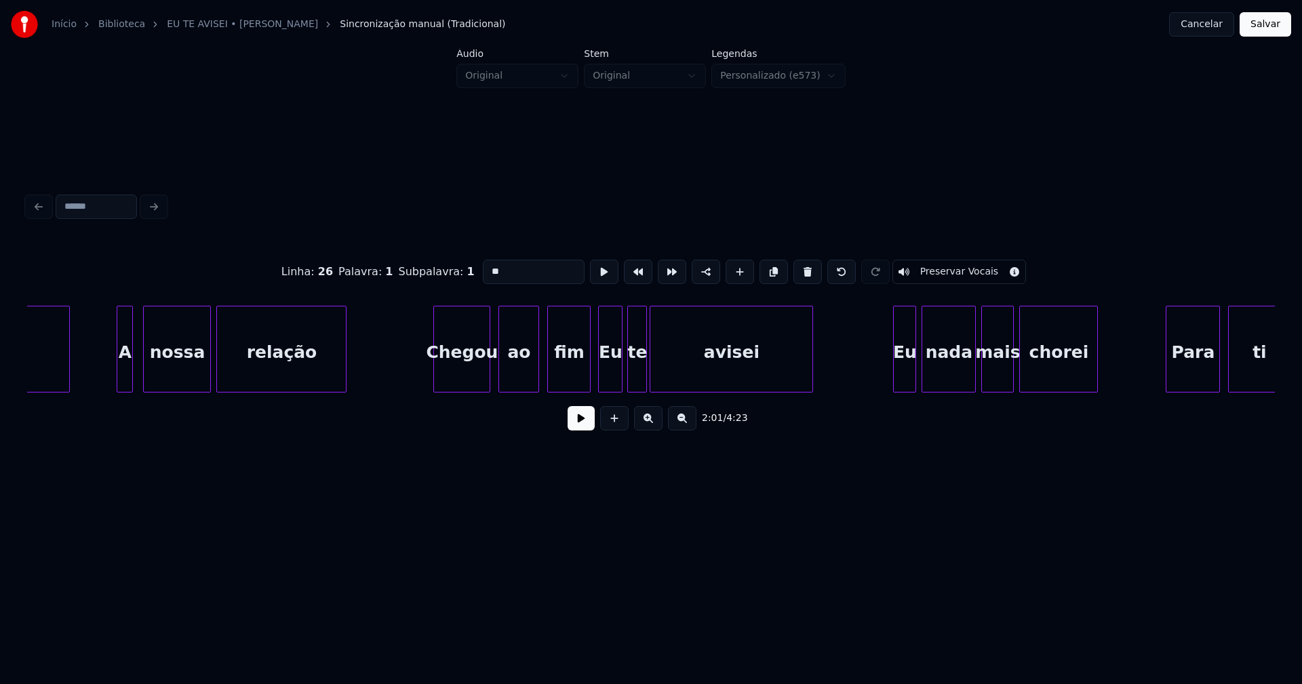
scroll to position [0, 19230]
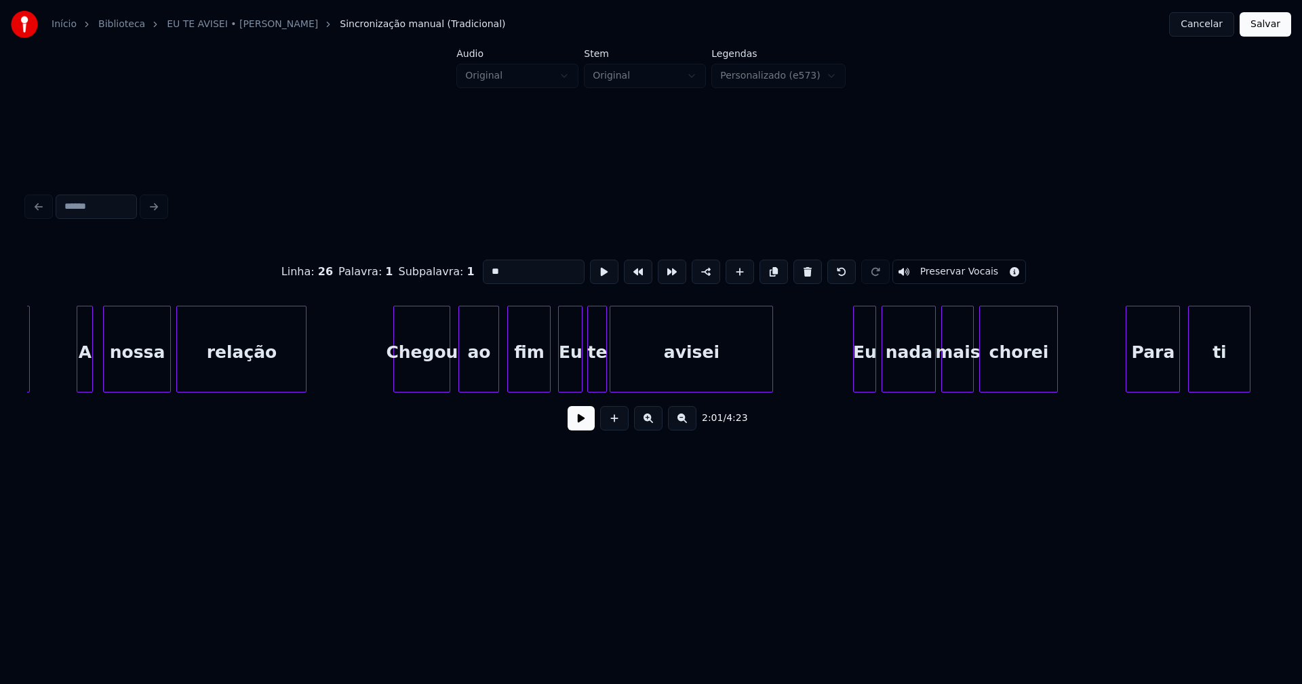
type input "**"
click at [1274, 18] on button "Salvar" at bounding box center [1266, 24] width 52 height 24
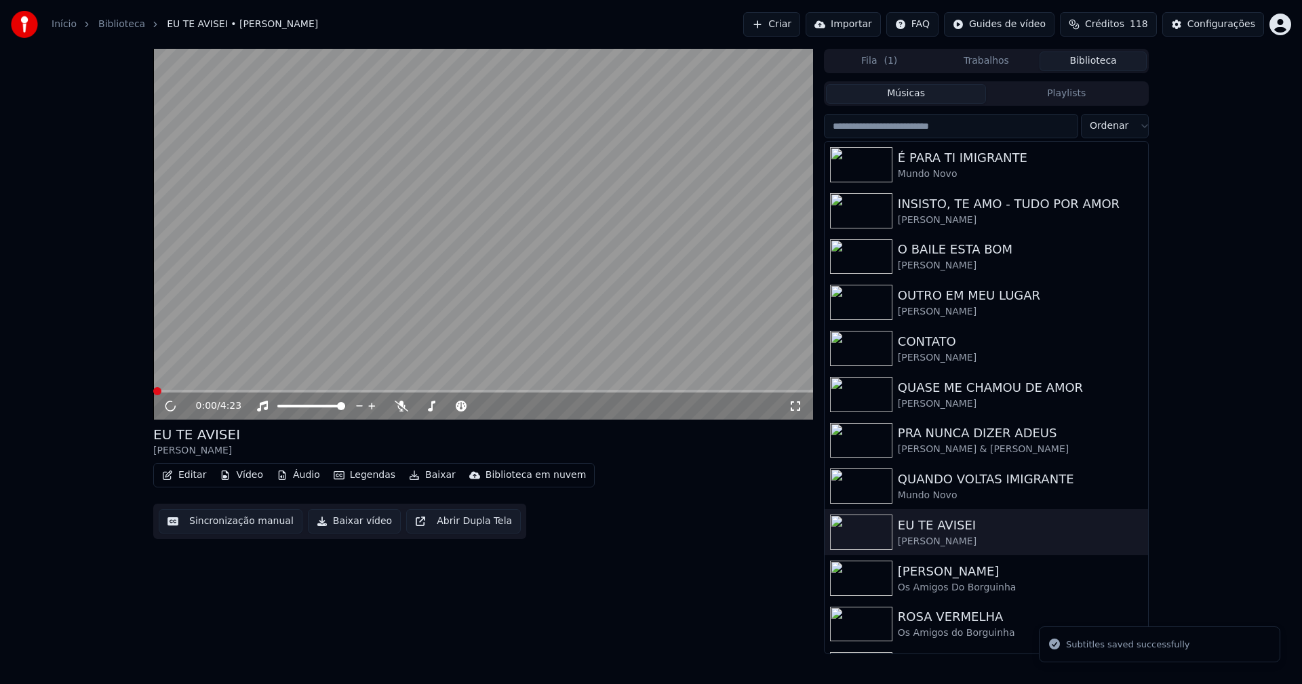
click at [1236, 216] on div "0:00 / 4:23 EU TE AVISEI Ricky Editar Vídeo Áudio Legendas Baixar Biblioteca em…" at bounding box center [651, 352] width 1302 height 606
click at [168, 406] on icon at bounding box center [170, 406] width 7 height 8
click at [356, 524] on button "Baixar vídeo" at bounding box center [354, 521] width 93 height 24
